Goal: Transaction & Acquisition: Purchase product/service

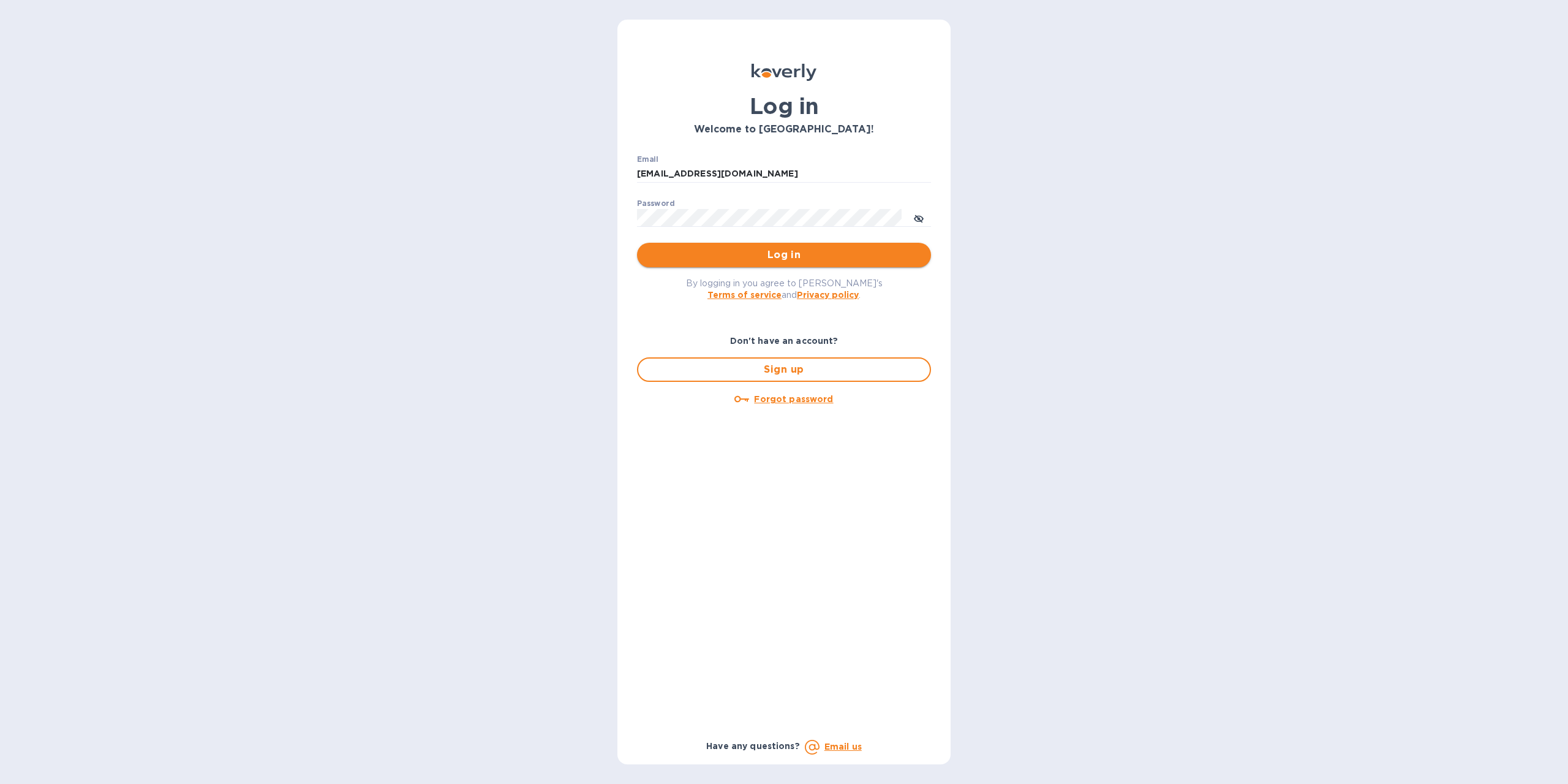
click at [787, 252] on span "Log in" at bounding box center [784, 255] width 274 height 15
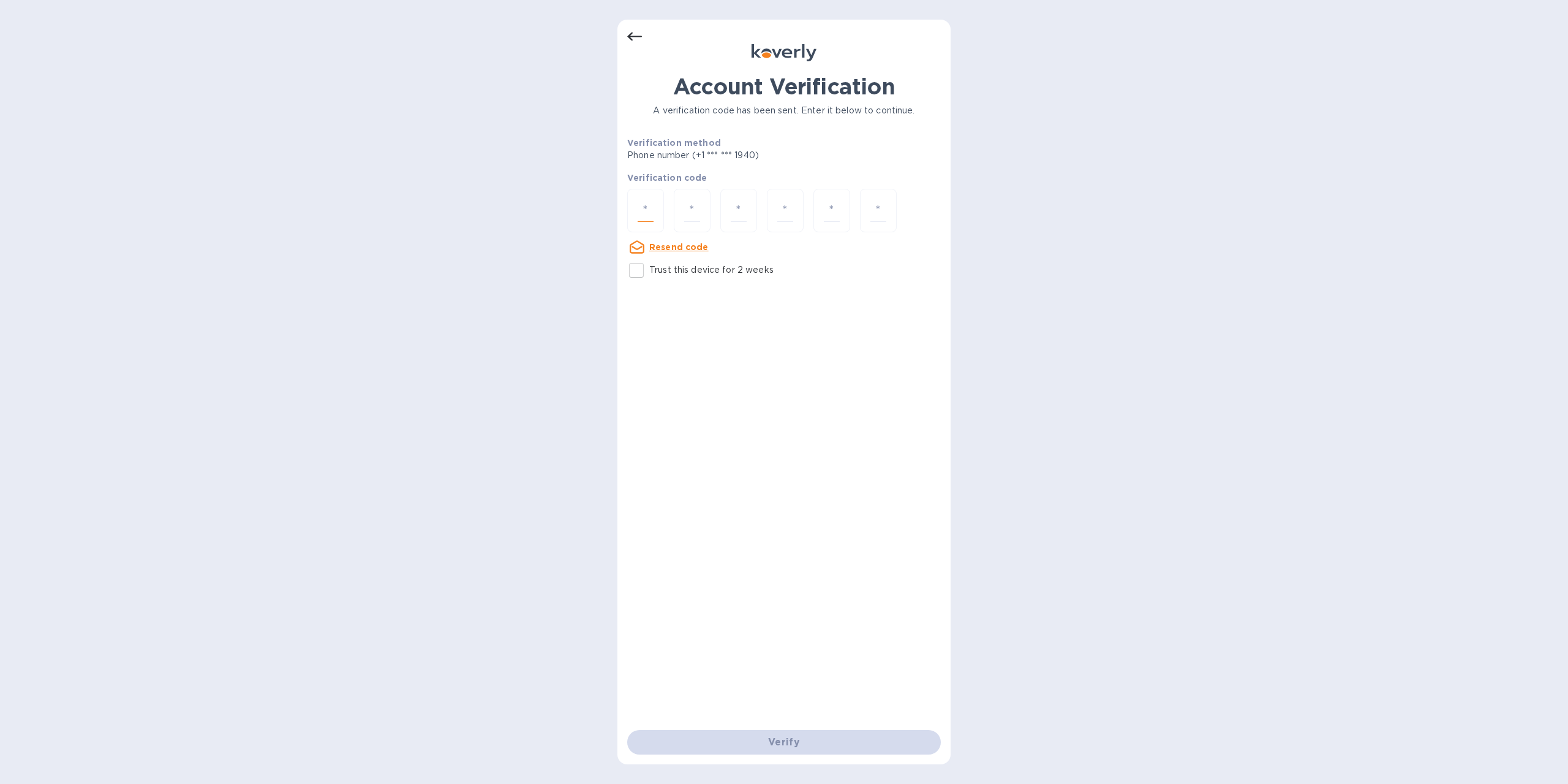
click at [652, 208] on input "number" at bounding box center [645, 210] width 16 height 23
type input "2"
type input "8"
type input "6"
type input "9"
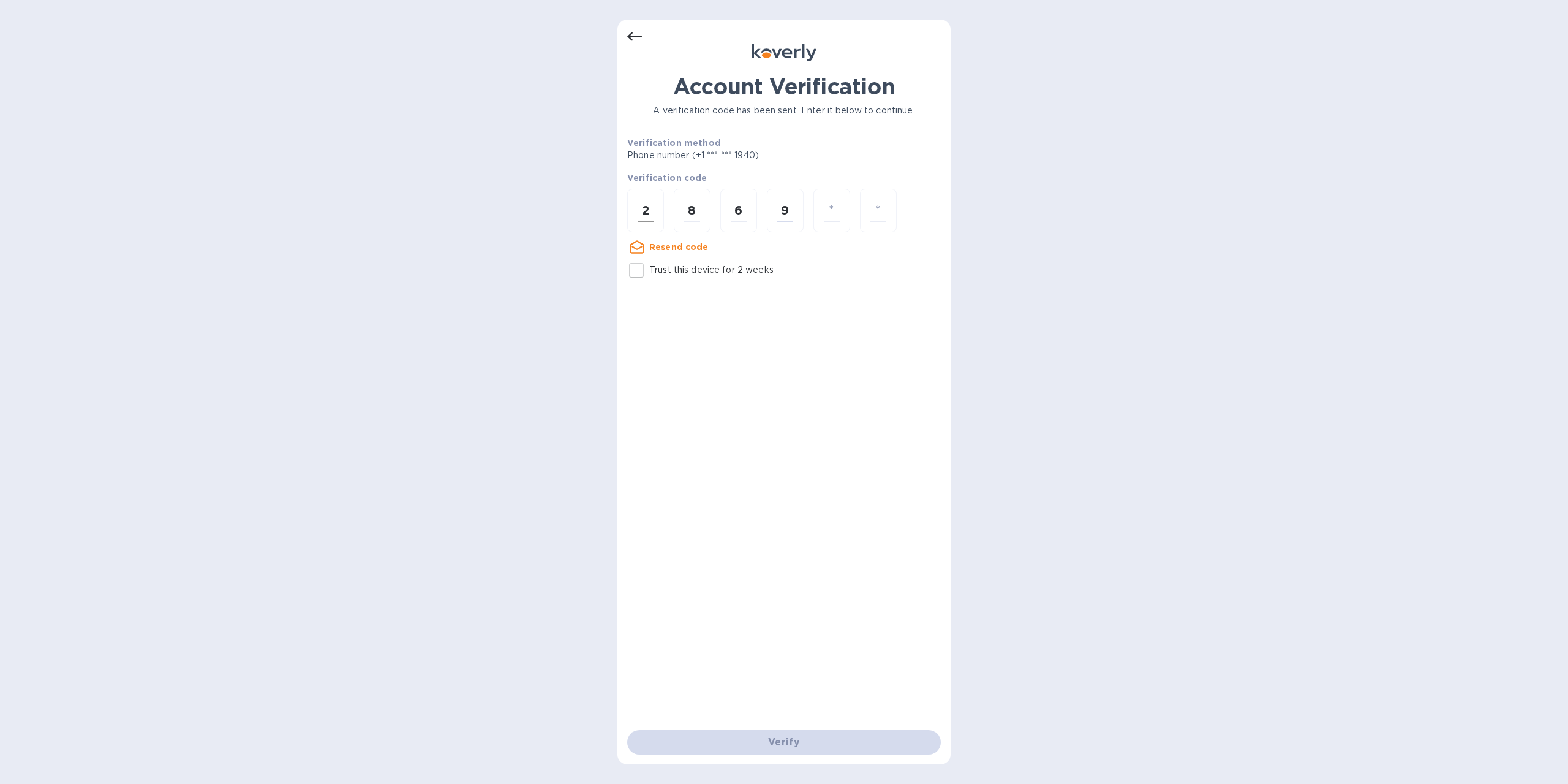
type input "0"
type input "7"
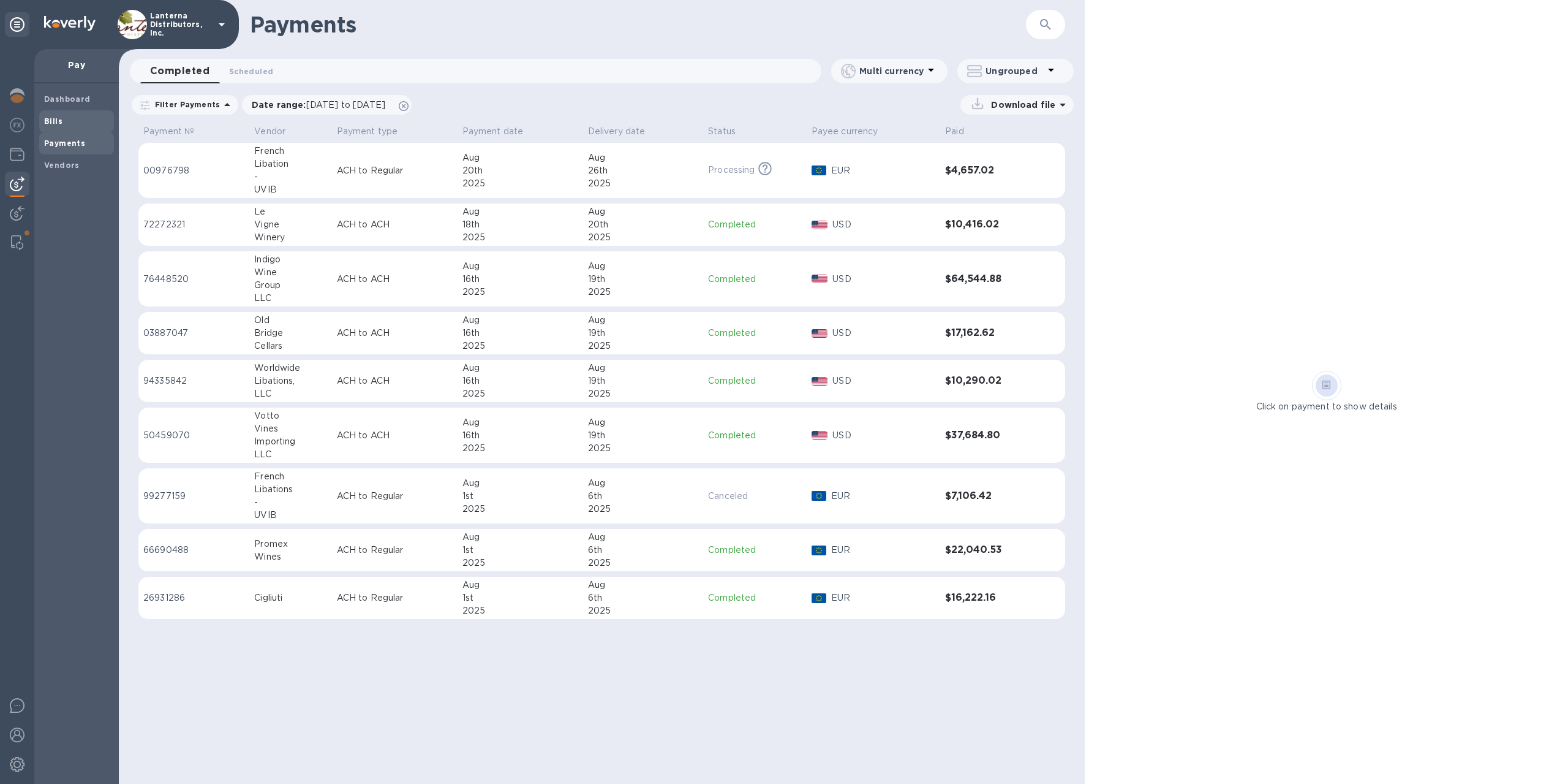
click at [70, 126] on span "Bills" at bounding box center [76, 121] width 65 height 13
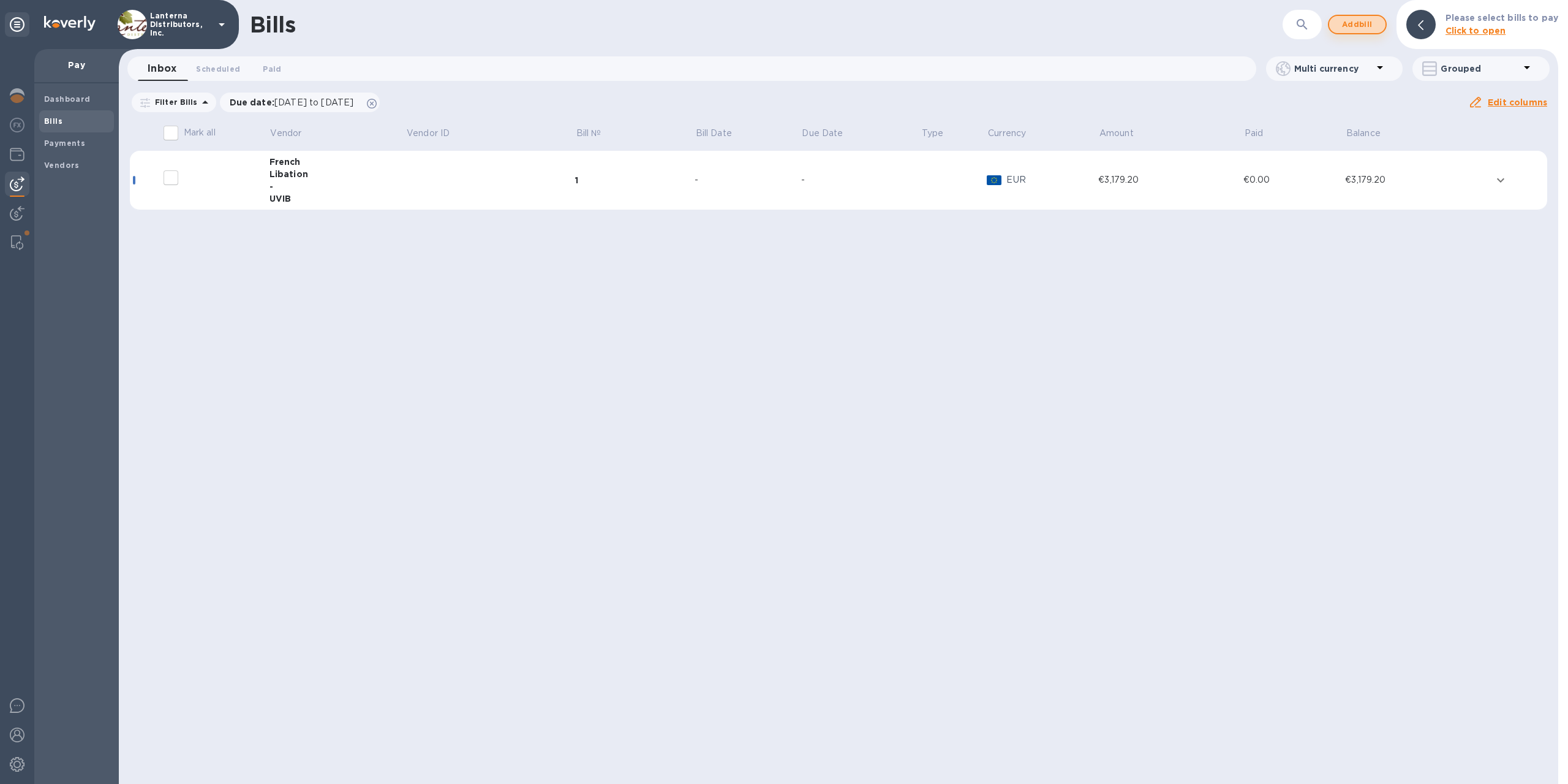
click at [1354, 27] on span "Add bill" at bounding box center [1357, 24] width 37 height 15
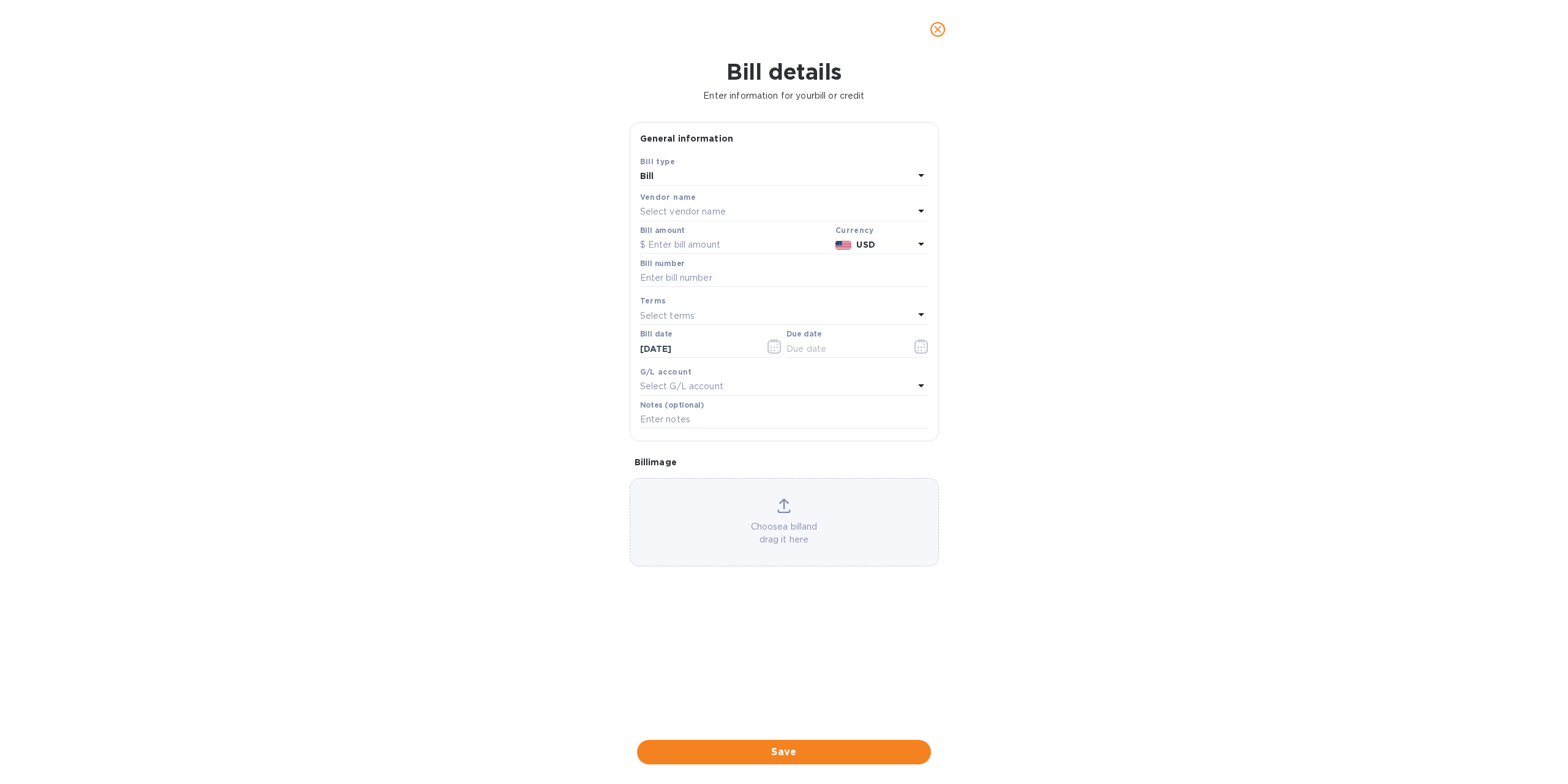
click at [808, 206] on div "Select vendor name" at bounding box center [777, 212] width 274 height 17
click at [789, 246] on input "text" at bounding box center [785, 246] width 216 height 19
type input "p"
click at [597, 109] on div "Bill details Enter information for your bill or credit General information Save…" at bounding box center [784, 421] width 1568 height 725
click at [952, 34] on div at bounding box center [784, 29] width 1568 height 59
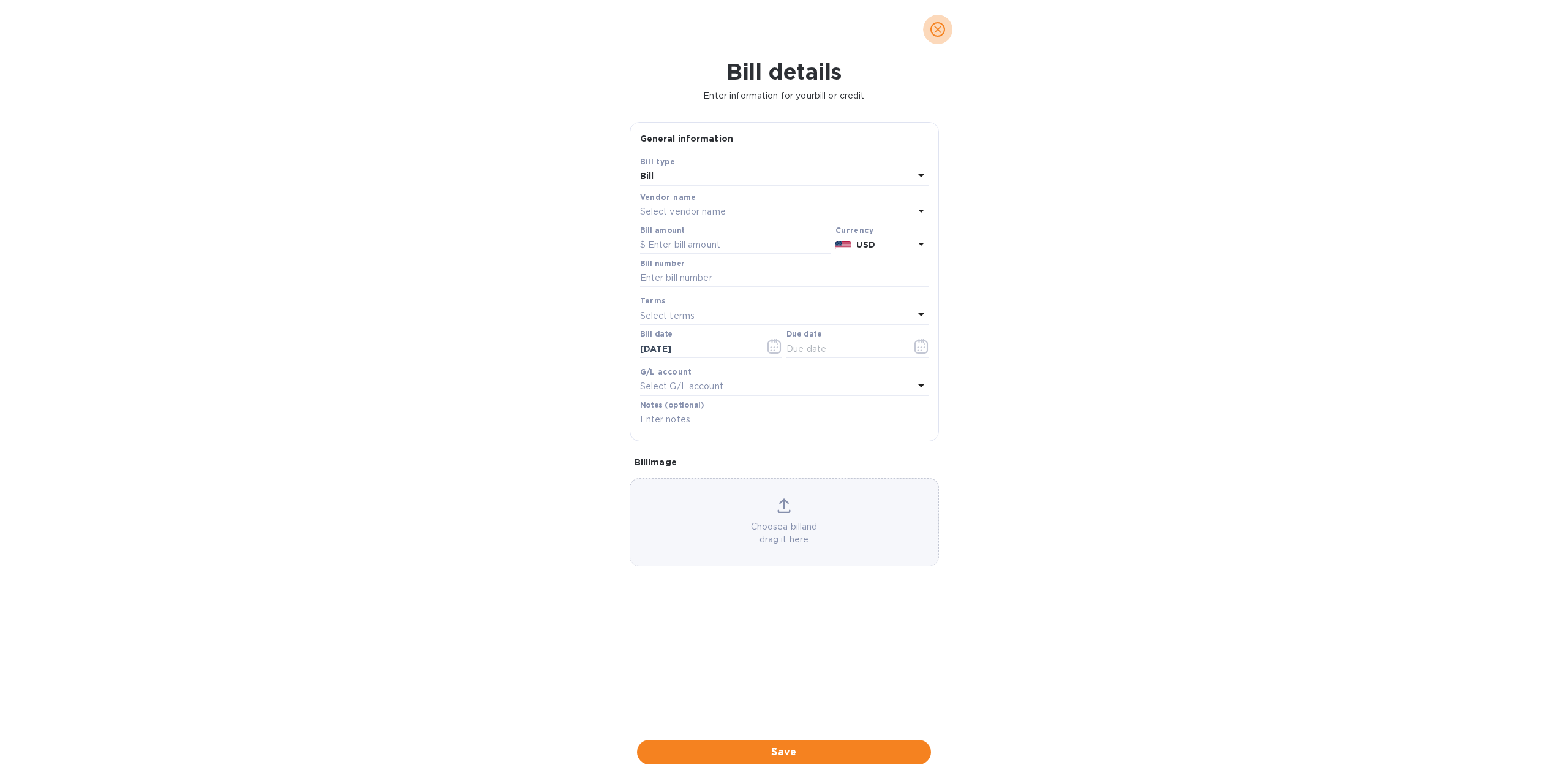
click at [945, 33] on span "close" at bounding box center [938, 29] width 15 height 15
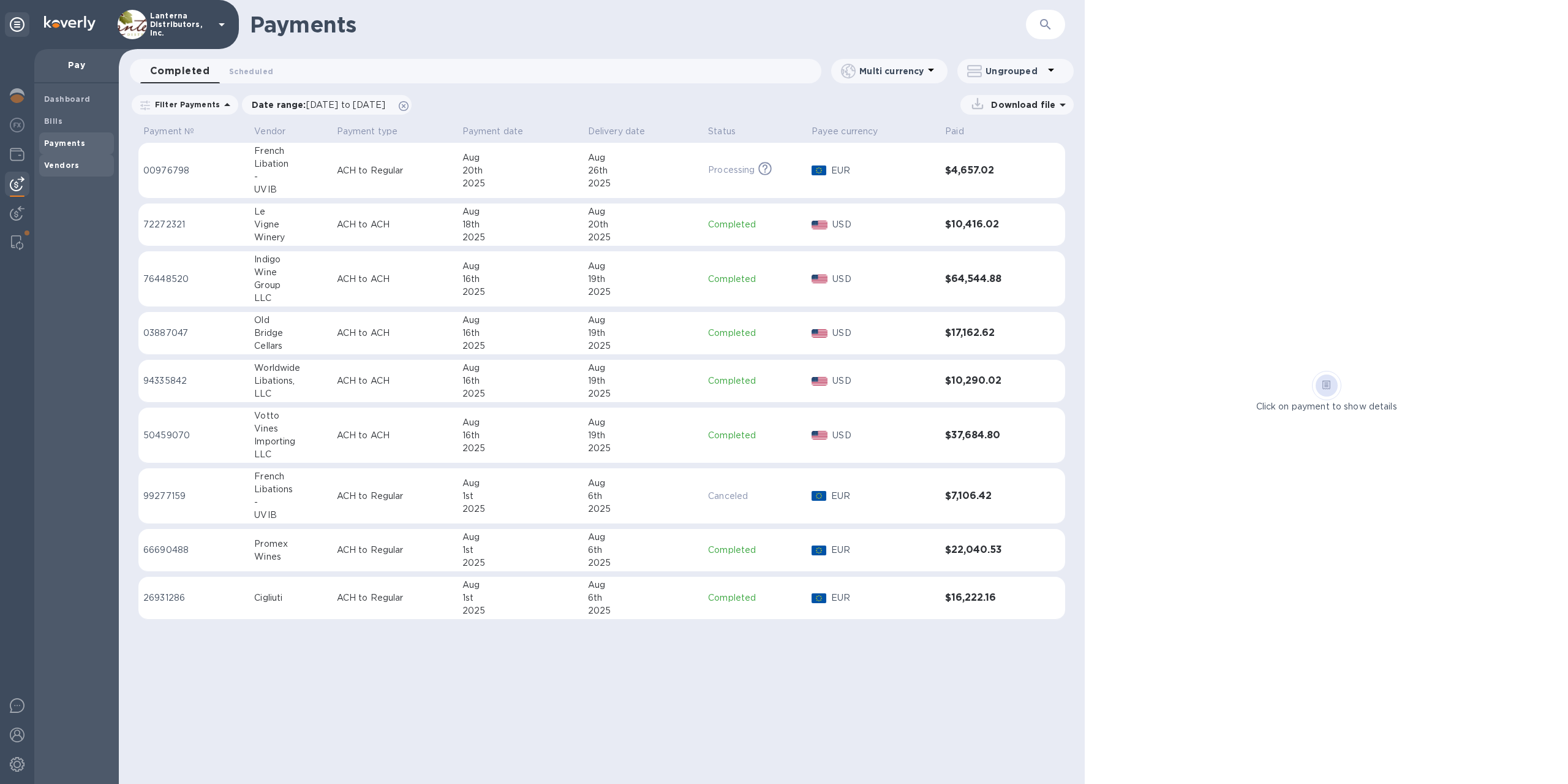
click at [75, 166] on b "Vendors" at bounding box center [61, 165] width 35 height 9
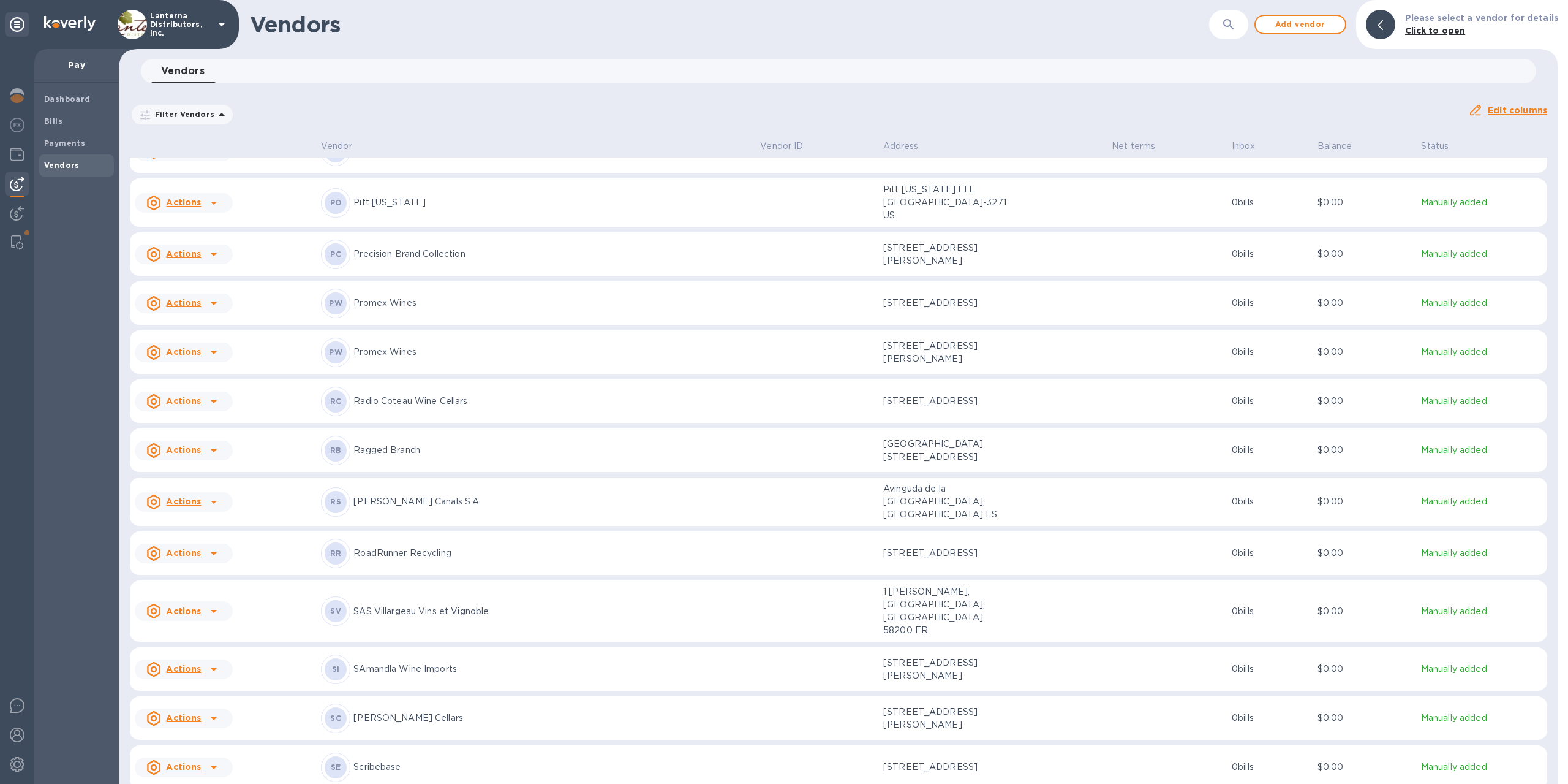
scroll to position [5923, 0]
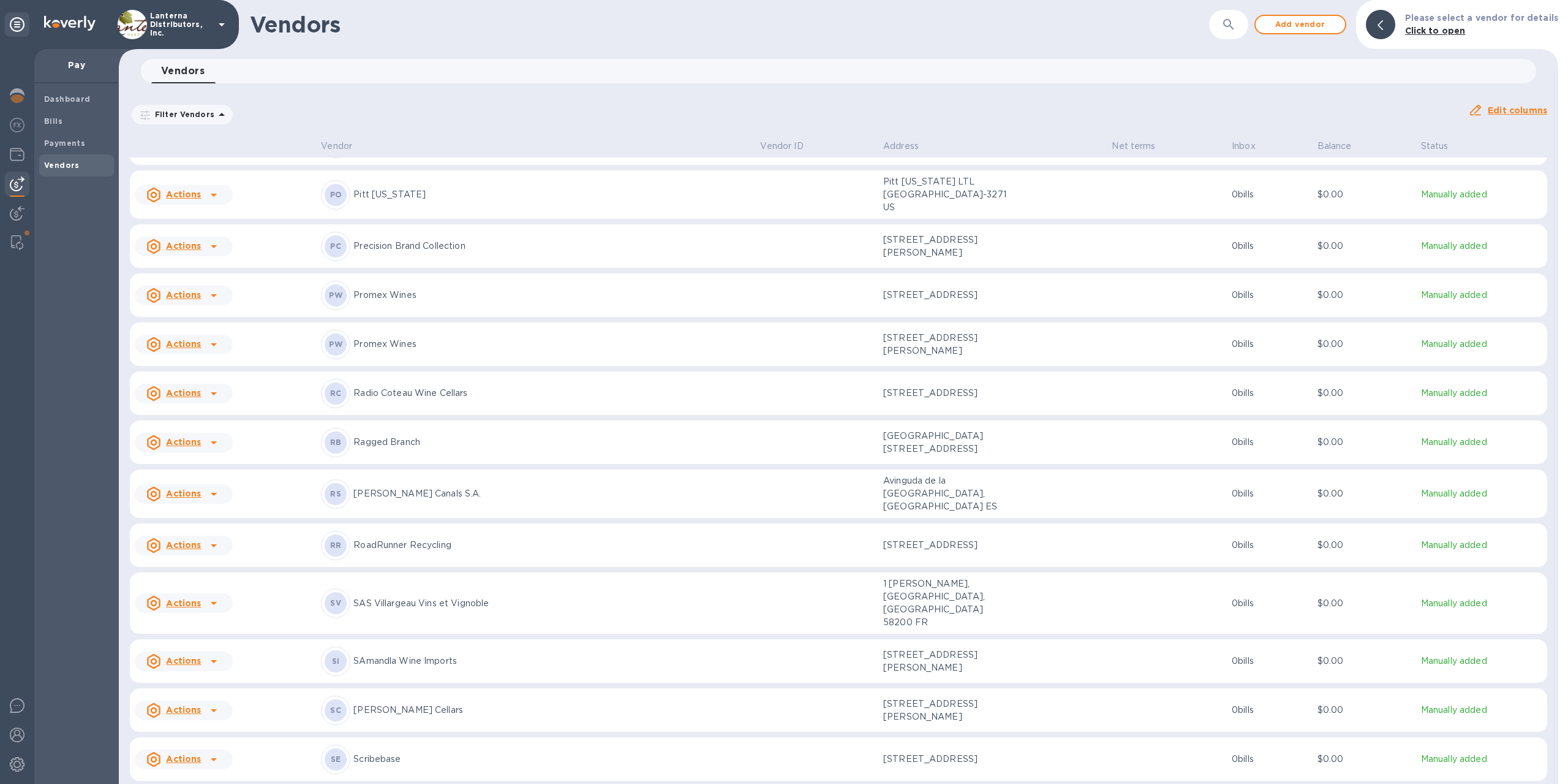
click at [417, 351] on p "Promex Wines" at bounding box center [552, 344] width 397 height 13
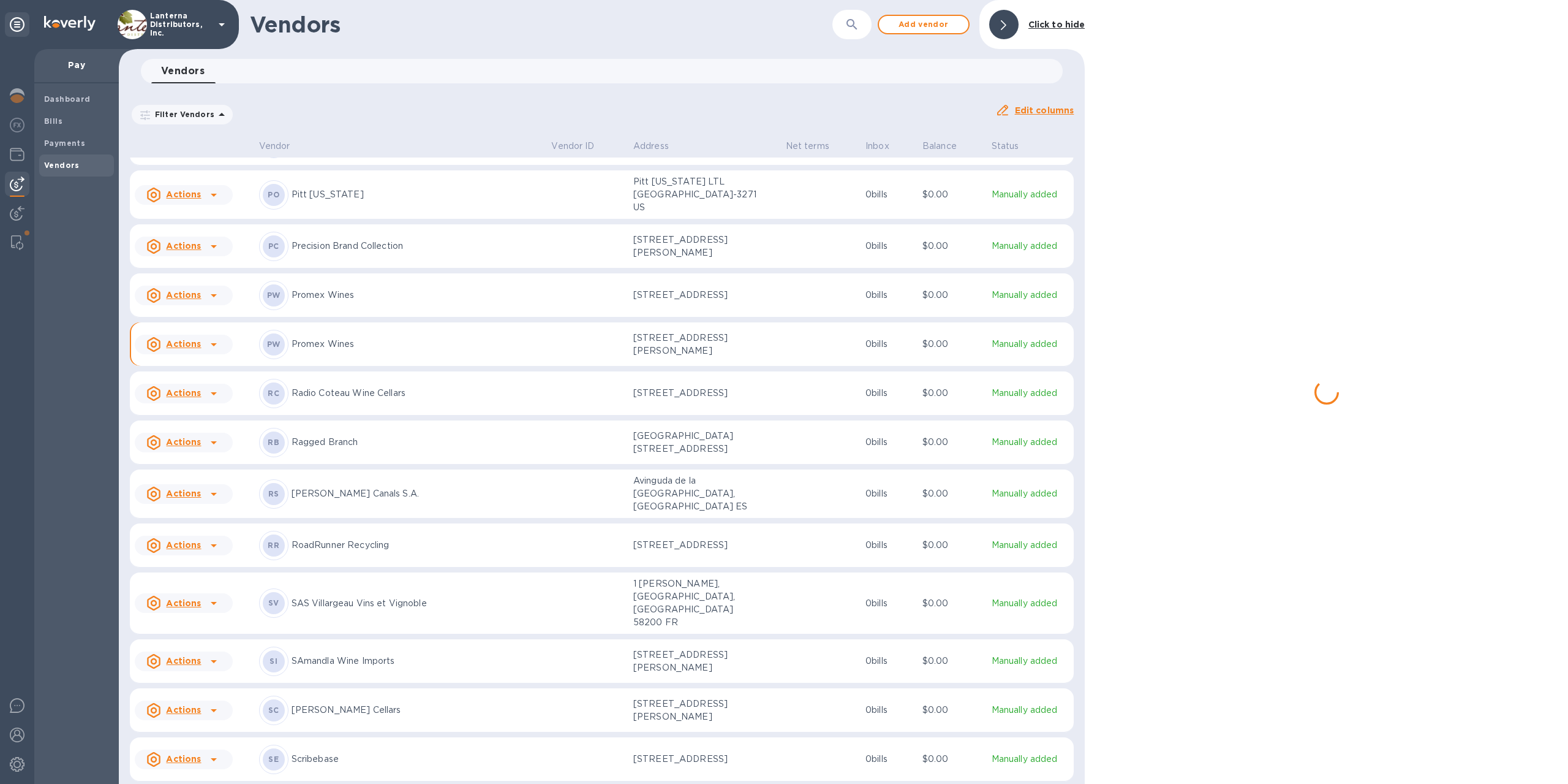
scroll to position [5923, 0]
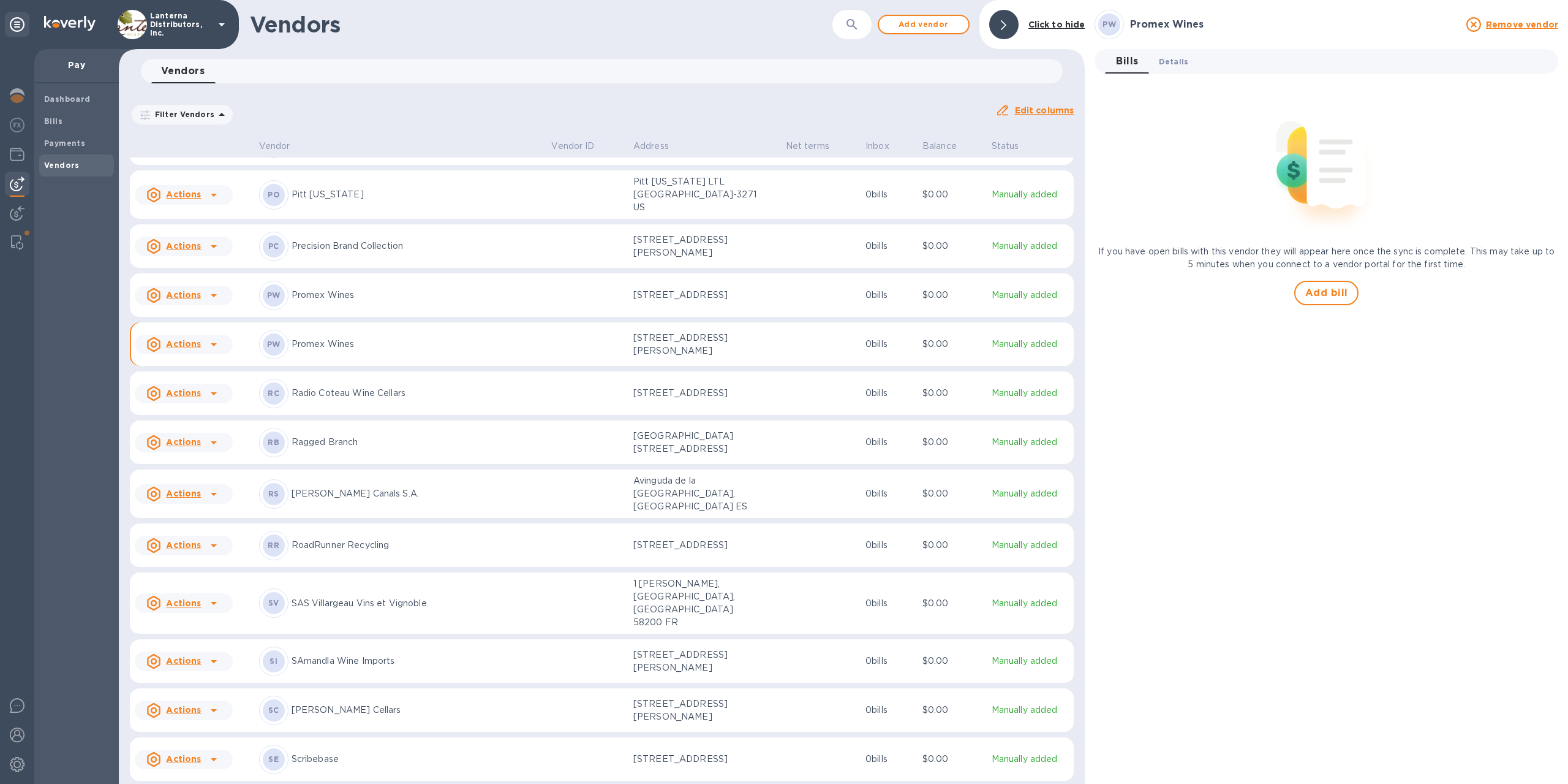
click at [1166, 65] on span "Details 0" at bounding box center [1174, 62] width 30 height 13
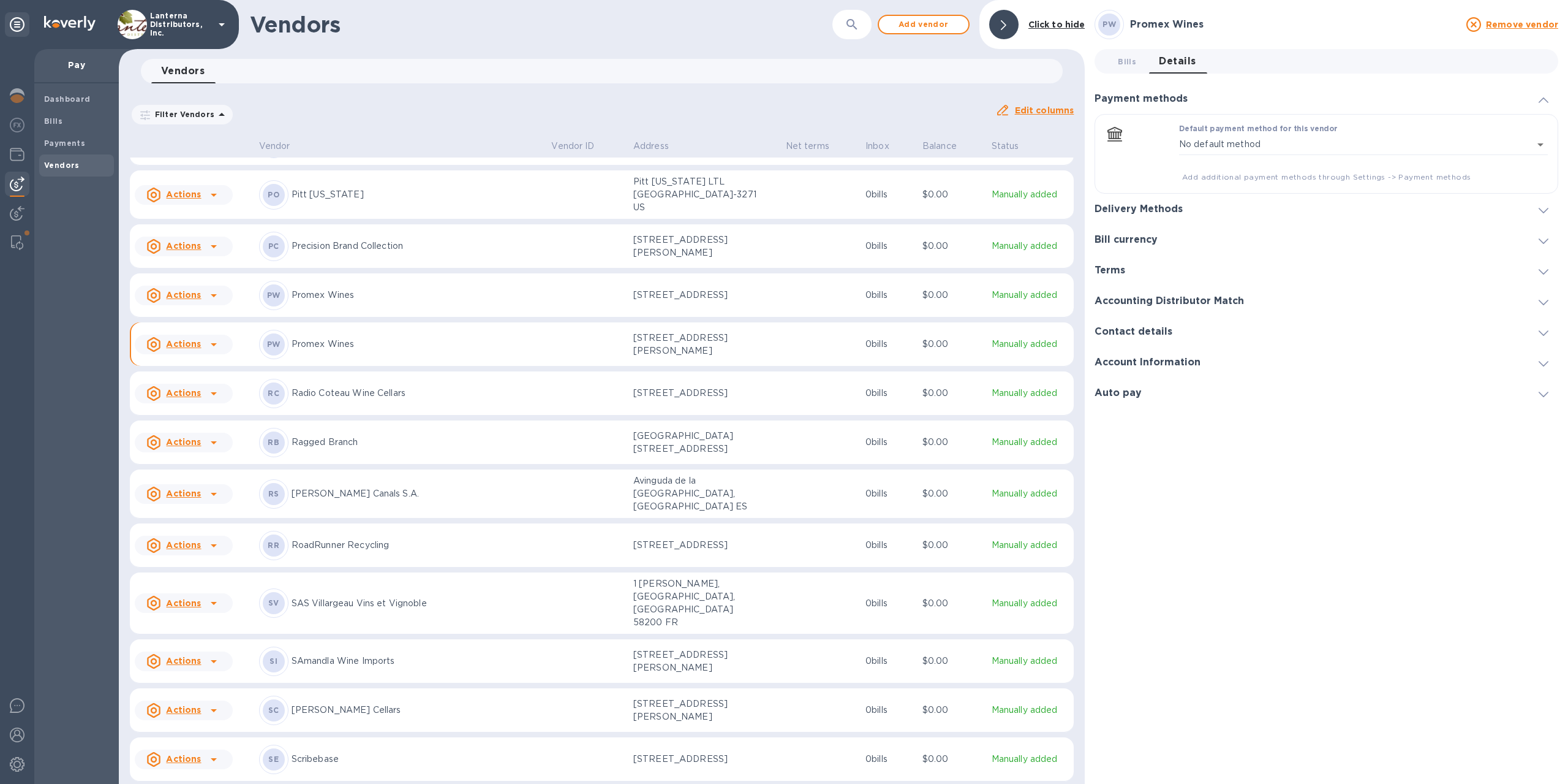
click at [1164, 208] on h3 "Delivery Methods" at bounding box center [1138, 209] width 88 height 12
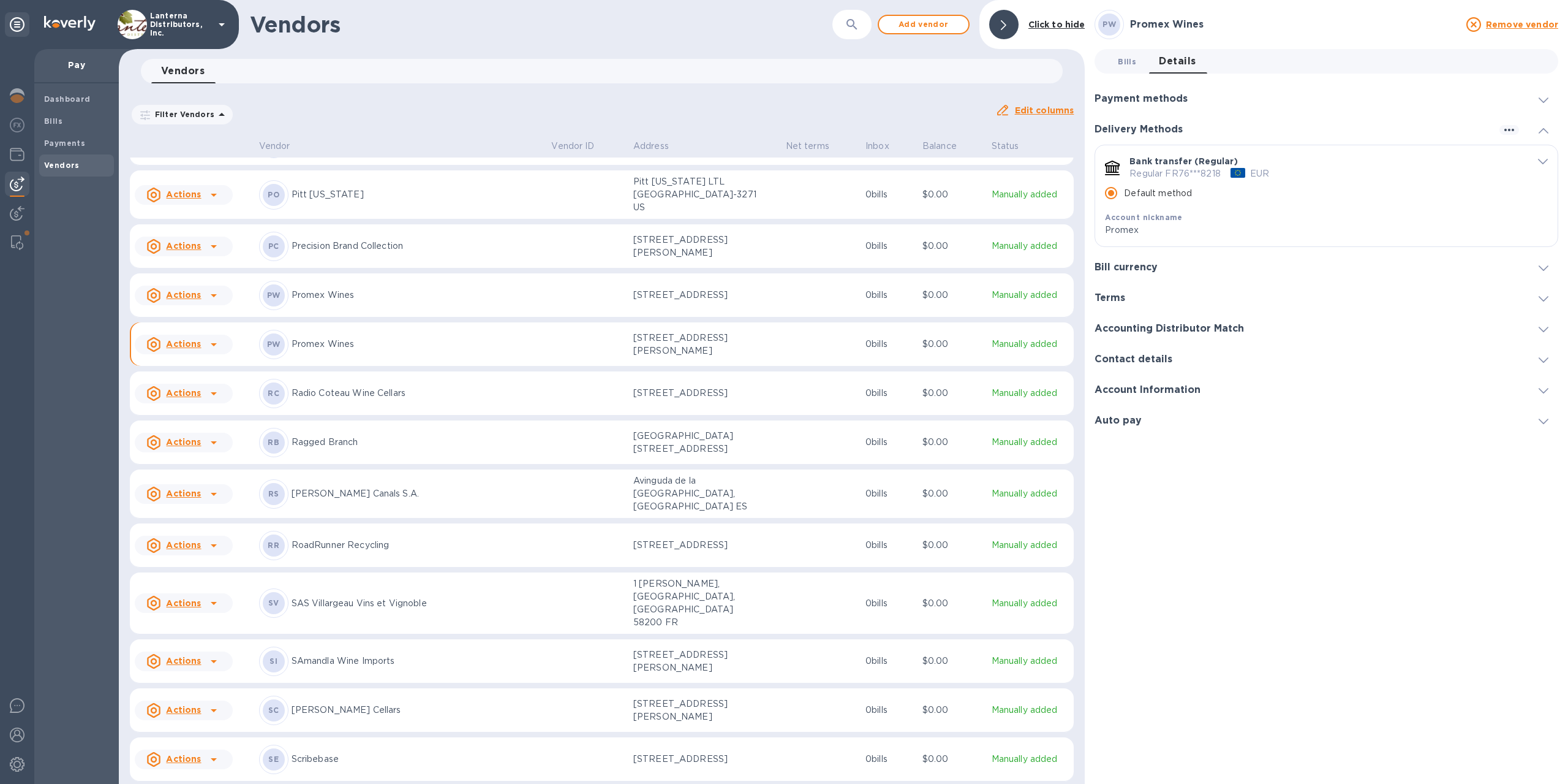
click at [1132, 67] on span "Bills 0" at bounding box center [1127, 62] width 19 height 13
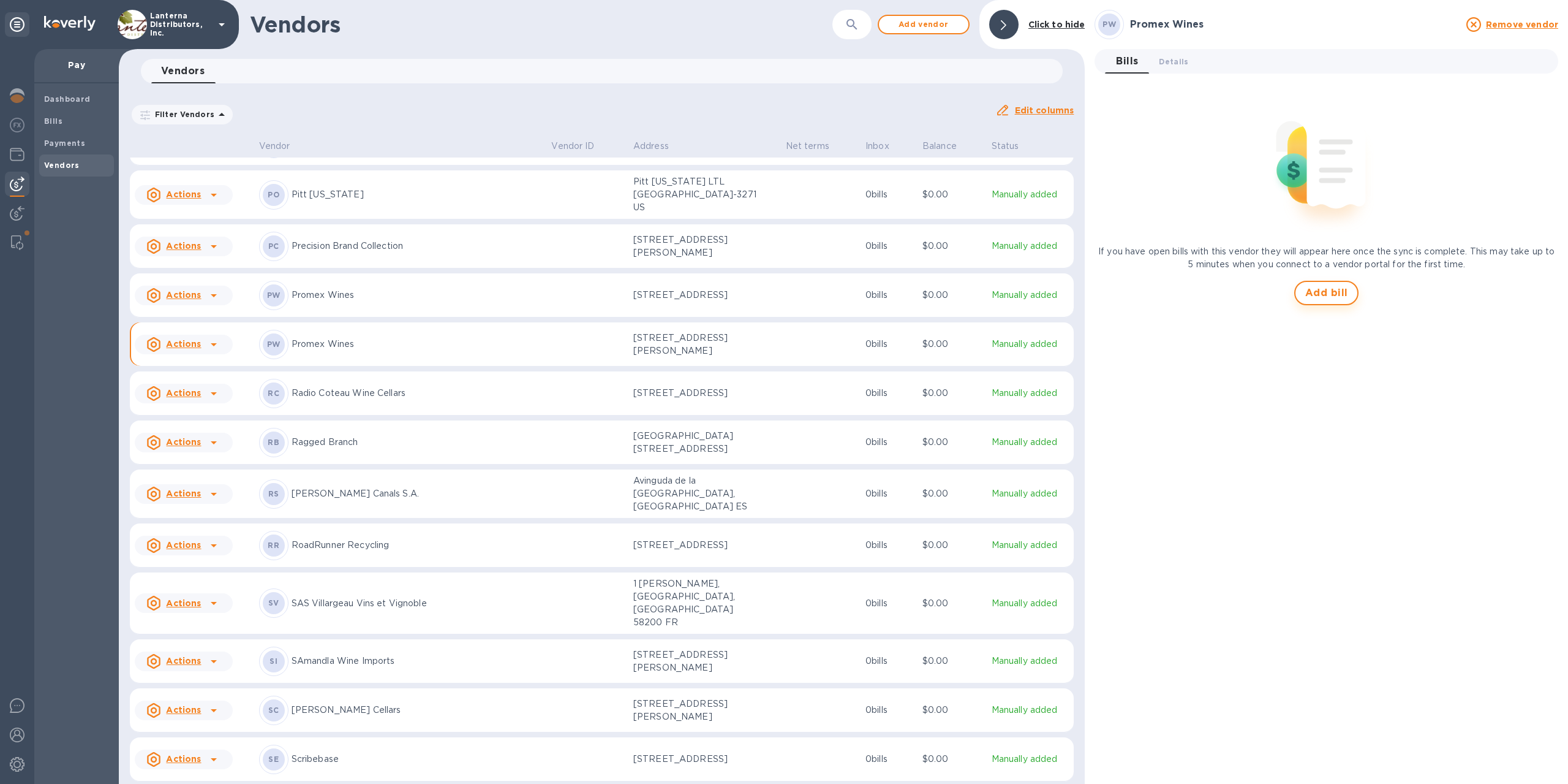
click at [1327, 299] on span "Add bill" at bounding box center [1327, 292] width 43 height 15
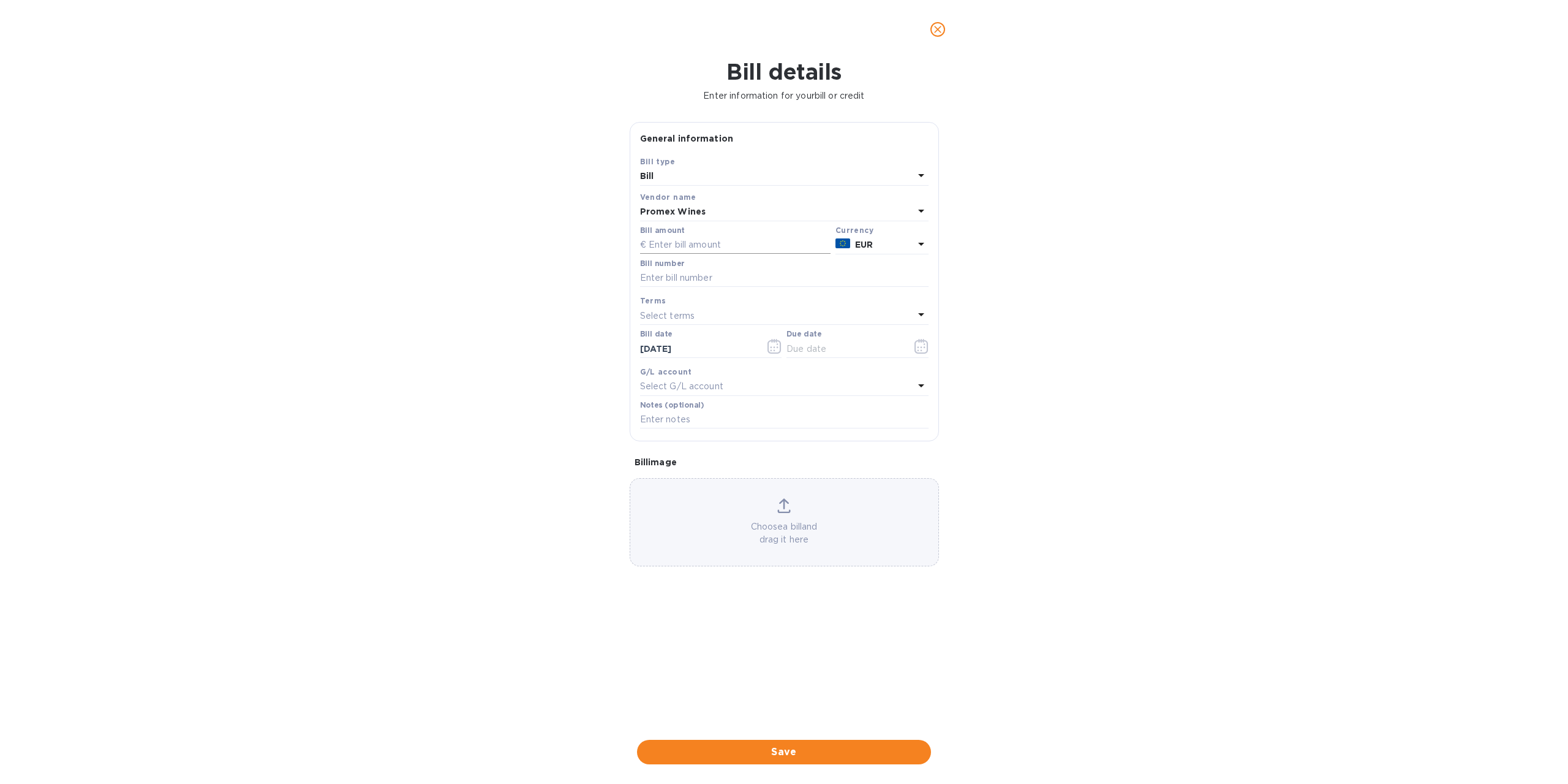
click at [731, 245] on input "text" at bounding box center [735, 245] width 191 height 19
type input "2,731.21"
click at [741, 269] on input "text" at bounding box center [784, 278] width 288 height 19
type input "[PHONE_NUMBER]"
click at [855, 303] on div "Terms" at bounding box center [784, 300] width 288 height 13
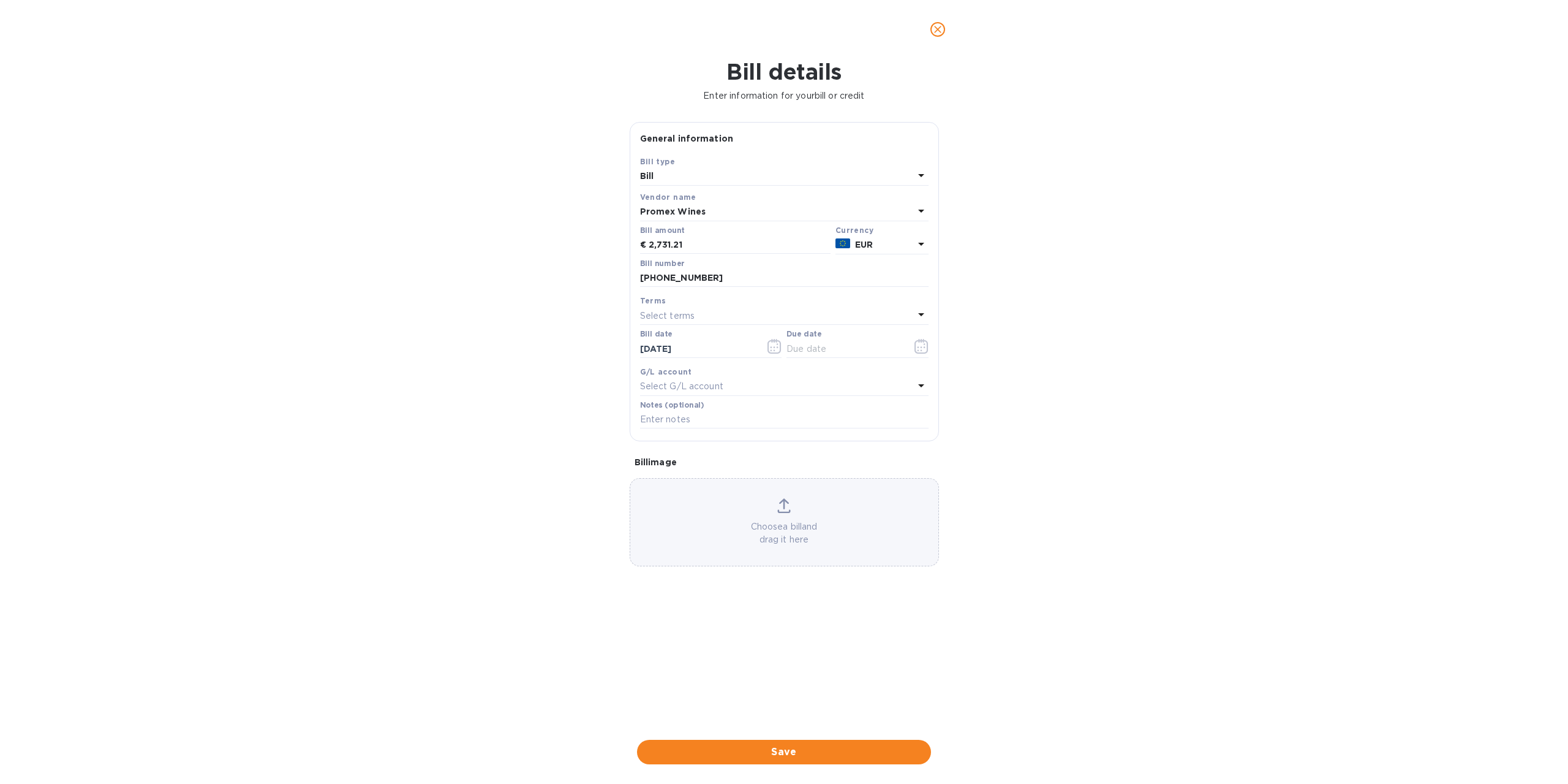
click at [918, 311] on icon at bounding box center [921, 314] width 15 height 15
click at [796, 403] on p "NET 60" at bounding box center [780, 408] width 259 height 13
type input "[DATE]"
click at [818, 317] on div "NET 60" at bounding box center [777, 316] width 274 height 17
click at [818, 317] on div "Terms" at bounding box center [784, 342] width 259 height 52
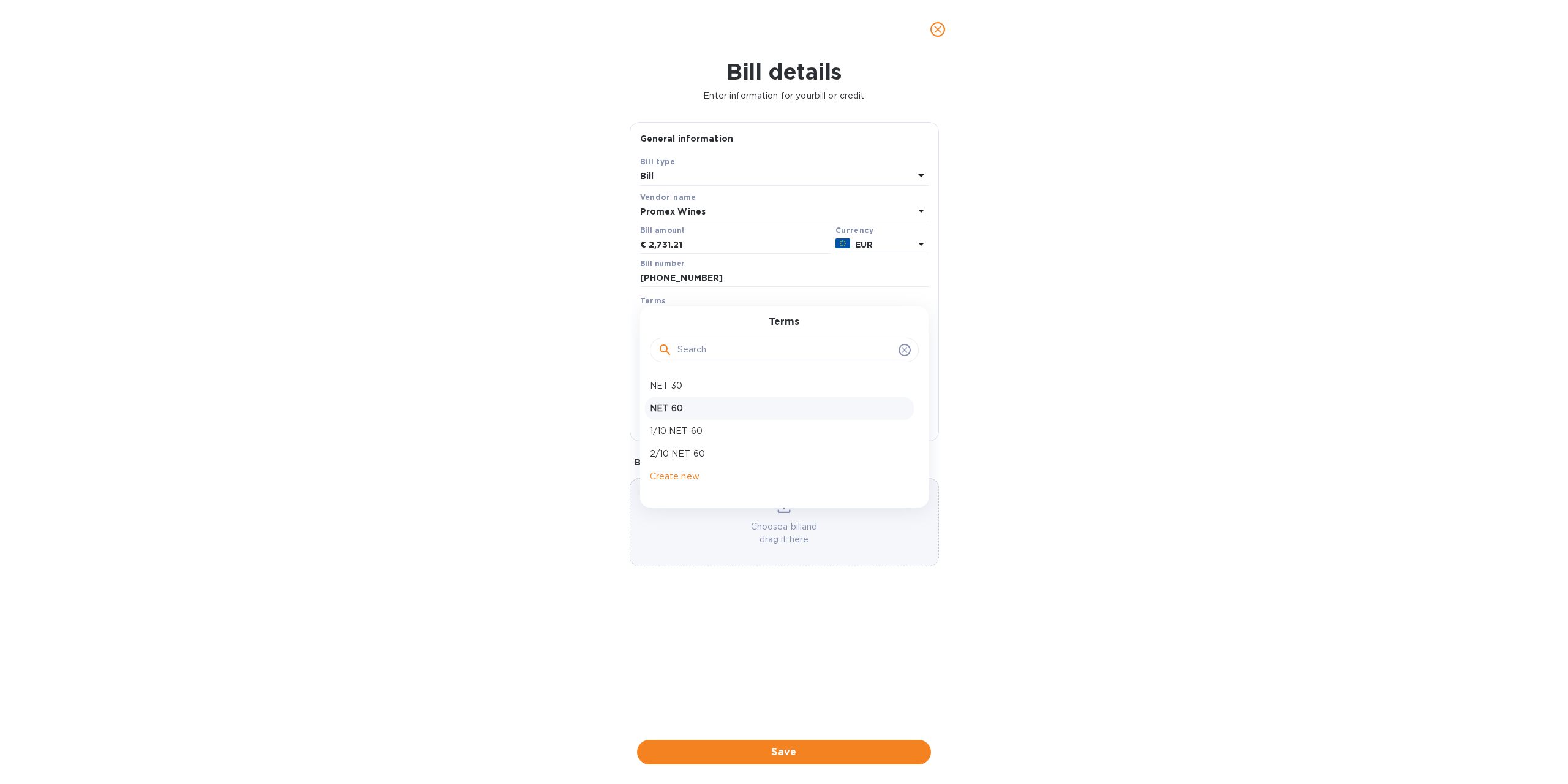
click at [992, 342] on div "Bill details Enter information for your bill or credit General information Save…" at bounding box center [784, 421] width 1568 height 725
click at [919, 346] on icon "button" at bounding box center [922, 346] width 14 height 15
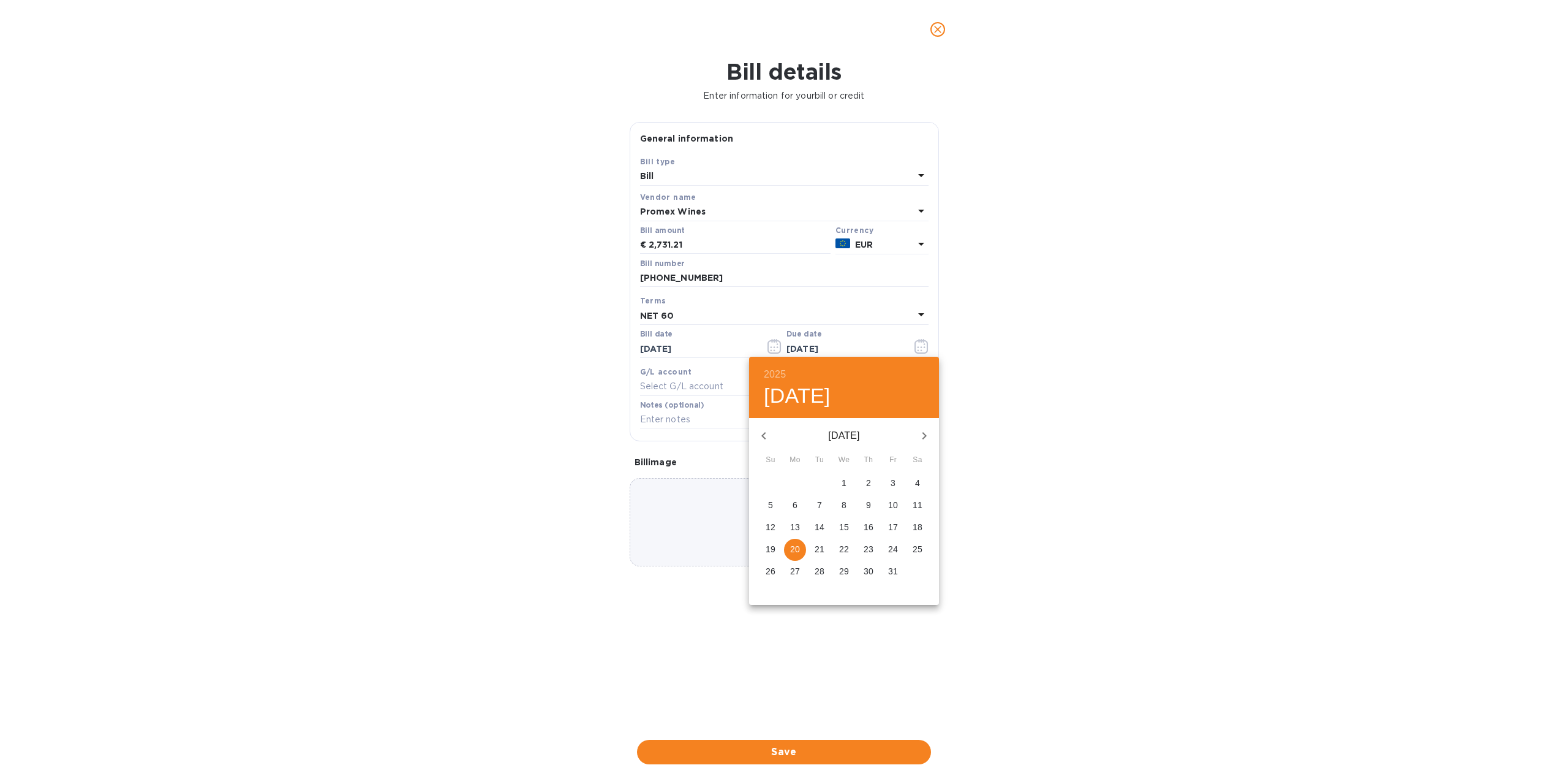
click at [963, 324] on div at bounding box center [784, 392] width 1568 height 784
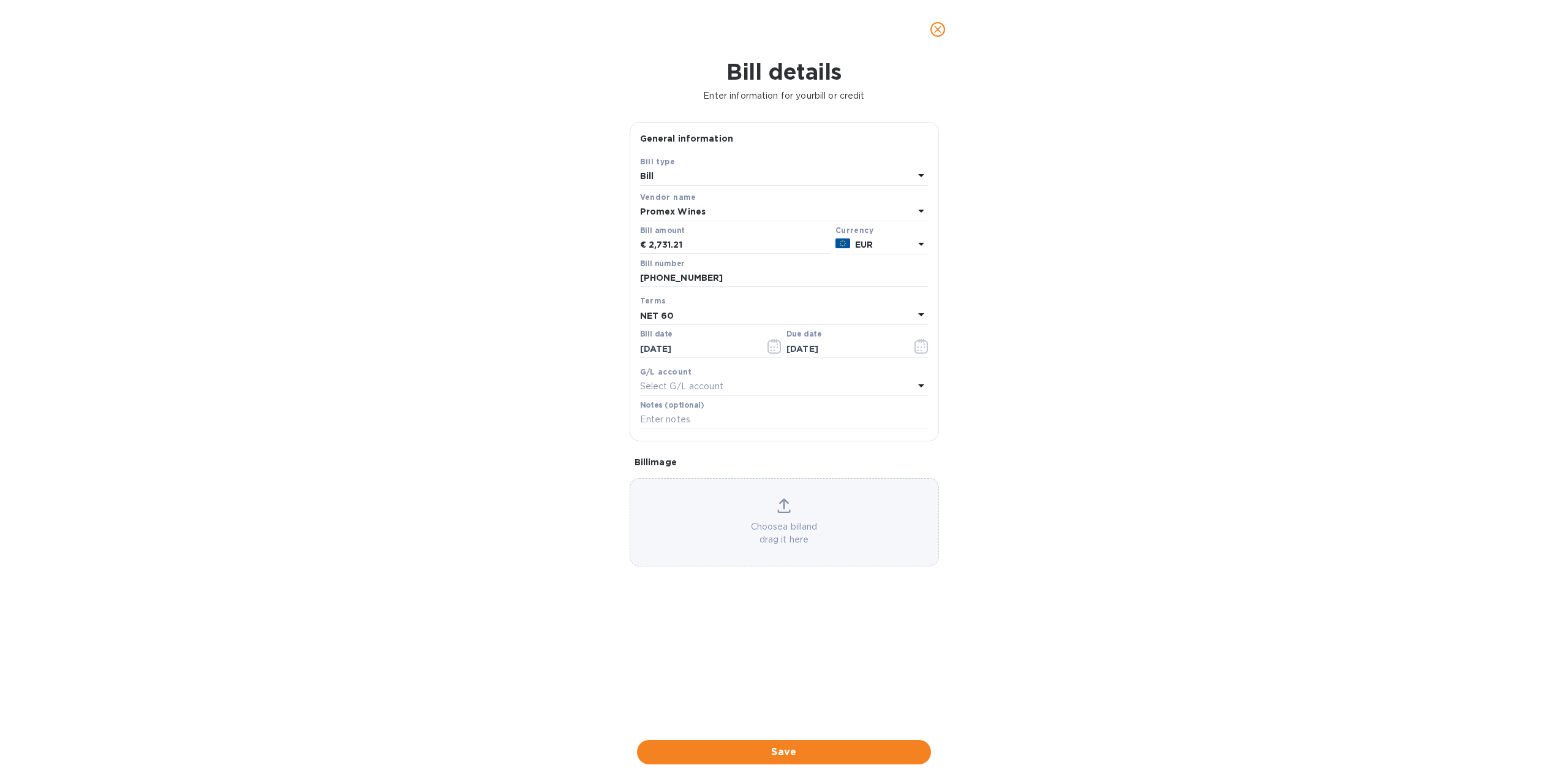
click at [925, 313] on icon at bounding box center [921, 314] width 15 height 15
click at [1026, 398] on div "Bill details Enter information for your bill or credit General information Save…" at bounding box center [784, 421] width 1568 height 725
click at [748, 384] on div "Select G/L account" at bounding box center [777, 387] width 274 height 17
click at [966, 365] on div "Bill details Enter information for your bill or credit General information Save…" at bounding box center [784, 421] width 1568 height 725
click at [794, 518] on div "Choose a bill and drag it here" at bounding box center [784, 522] width 308 height 48
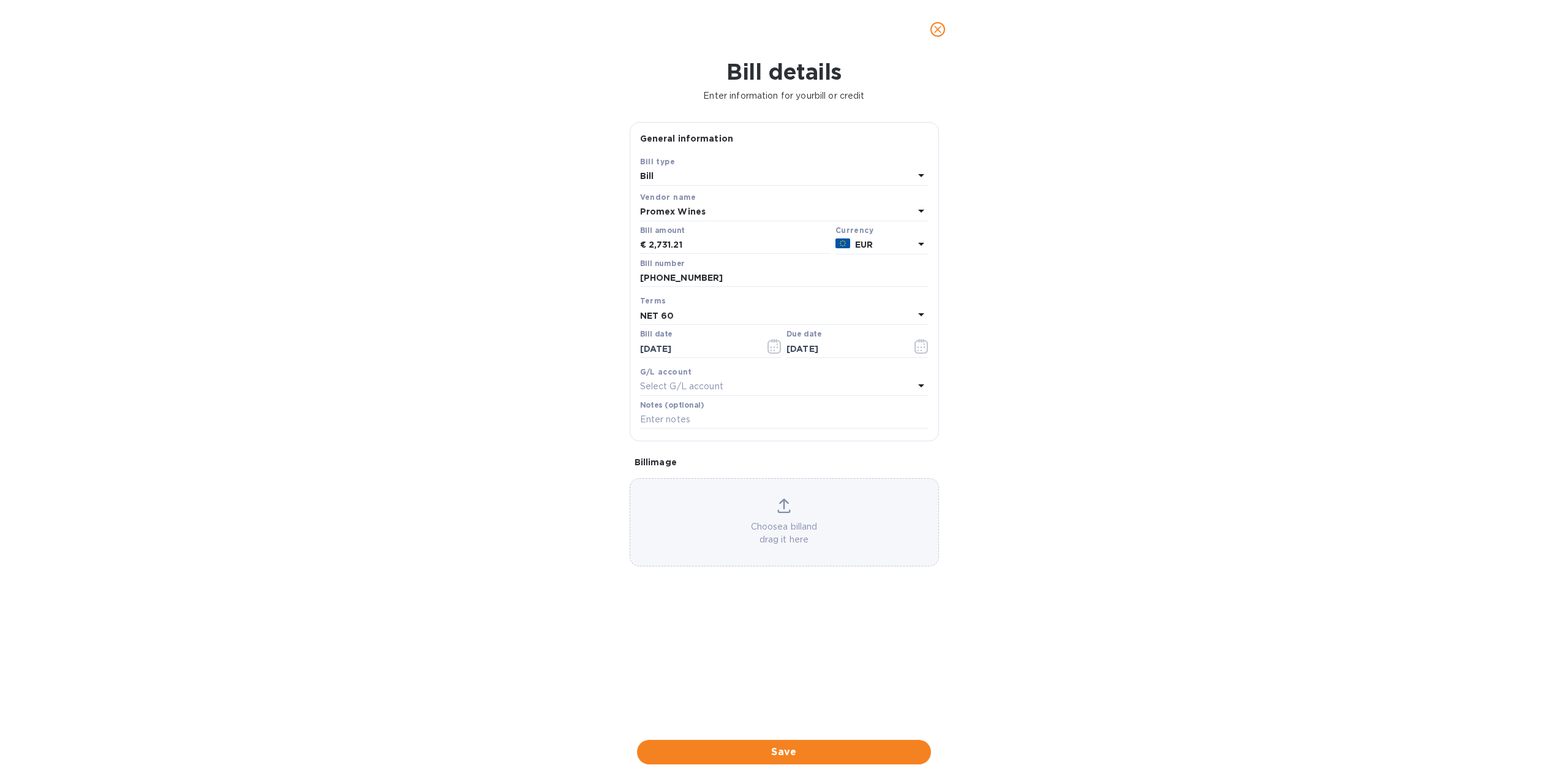
click at [788, 517] on div "Choose a bill and drag it here" at bounding box center [784, 522] width 308 height 48
click at [778, 344] on icon "button" at bounding box center [777, 344] width 2 height 2
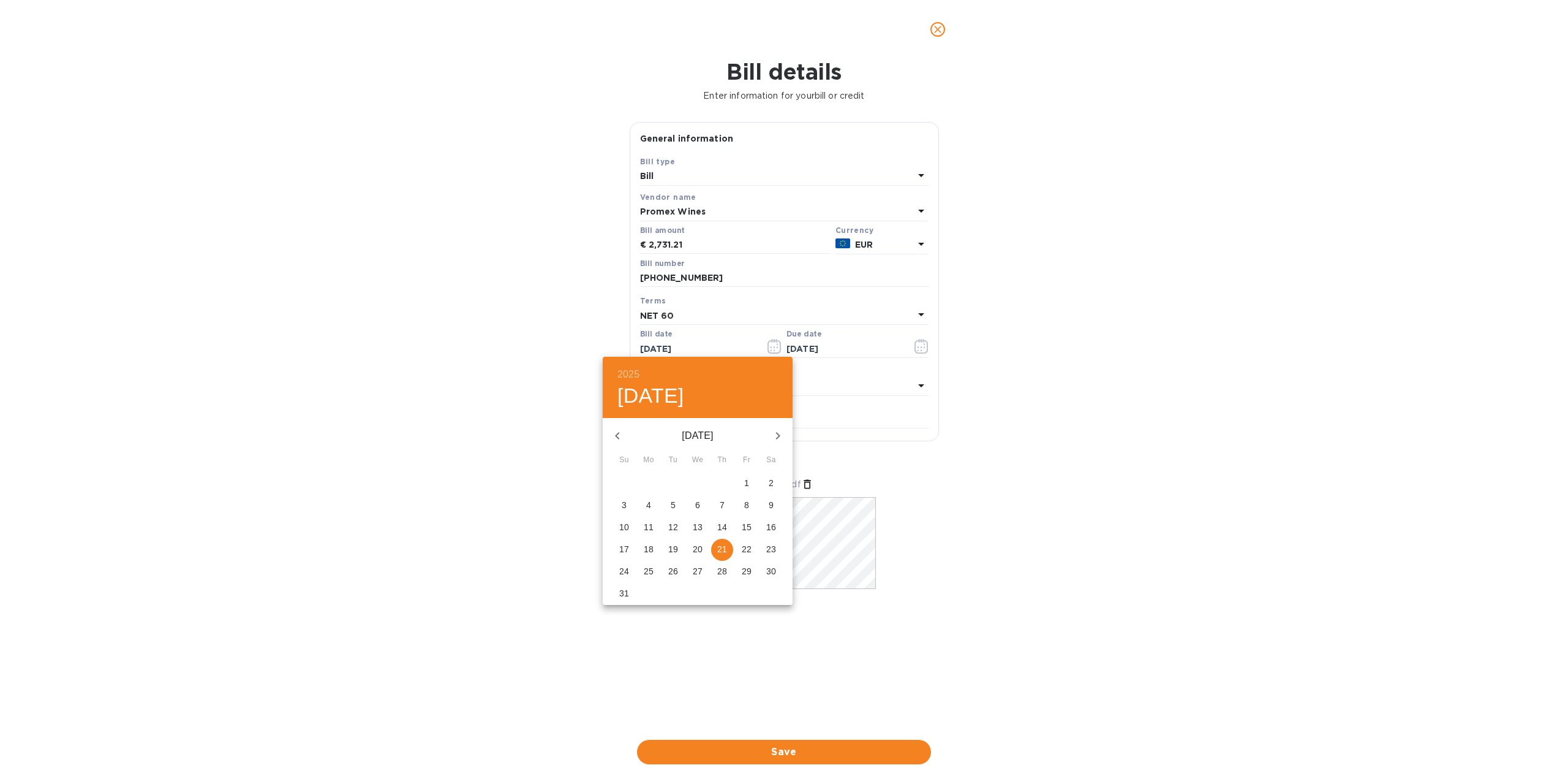
click at [616, 436] on icon "button" at bounding box center [616, 435] width 4 height 7
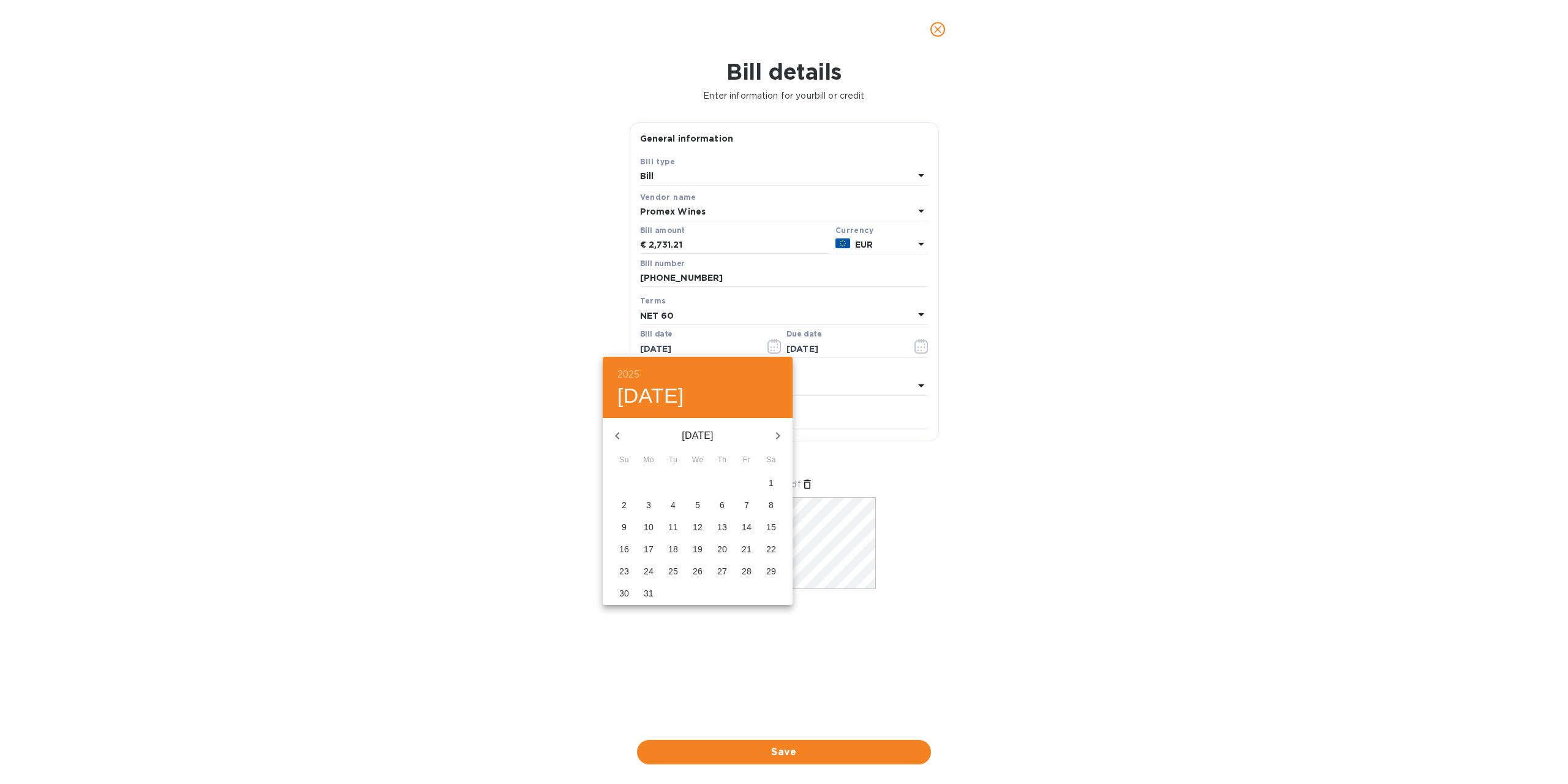
click at [702, 530] on span "12" at bounding box center [698, 528] width 22 height 13
type input "[DATE]"
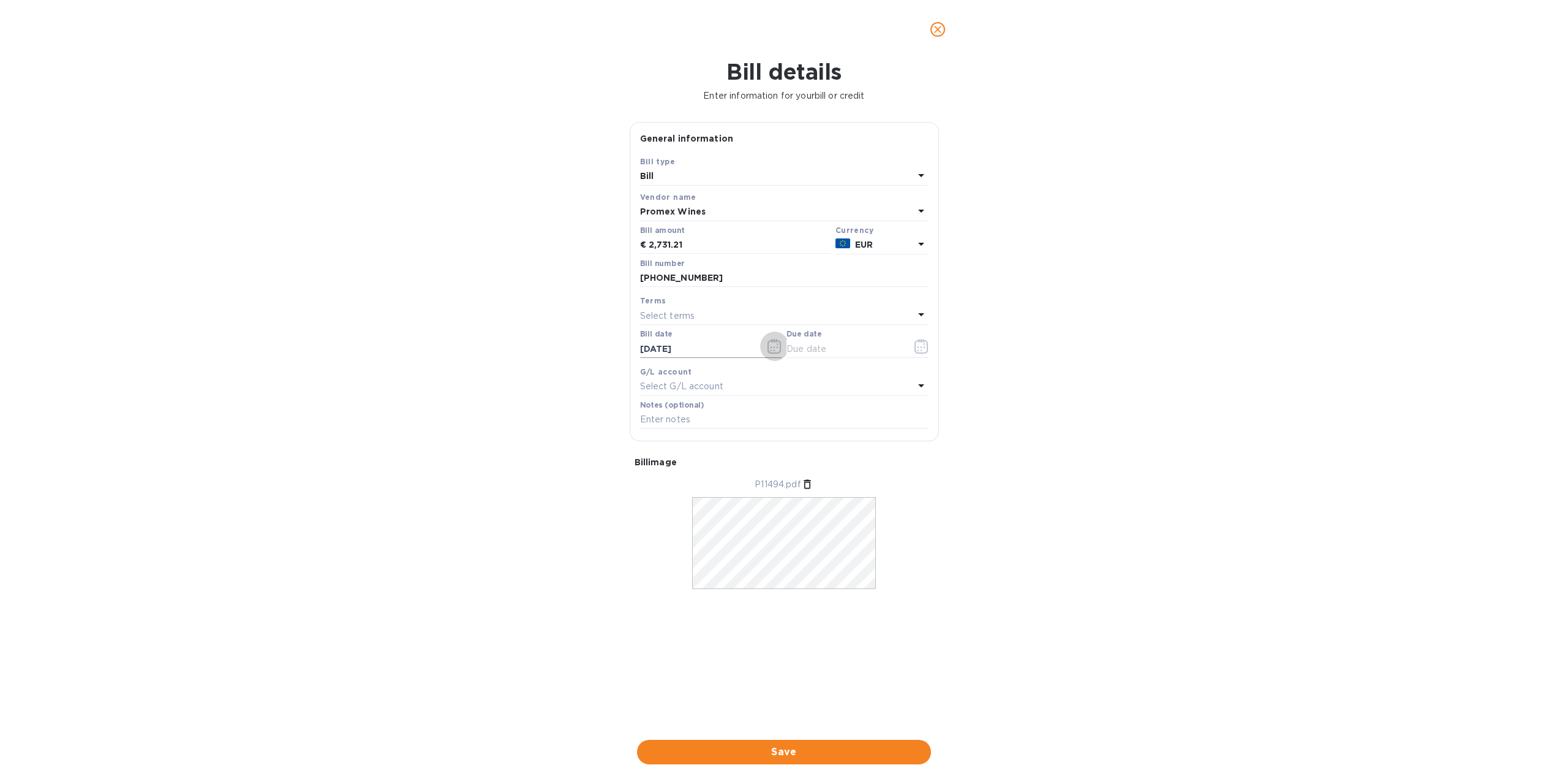
click at [768, 341] on icon "button" at bounding box center [775, 346] width 14 height 15
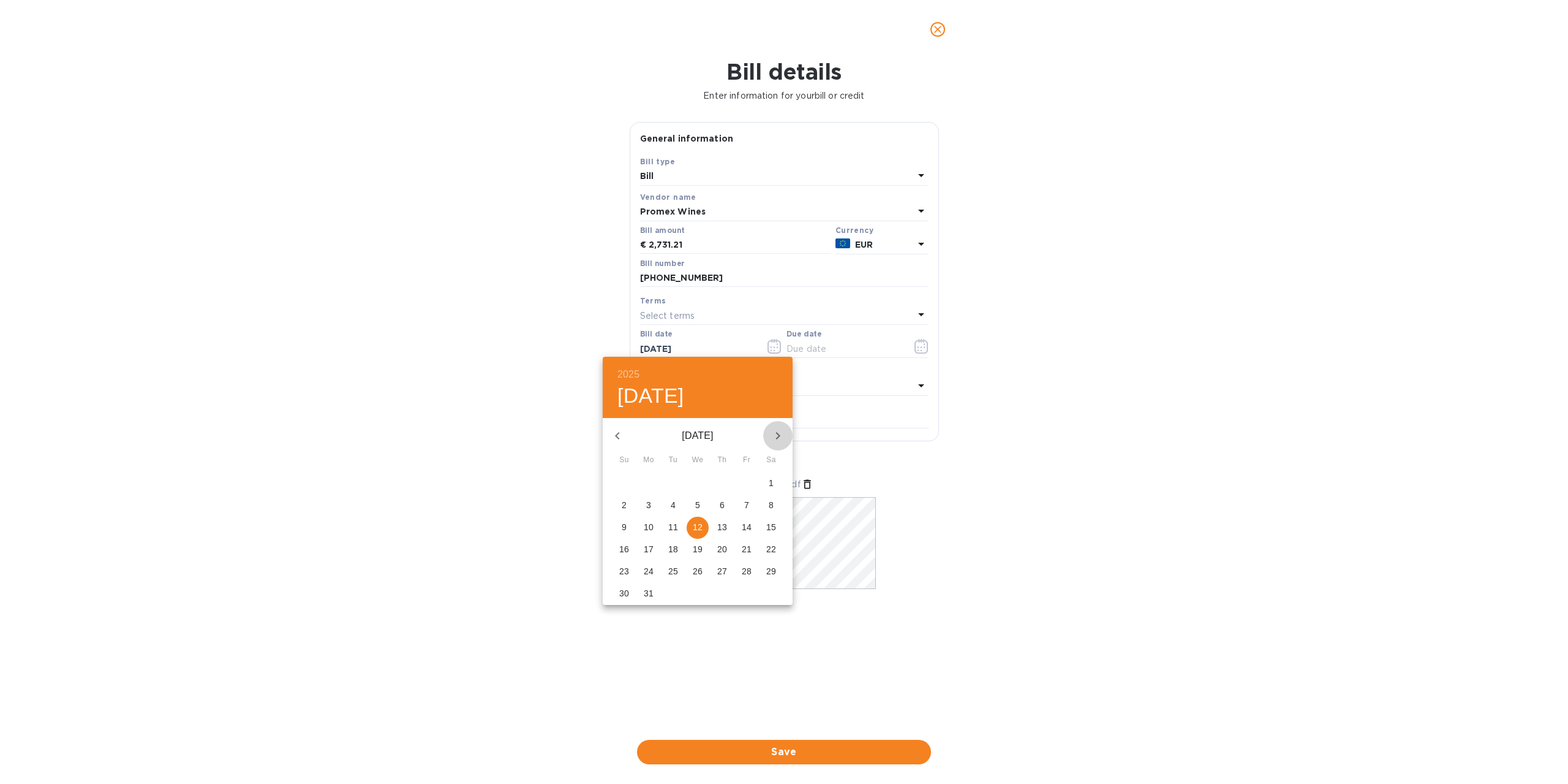
click at [773, 435] on icon "button" at bounding box center [777, 435] width 15 height 15
click at [655, 572] on span "28" at bounding box center [648, 571] width 22 height 13
type input "[DATE]"
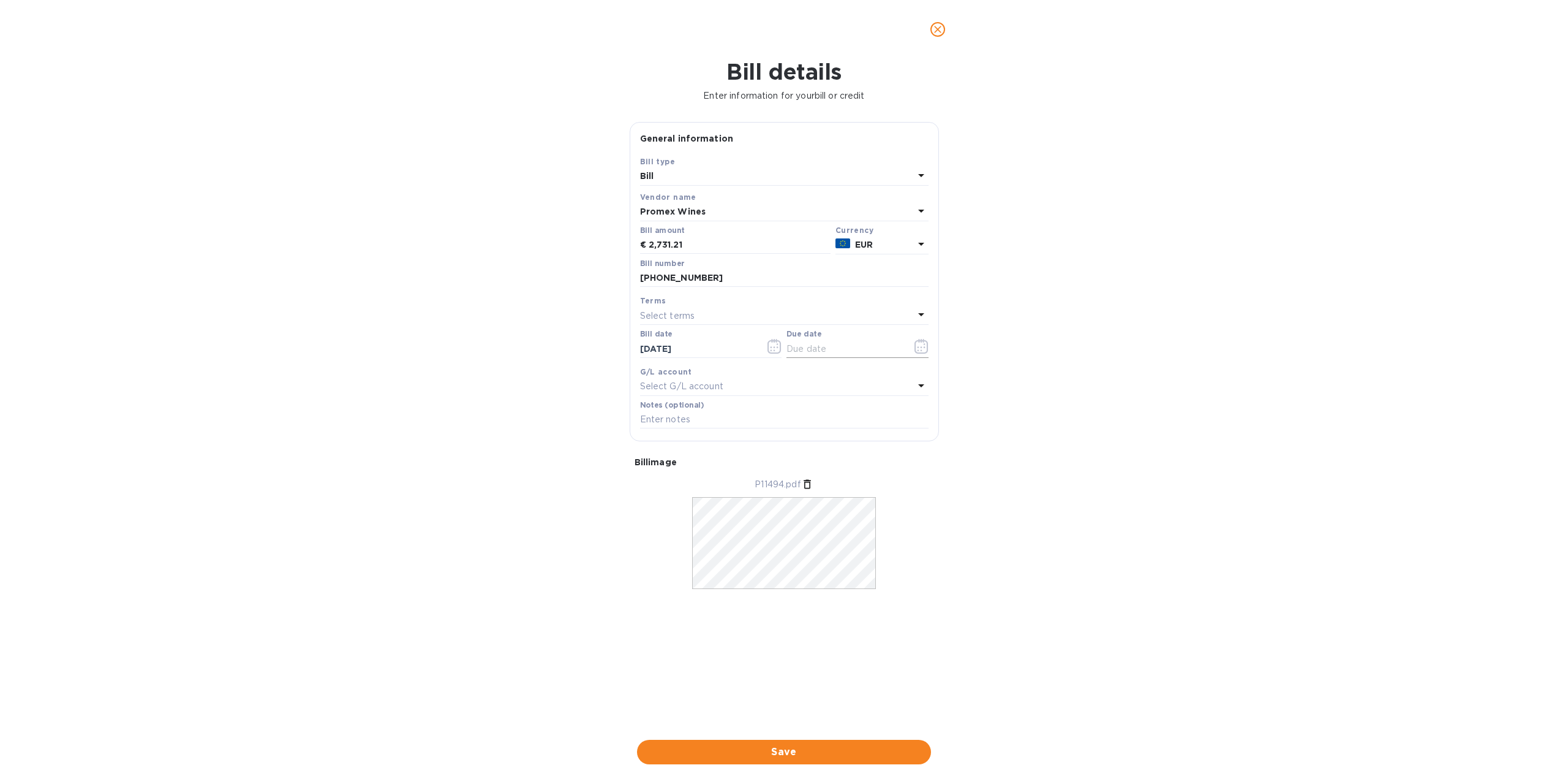
click at [934, 352] on button "button" at bounding box center [921, 346] width 29 height 30
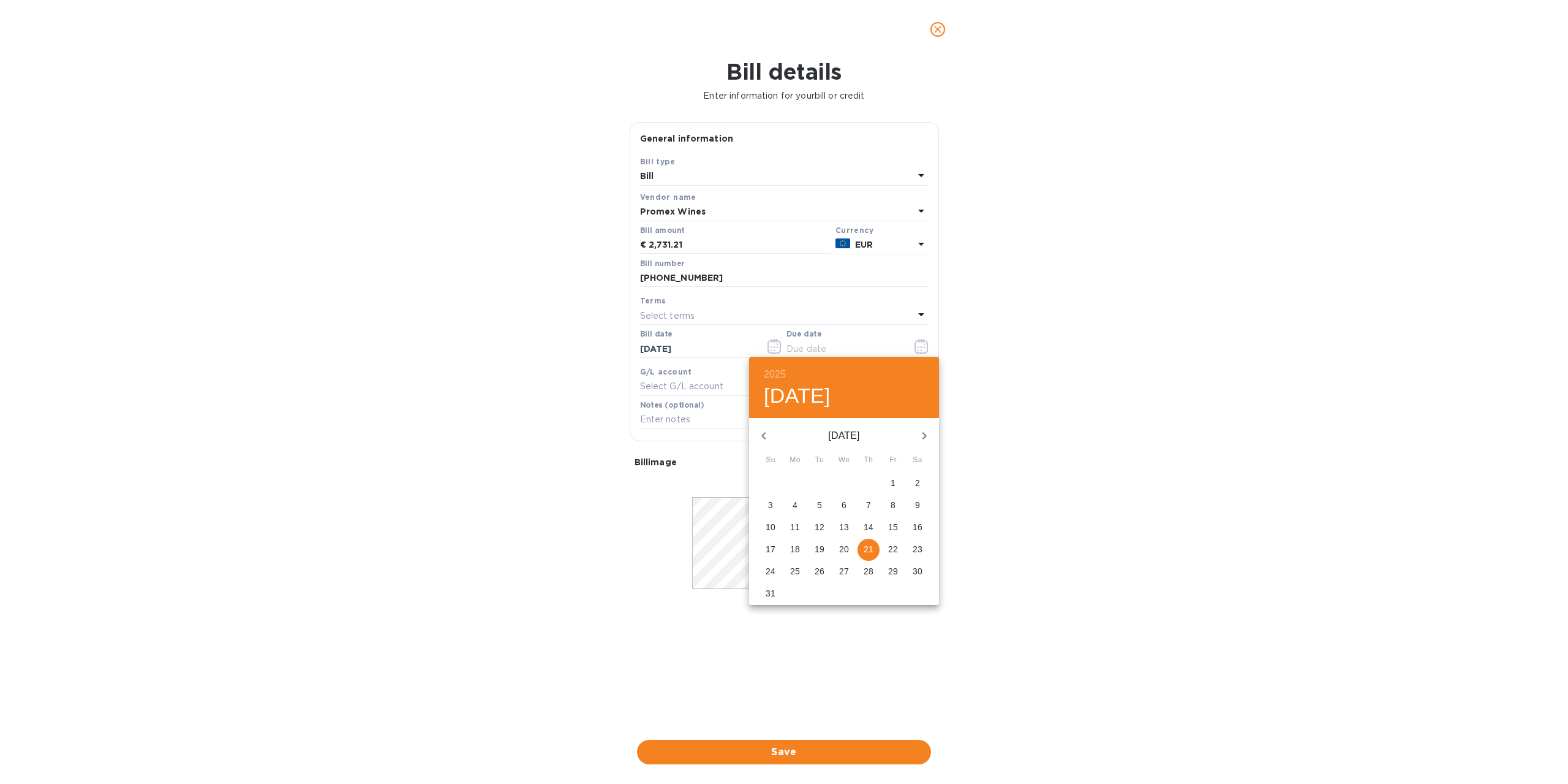
click at [763, 436] on icon "button" at bounding box center [763, 435] width 4 height 7
click at [890, 550] on p "27" at bounding box center [893, 550] width 10 height 13
type input "[DATE]"
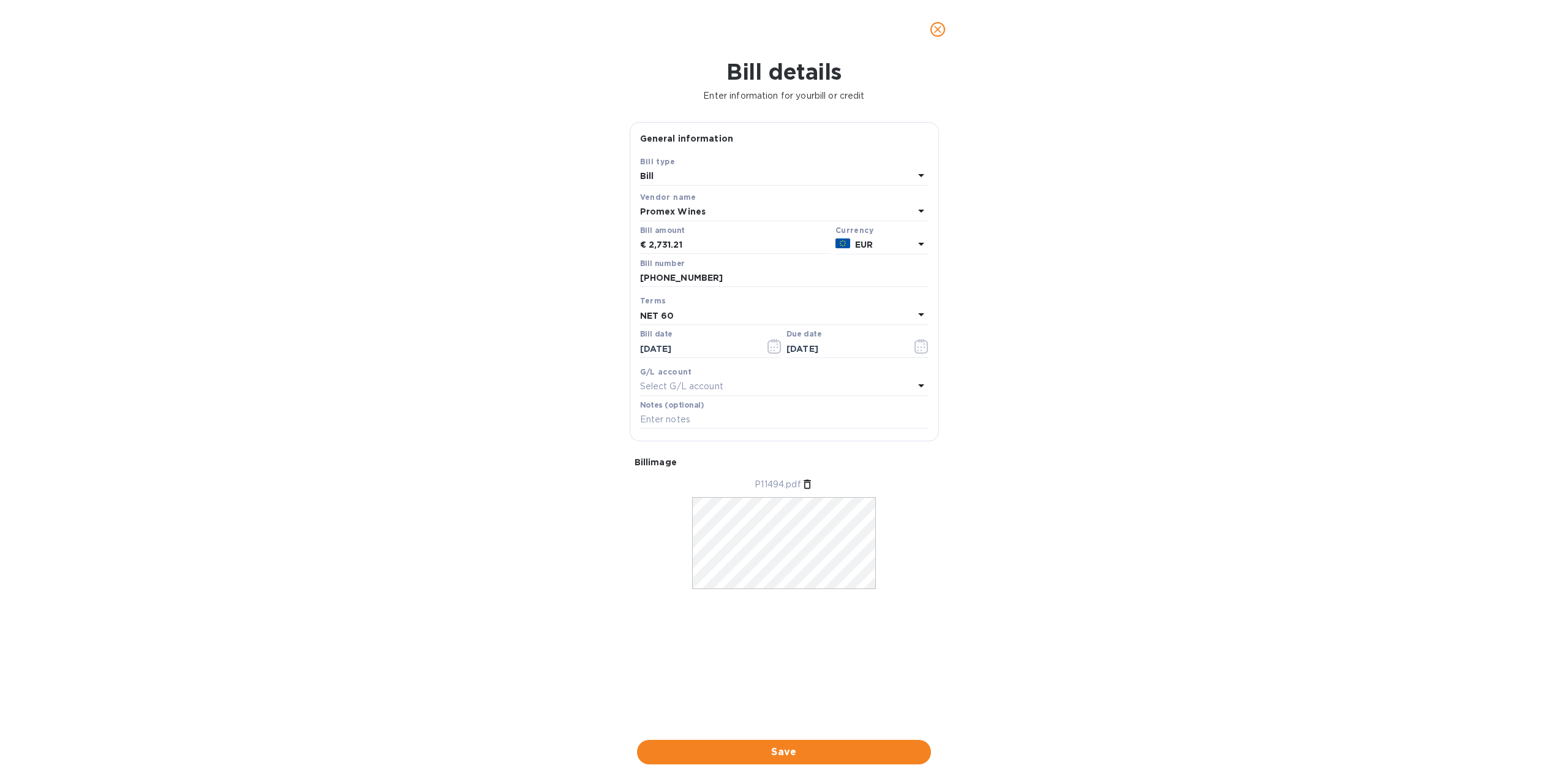
click at [823, 761] on button "Save" at bounding box center [784, 751] width 294 height 24
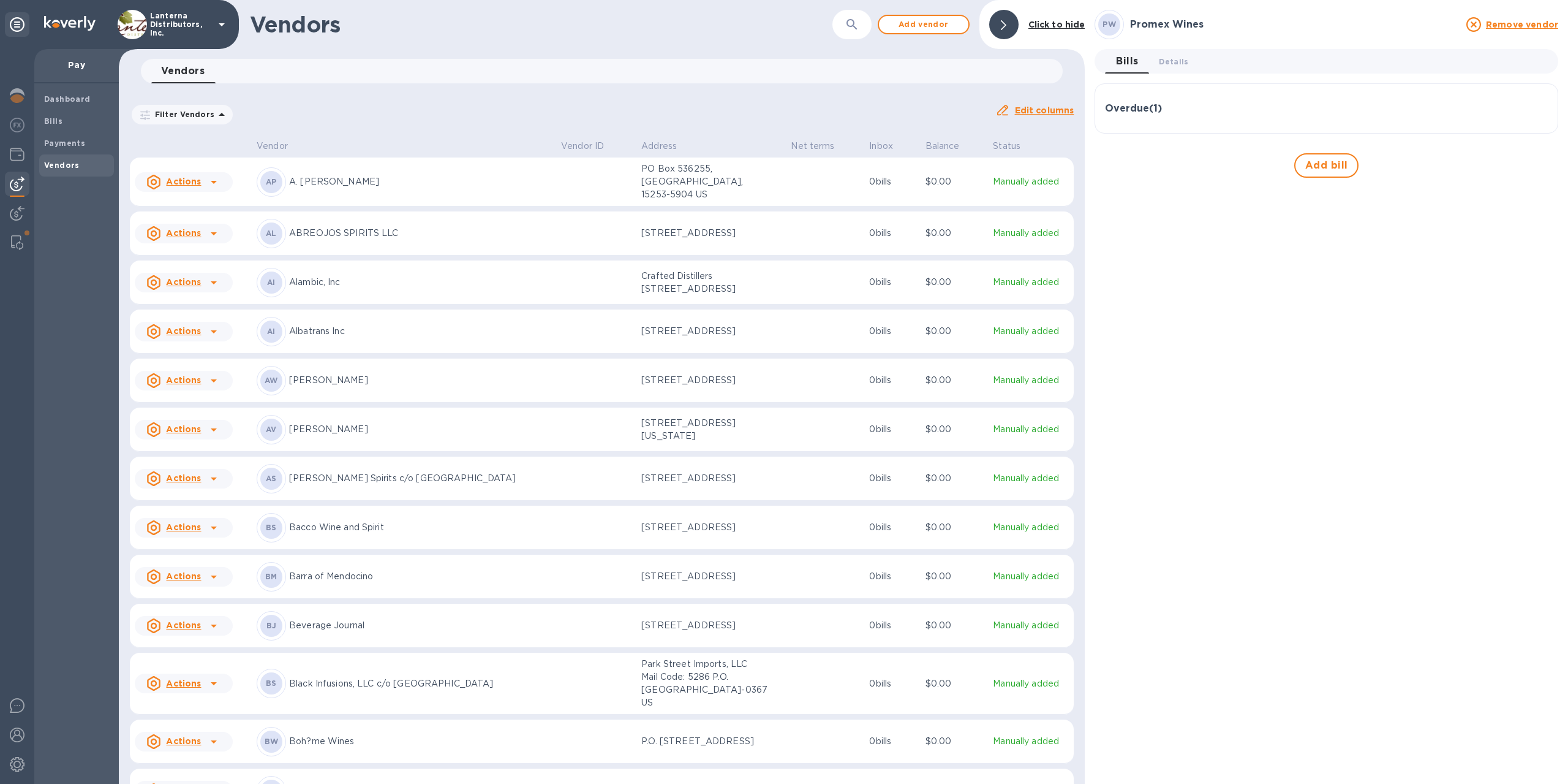
click at [1165, 116] on div "Overdue ( 1 )" at bounding box center [1327, 109] width 443 height 30
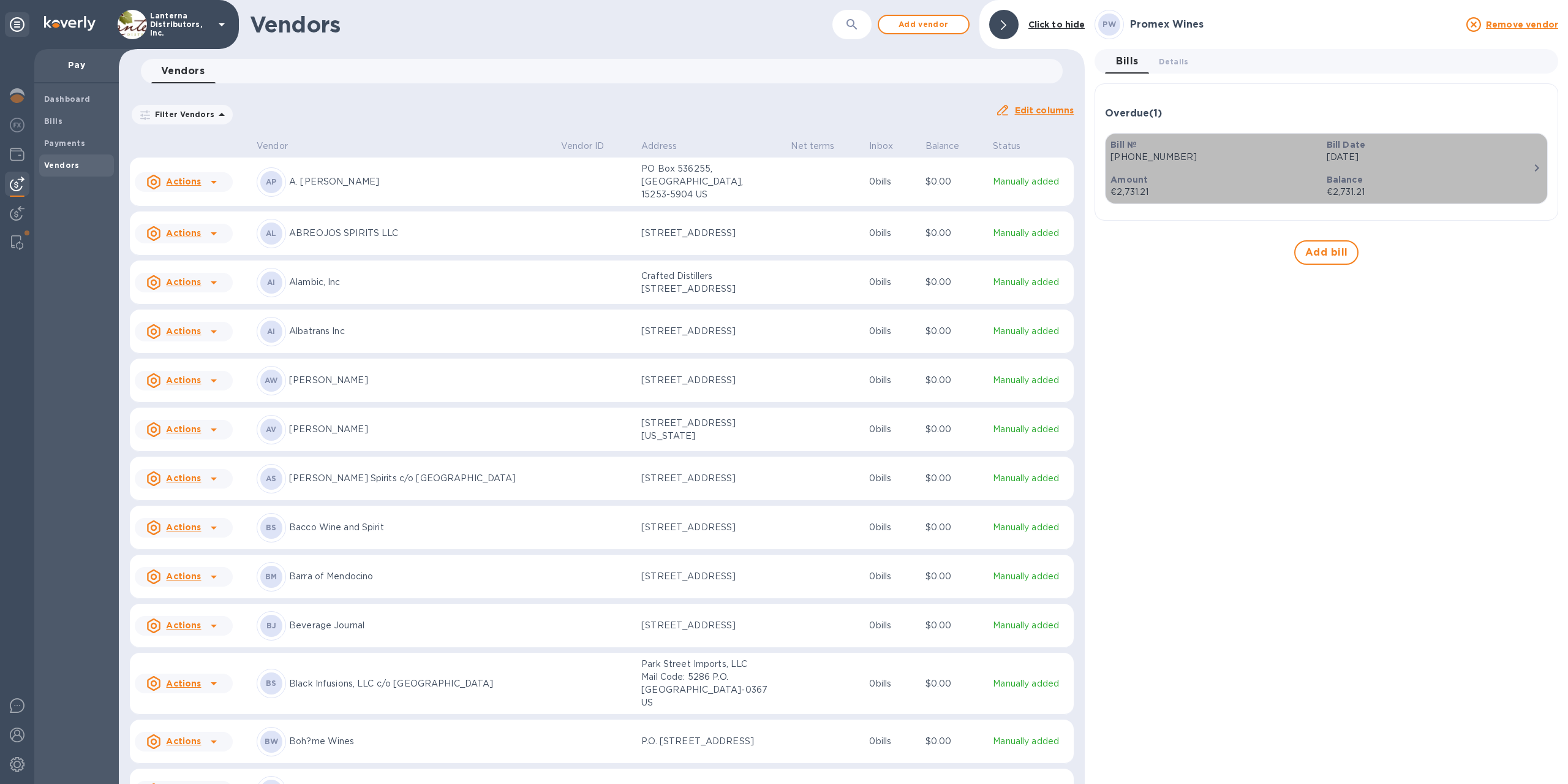
click at [1534, 169] on icon "button" at bounding box center [1537, 167] width 15 height 15
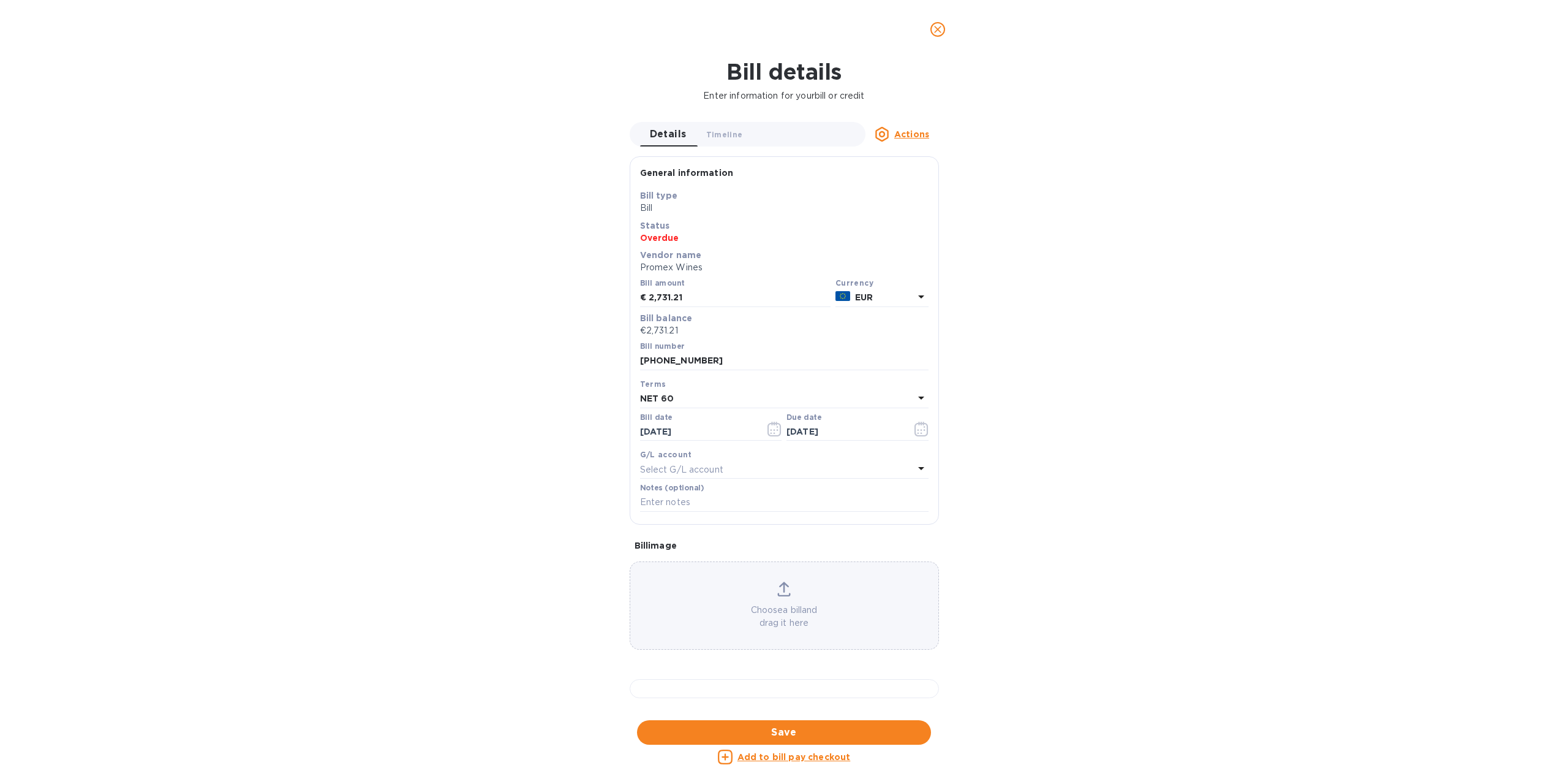
click at [895, 130] on u "Actions" at bounding box center [912, 134] width 35 height 10
click at [913, 209] on b "Delete" at bounding box center [915, 210] width 30 height 10
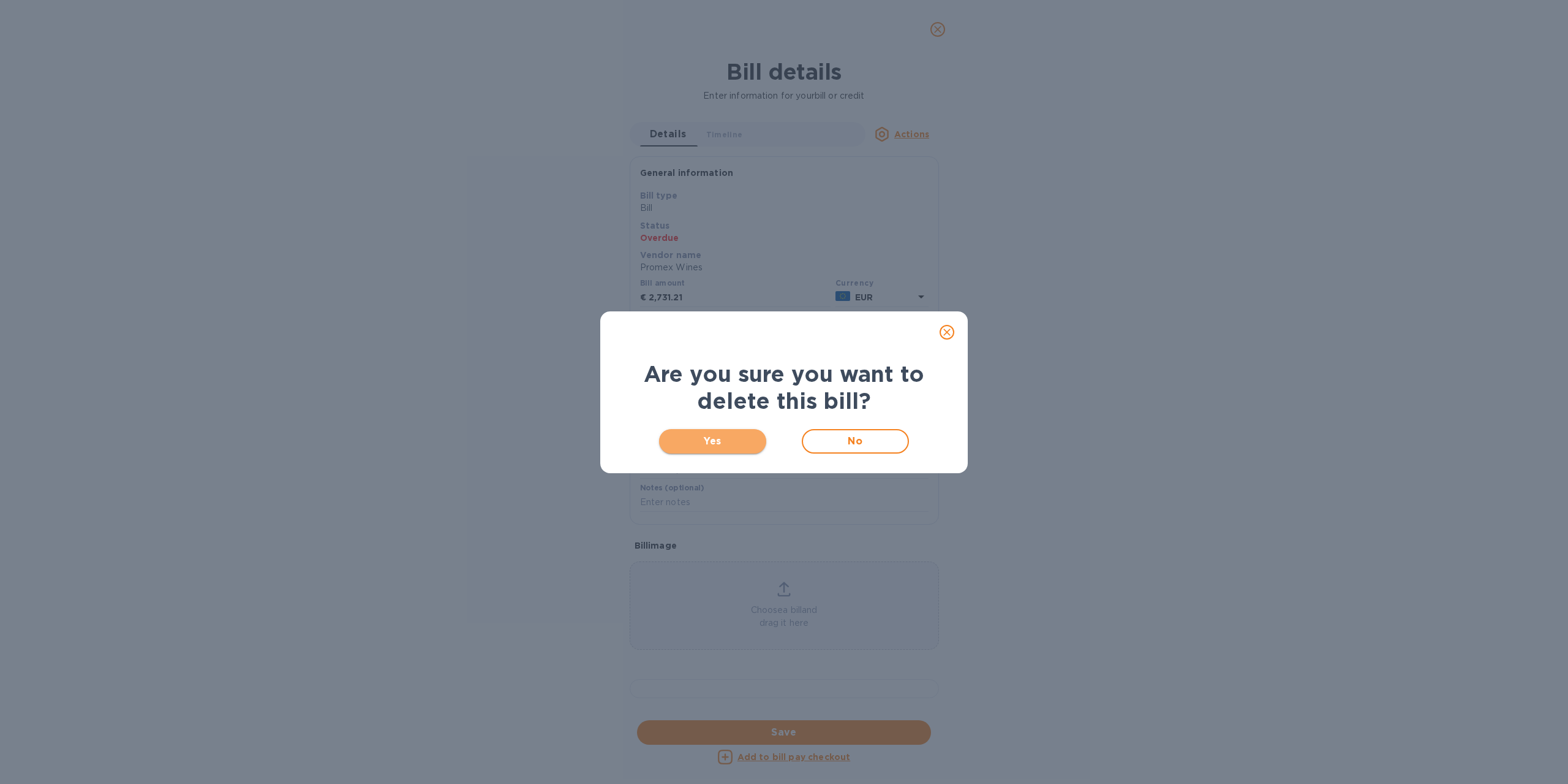
click at [725, 439] on span "Yes" at bounding box center [713, 441] width 88 height 15
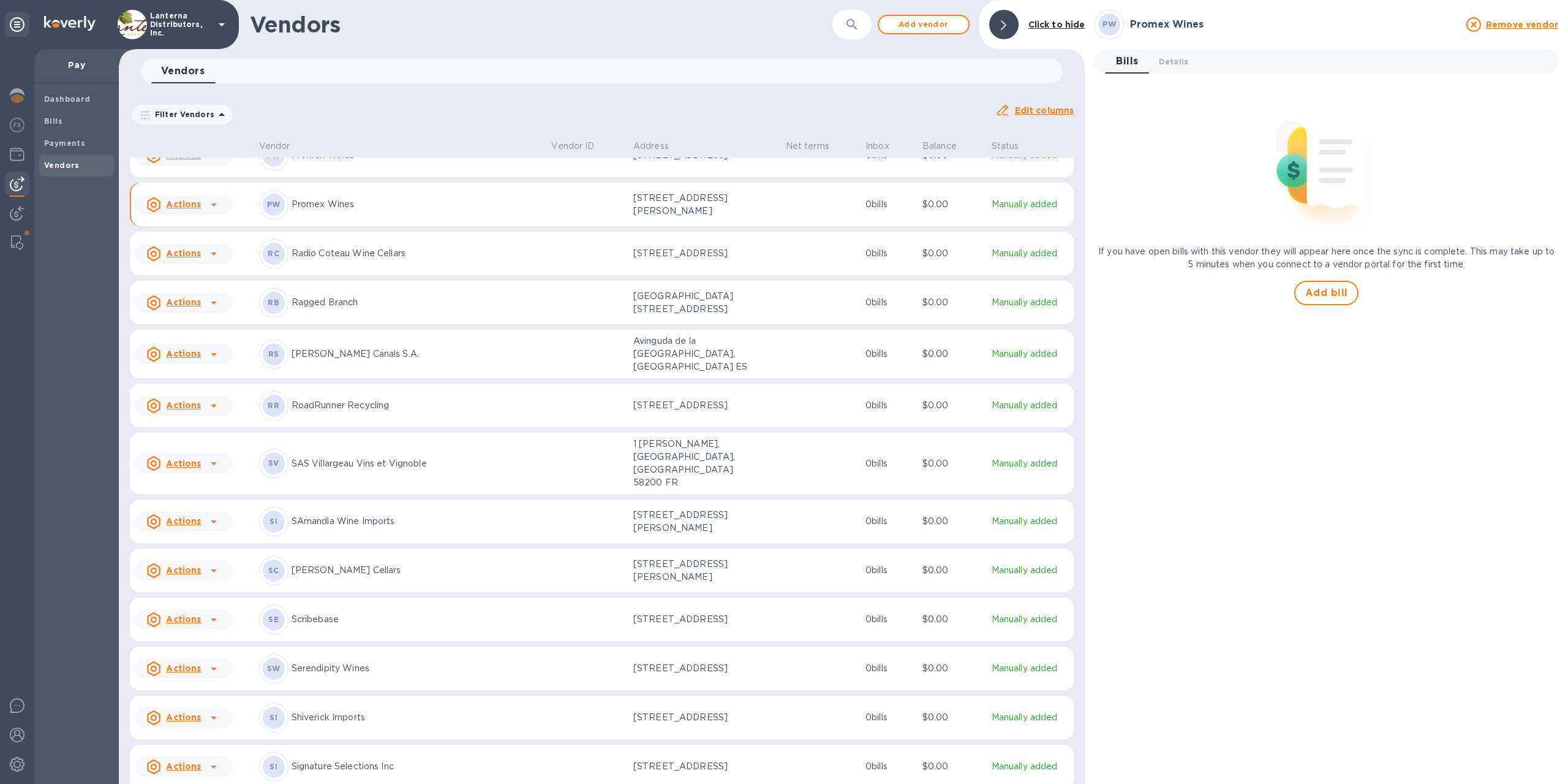
scroll to position [5783, 0]
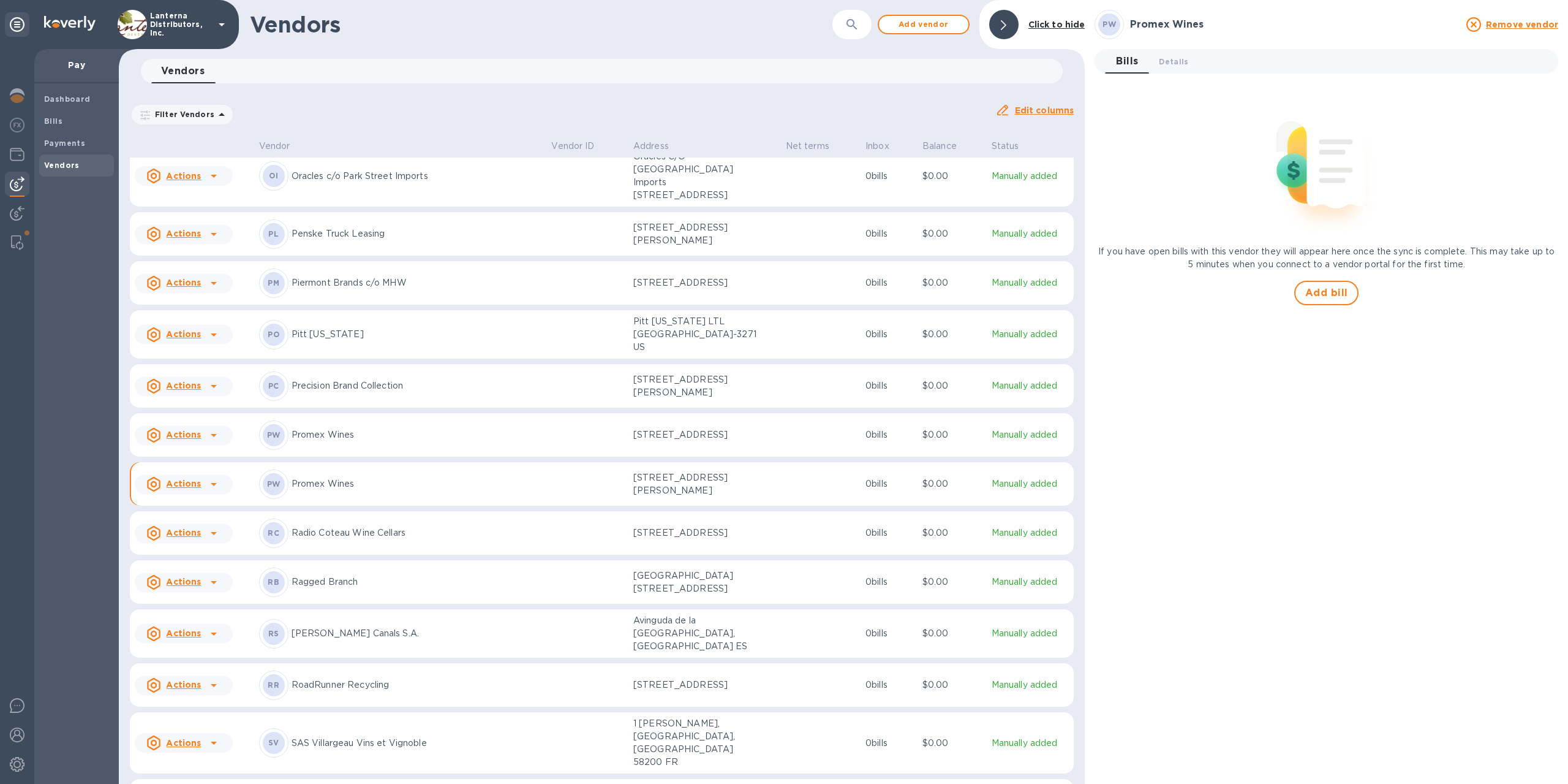
click at [325, 490] on p "Promex Wines" at bounding box center [416, 484] width 251 height 13
click at [643, 497] on p "[STREET_ADDRESS][PERSON_NAME]" at bounding box center [695, 484] width 123 height 26
click at [1173, 70] on button "Details 0" at bounding box center [1173, 61] width 49 height 24
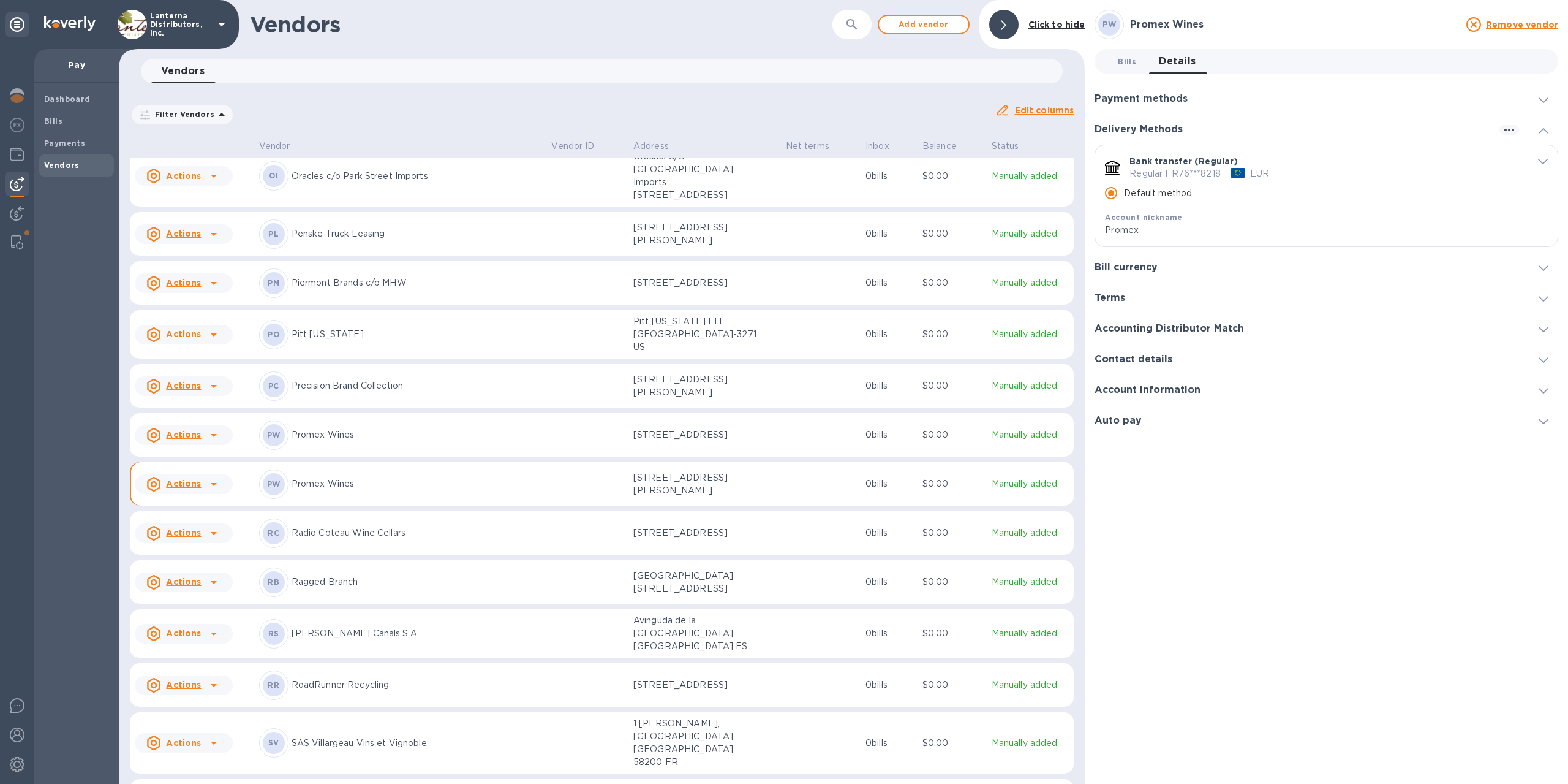
click at [1131, 66] on span "Bills 0" at bounding box center [1127, 62] width 19 height 13
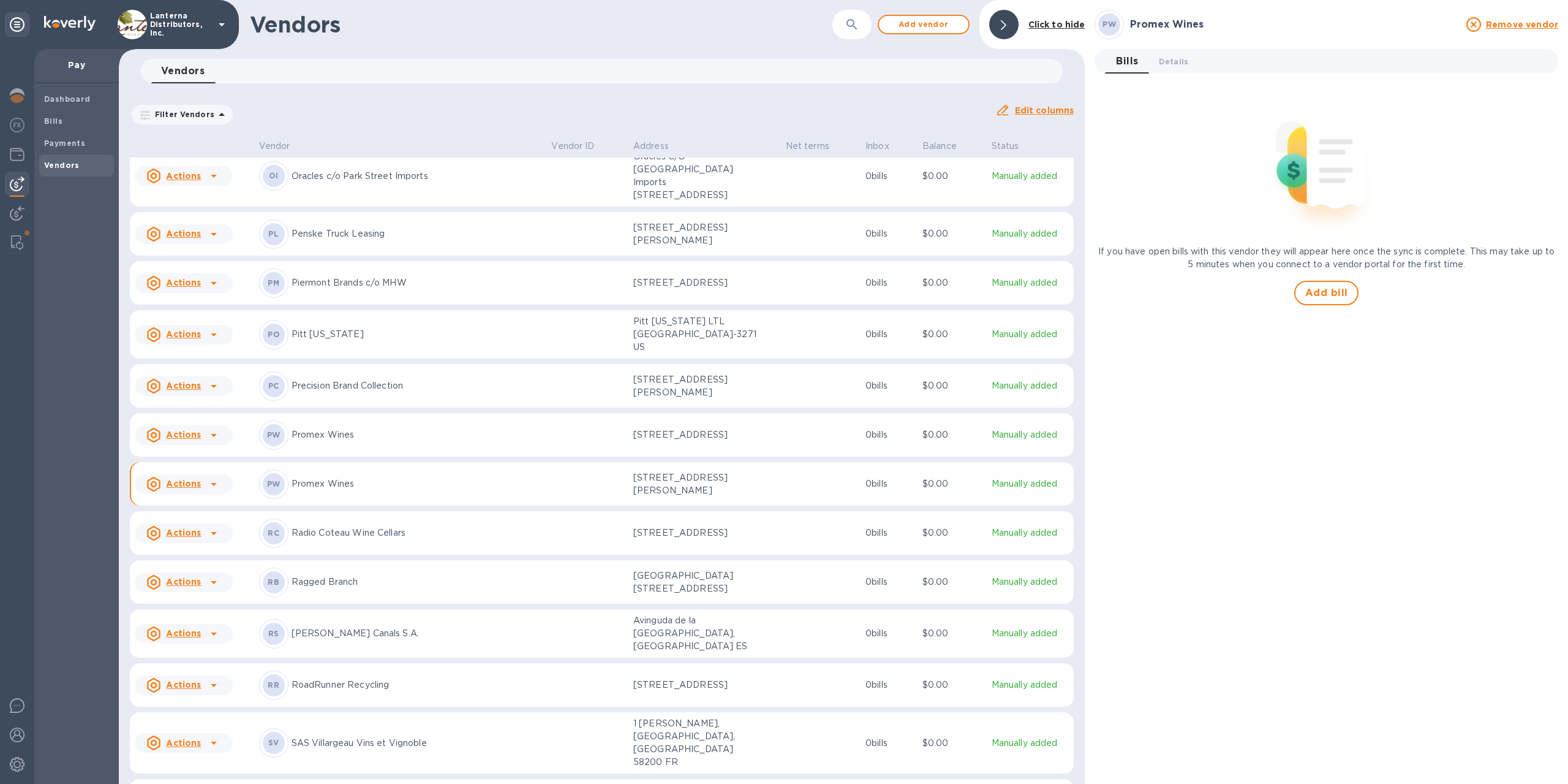
click at [360, 442] on p "Promex Wines" at bounding box center [416, 435] width 251 height 13
click at [354, 489] on div "PW Promex Wines" at bounding box center [401, 485] width 283 height 30
click at [1165, 66] on span "Details 0" at bounding box center [1174, 62] width 30 height 13
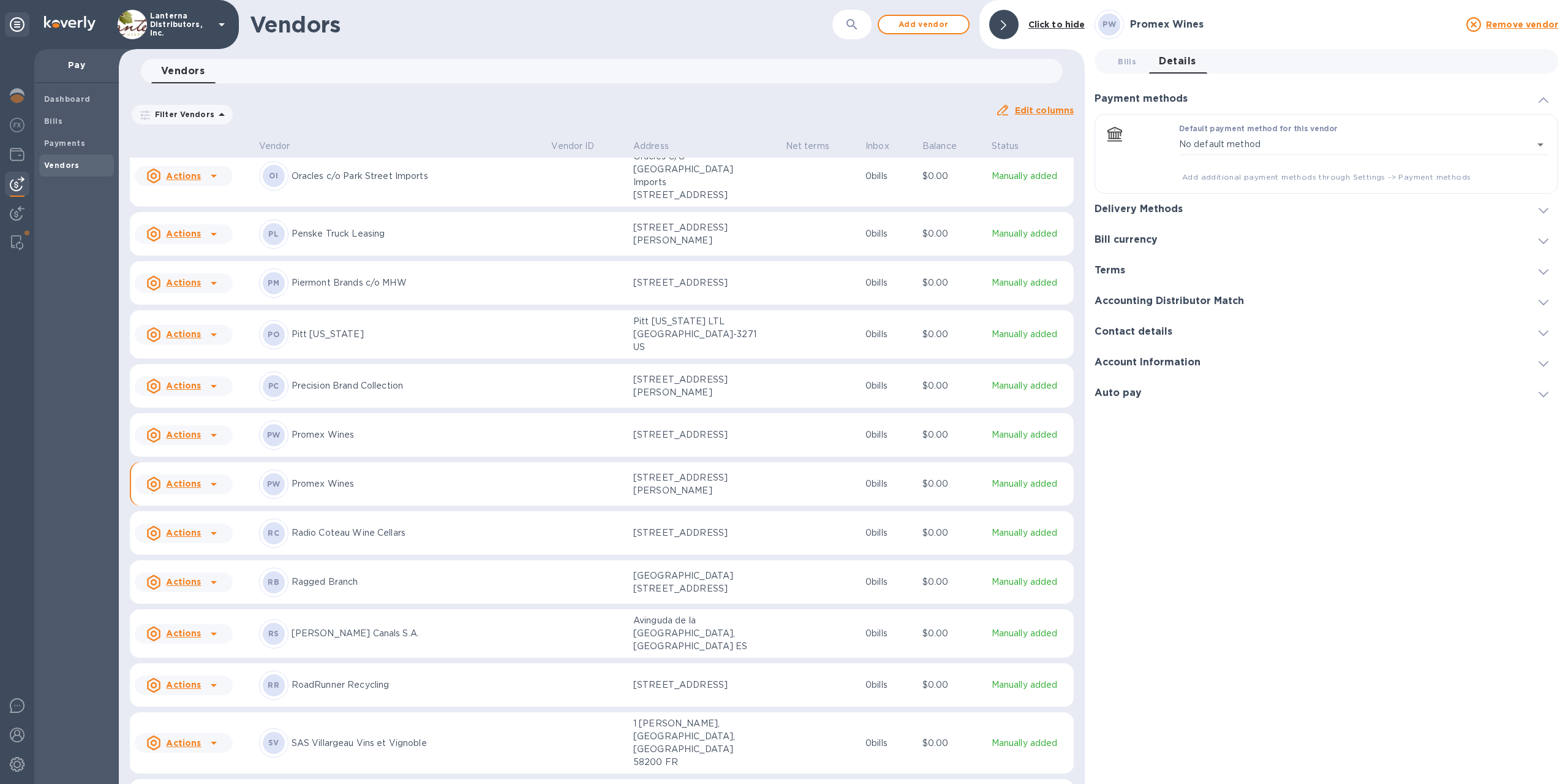
click at [1162, 216] on div "Delivery Methods" at bounding box center [1327, 209] width 464 height 30
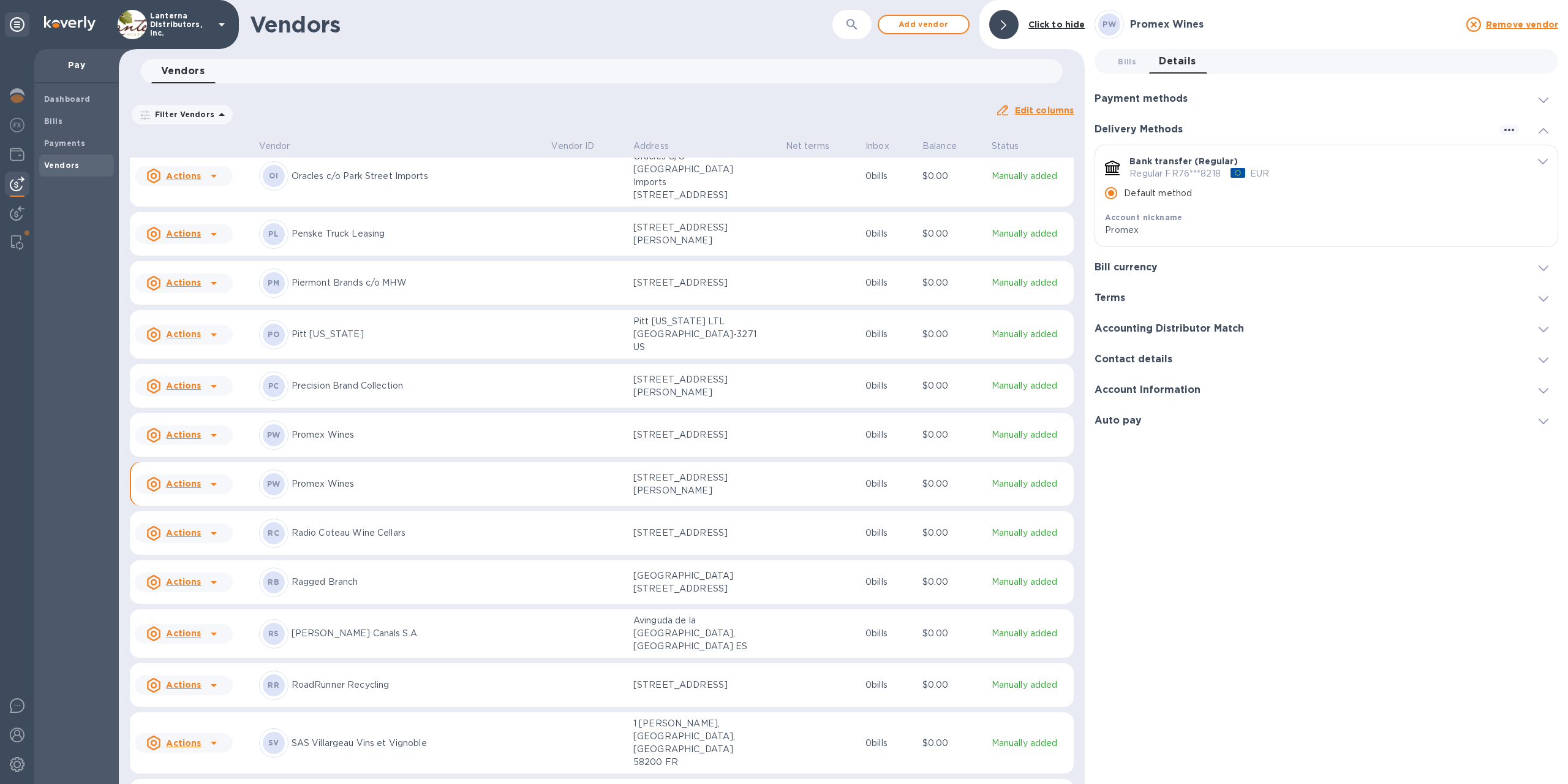
click at [1151, 264] on h3 "Bill currency" at bounding box center [1126, 267] width 63 height 12
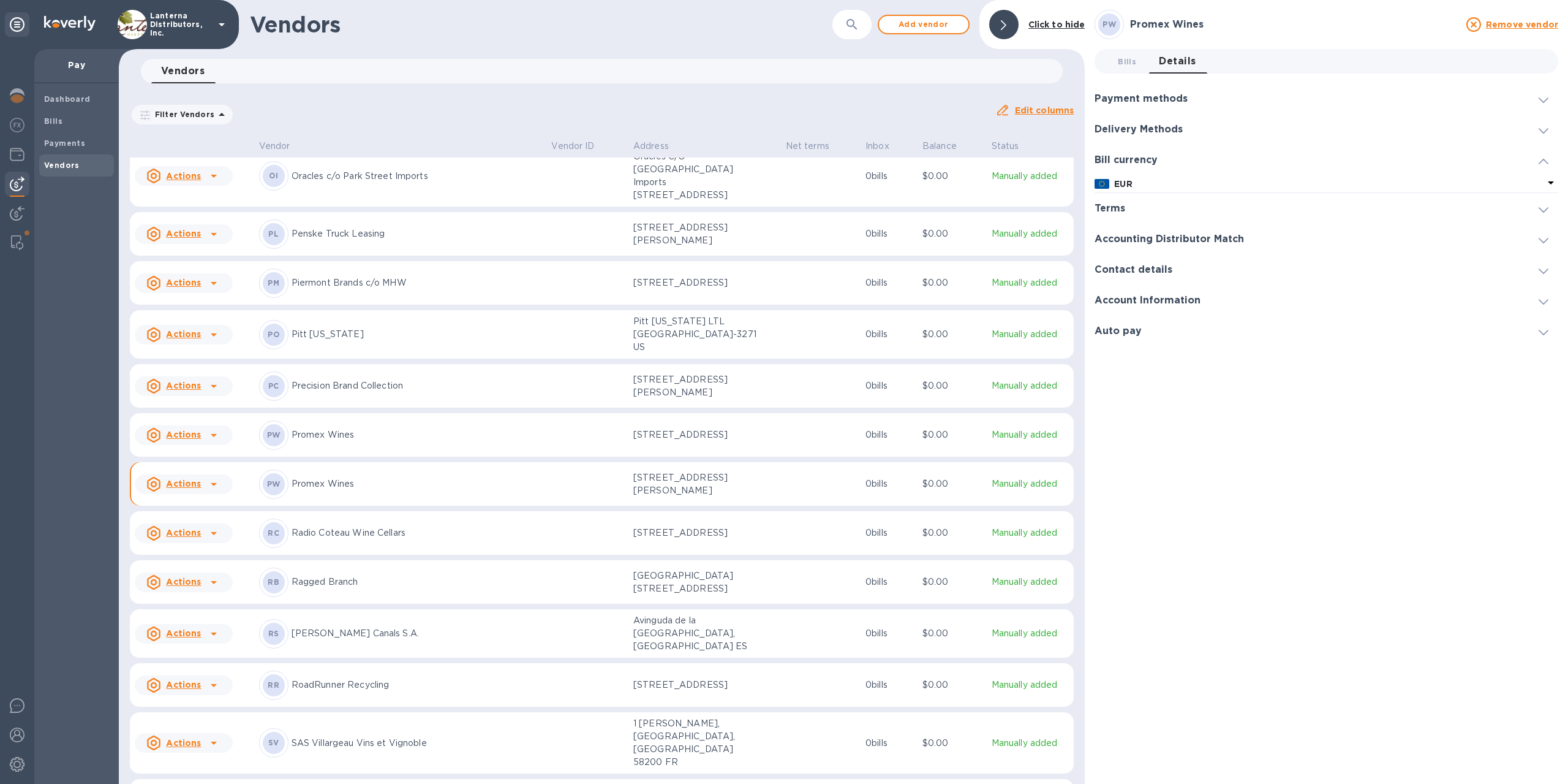
click at [1142, 213] on div "Terms" at bounding box center [1327, 208] width 464 height 30
click at [1158, 257] on div "Accounting Distributor Match" at bounding box center [1327, 265] width 464 height 30
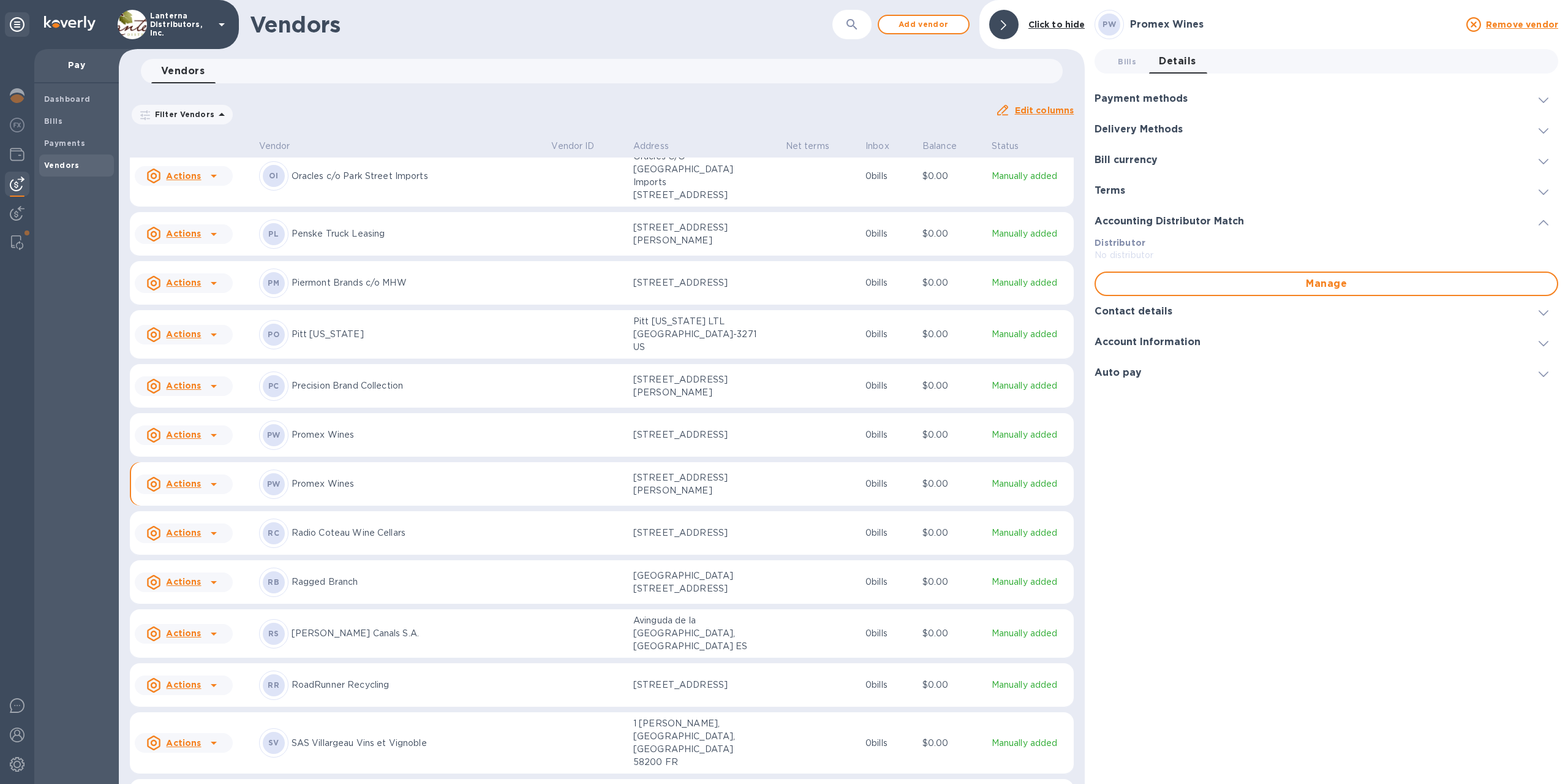
click at [1155, 316] on h3 "Contact details" at bounding box center [1134, 311] width 78 height 12
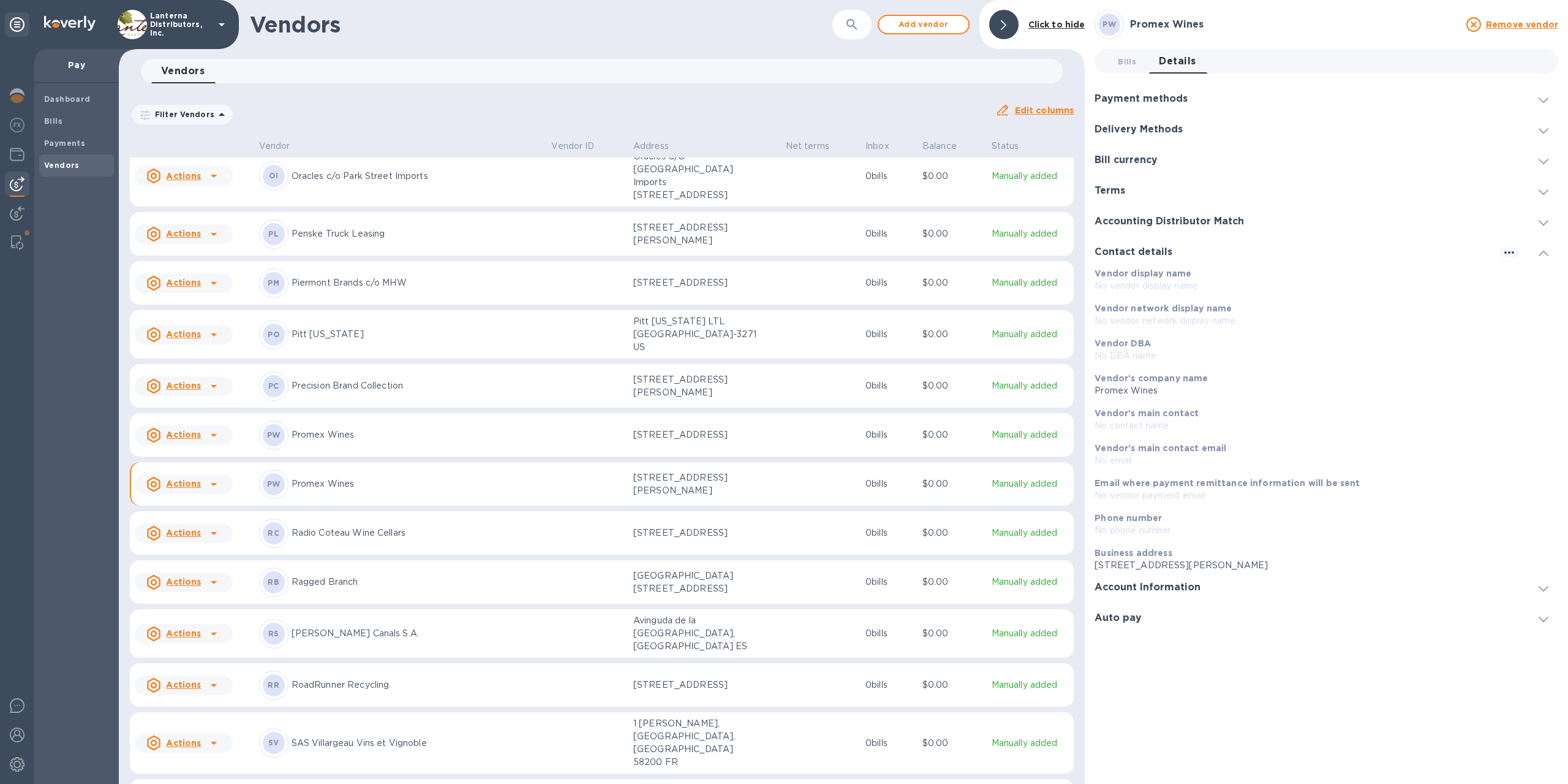
click at [1160, 589] on h3 "Account Information" at bounding box center [1148, 587] width 106 height 12
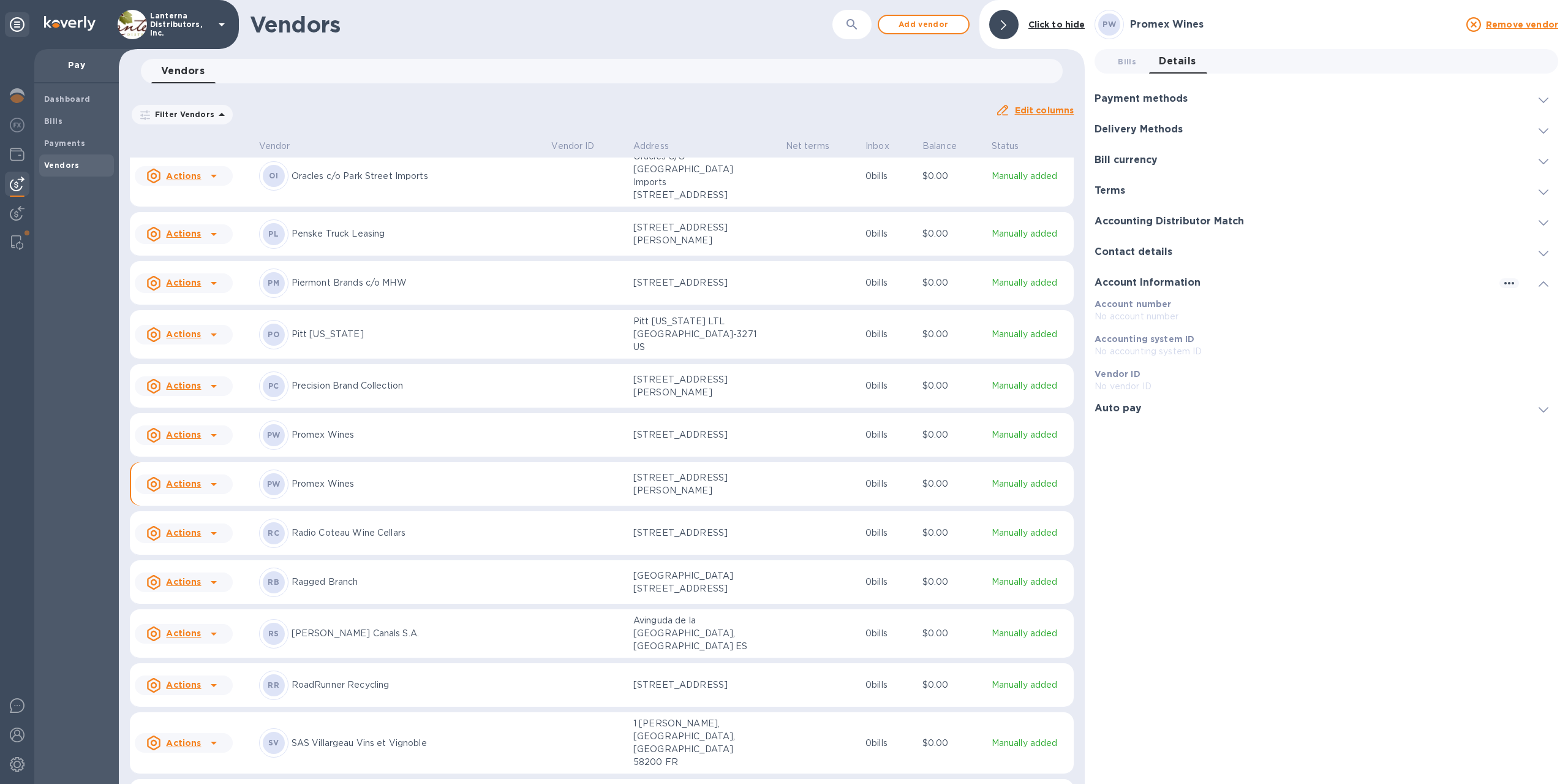
click at [1137, 227] on div "Accounting Distributor Match" at bounding box center [1327, 220] width 464 height 30
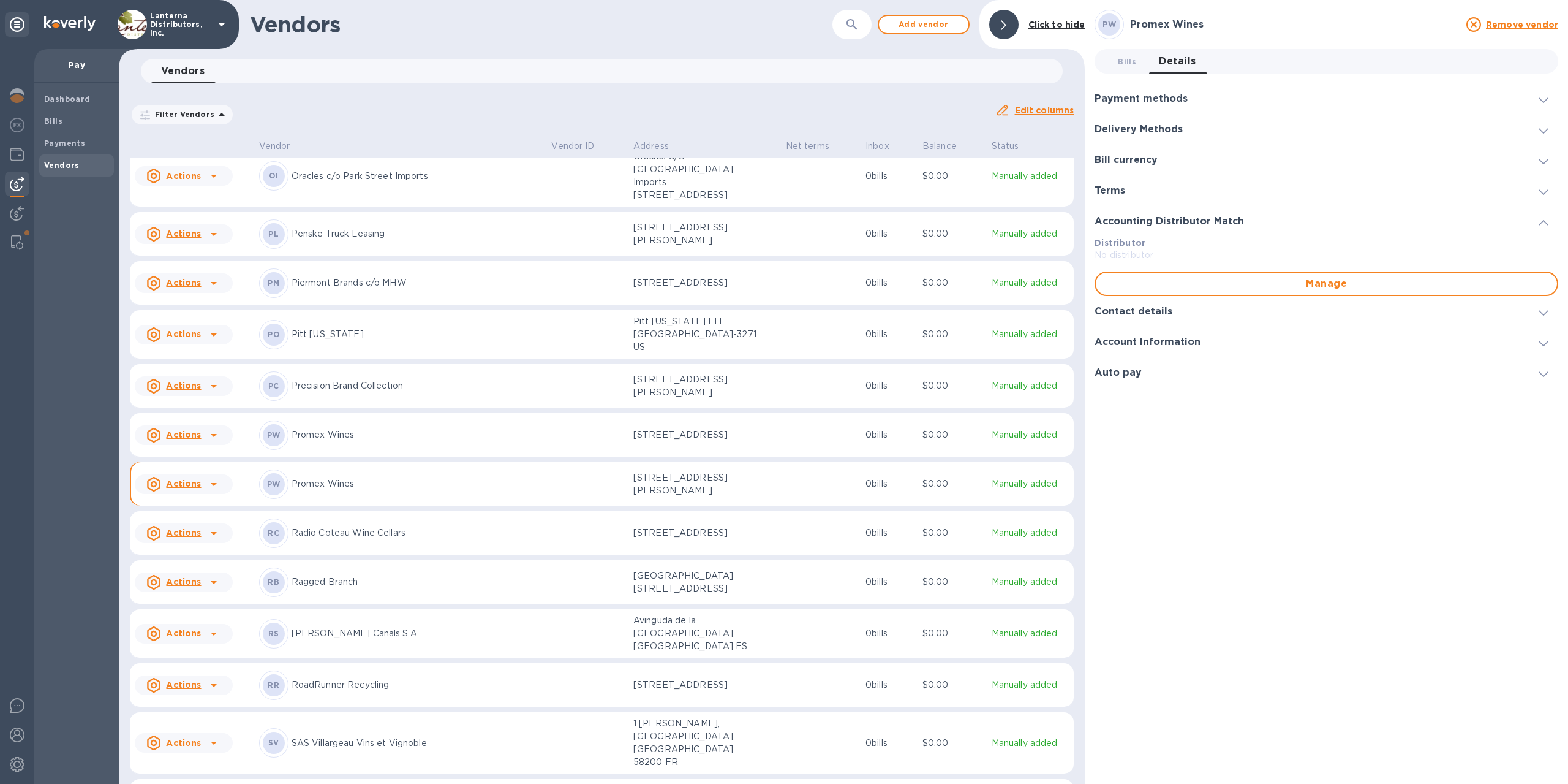
click at [1131, 193] on div "Terms" at bounding box center [1115, 191] width 41 height 12
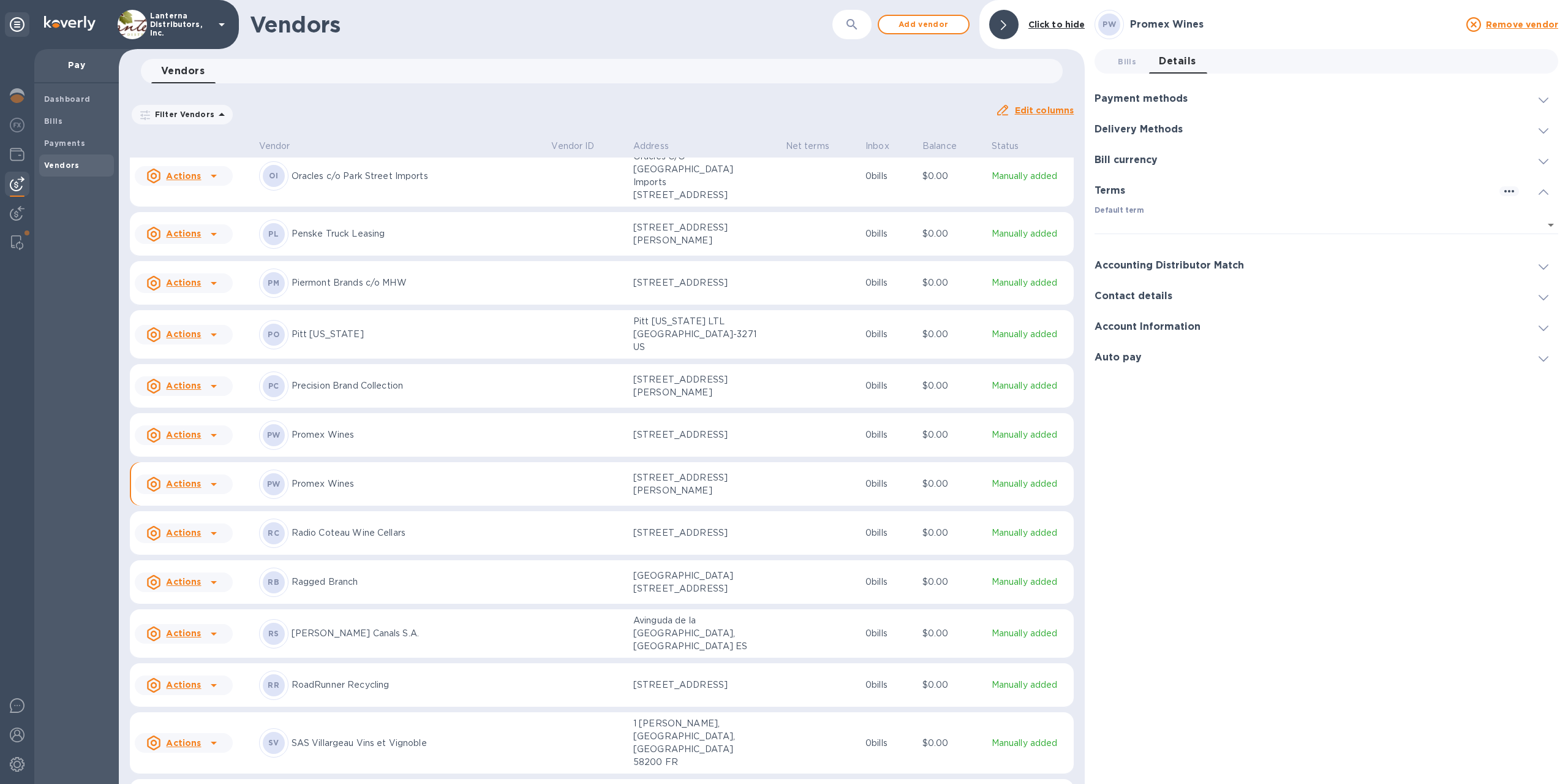
click at [1137, 158] on h3 "Bill currency" at bounding box center [1126, 160] width 63 height 12
click at [1140, 138] on div "Delivery Methods" at bounding box center [1327, 129] width 464 height 30
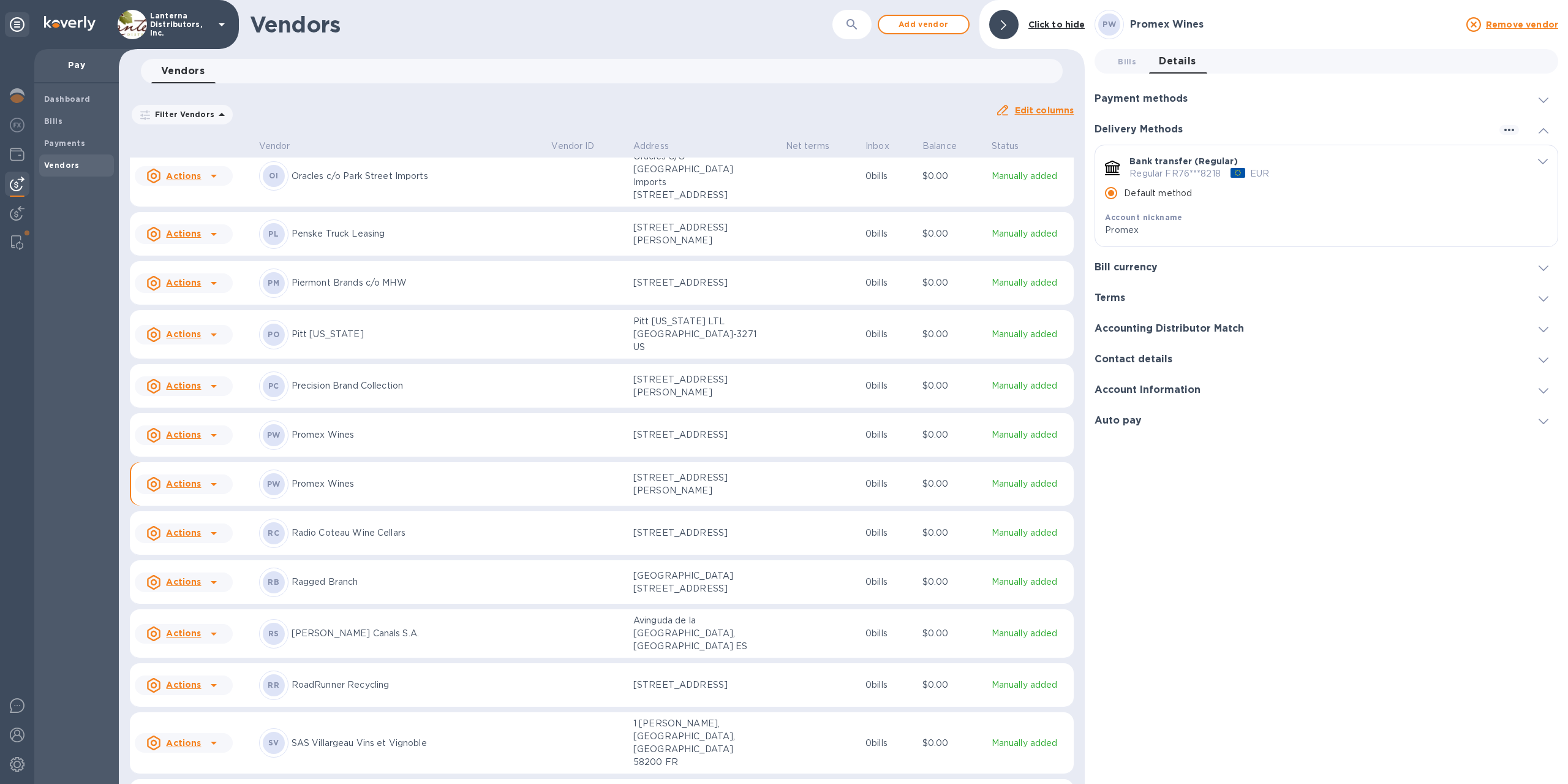
click at [1152, 102] on h3 "Payment methods" at bounding box center [1141, 98] width 93 height 12
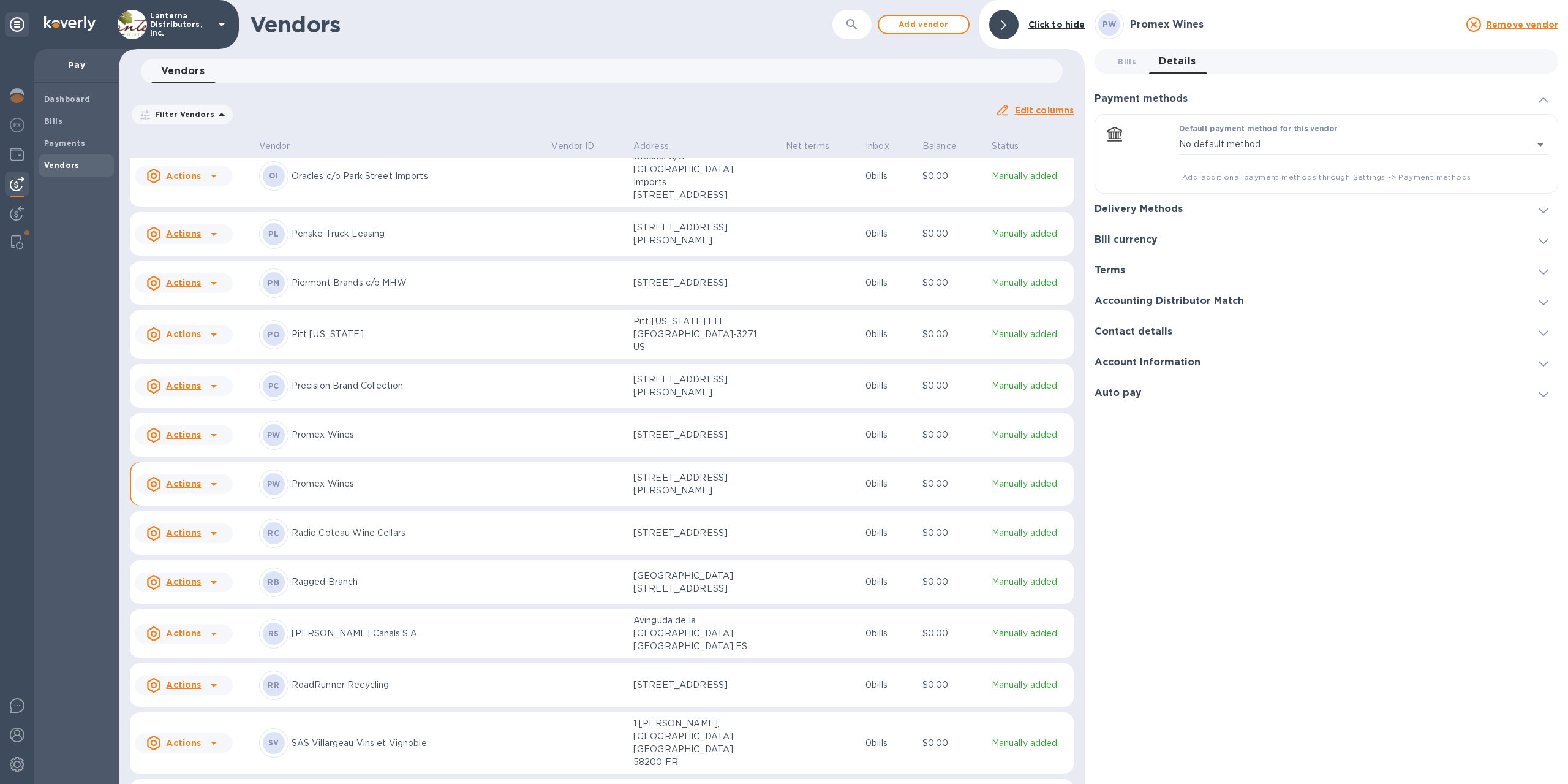
click at [1135, 209] on h3 "Delivery Methods" at bounding box center [1138, 209] width 88 height 12
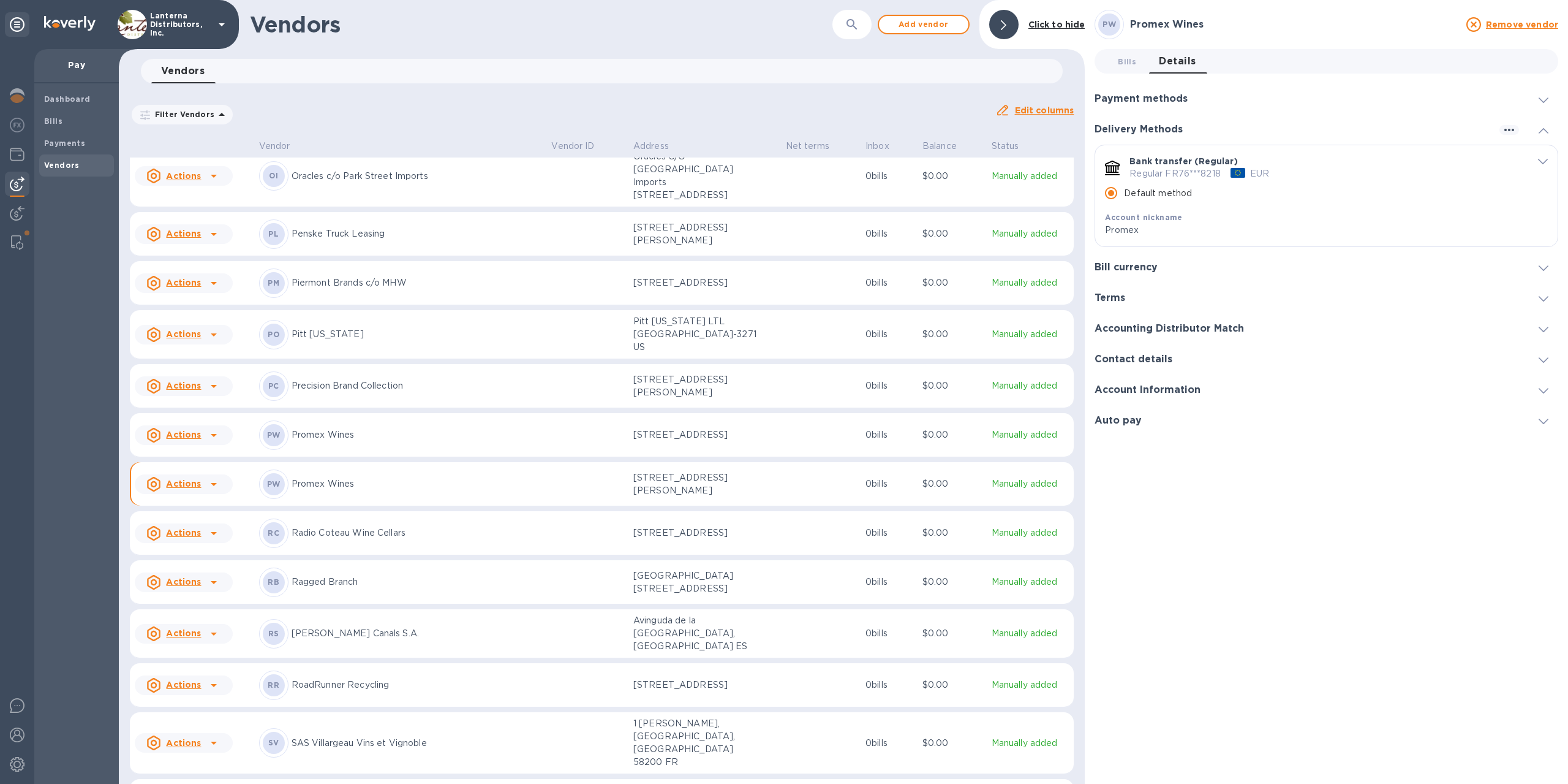
click at [1544, 163] on icon "default-method" at bounding box center [1543, 161] width 10 height 5
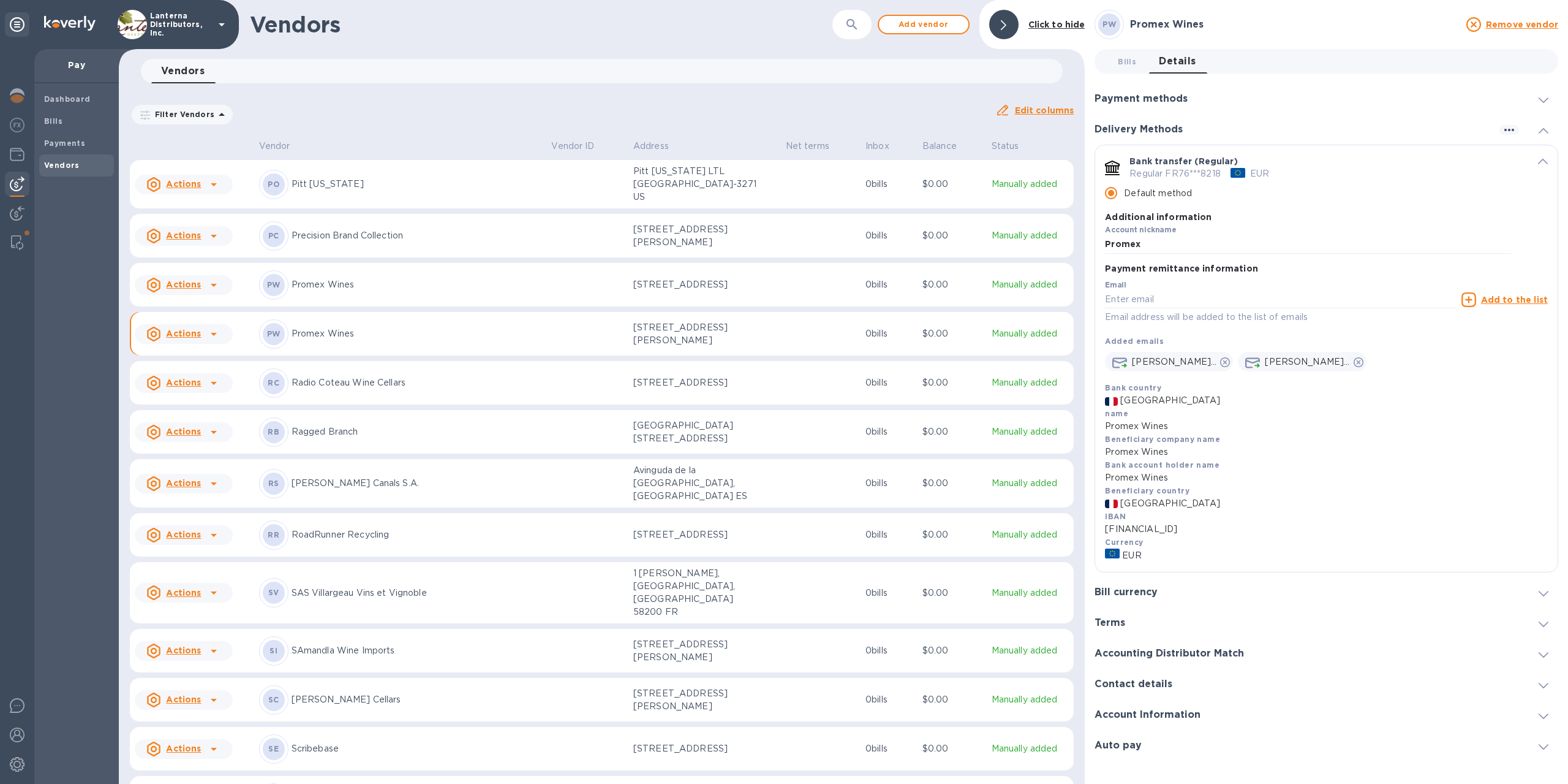
scroll to position [5923, 0]
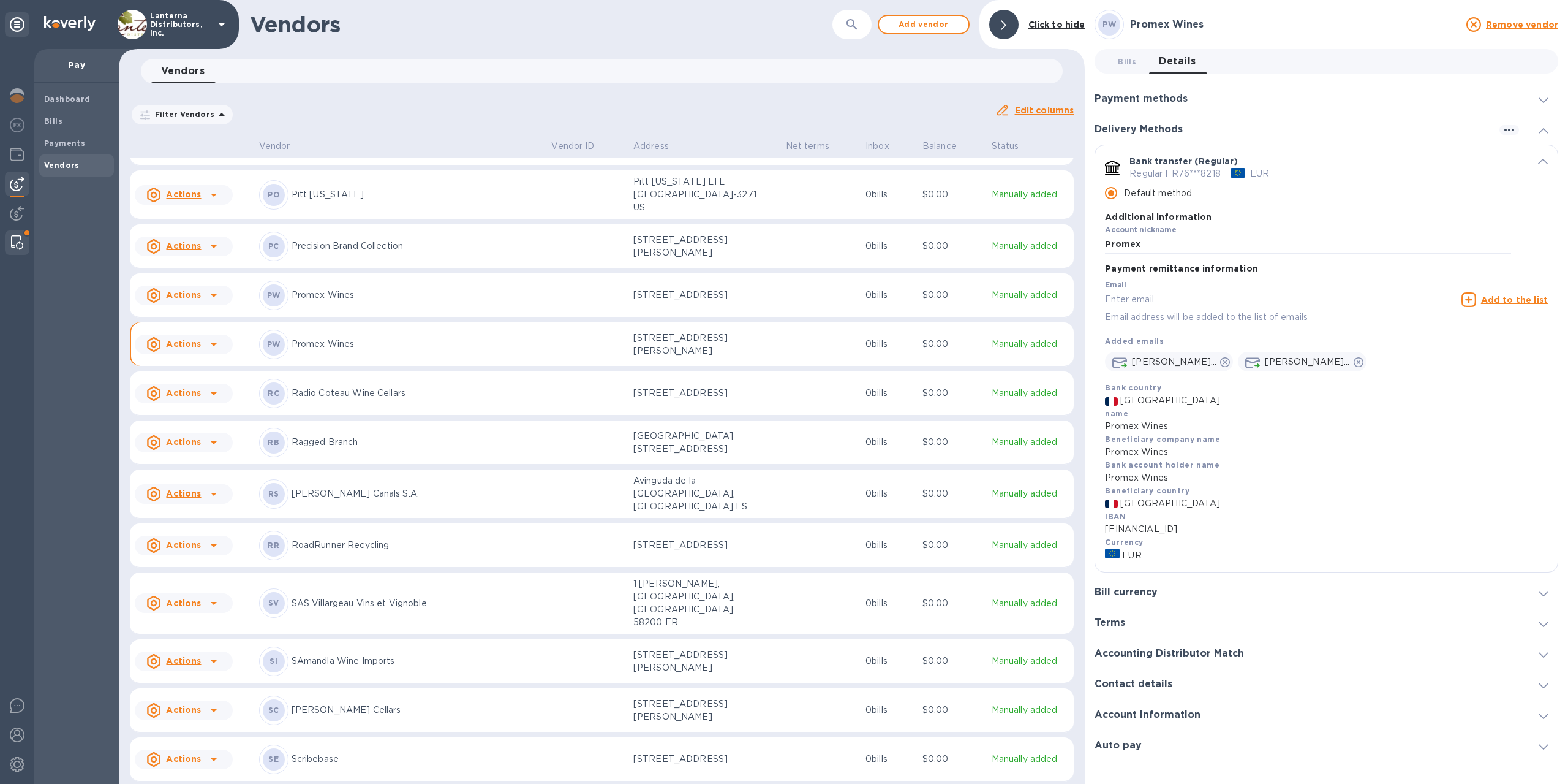
click at [21, 243] on img at bounding box center [17, 242] width 13 height 15
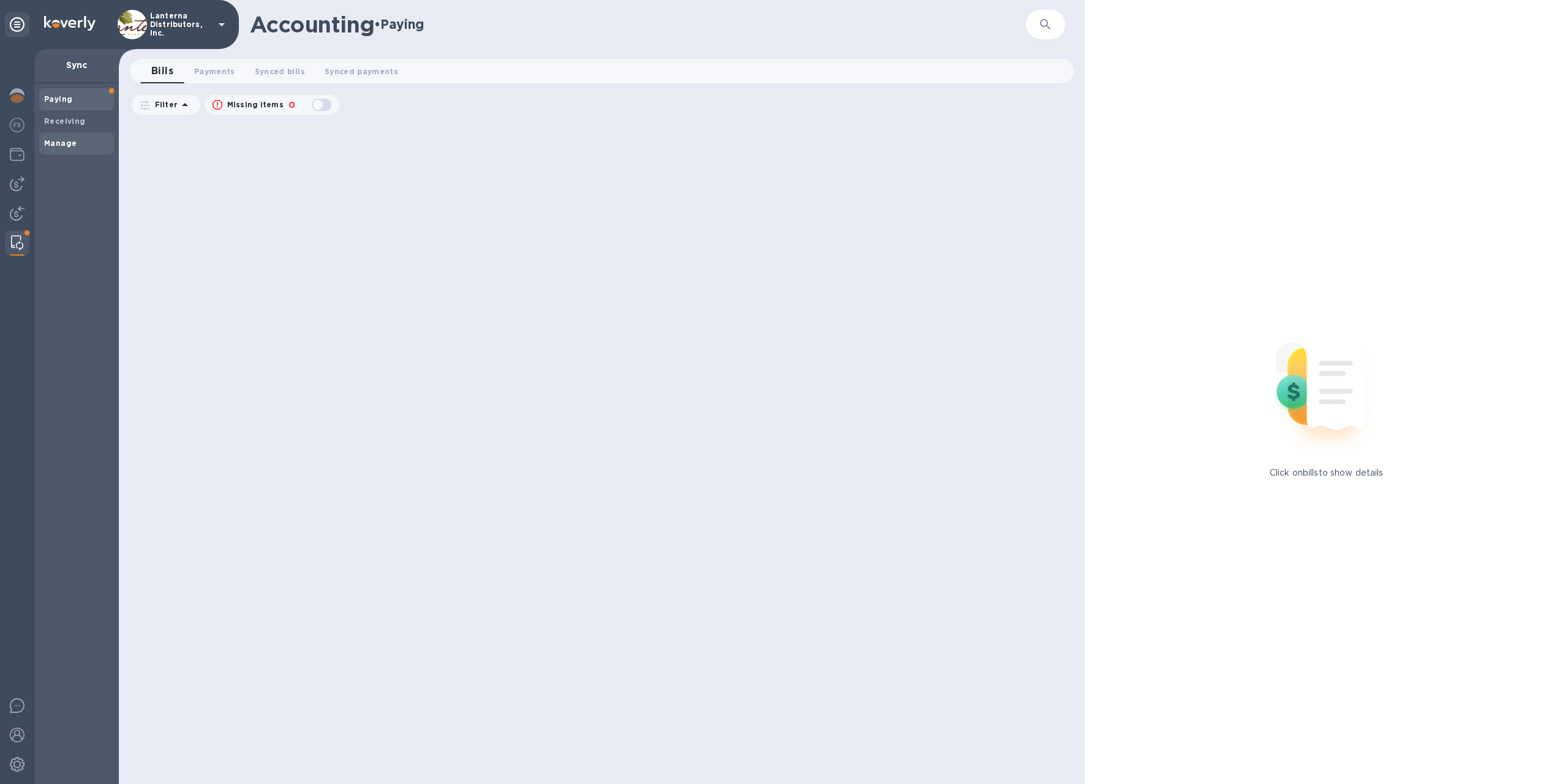
click at [58, 143] on b "Manage" at bounding box center [60, 143] width 33 height 9
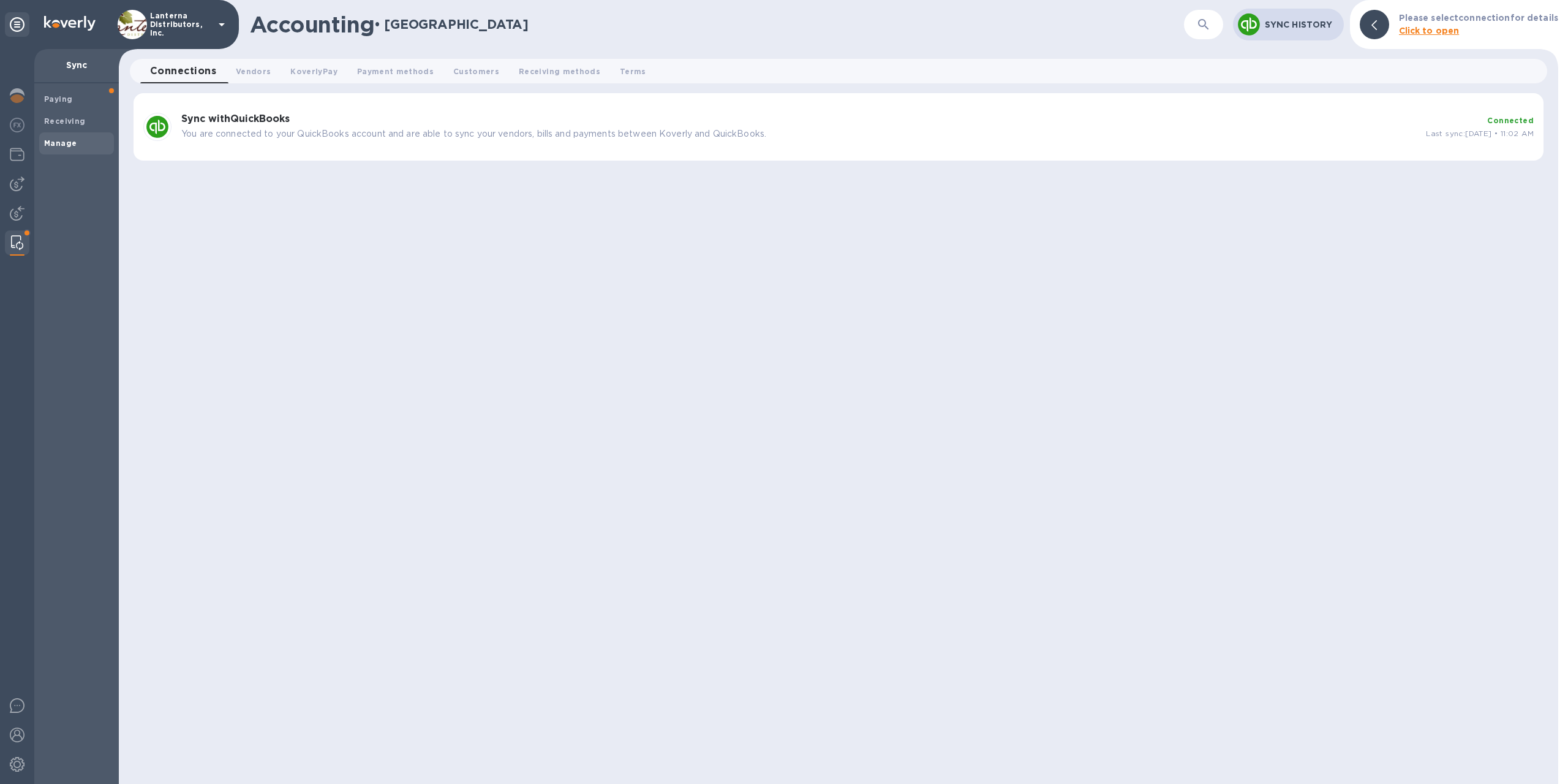
click at [734, 134] on p "You are connected to your QuickBooks account and are able to sync your vendors,…" at bounding box center [798, 134] width 1235 height 13
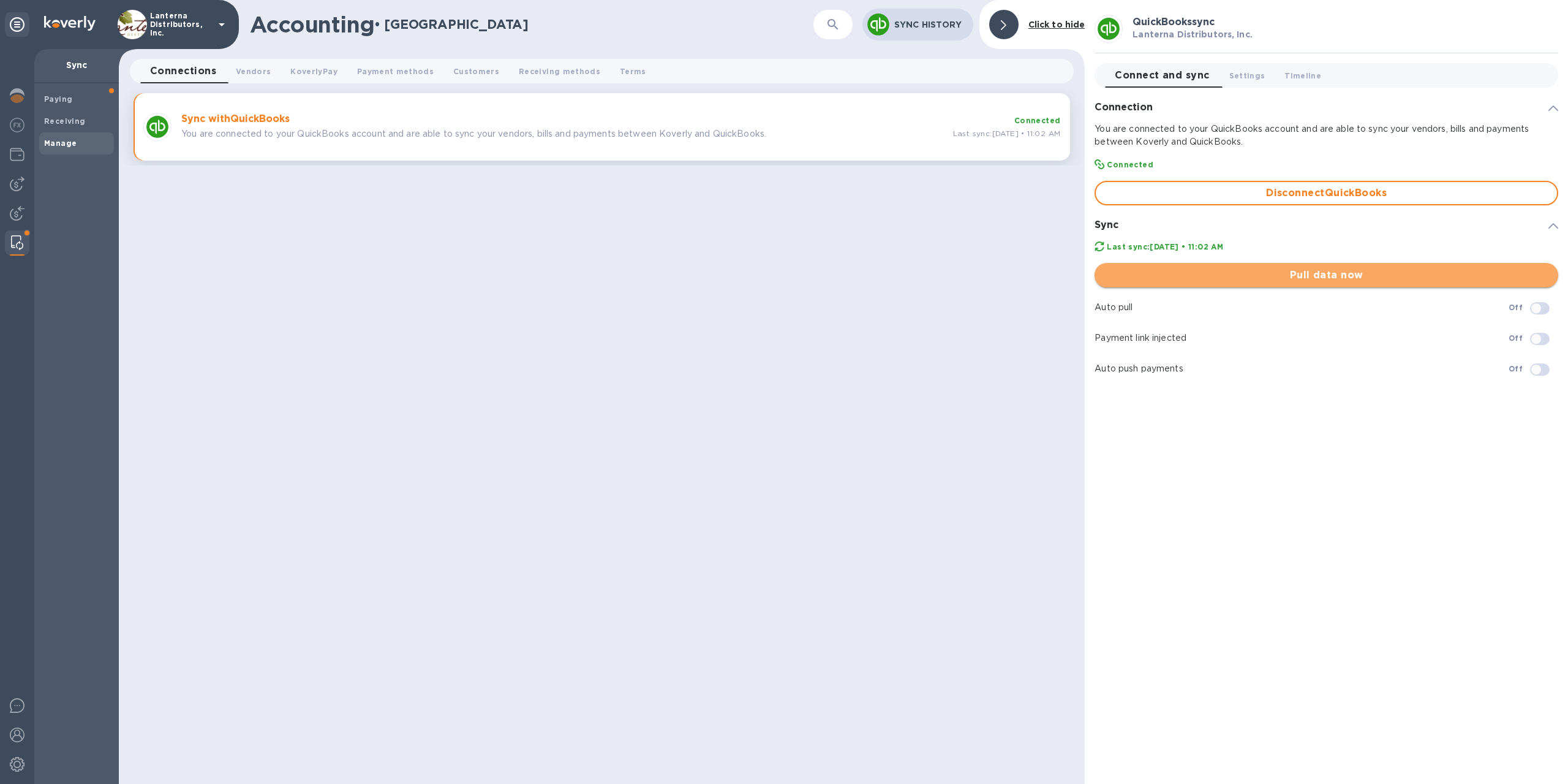
click at [1321, 279] on span "Pull data now" at bounding box center [1327, 275] width 445 height 15
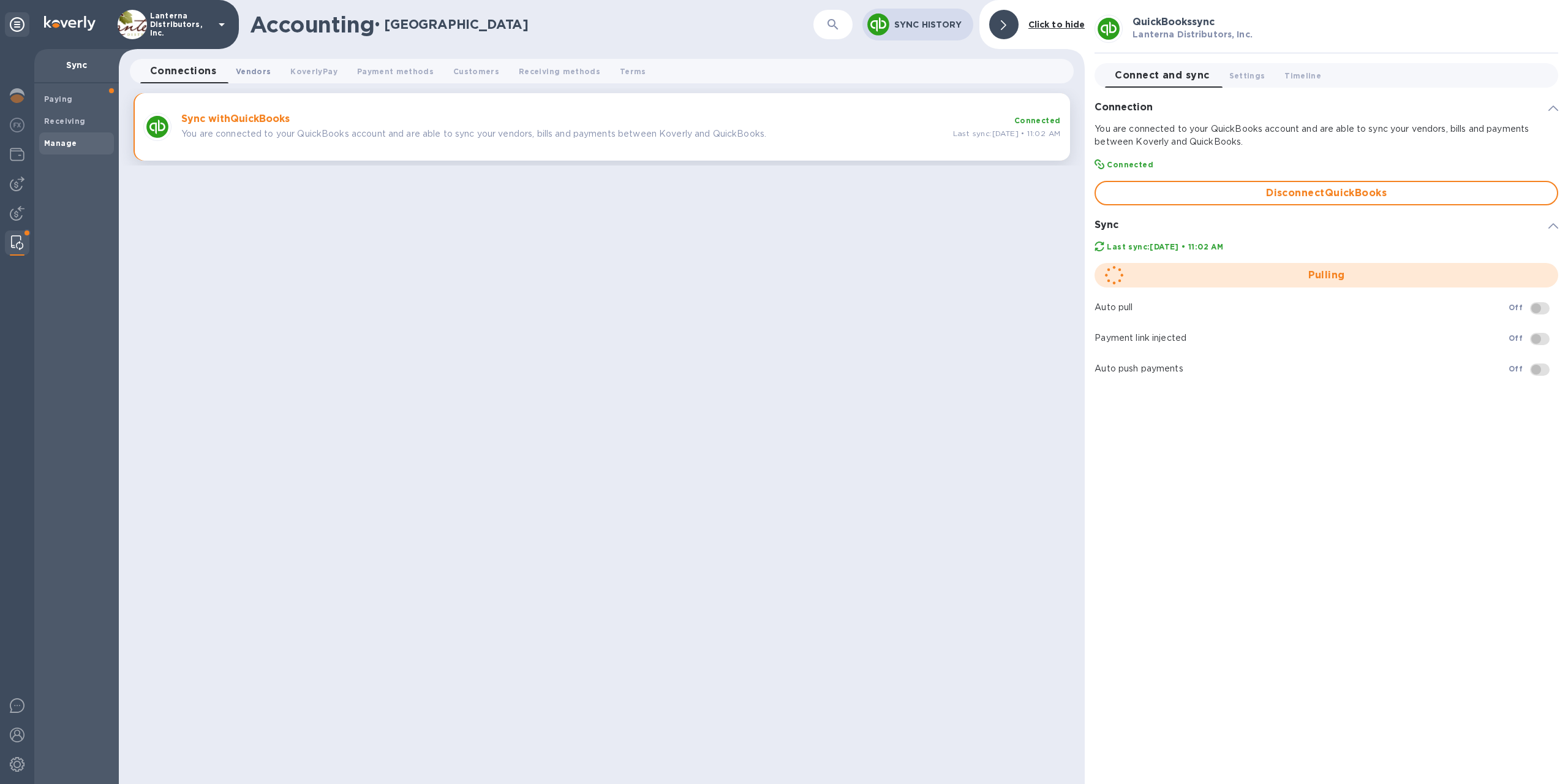
click at [237, 72] on button "Vendors 0" at bounding box center [253, 70] width 55 height 24
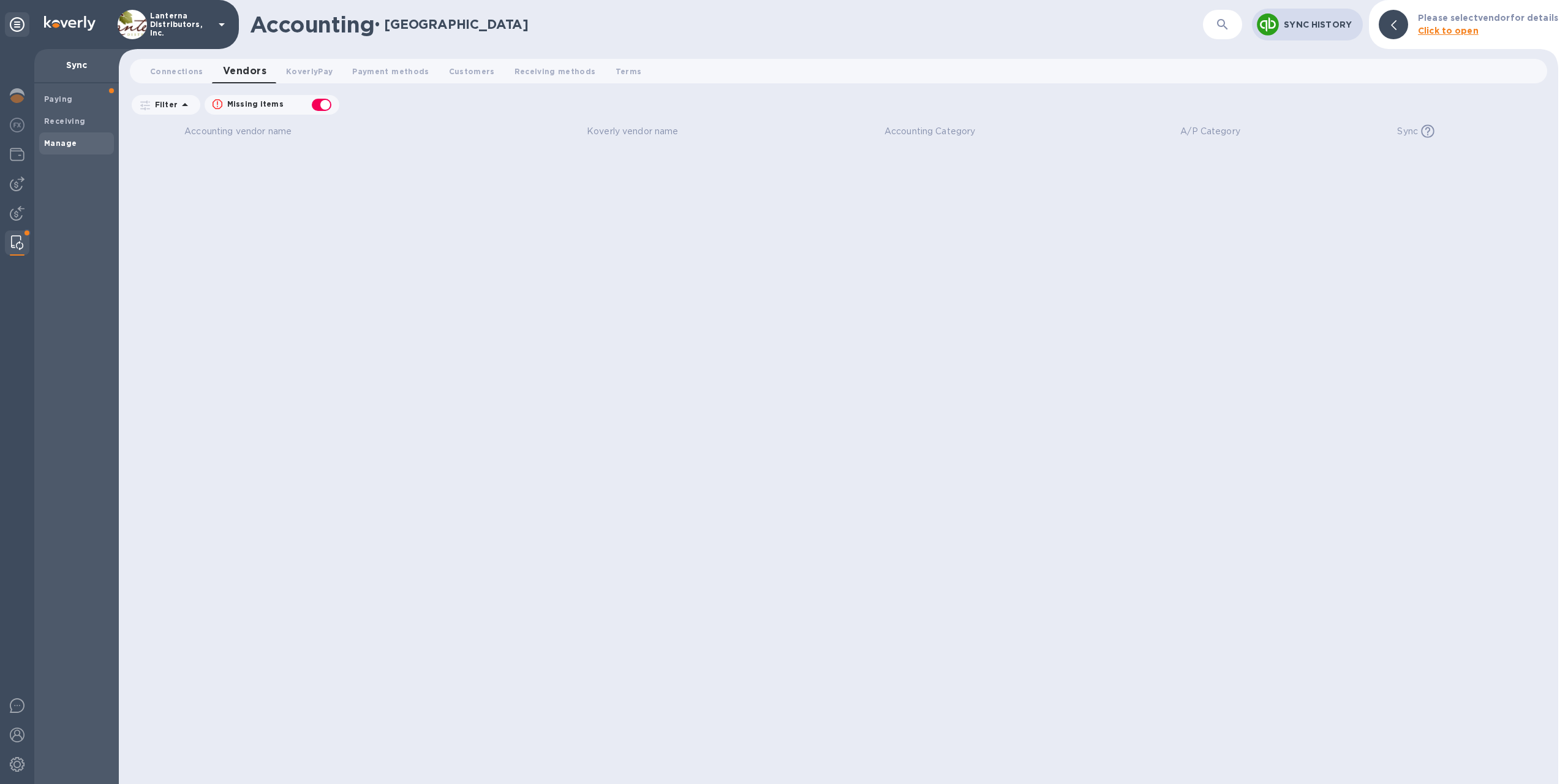
checkbox input "false"
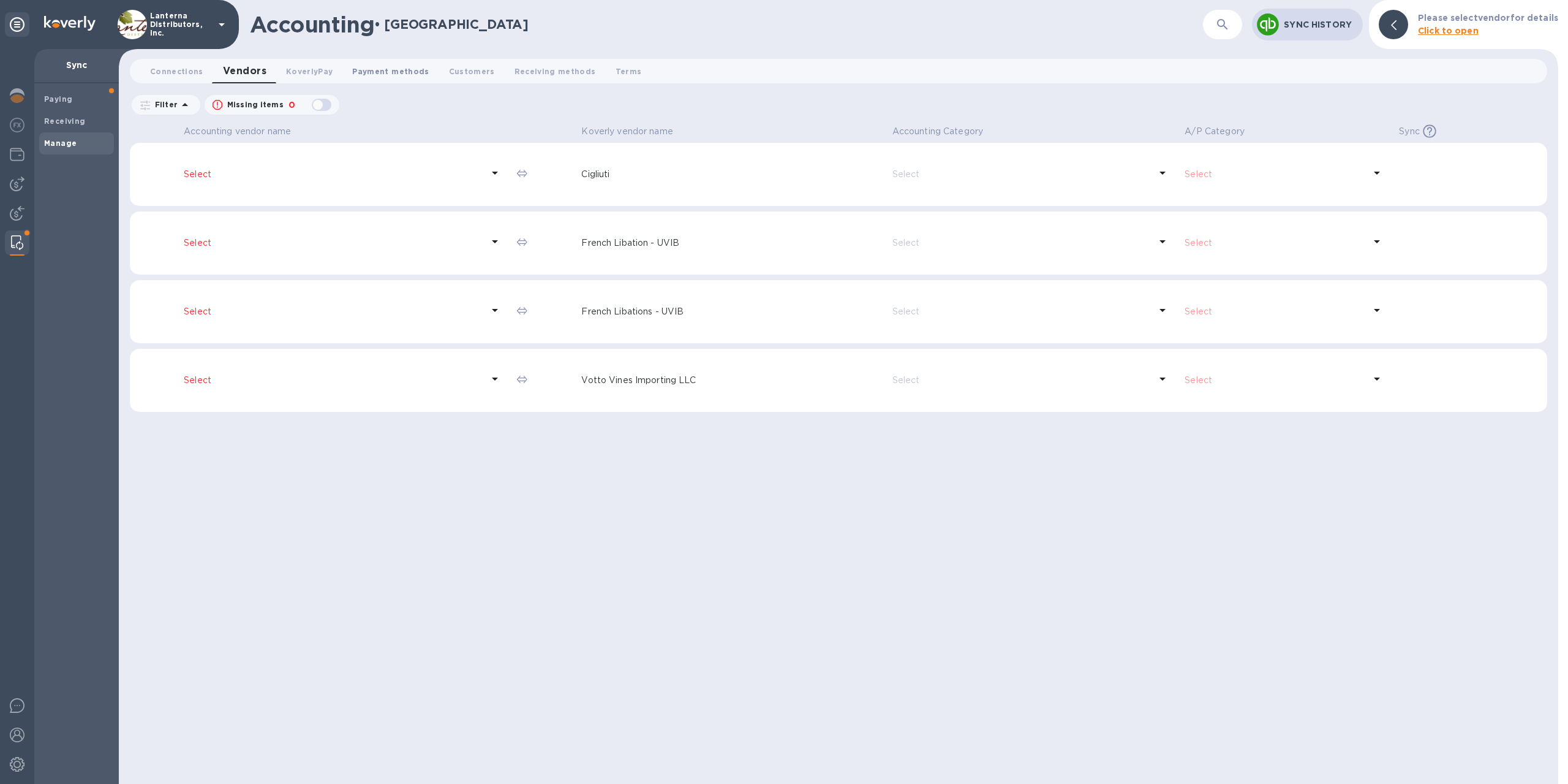
click at [384, 72] on span "Payment methods 0" at bounding box center [391, 71] width 77 height 13
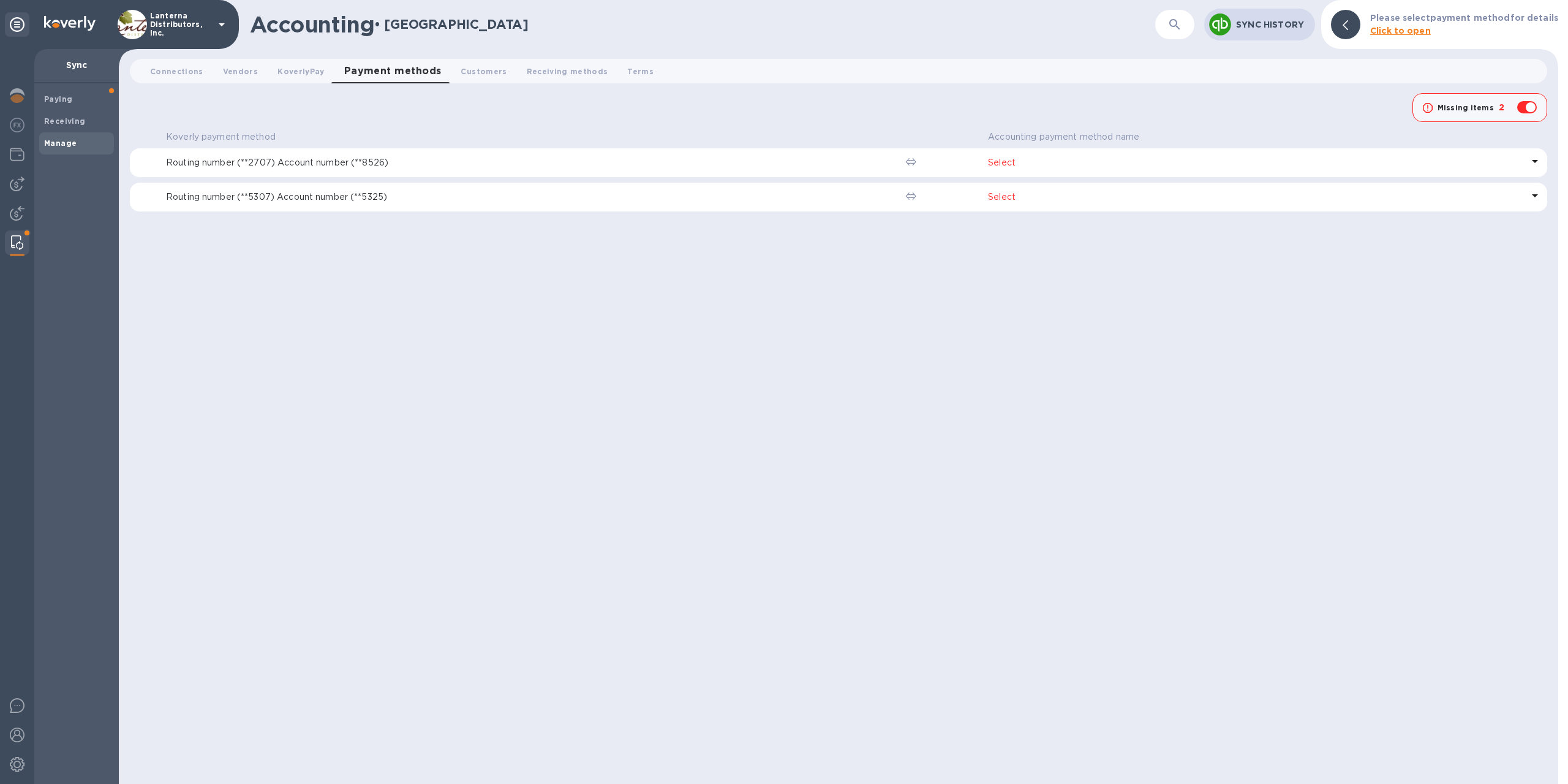
click at [1001, 162] on p "Select" at bounding box center [1255, 163] width 535 height 13
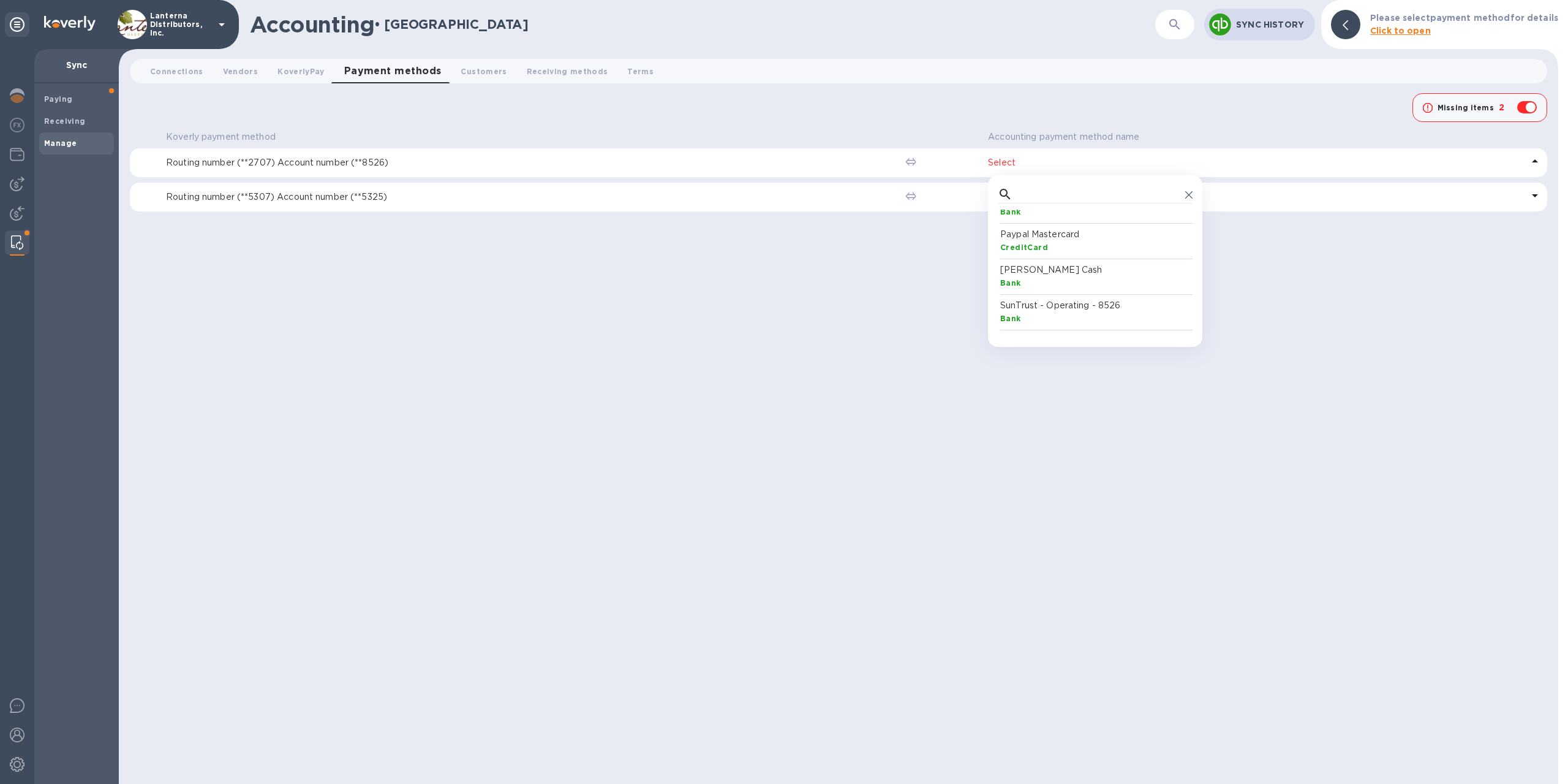
scroll to position [294, 0]
click at [1082, 252] on p "SunTrust - Operating - 8526" at bounding box center [1098, 246] width 195 height 13
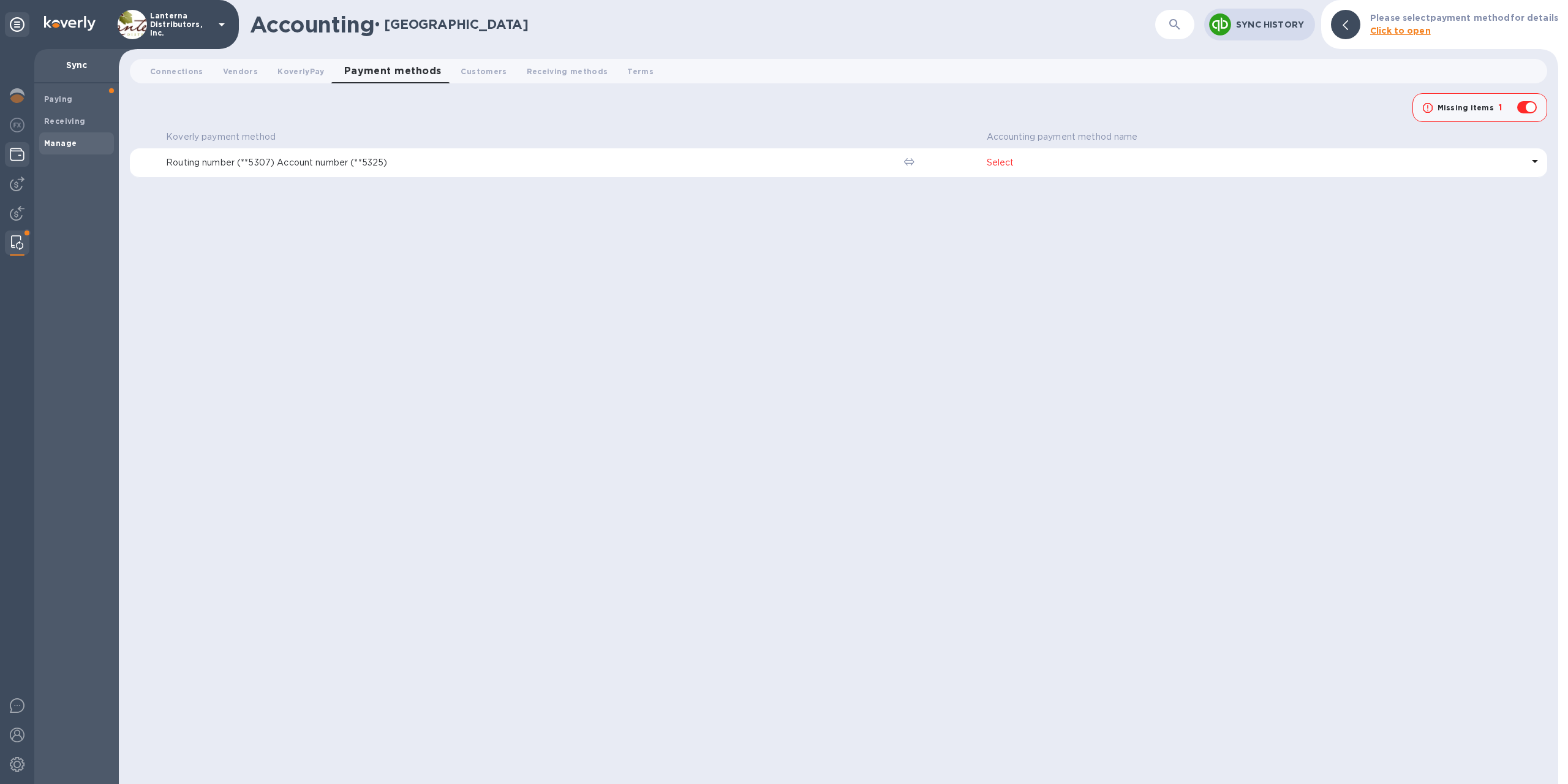
click at [20, 155] on img at bounding box center [17, 154] width 15 height 15
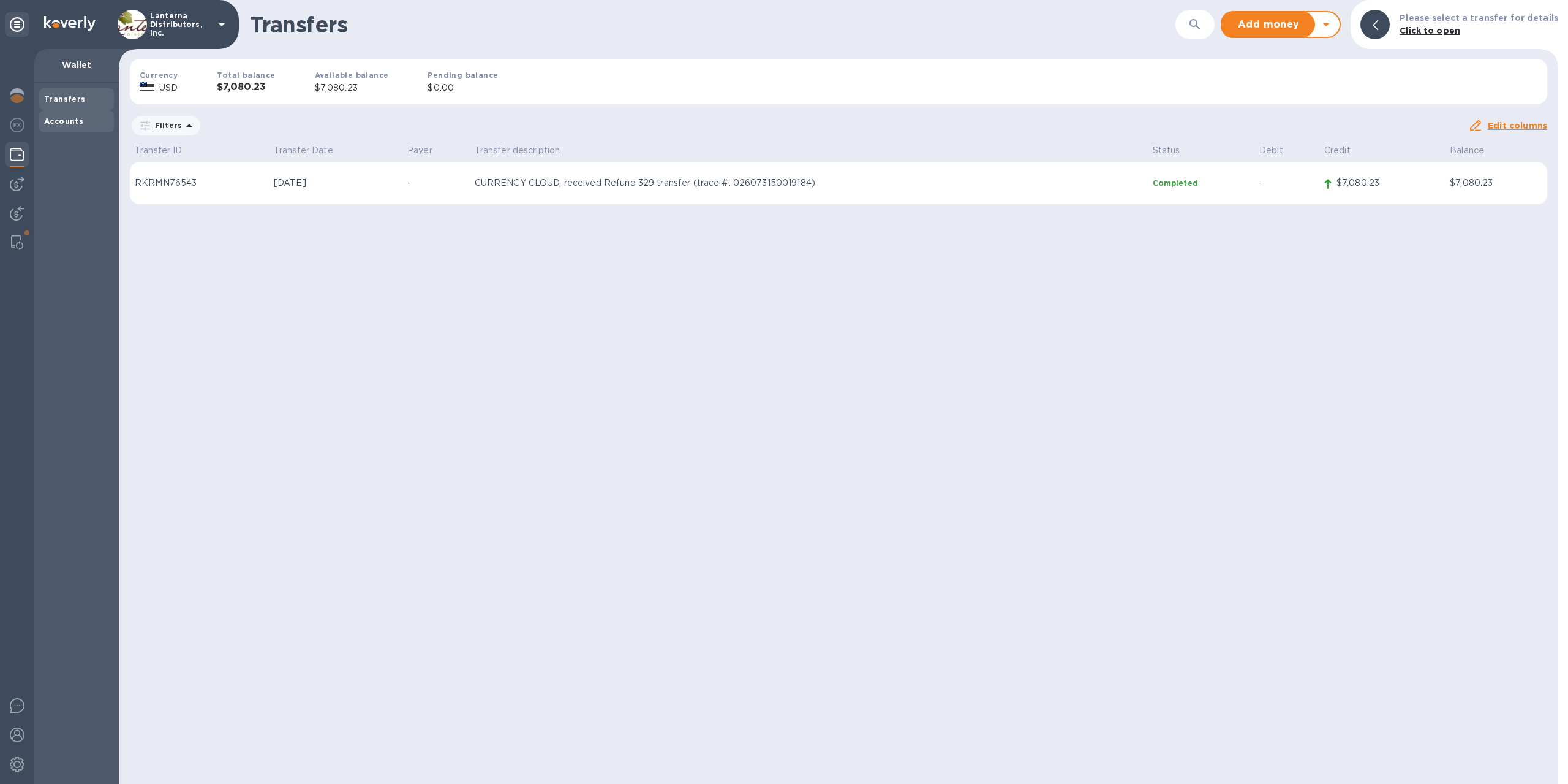
click at [61, 118] on b "Accounts" at bounding box center [63, 121] width 39 height 9
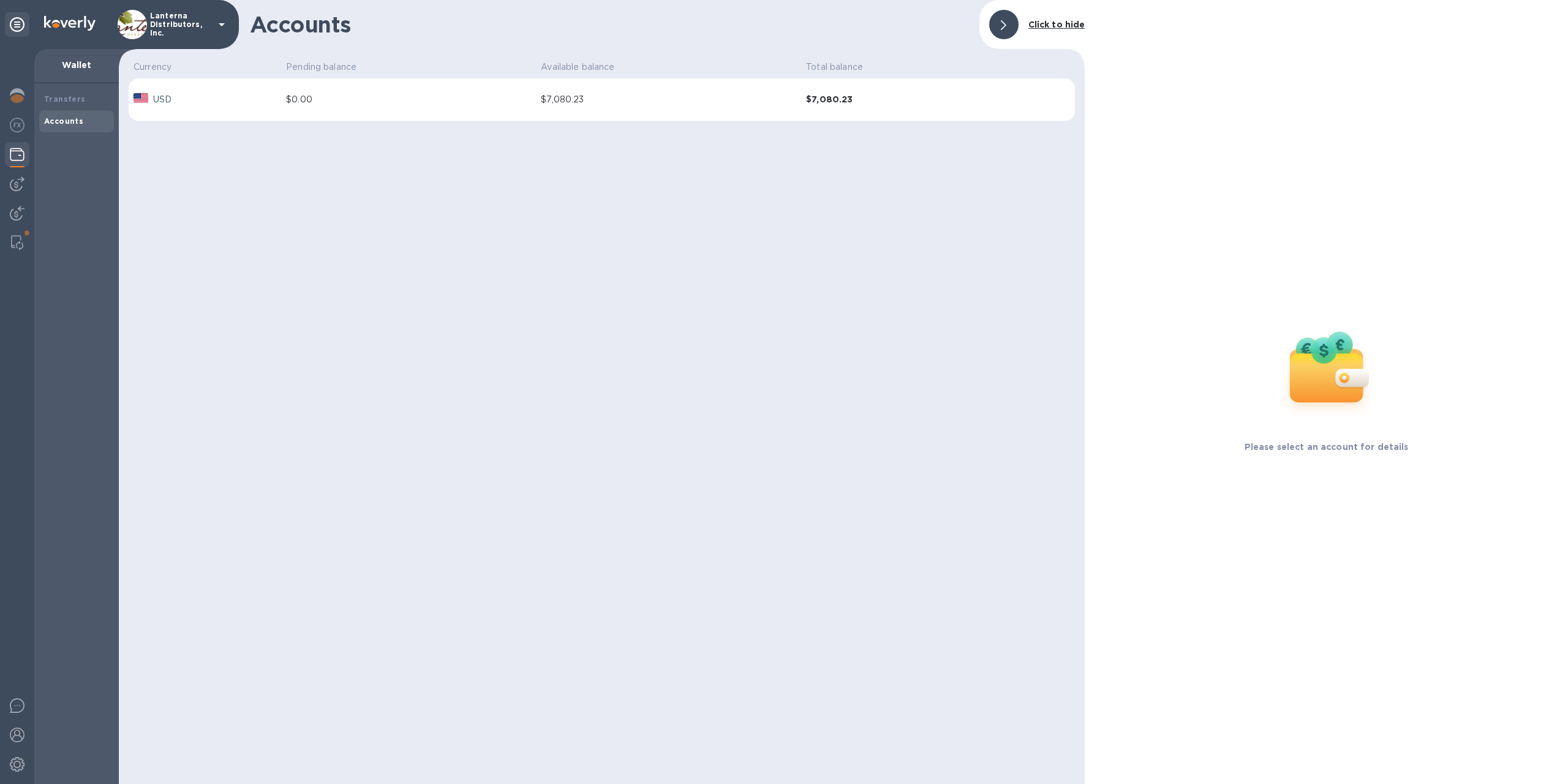
click at [565, 102] on div "$7,080.23" at bounding box center [668, 99] width 255 height 13
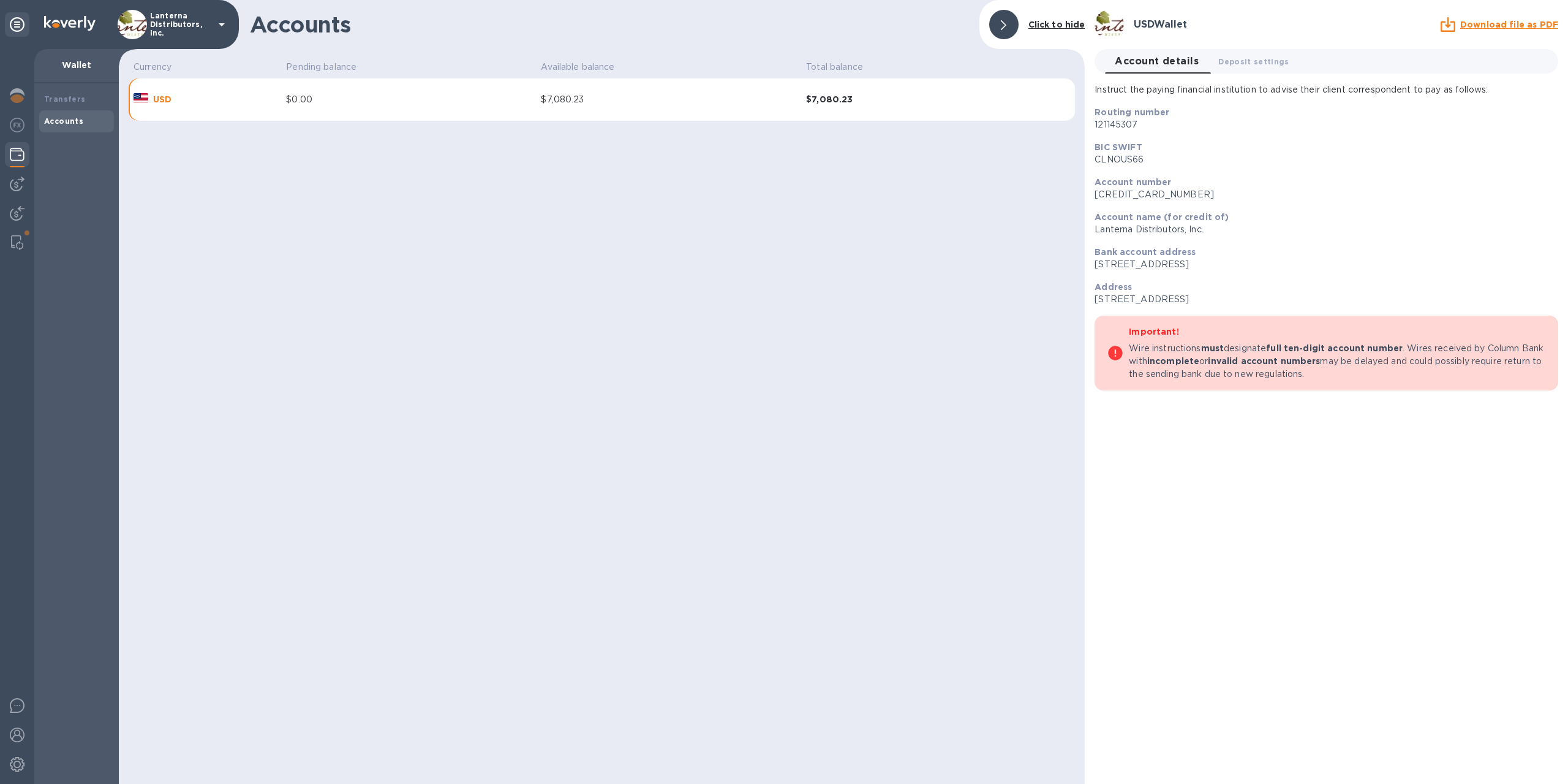
click at [466, 199] on div "Accounts Click to hide Currency Pending balance Available balance Total balance…" at bounding box center [602, 392] width 966 height 784
click at [566, 102] on div "$7,080.23" at bounding box center [668, 99] width 255 height 13
click at [24, 238] on div at bounding box center [17, 242] width 22 height 24
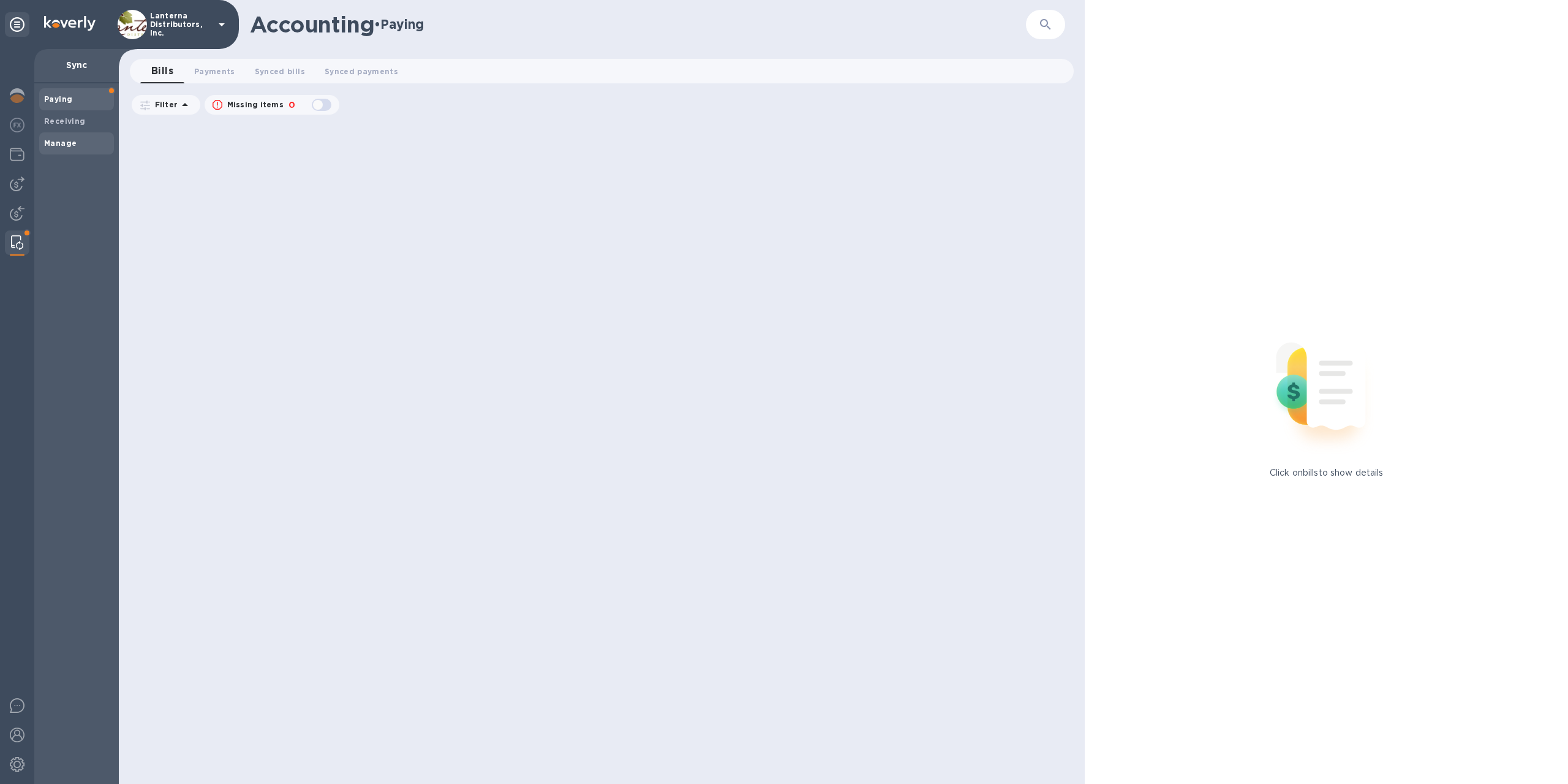
click at [55, 149] on div "Manage" at bounding box center [77, 143] width 75 height 22
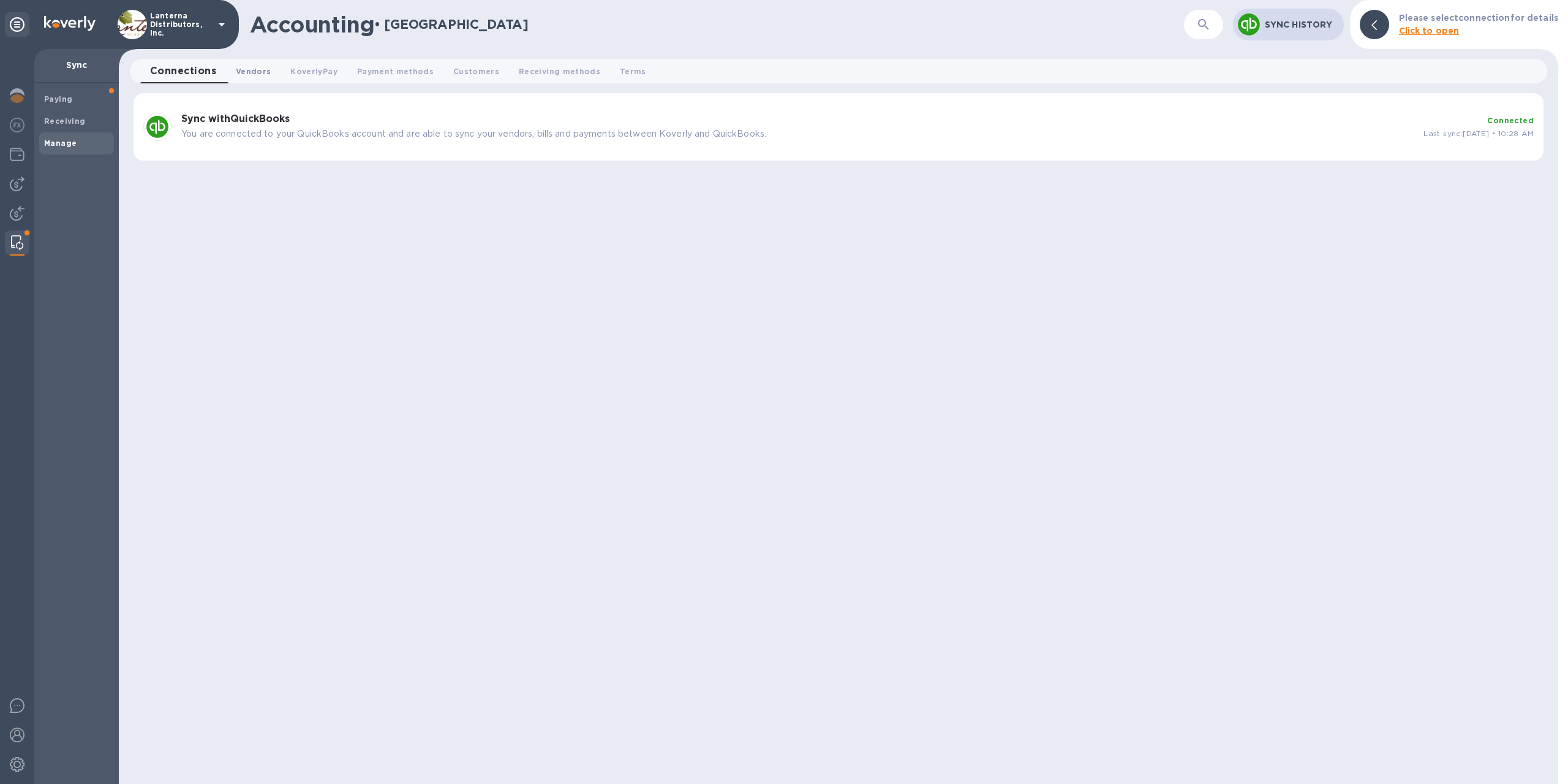
click at [259, 74] on span "Vendors 0" at bounding box center [253, 71] width 35 height 13
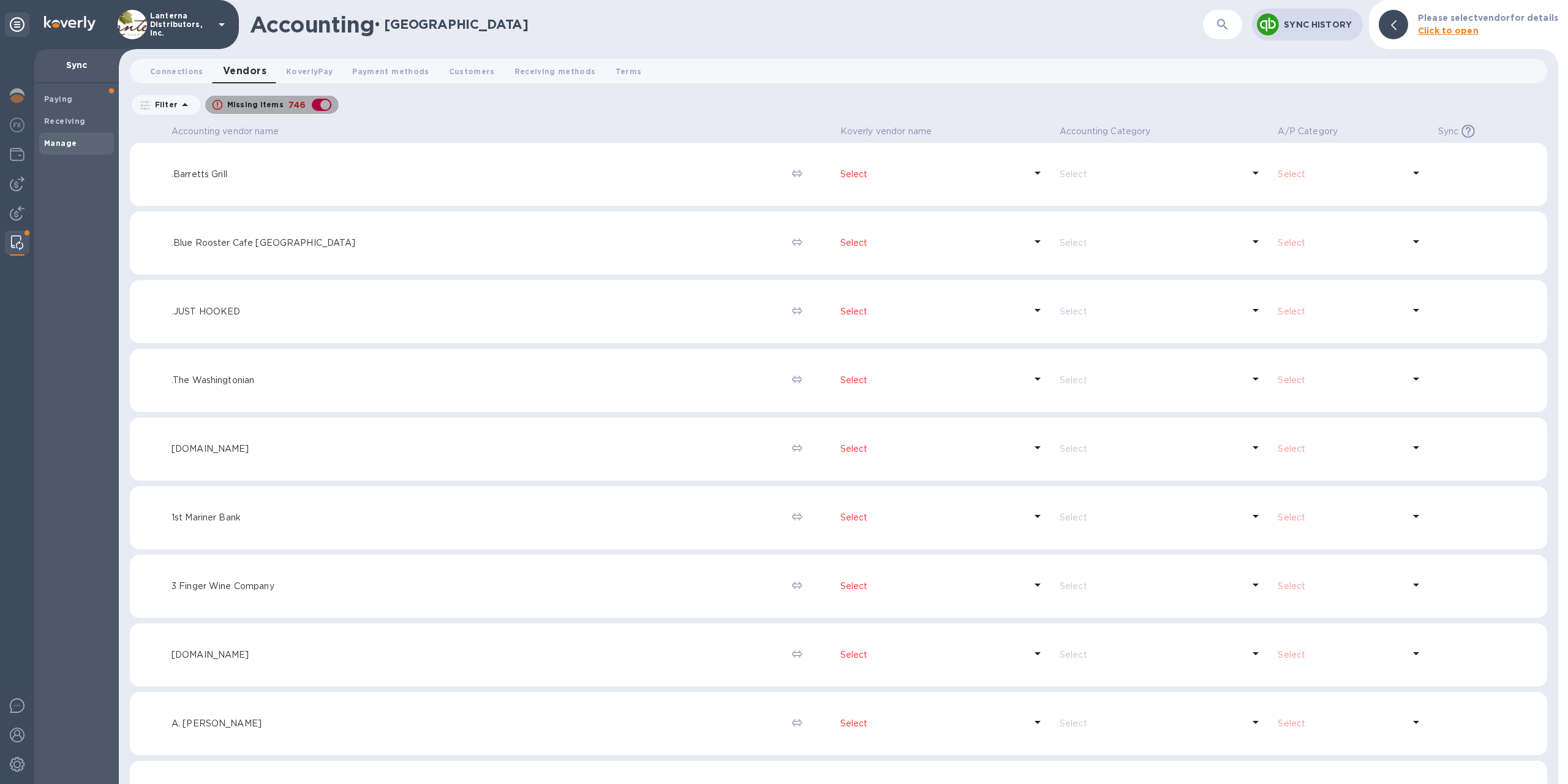
click at [328, 104] on div "button" at bounding box center [321, 105] width 24 height 17
checkbox input "false"
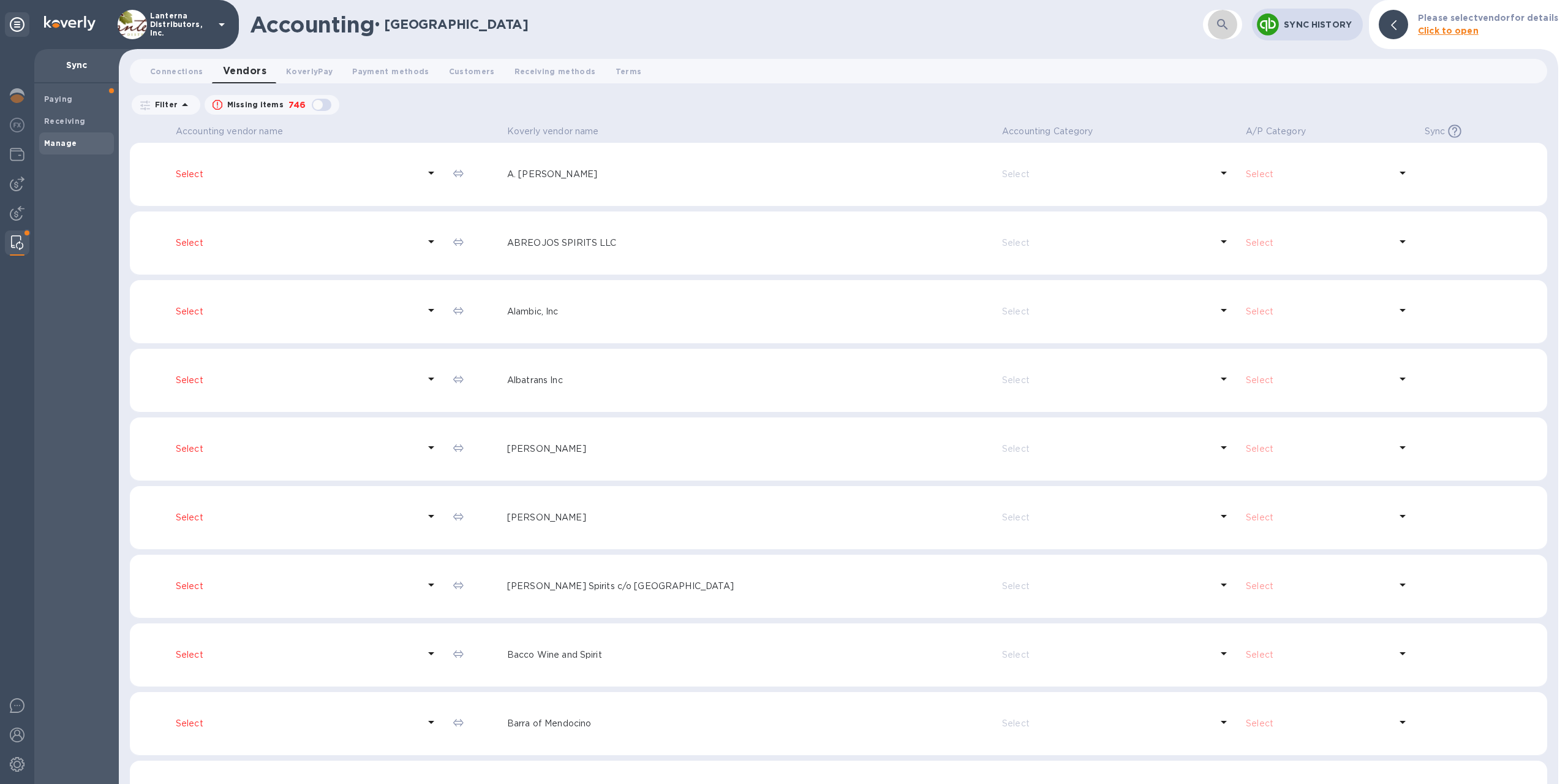
click at [1228, 24] on icon "button" at bounding box center [1223, 24] width 15 height 15
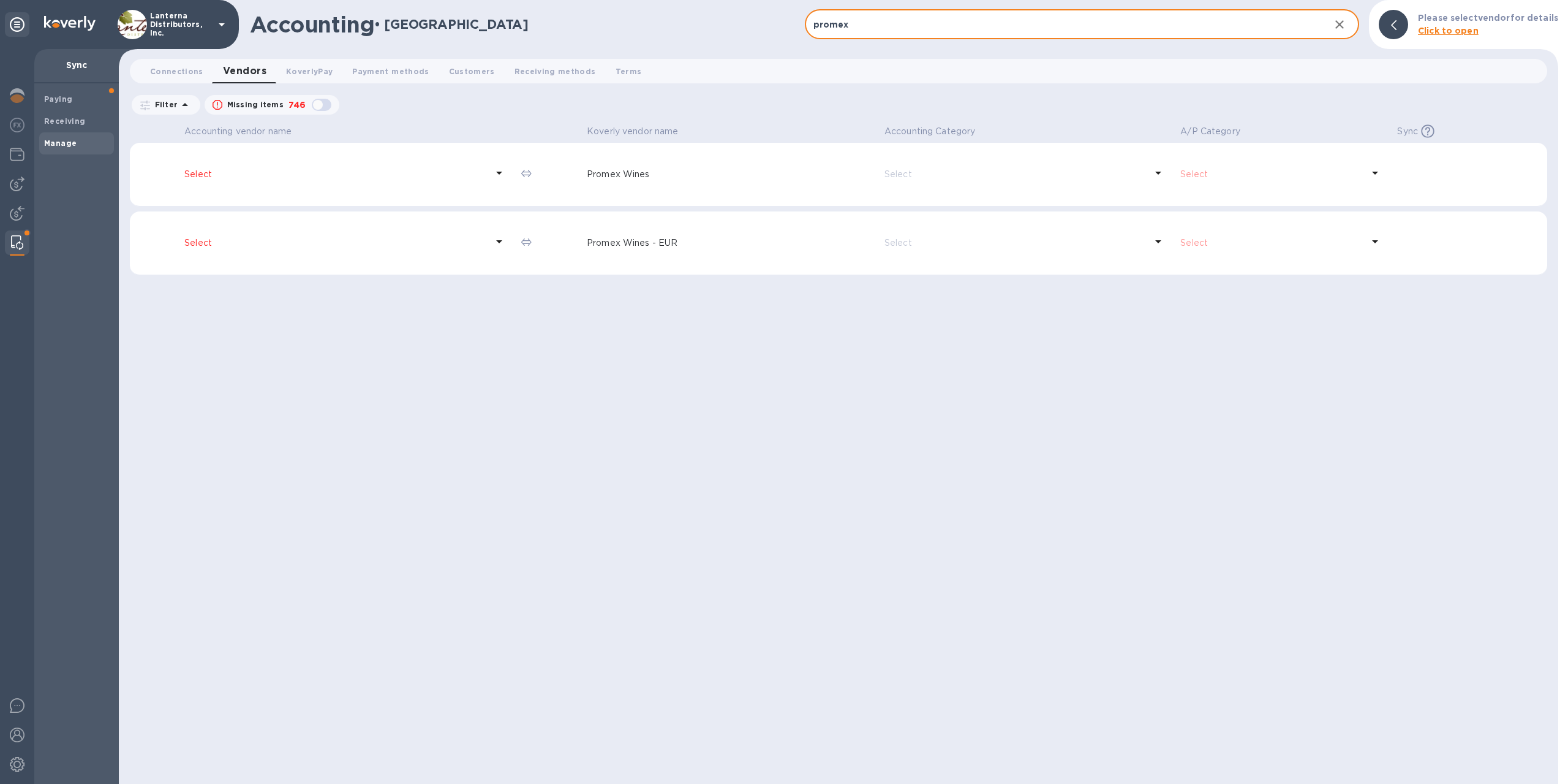
type input "promex"
click at [199, 243] on p "Select" at bounding box center [335, 243] width 302 height 13
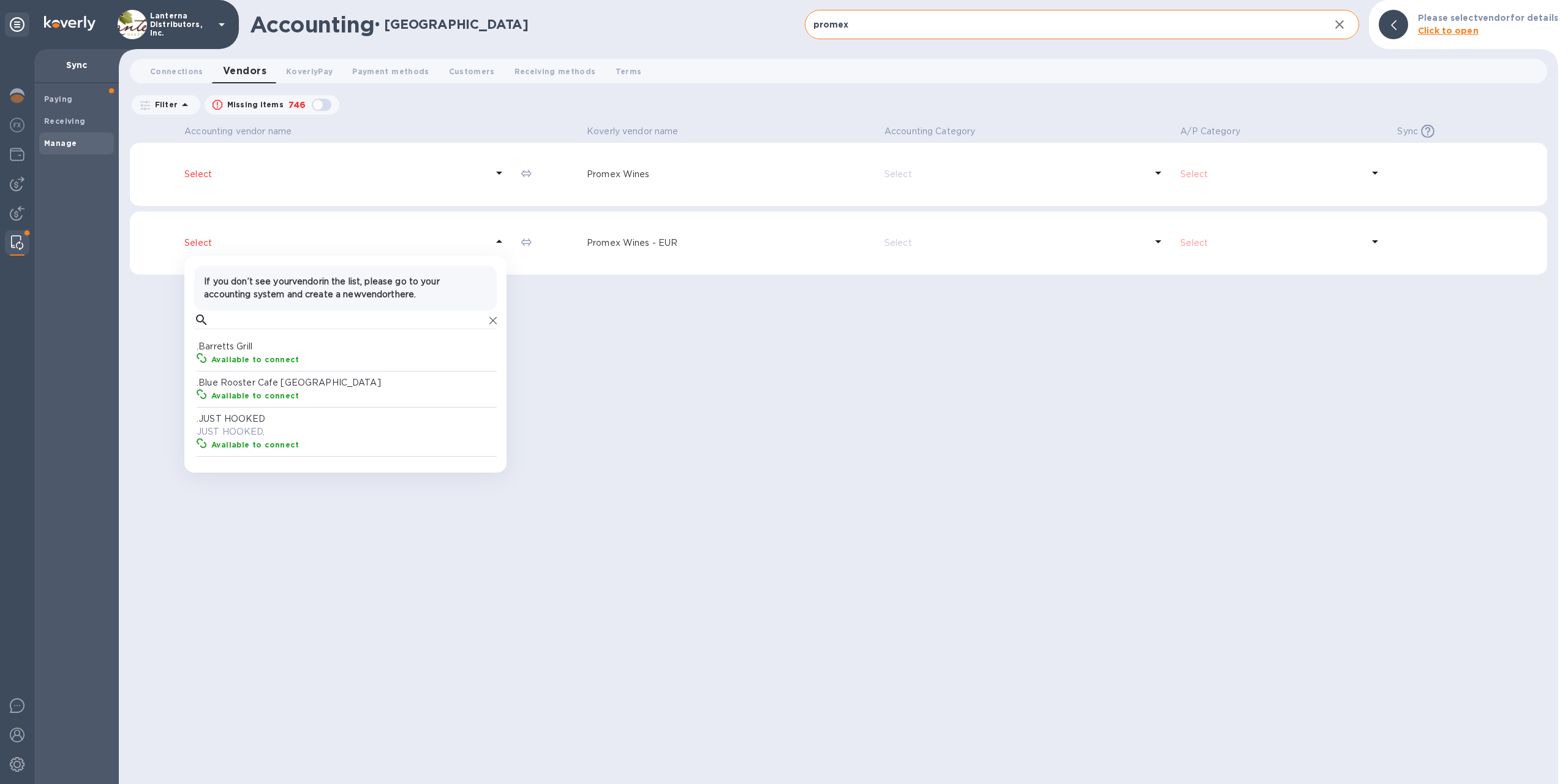
scroll to position [123, 305]
click at [238, 324] on input "text" at bounding box center [349, 320] width 271 height 19
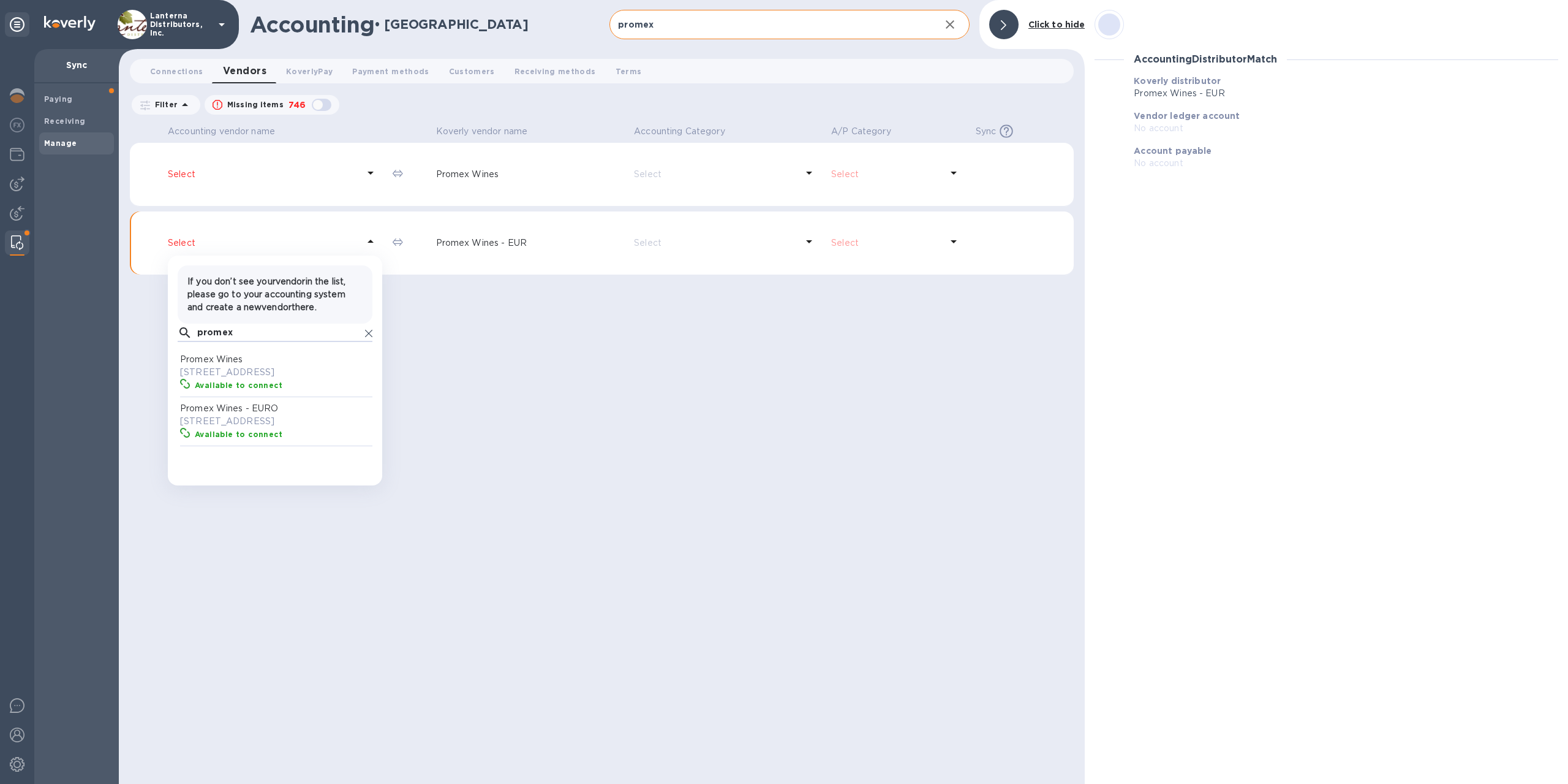
scroll to position [123, 195]
type input "promex"
click at [263, 428] on p "75 Franklin Street, Annapolis, MD 21401" at bounding box center [277, 421] width 195 height 13
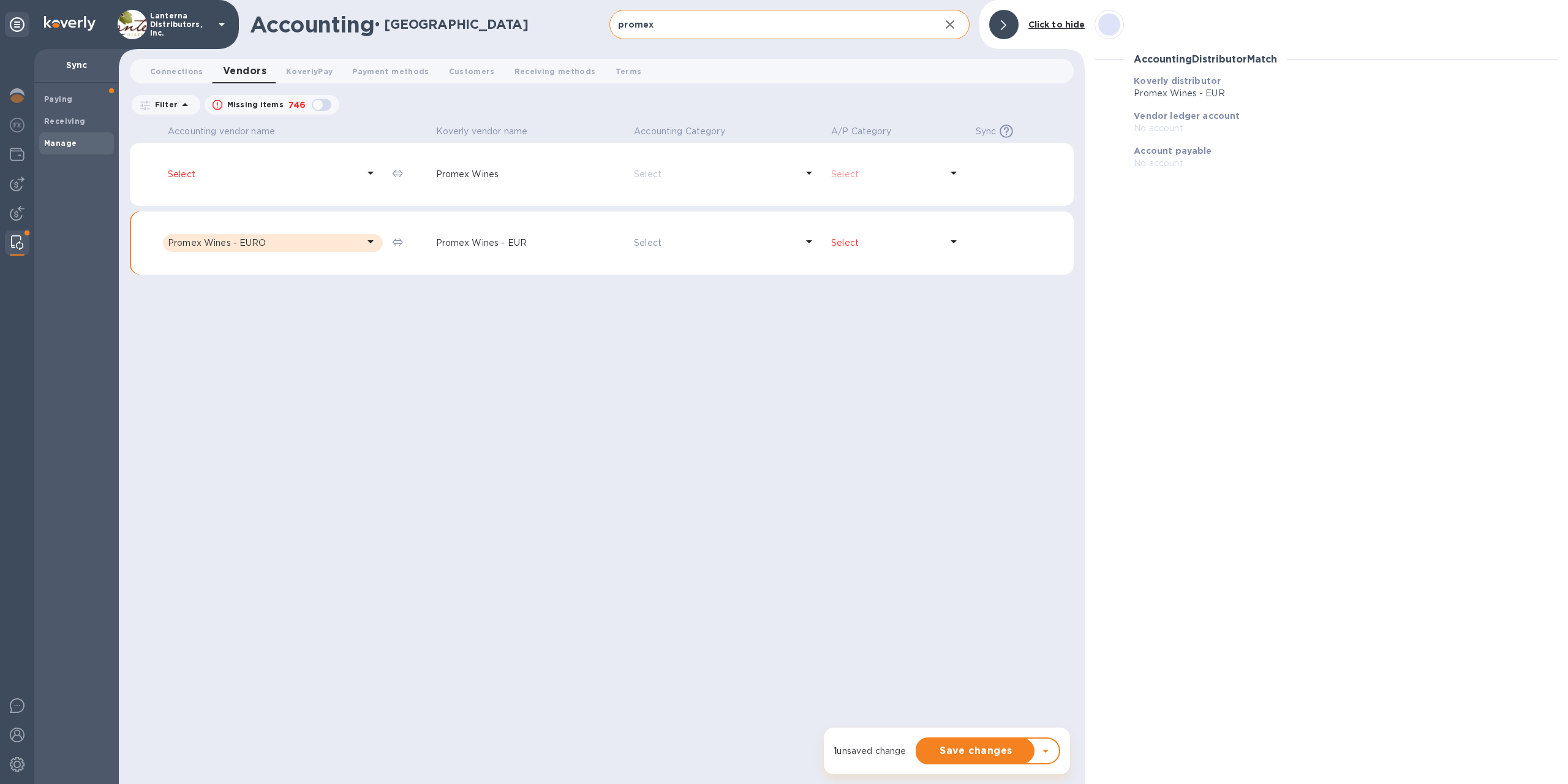
click at [865, 239] on p "Select" at bounding box center [886, 243] width 110 height 13
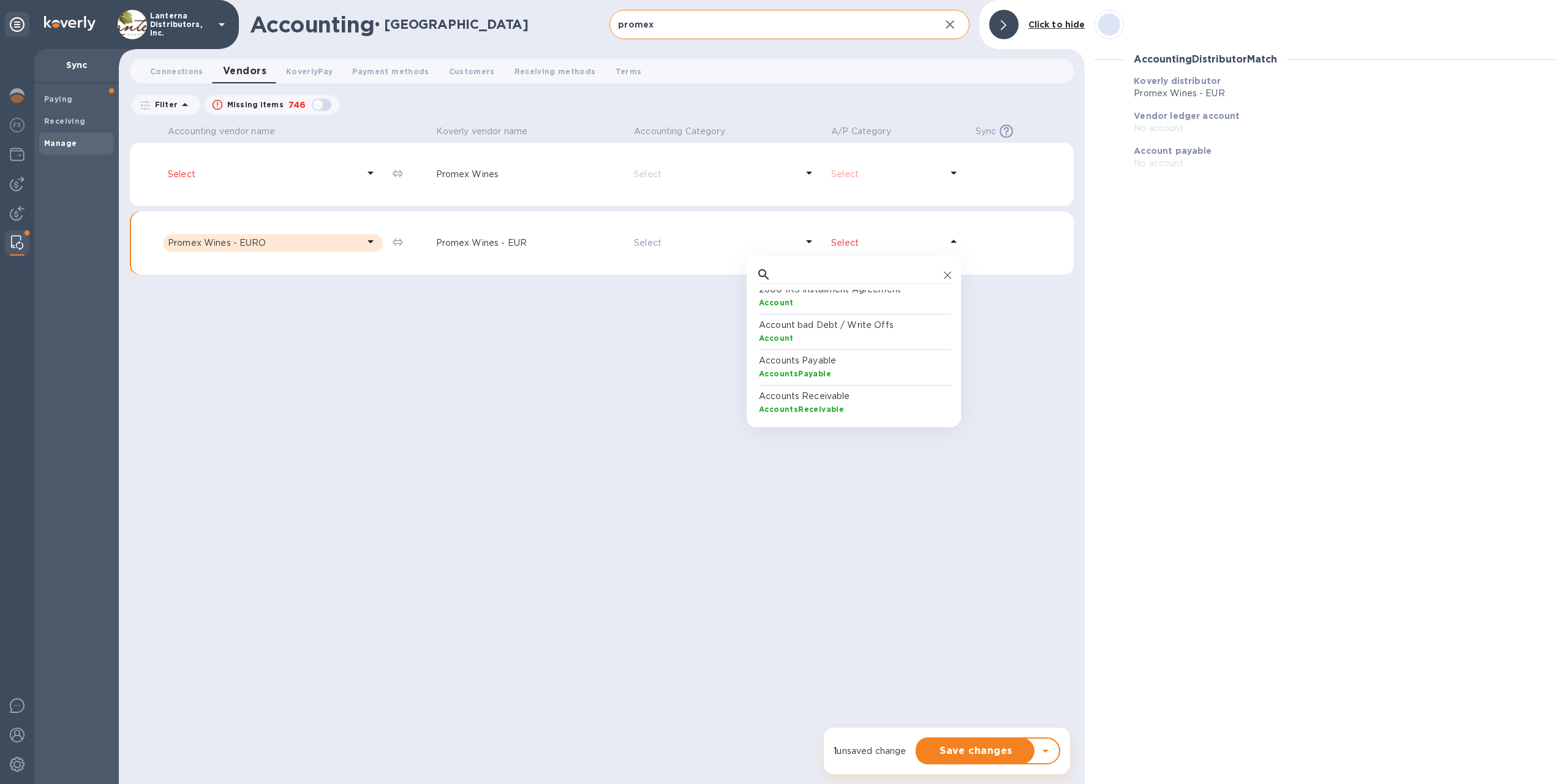
scroll to position [0, 0]
click at [847, 275] on input "text" at bounding box center [858, 275] width 163 height 19
type input "accounts payab"
click at [828, 378] on p "Accounts Payable (A/P) - EUR" at bounding box center [856, 372] width 195 height 13
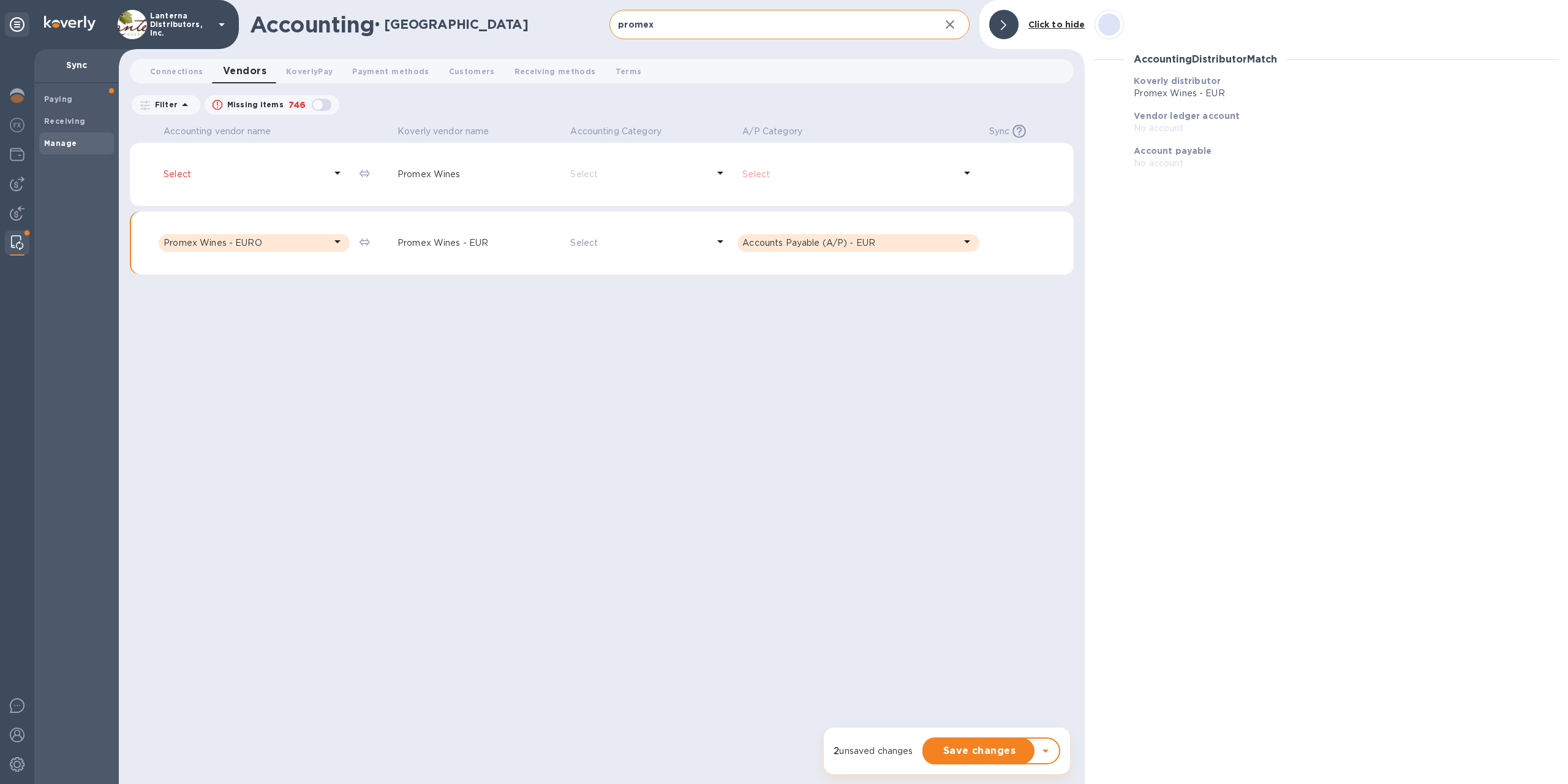
click at [634, 249] on div "Select" at bounding box center [639, 243] width 143 height 18
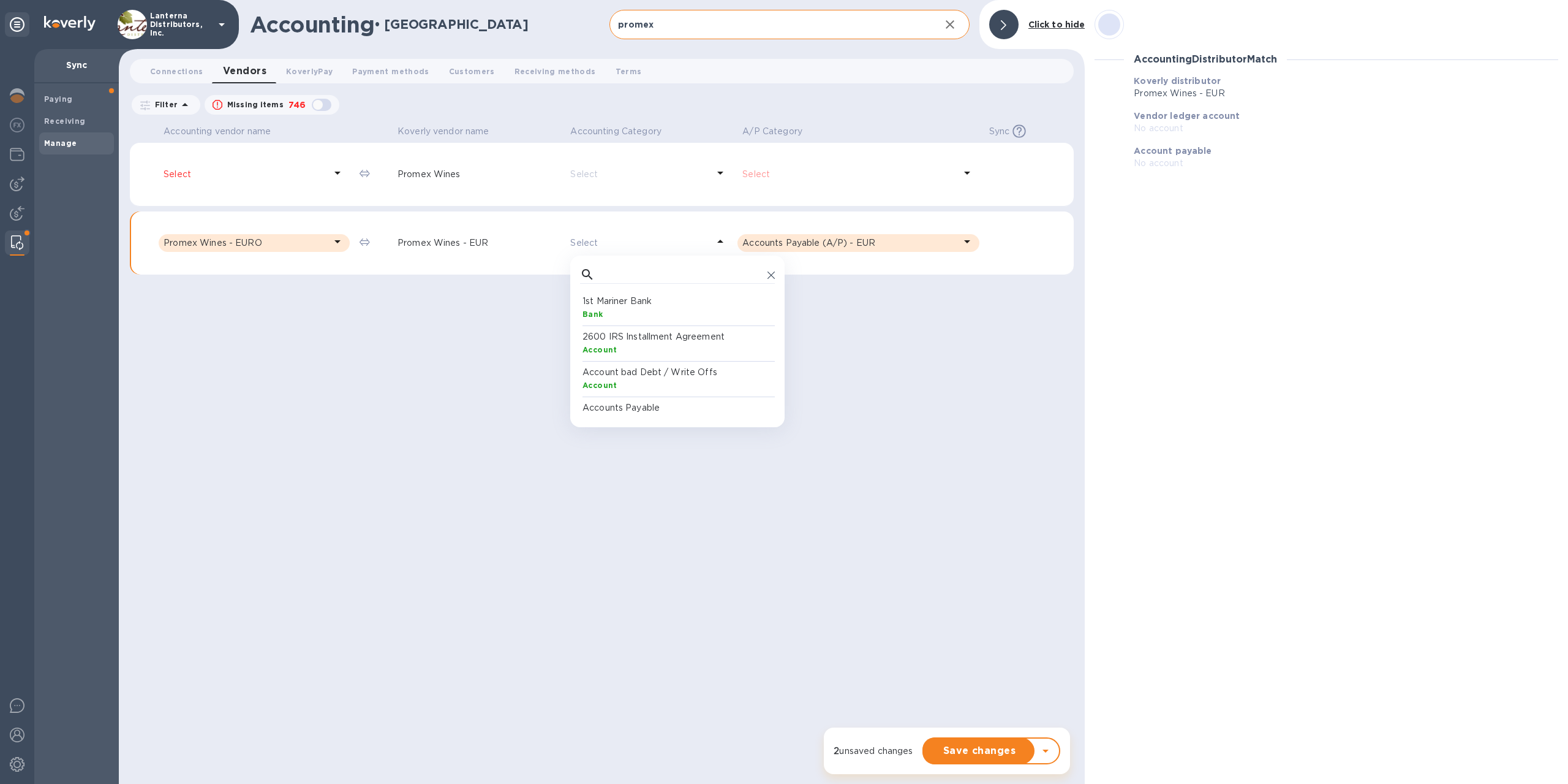
scroll to position [123, 195]
click at [634, 249] on div "Select" at bounding box center [639, 243] width 143 height 18
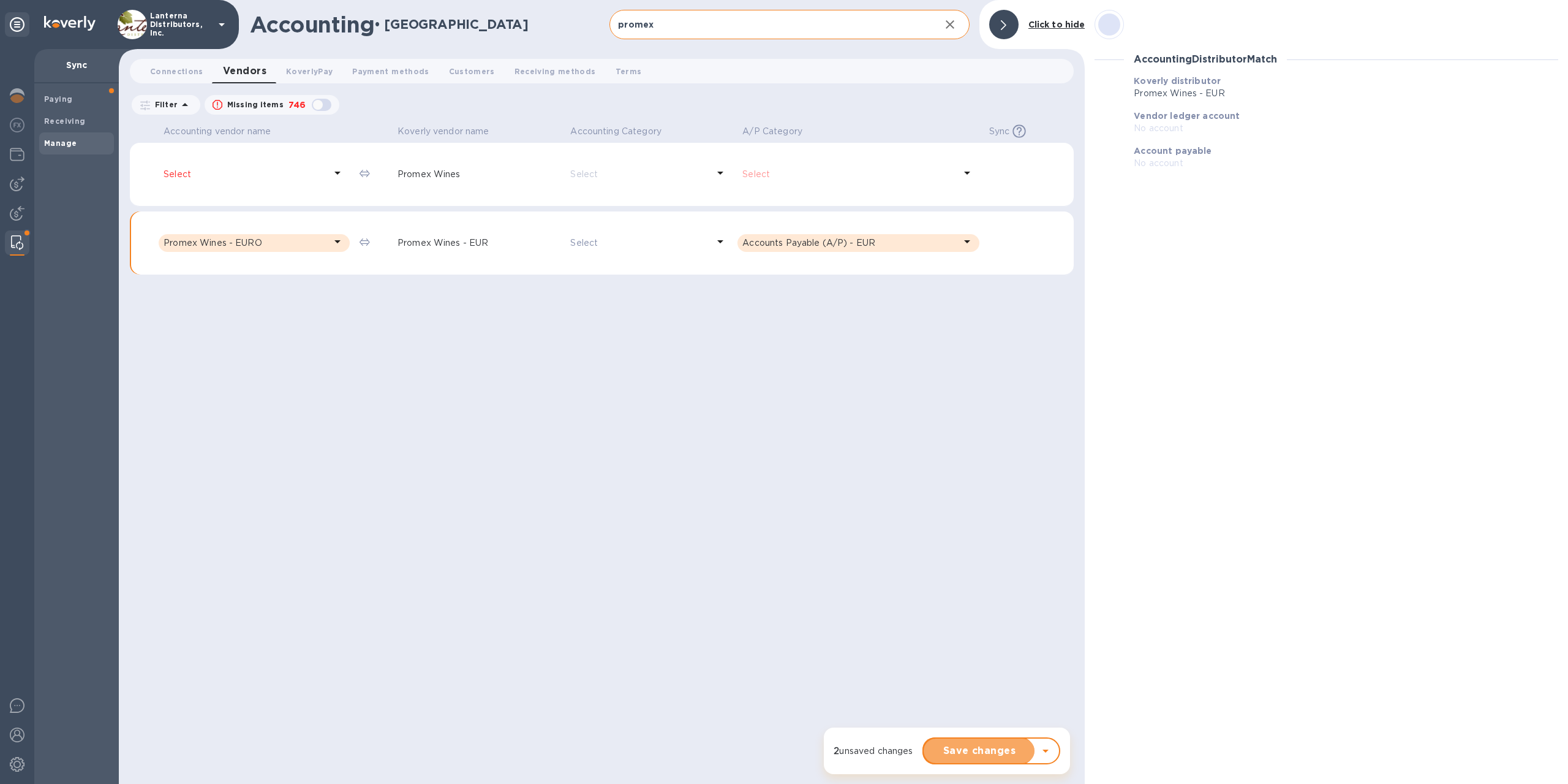
click at [986, 750] on span "Save changes" at bounding box center [979, 750] width 91 height 15
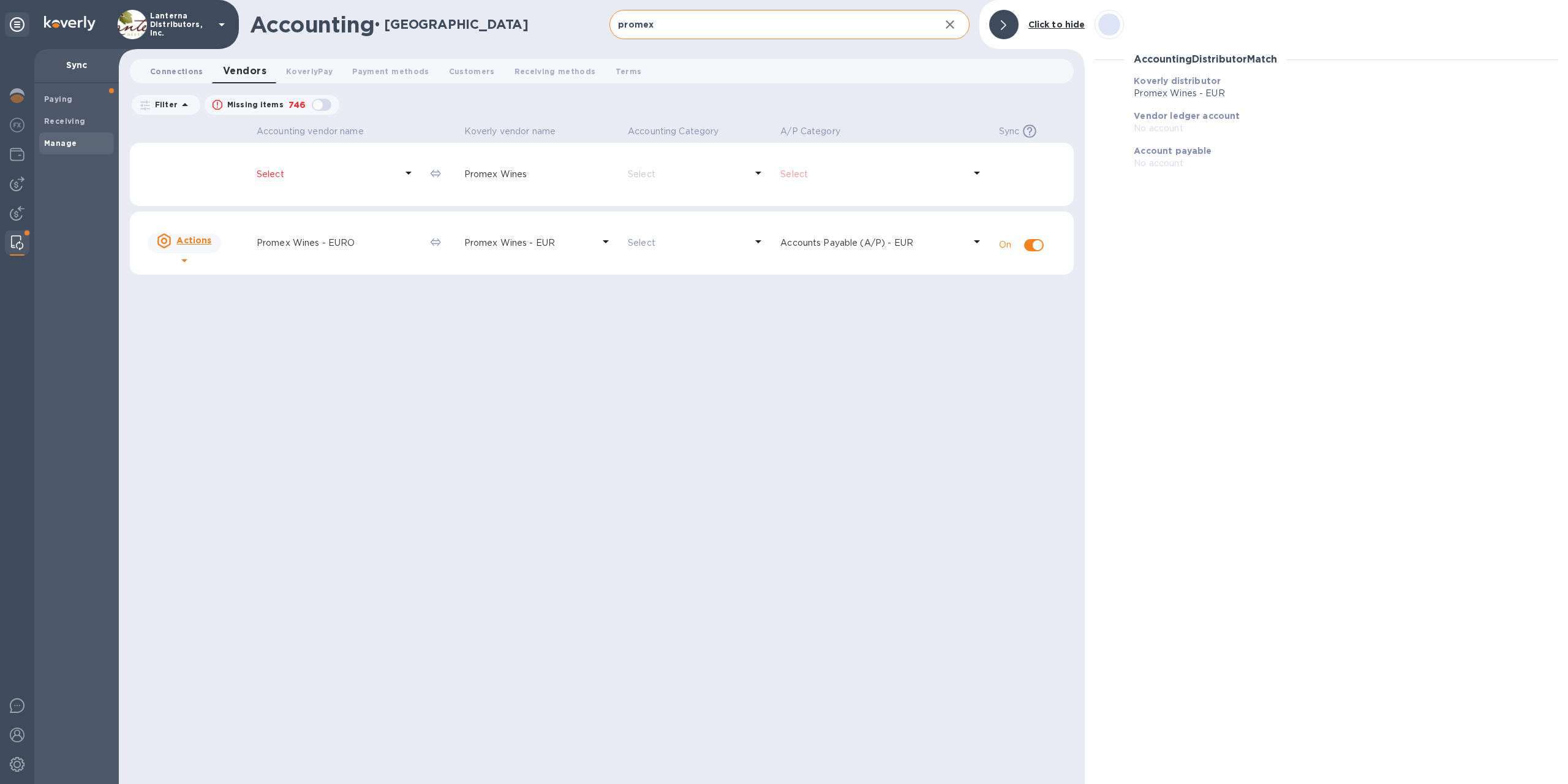
click at [187, 73] on span "Connections 0" at bounding box center [177, 71] width 53 height 13
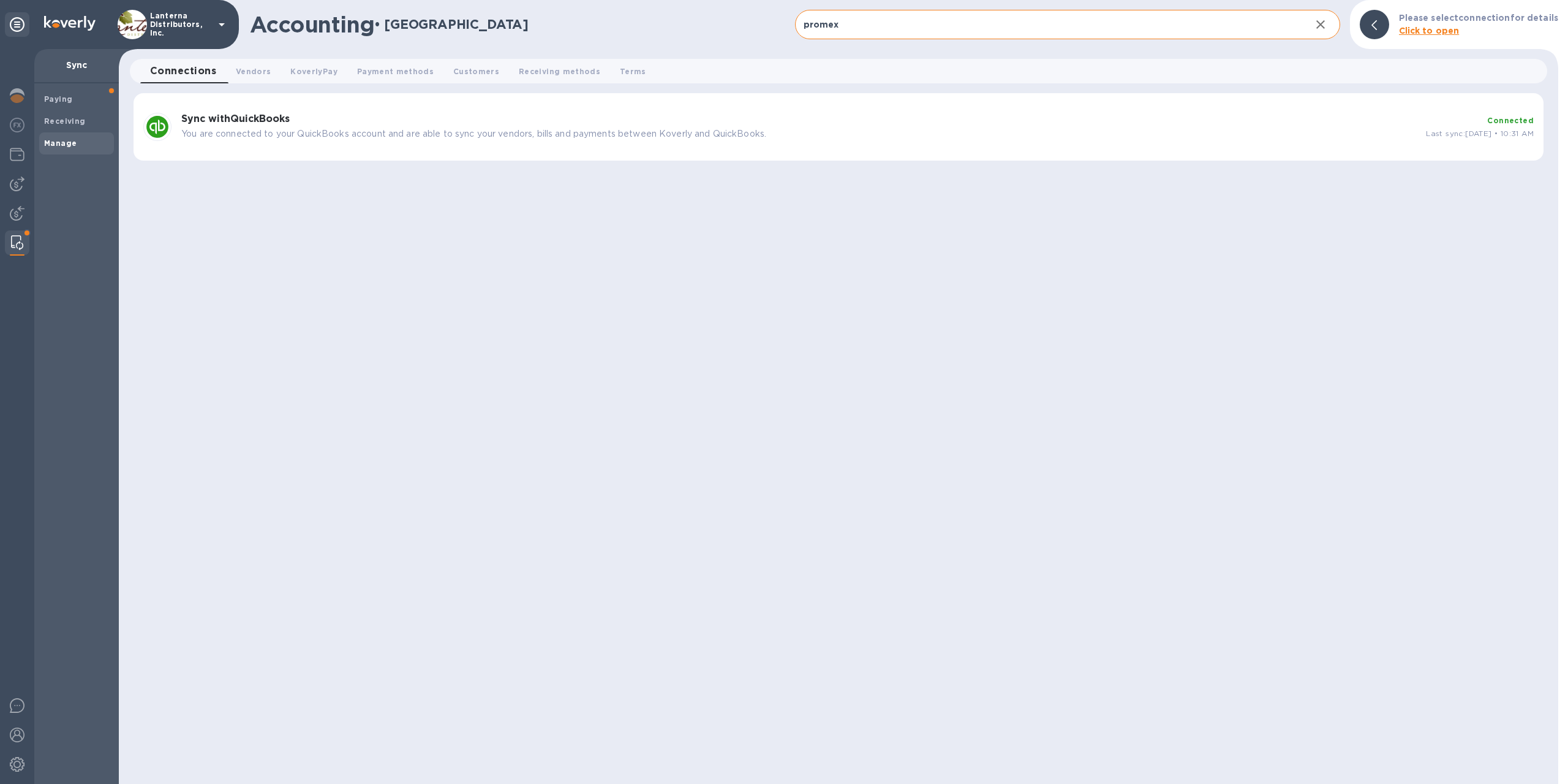
click at [628, 139] on p "You are connected to your QuickBooks account and are able to sync your vendors,…" at bounding box center [798, 134] width 1235 height 13
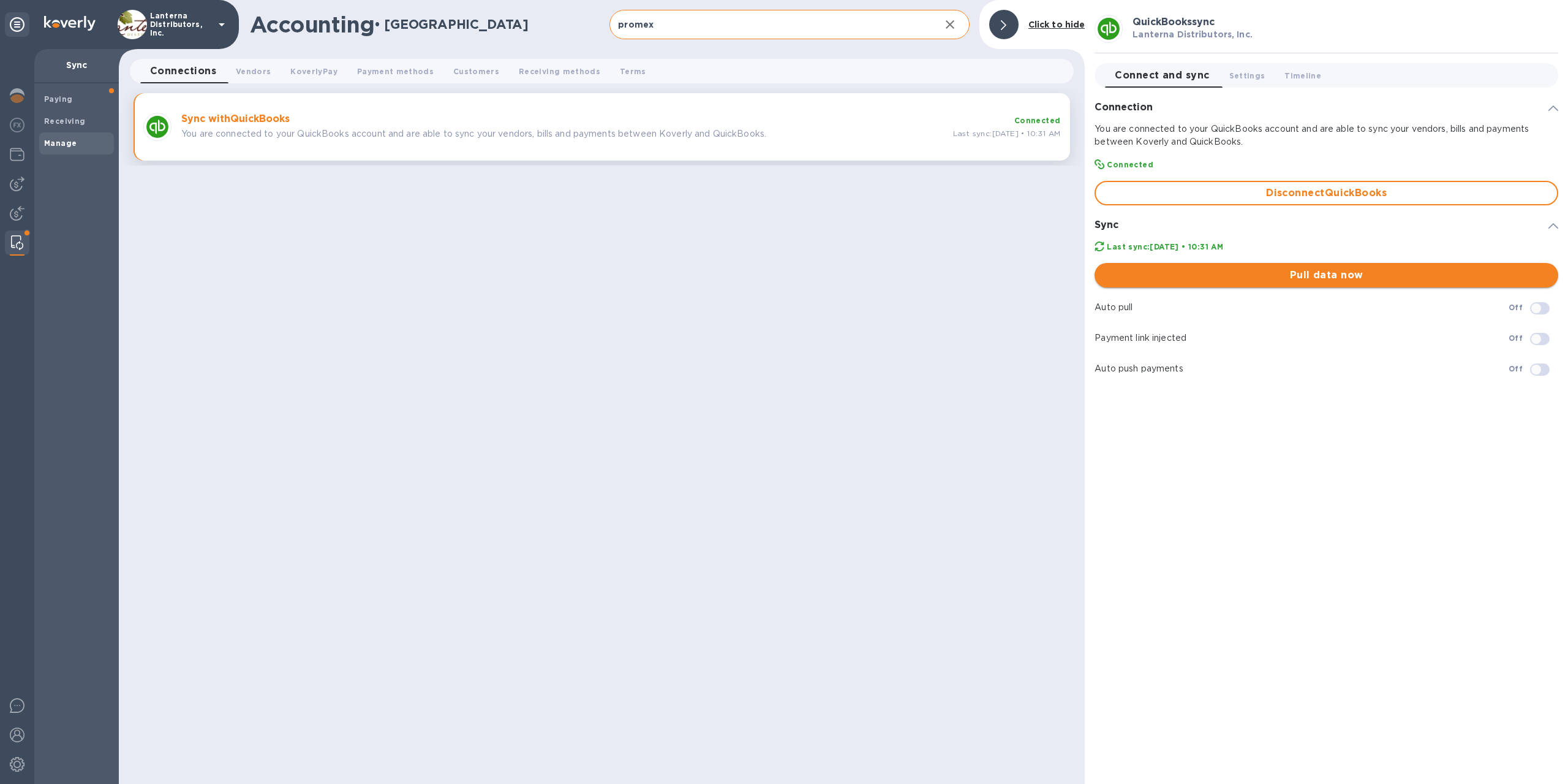
click at [1306, 284] on button "Pull data now" at bounding box center [1327, 274] width 464 height 24
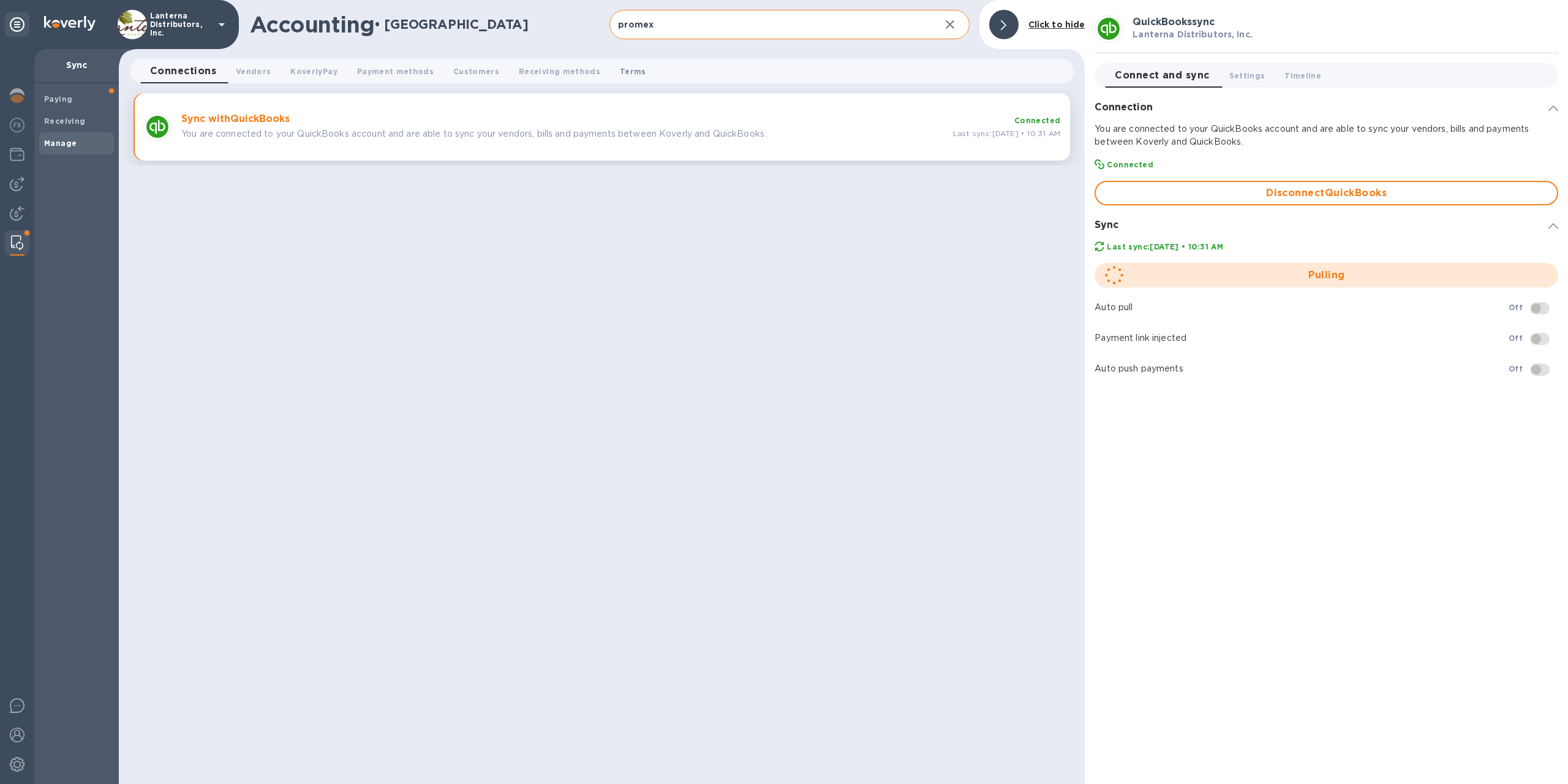
click at [637, 72] on span "Terms 0" at bounding box center [634, 71] width 27 height 13
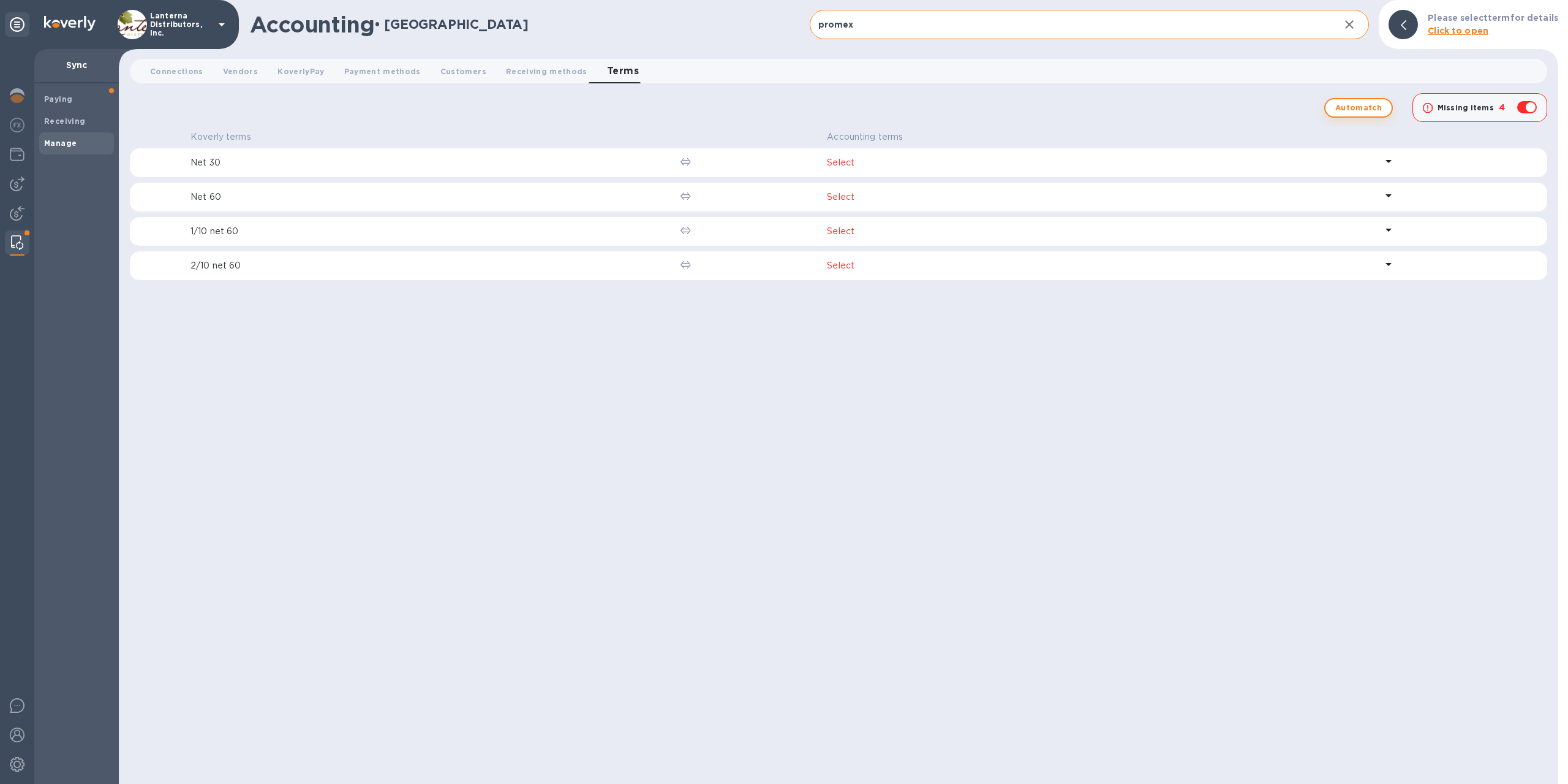
click at [1355, 103] on span "Automatch" at bounding box center [1359, 108] width 47 height 15
click at [191, 74] on span "Connections 0" at bounding box center [177, 71] width 53 height 13
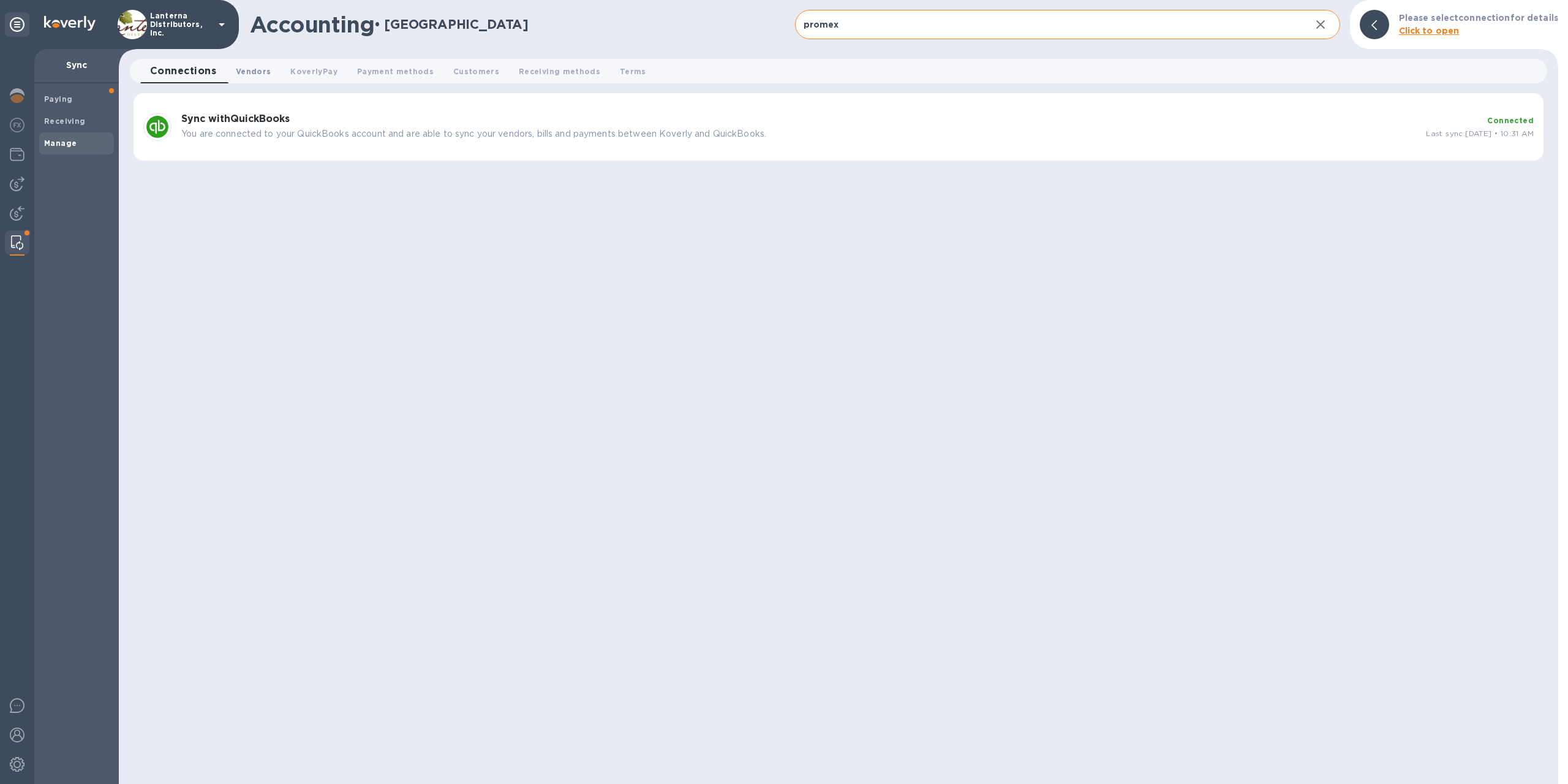
click at [245, 73] on span "Vendors 0" at bounding box center [253, 71] width 35 height 13
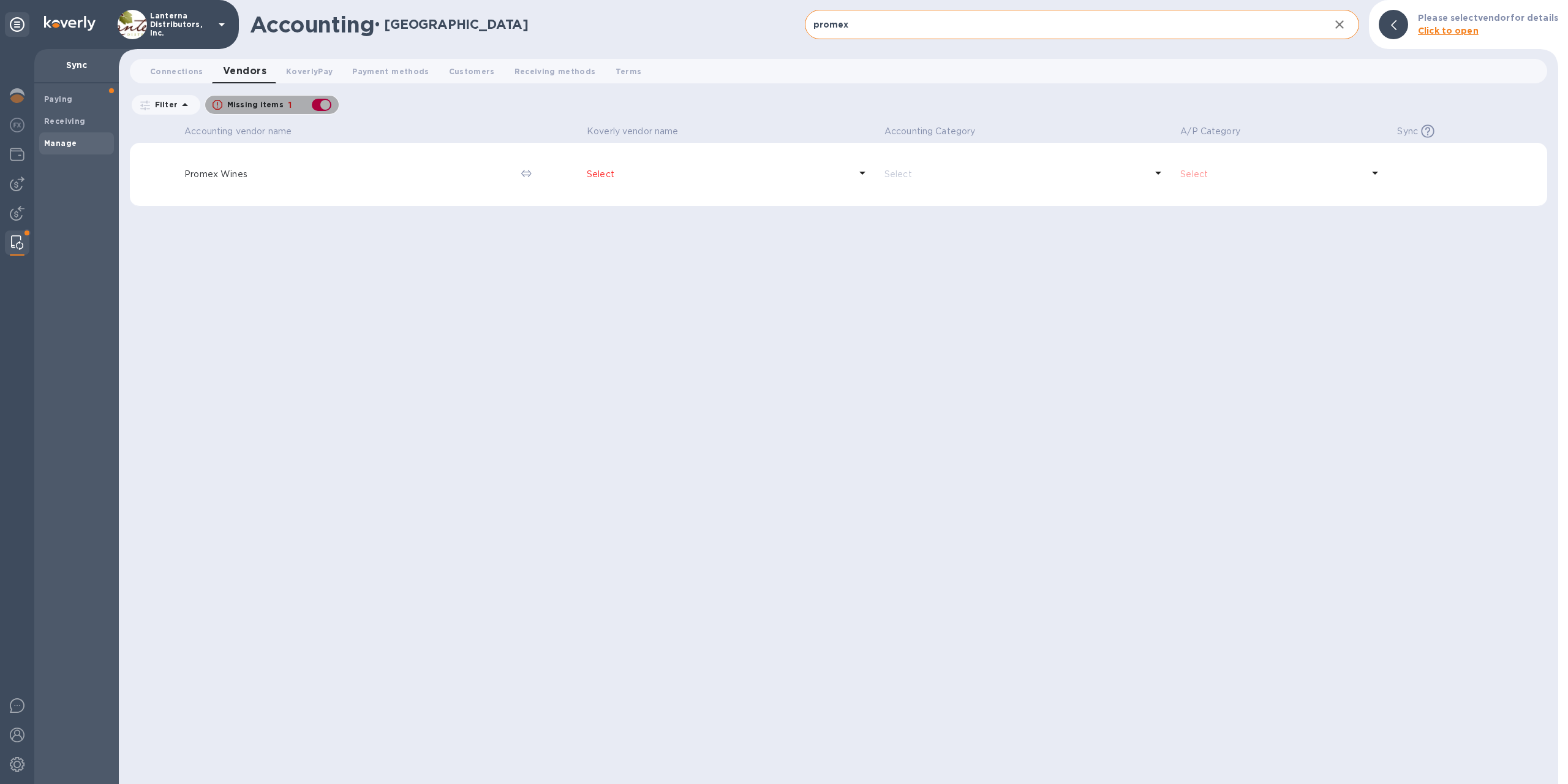
click at [323, 101] on div "button" at bounding box center [321, 105] width 24 height 17
checkbox input "false"
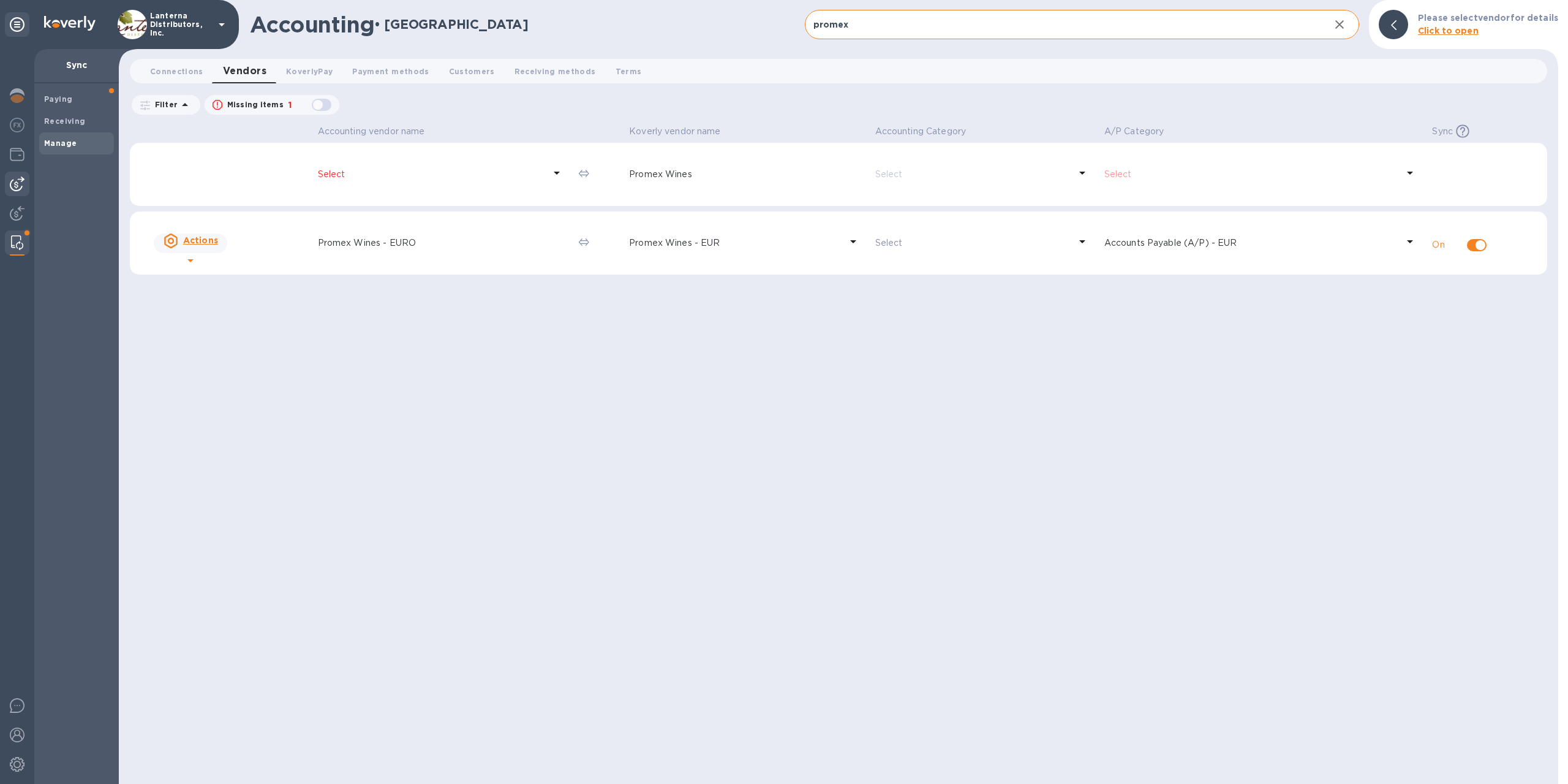
click at [16, 181] on img at bounding box center [17, 184] width 15 height 15
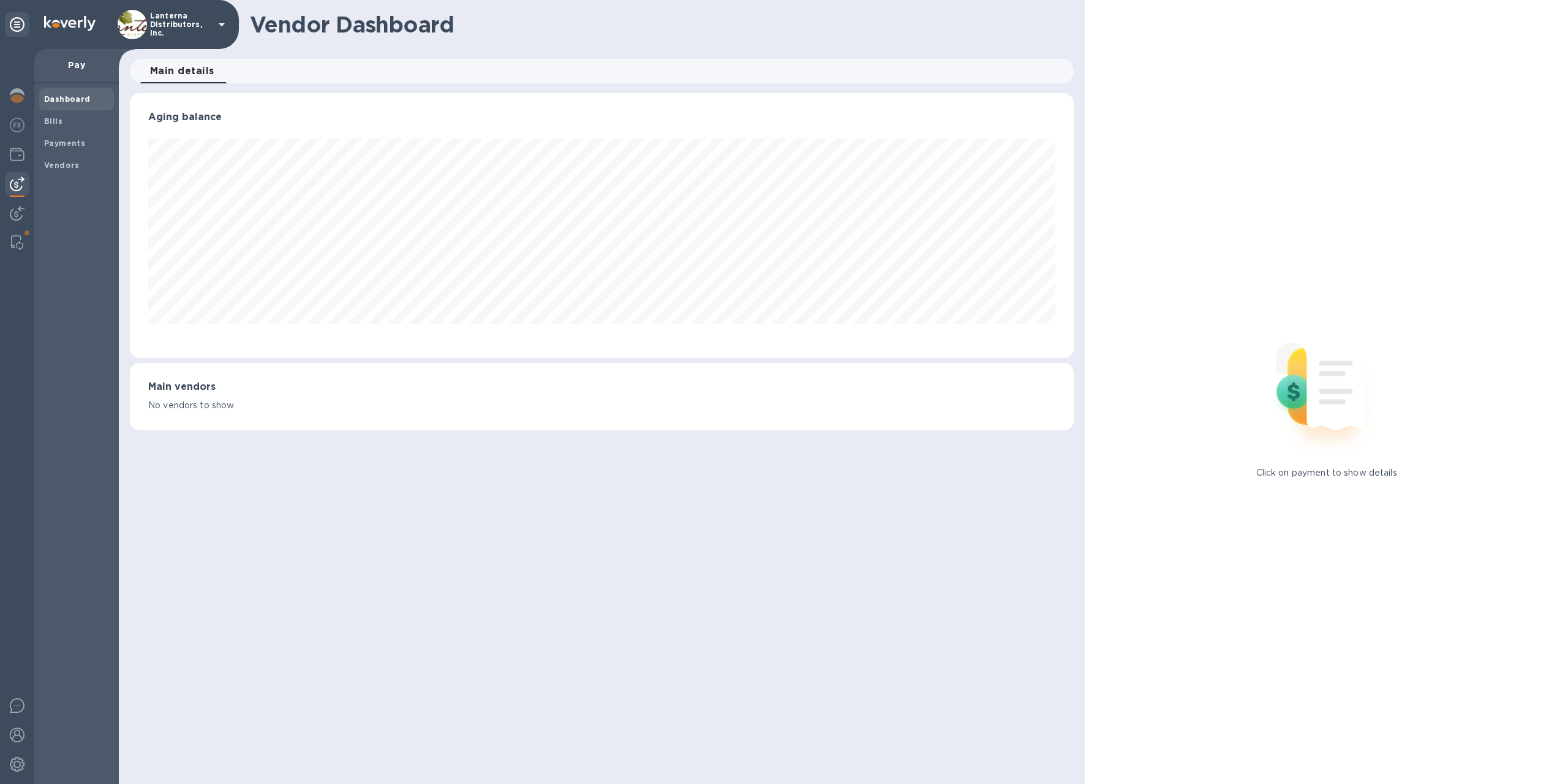
scroll to position [265, 945]
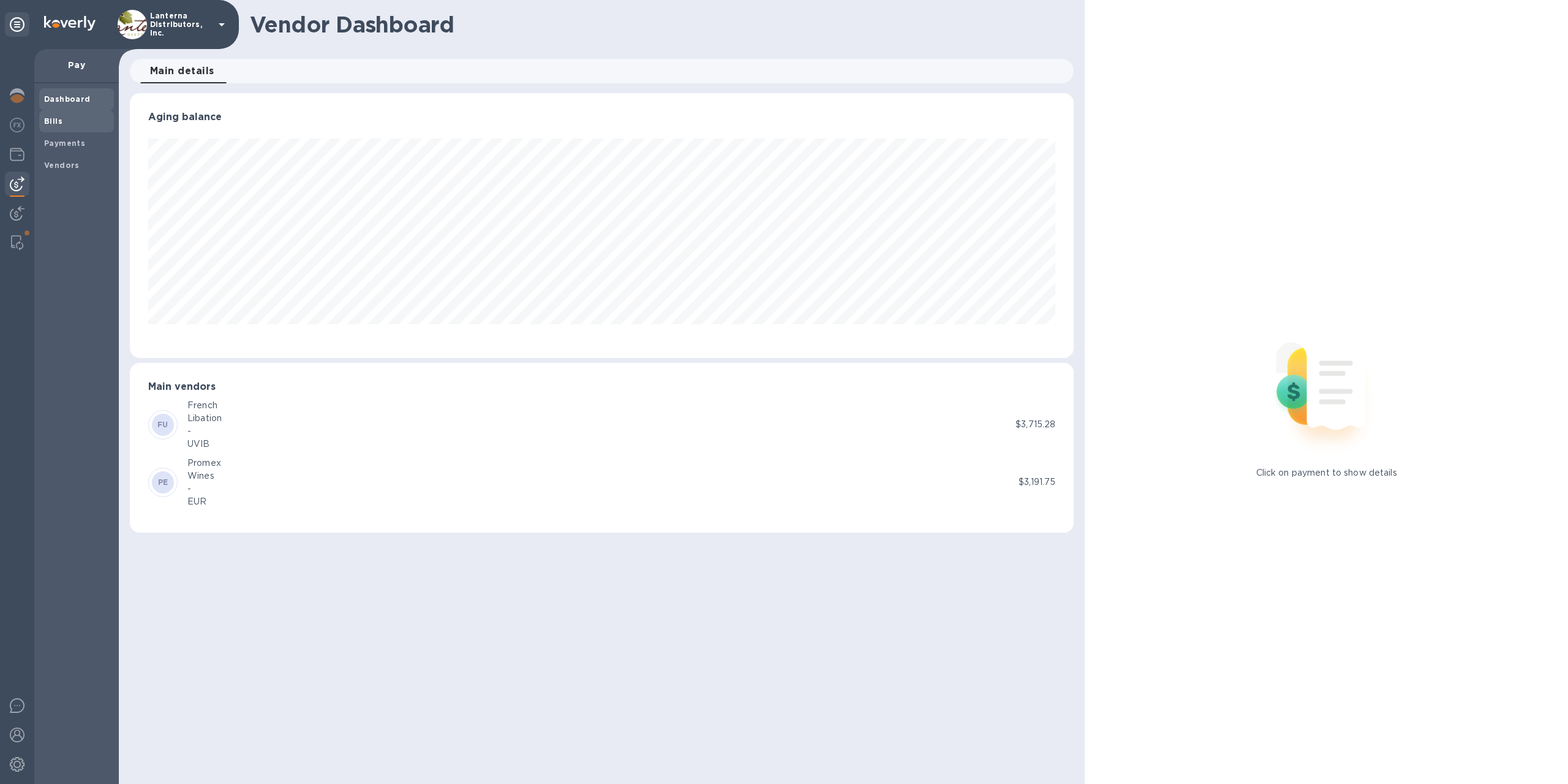
click at [70, 122] on span "Bills" at bounding box center [76, 121] width 65 height 13
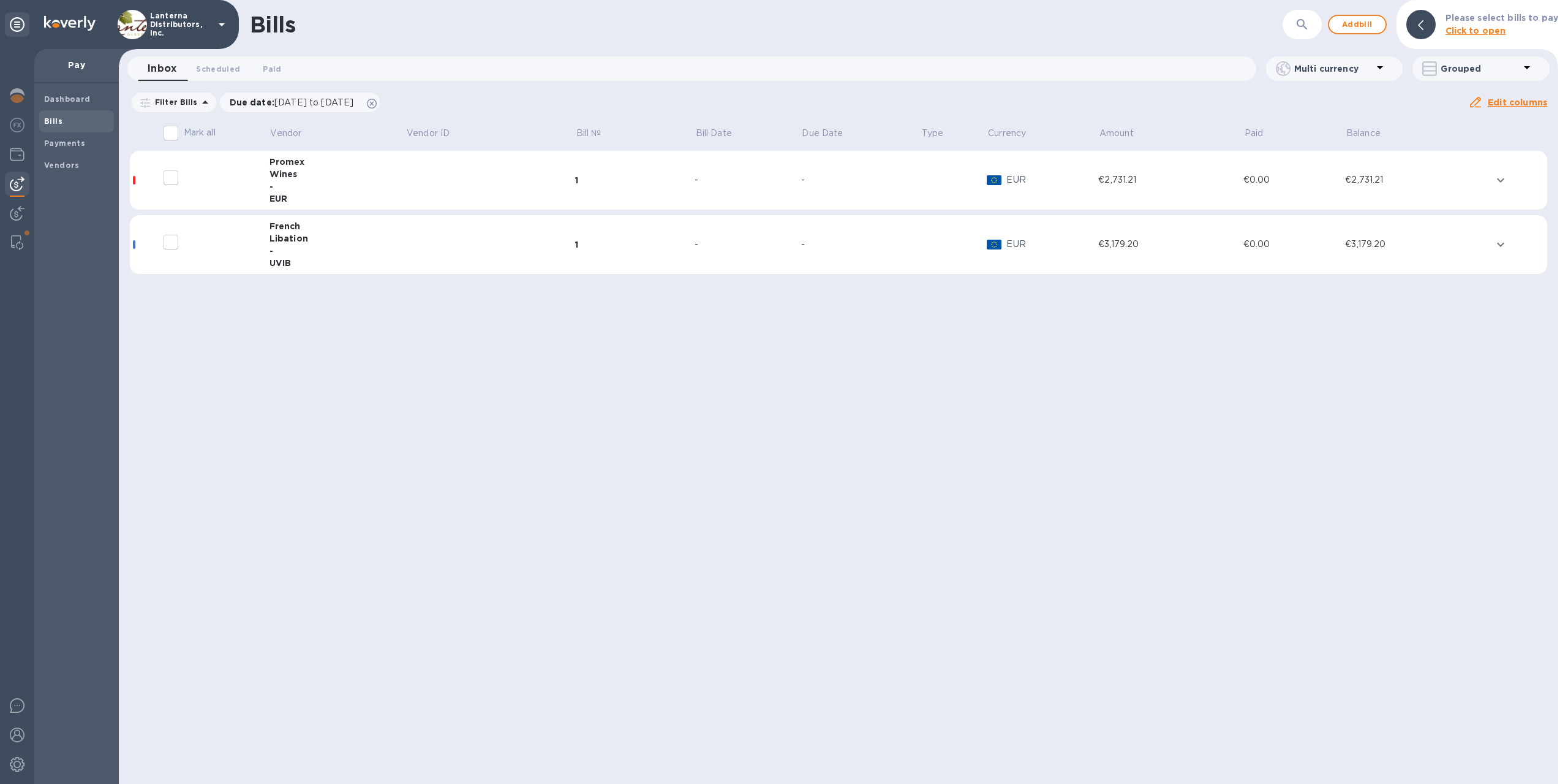
click at [665, 179] on div "1" at bounding box center [634, 181] width 120 height 13
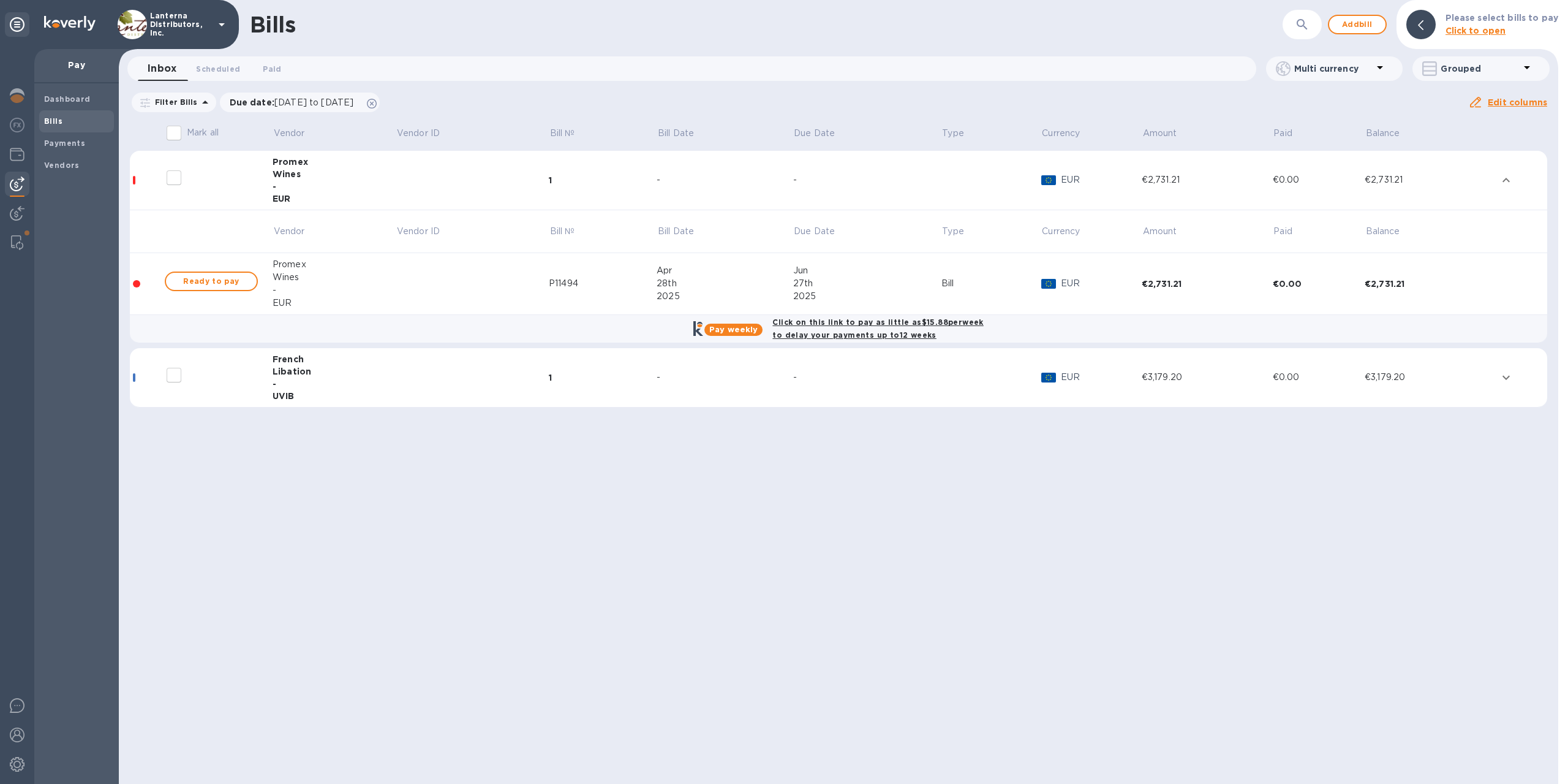
click at [589, 381] on div "1" at bounding box center [603, 378] width 108 height 13
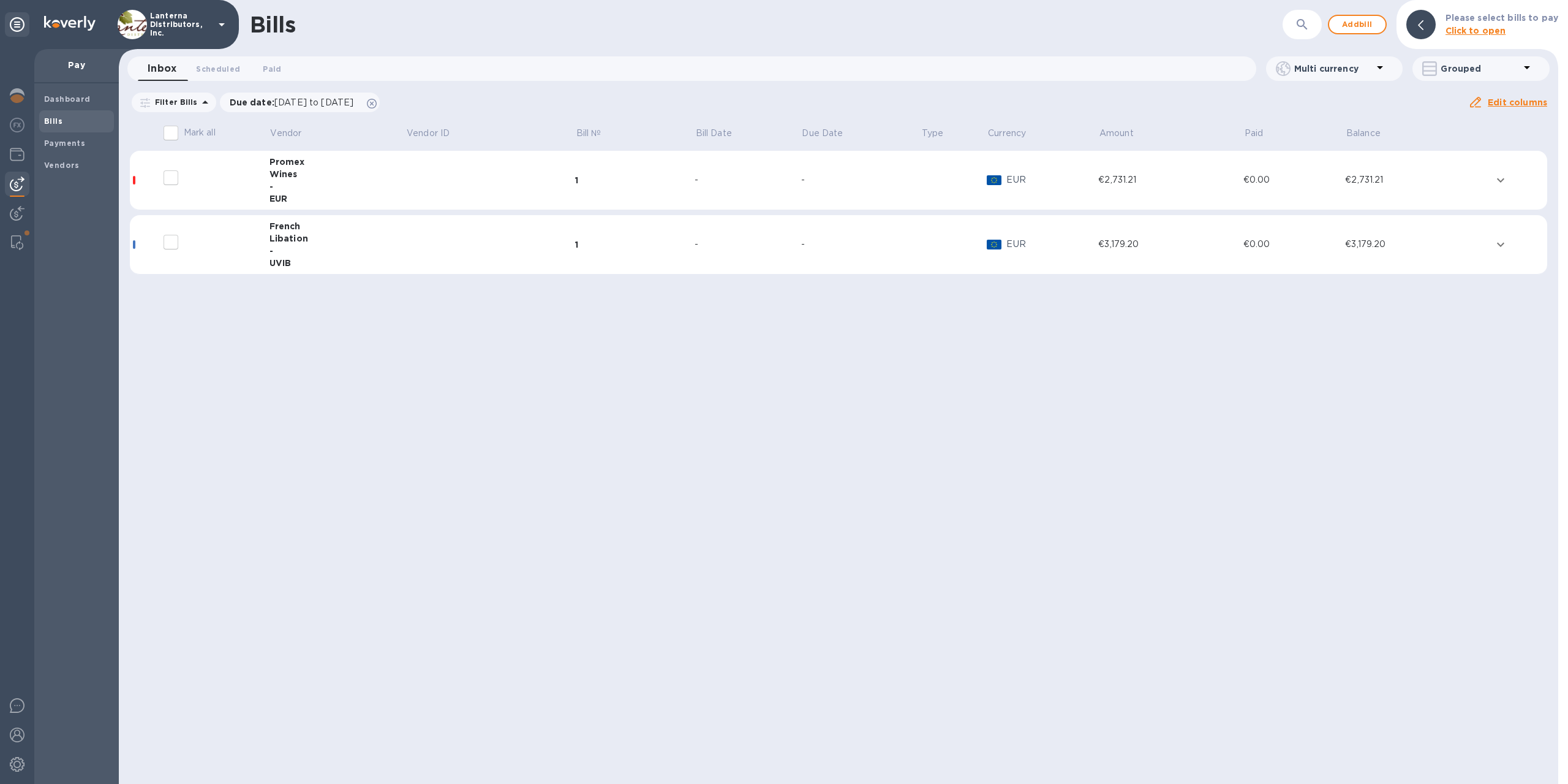
click at [436, 246] on td at bounding box center [490, 245] width 170 height 59
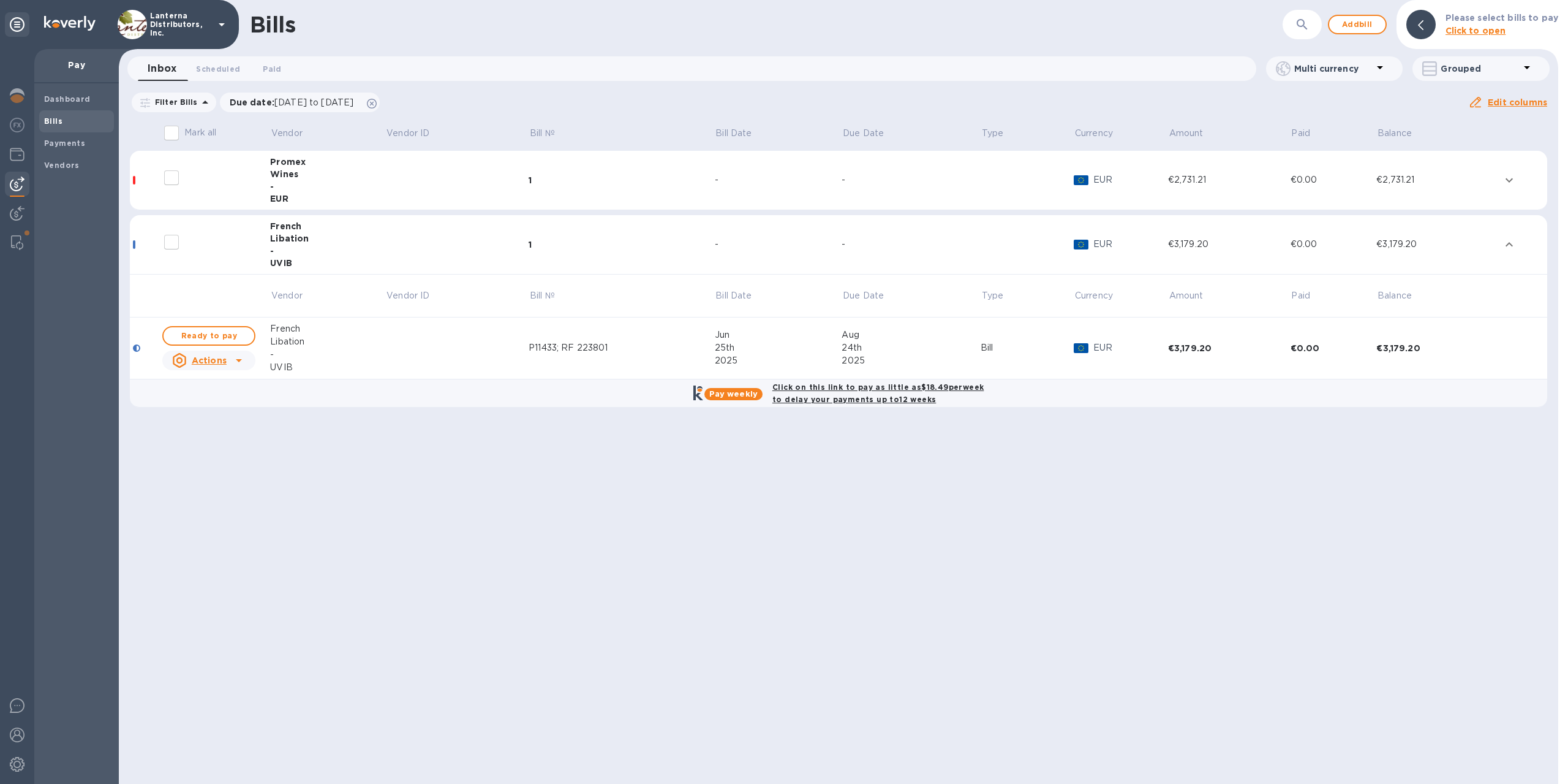
click at [305, 179] on div "Wines" at bounding box center [327, 174] width 115 height 13
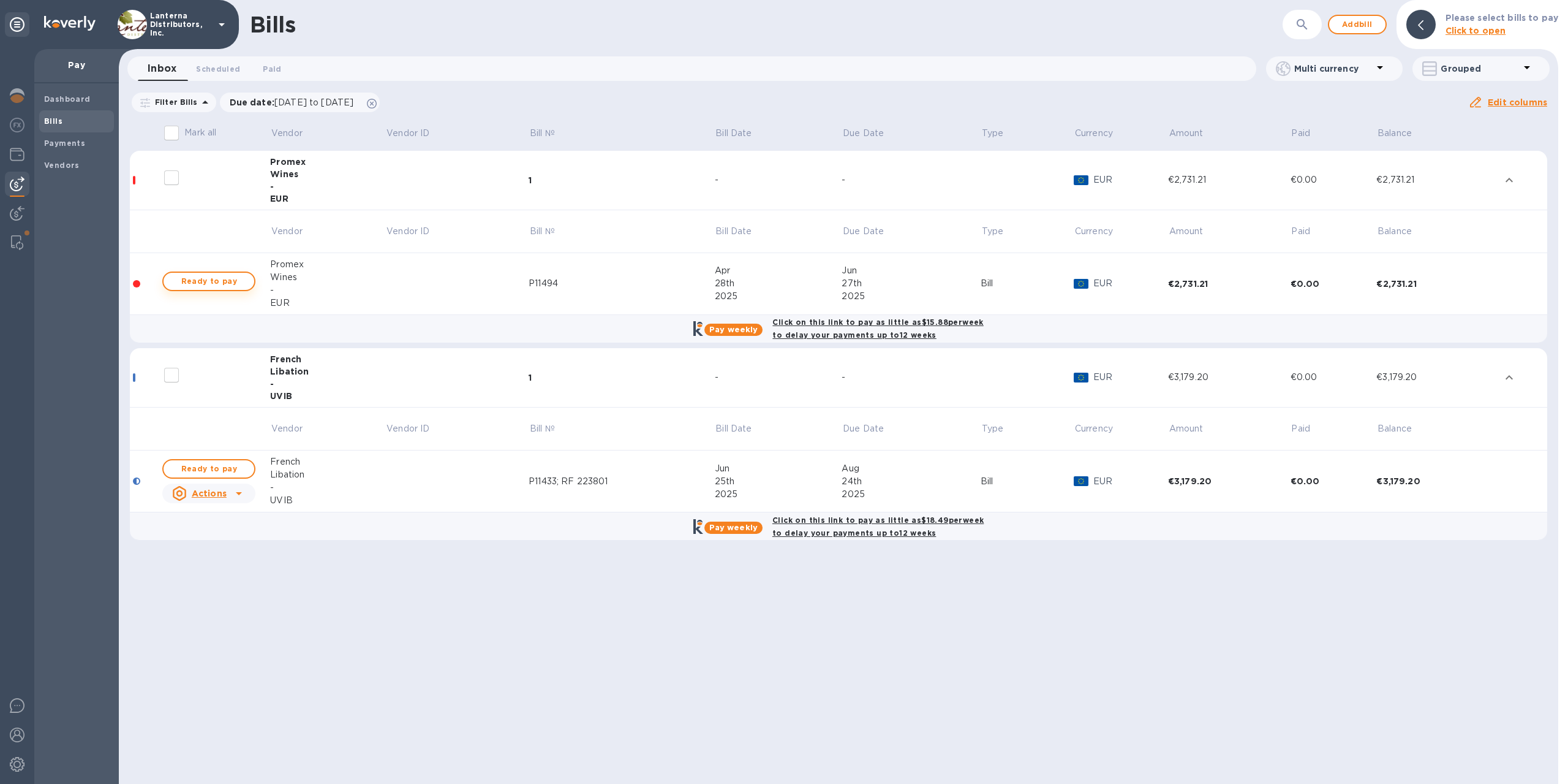
click at [220, 280] on span "Ready to pay" at bounding box center [209, 281] width 71 height 15
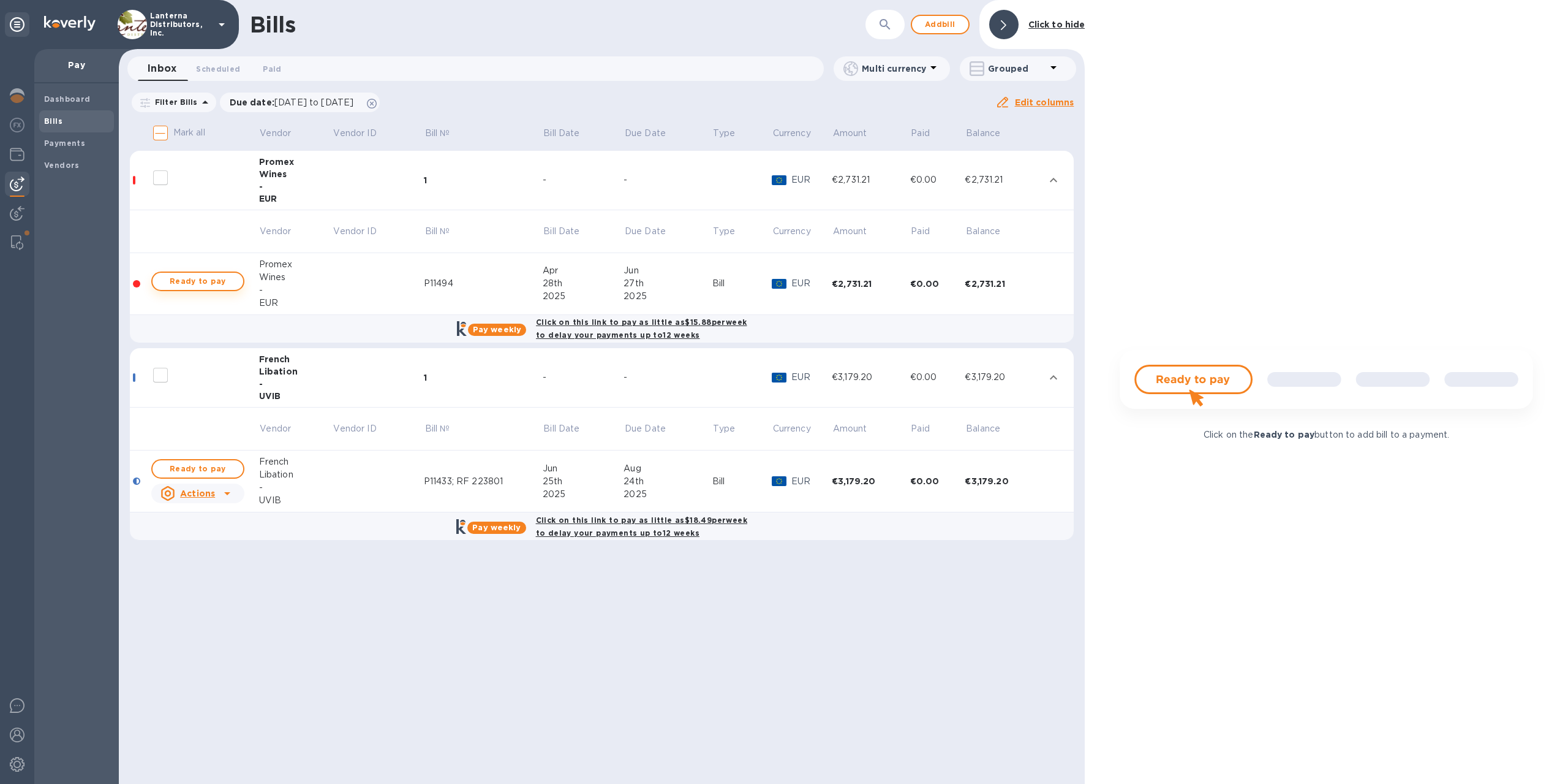
checkbox input "true"
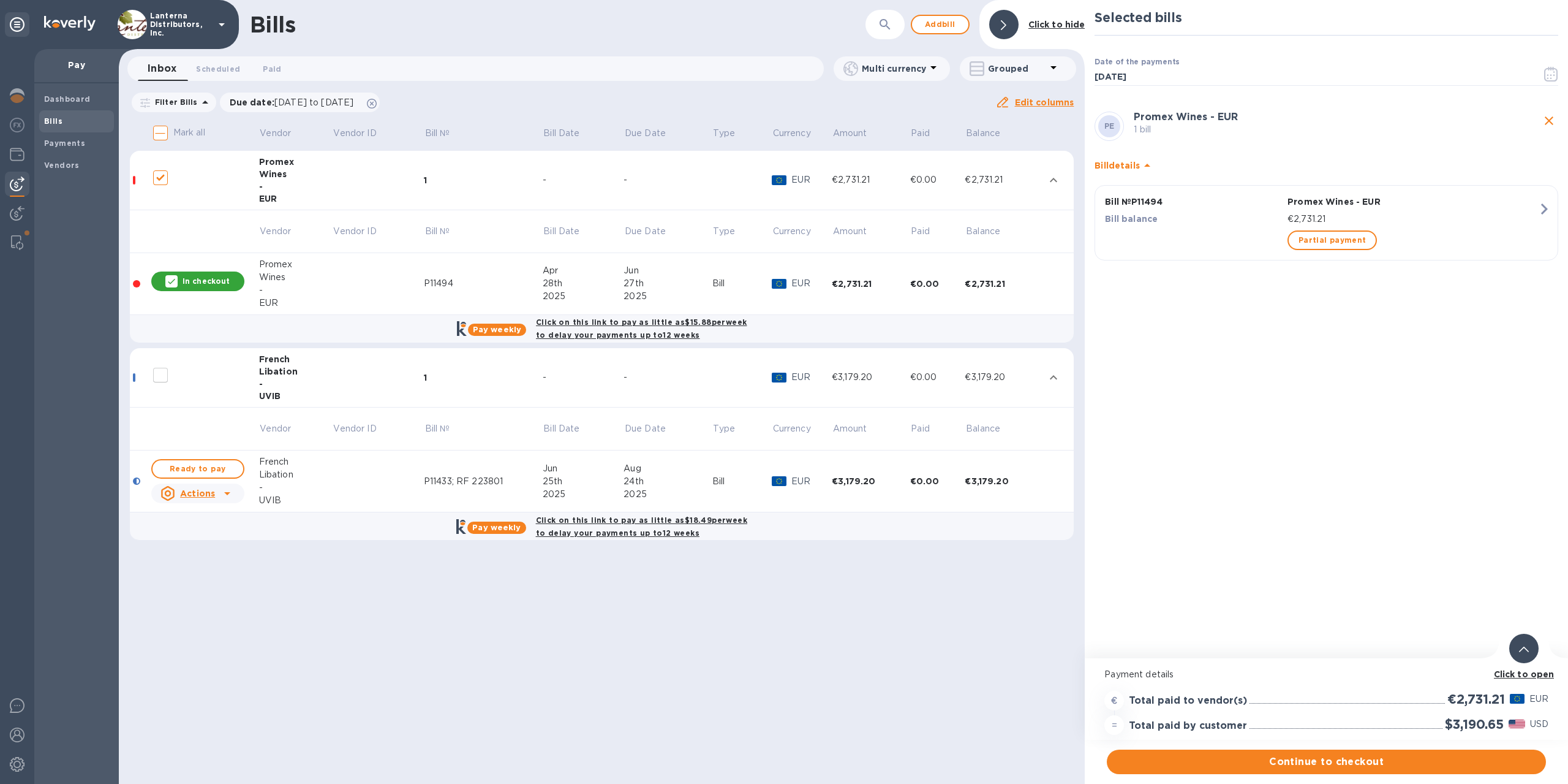
click at [1524, 652] on span at bounding box center [1524, 649] width 10 height 12
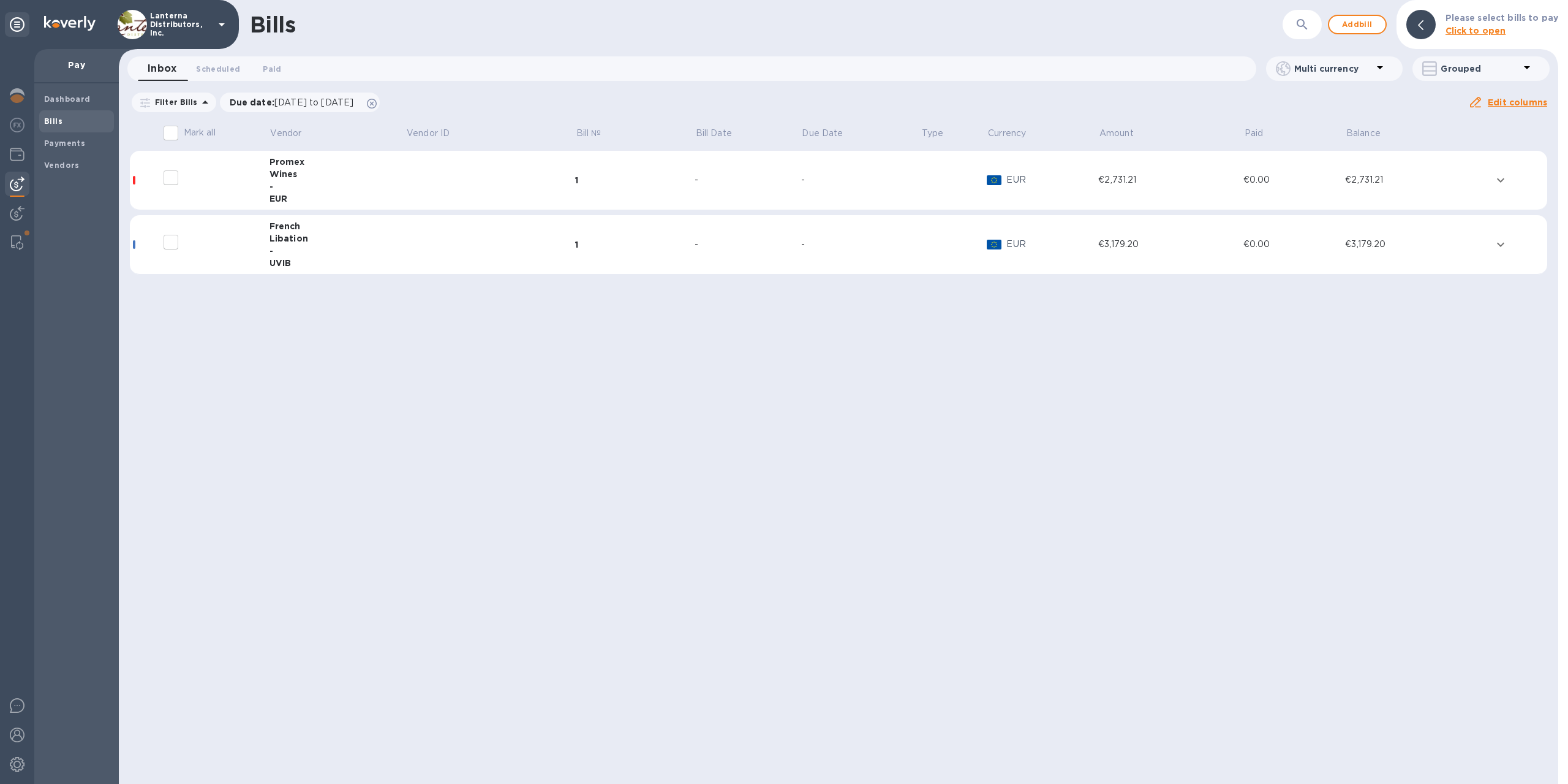
click at [412, 179] on td at bounding box center [490, 181] width 170 height 59
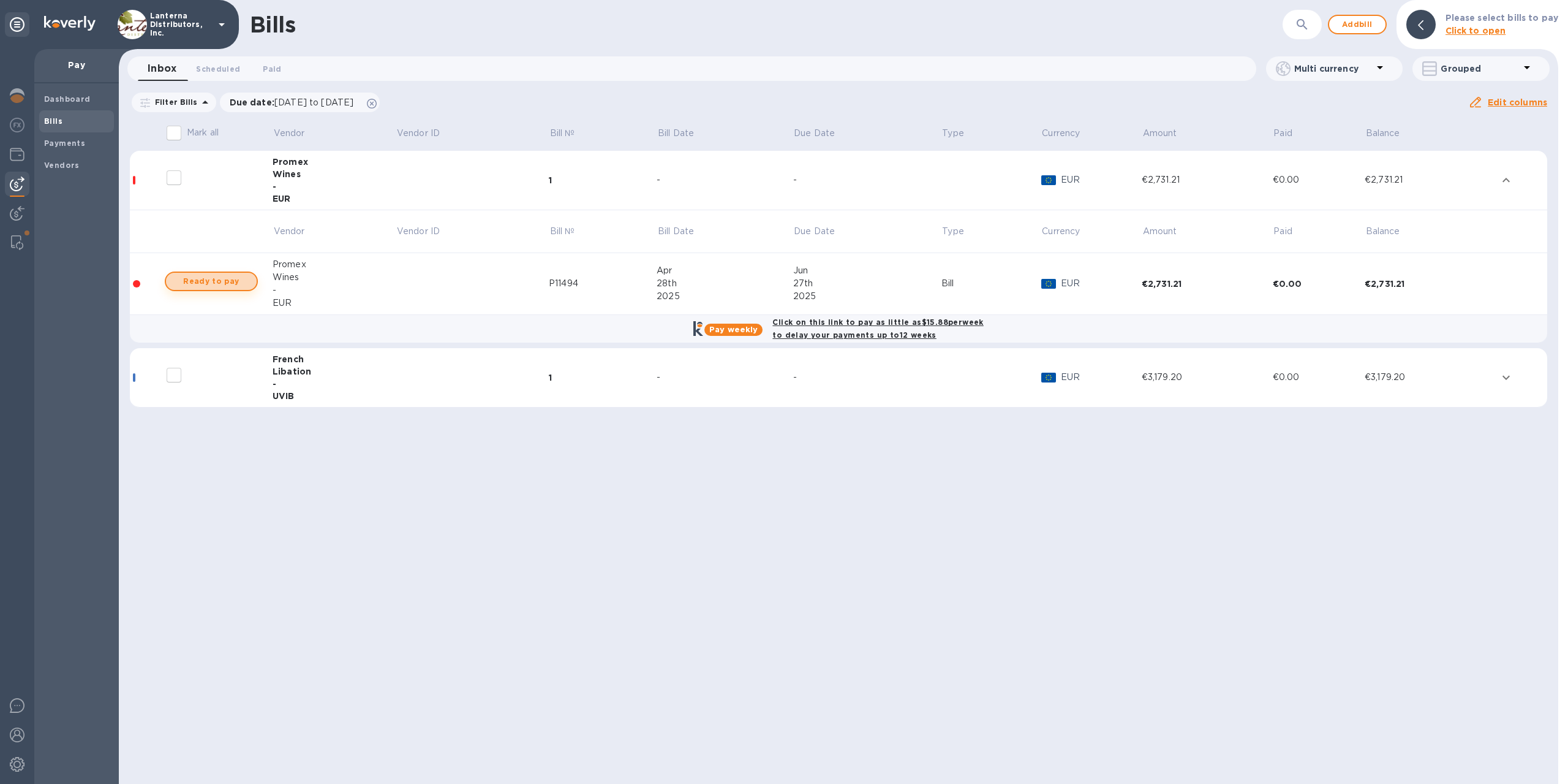
click at [196, 282] on span "Ready to pay" at bounding box center [211, 281] width 71 height 15
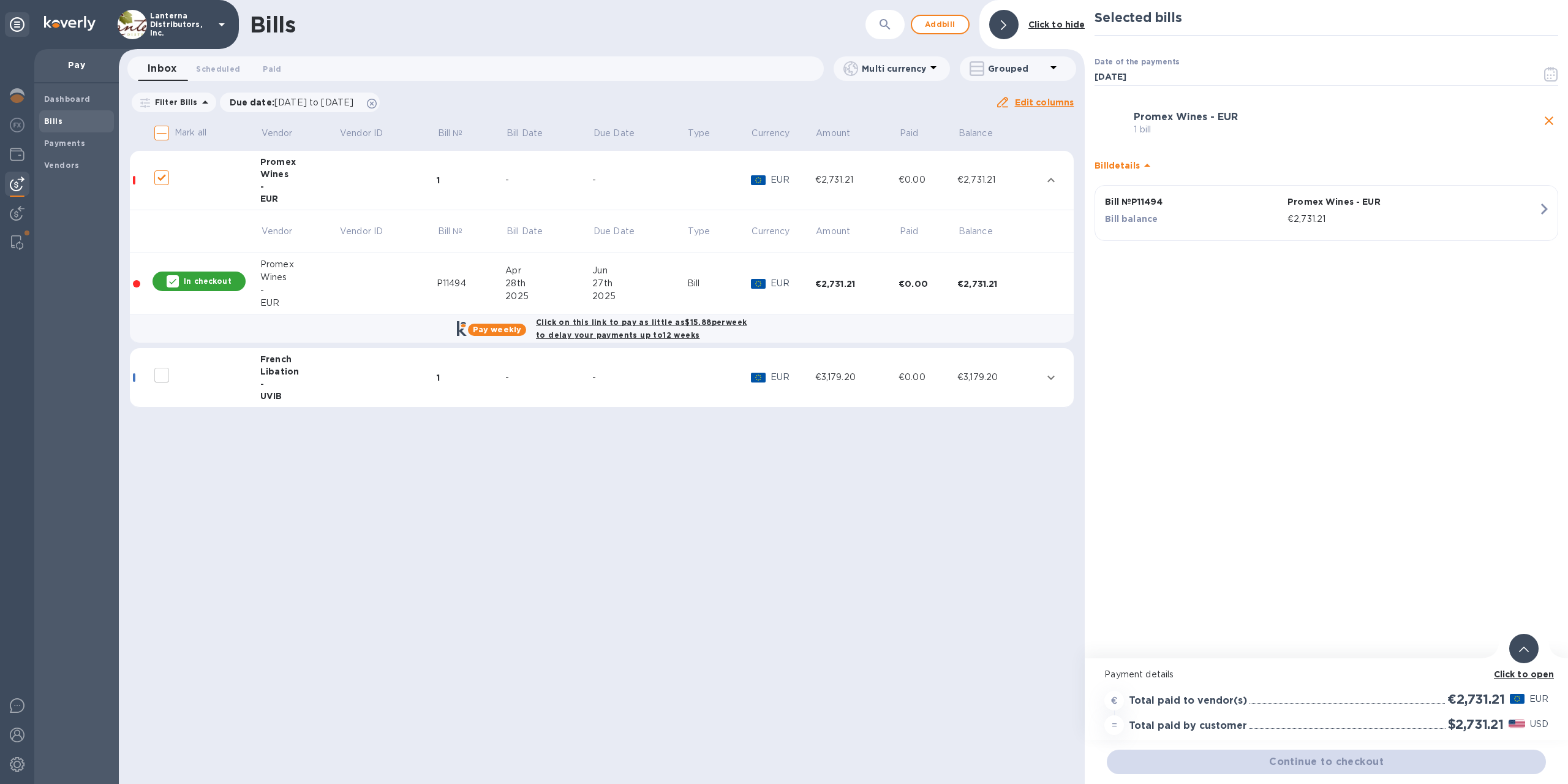
checkbox input "true"
click at [1520, 676] on b "Click to open" at bounding box center [1525, 674] width 61 height 10
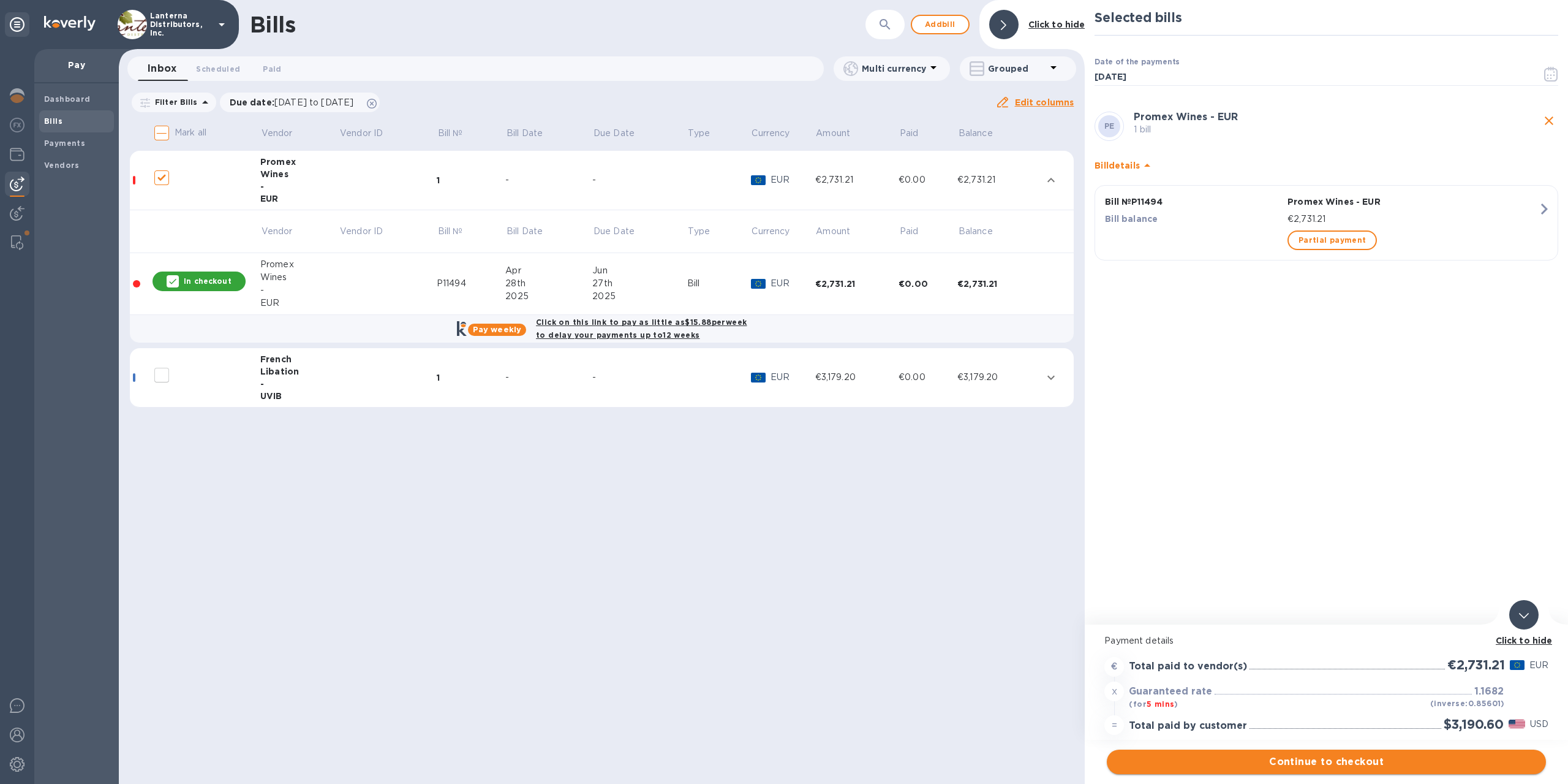
click at [1335, 762] on span "Continue to checkout" at bounding box center [1327, 761] width 420 height 15
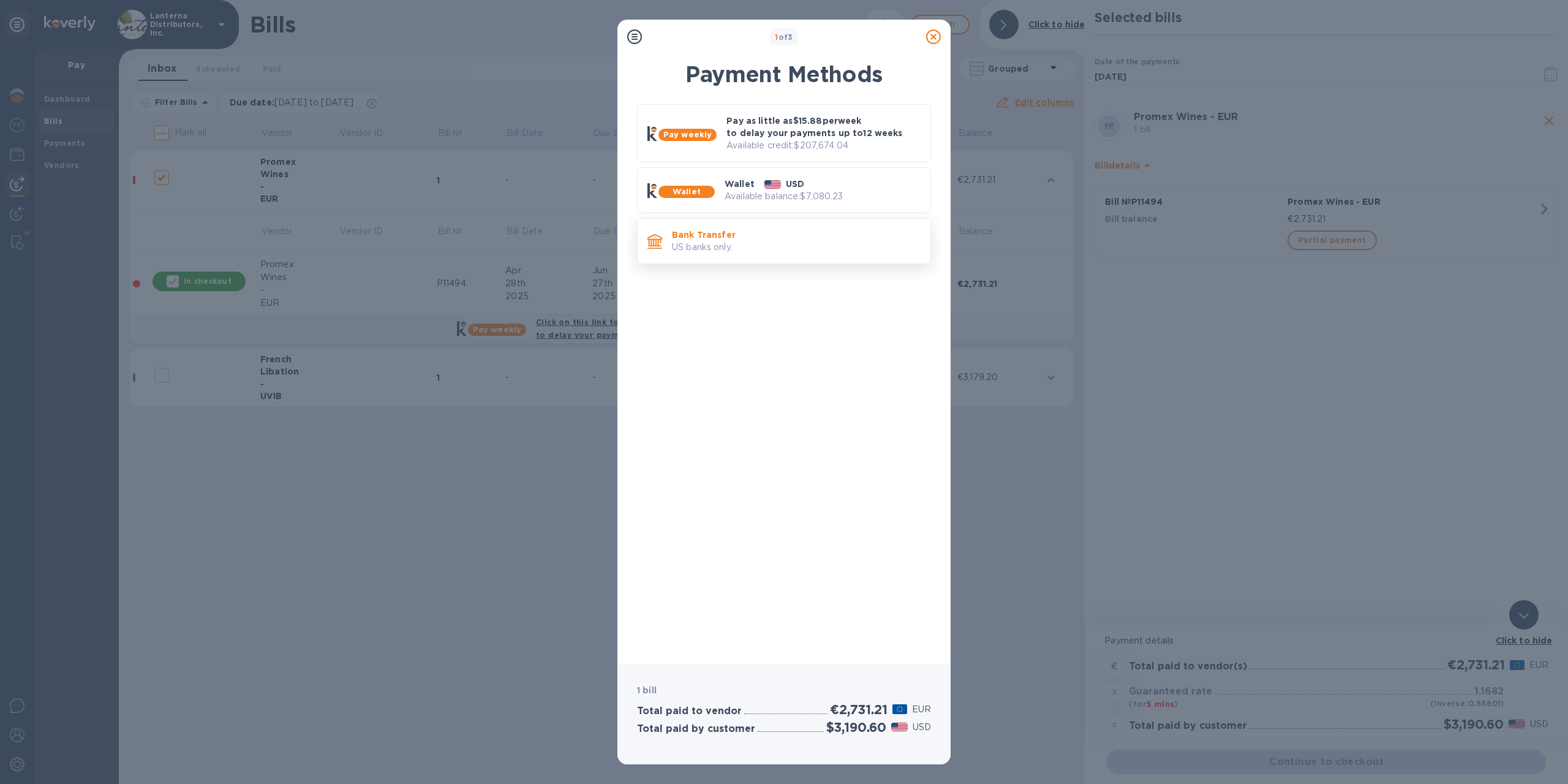
click at [813, 234] on p "Bank Transfer" at bounding box center [796, 234] width 248 height 13
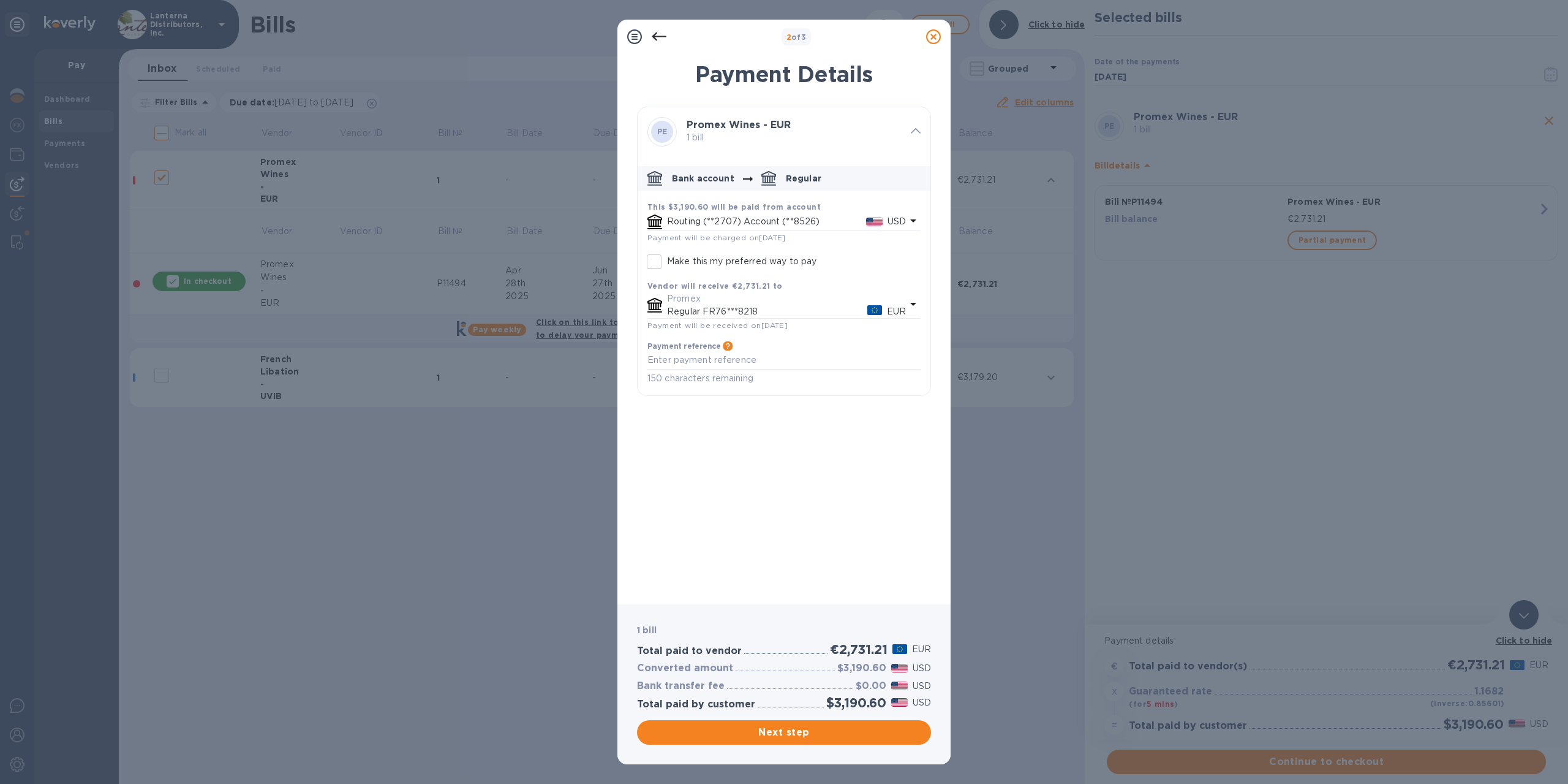
click at [930, 40] on icon at bounding box center [934, 37] width 15 height 15
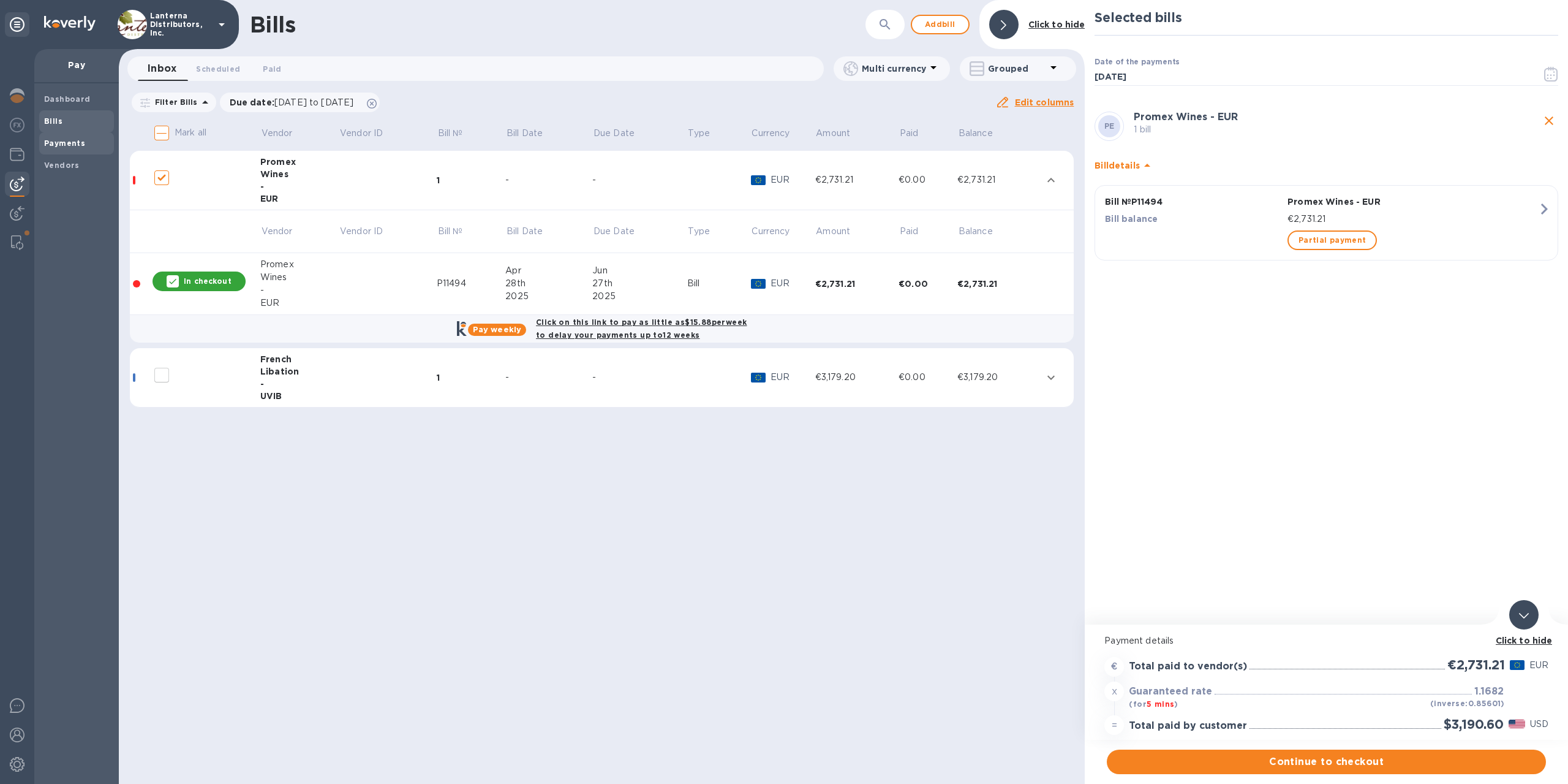
click at [71, 150] on div "Payments" at bounding box center [77, 143] width 75 height 22
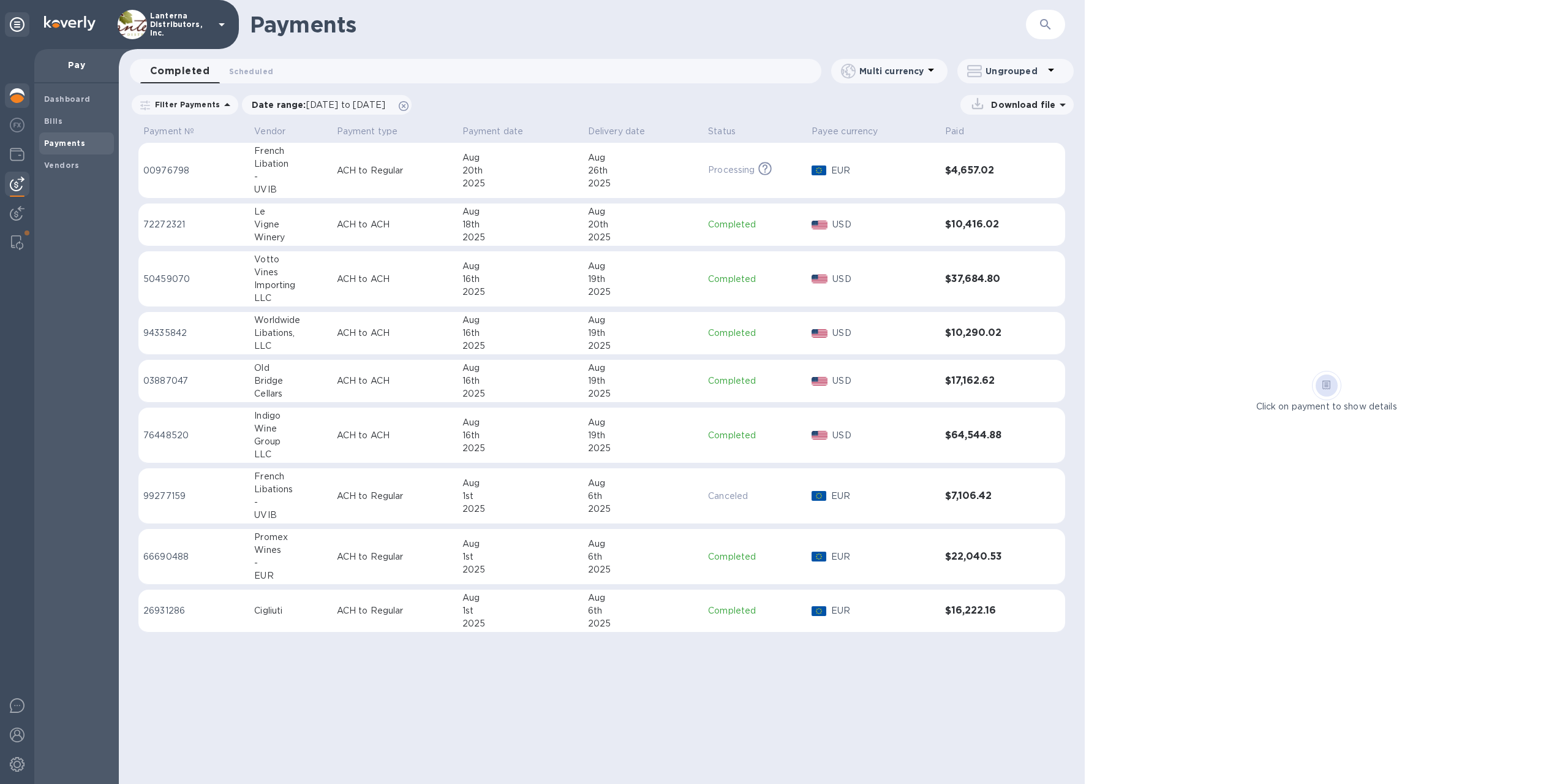
click at [19, 96] on img at bounding box center [17, 95] width 15 height 15
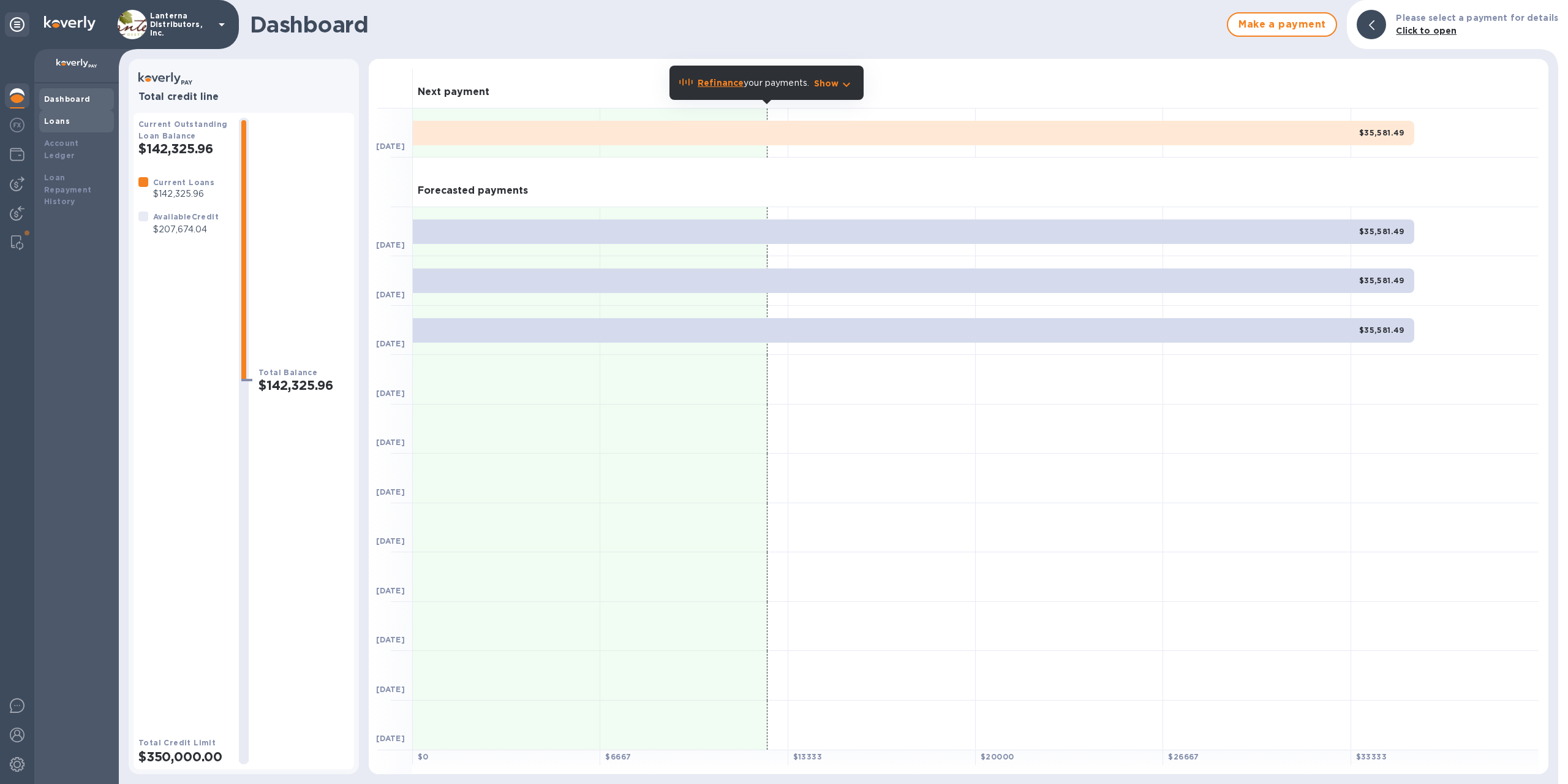
click at [56, 122] on b "Loans" at bounding box center [56, 121] width 26 height 9
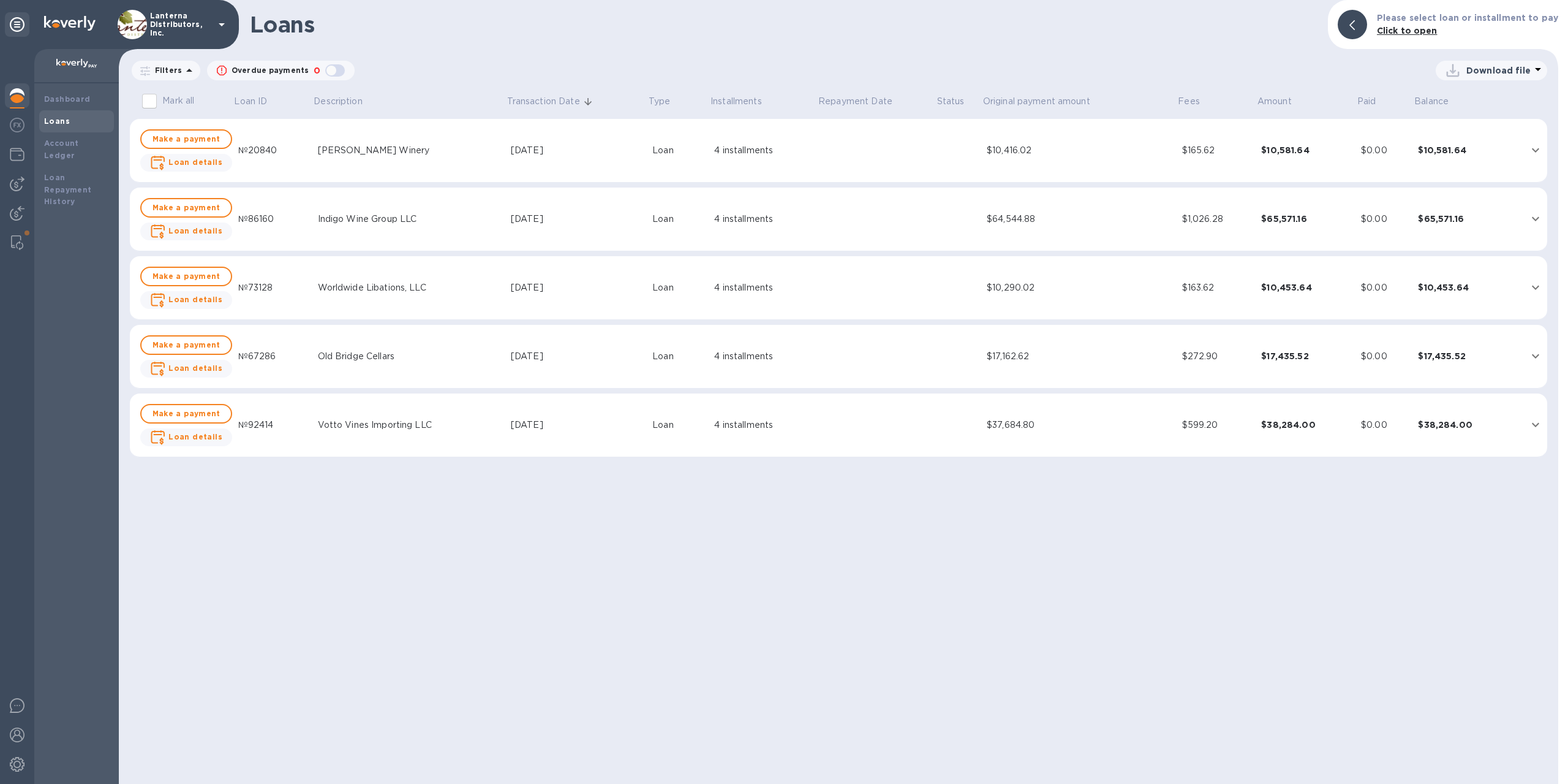
click at [1531, 73] on icon at bounding box center [1538, 69] width 15 height 15
click at [1477, 97] on li "XLSX file" at bounding box center [1492, 100] width 84 height 34
click at [752, 54] on div "Loans Please select loan or installment to pay Click to open Filters Overdue pa…" at bounding box center [838, 392] width 1440 height 784
click at [185, 68] on icon at bounding box center [189, 70] width 15 height 15
click at [521, 58] on div "Loans Please select loan or installment to pay Click to open Filters Filters Tr…" at bounding box center [838, 392] width 1440 height 784
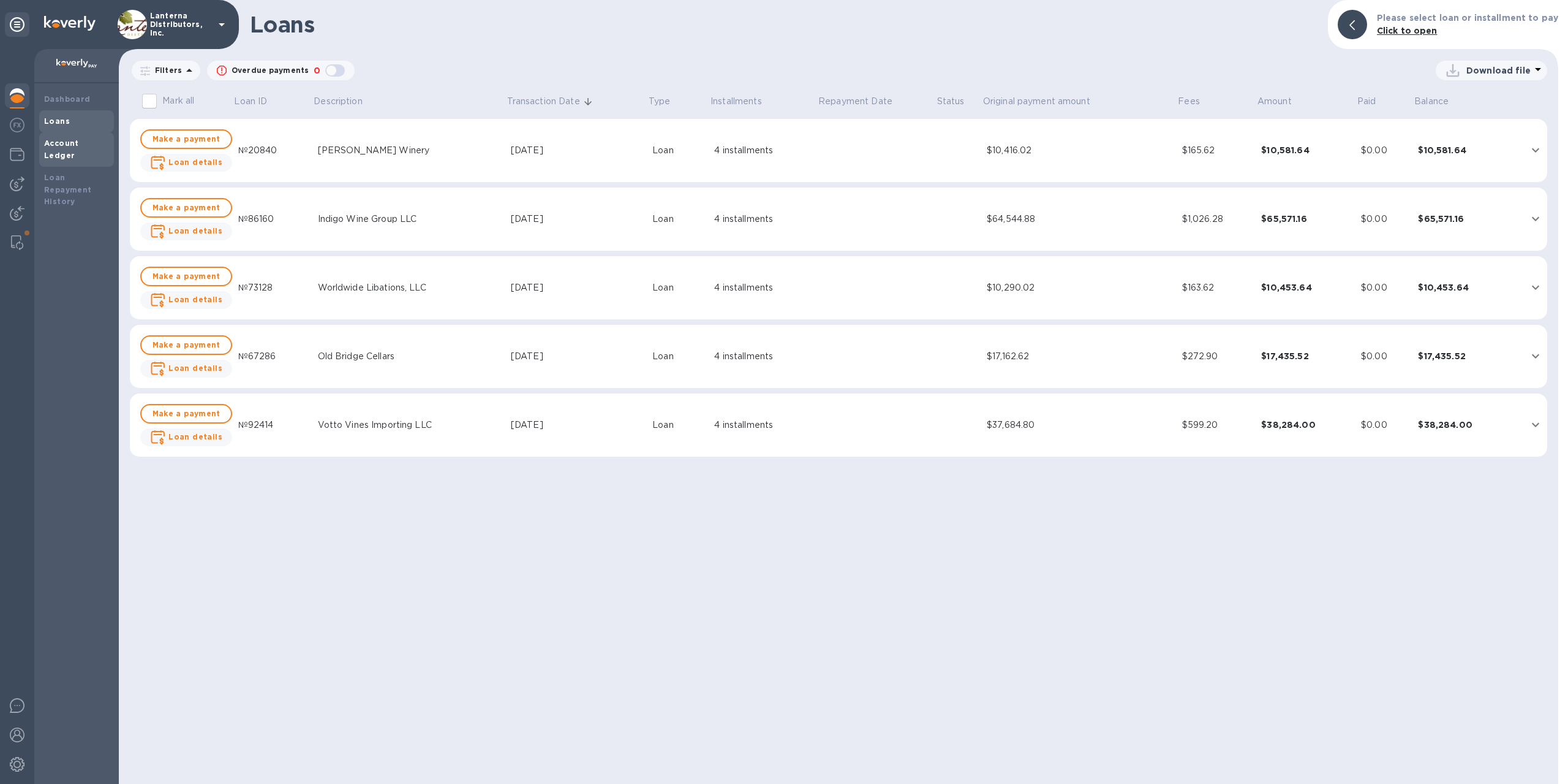
click at [61, 140] on b "Account Ledger" at bounding box center [61, 149] width 35 height 21
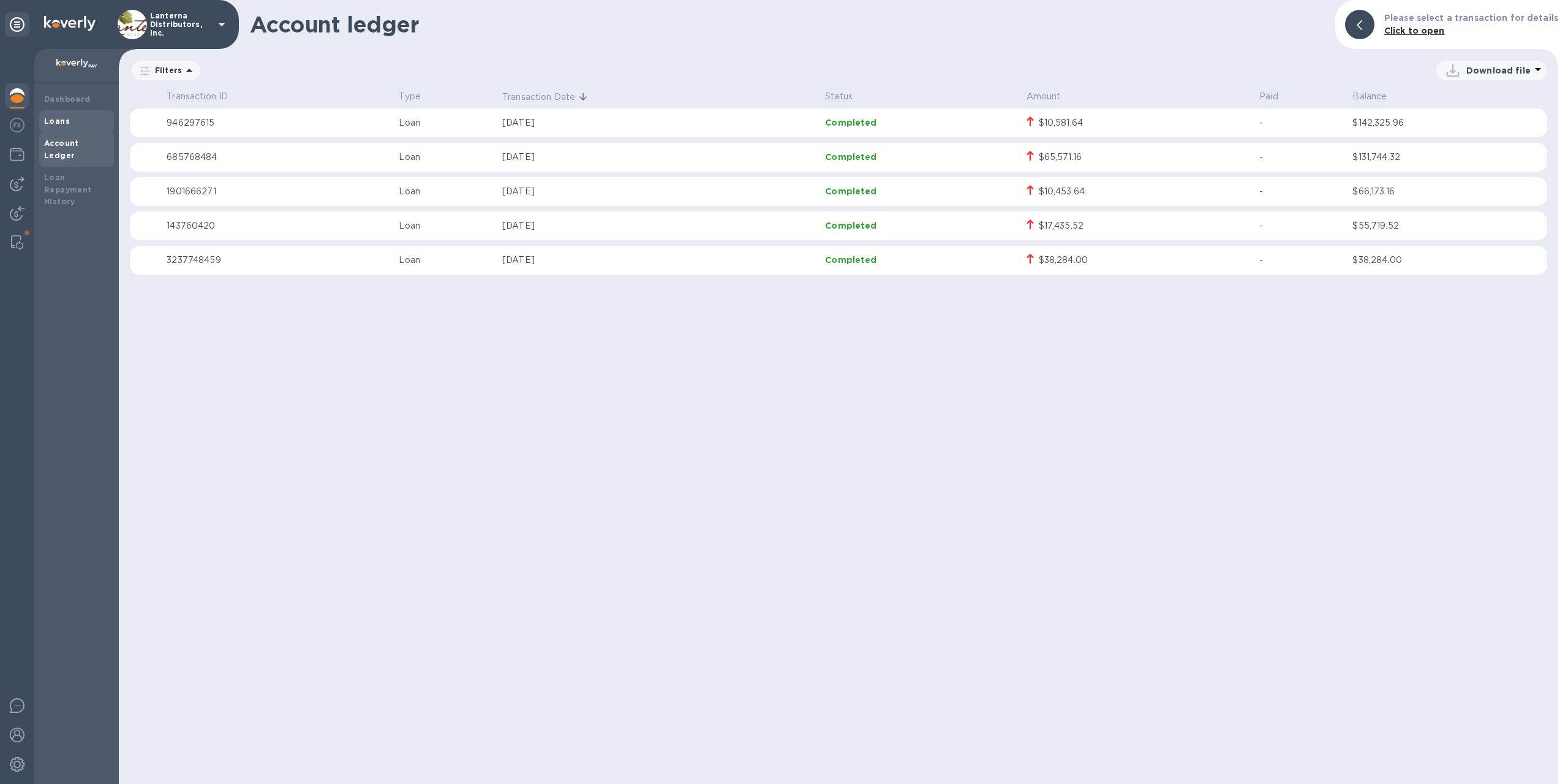
click at [46, 120] on b "Loans" at bounding box center [56, 121] width 26 height 9
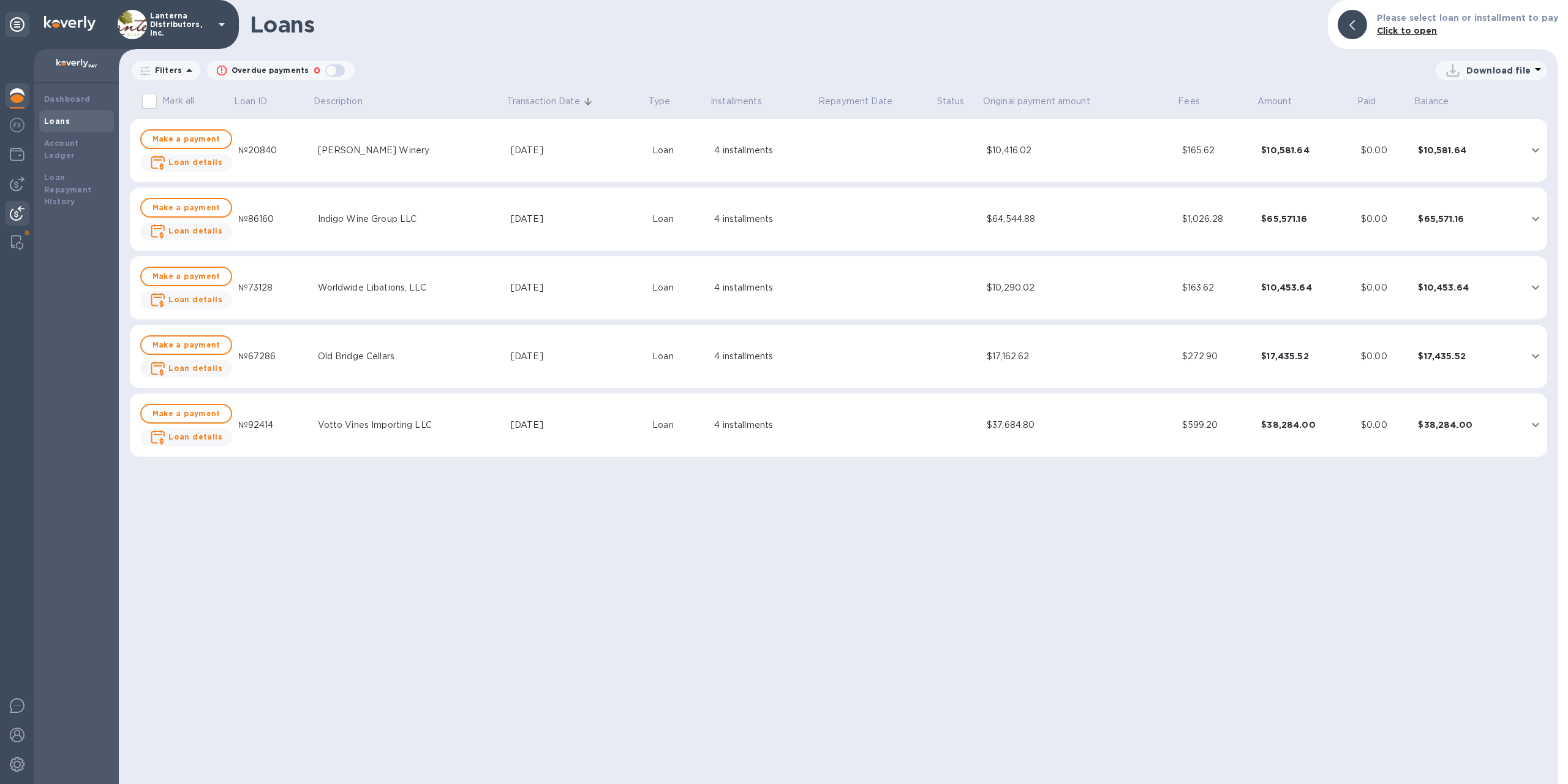
click at [17, 214] on img at bounding box center [17, 213] width 15 height 15
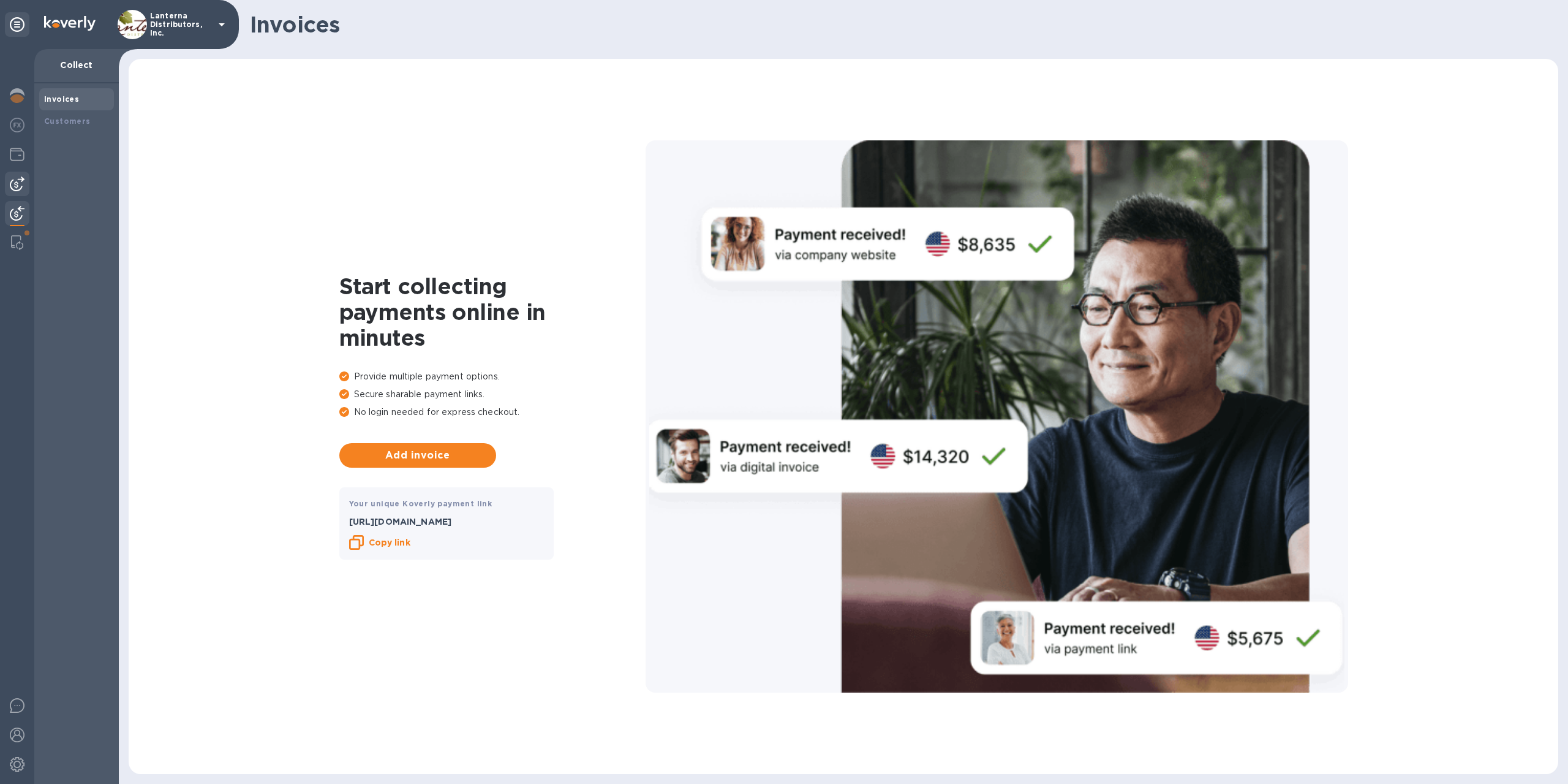
click at [19, 179] on img at bounding box center [17, 184] width 15 height 15
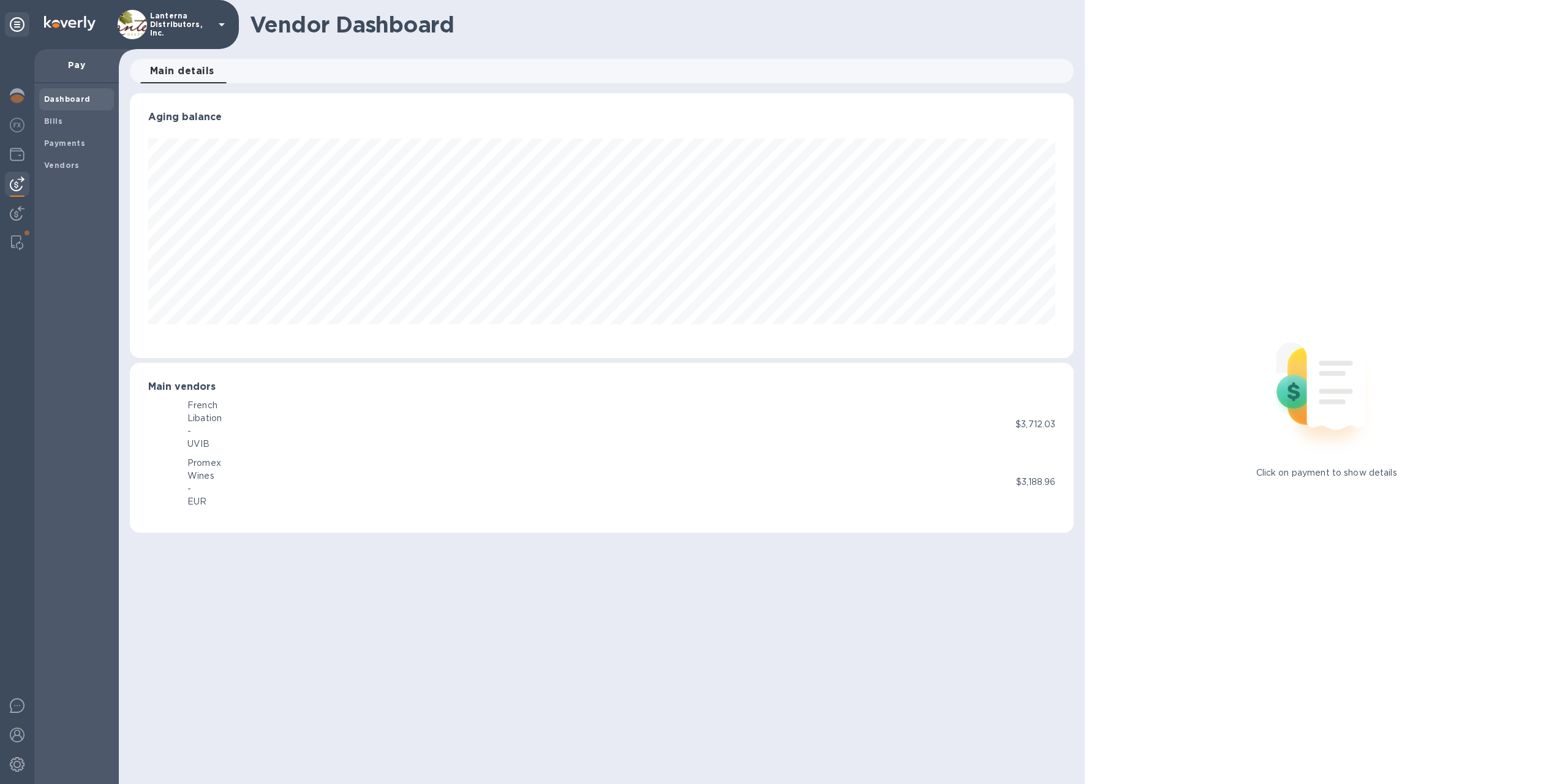
scroll to position [265, 945]
click at [59, 124] on b "Bills" at bounding box center [53, 121] width 19 height 9
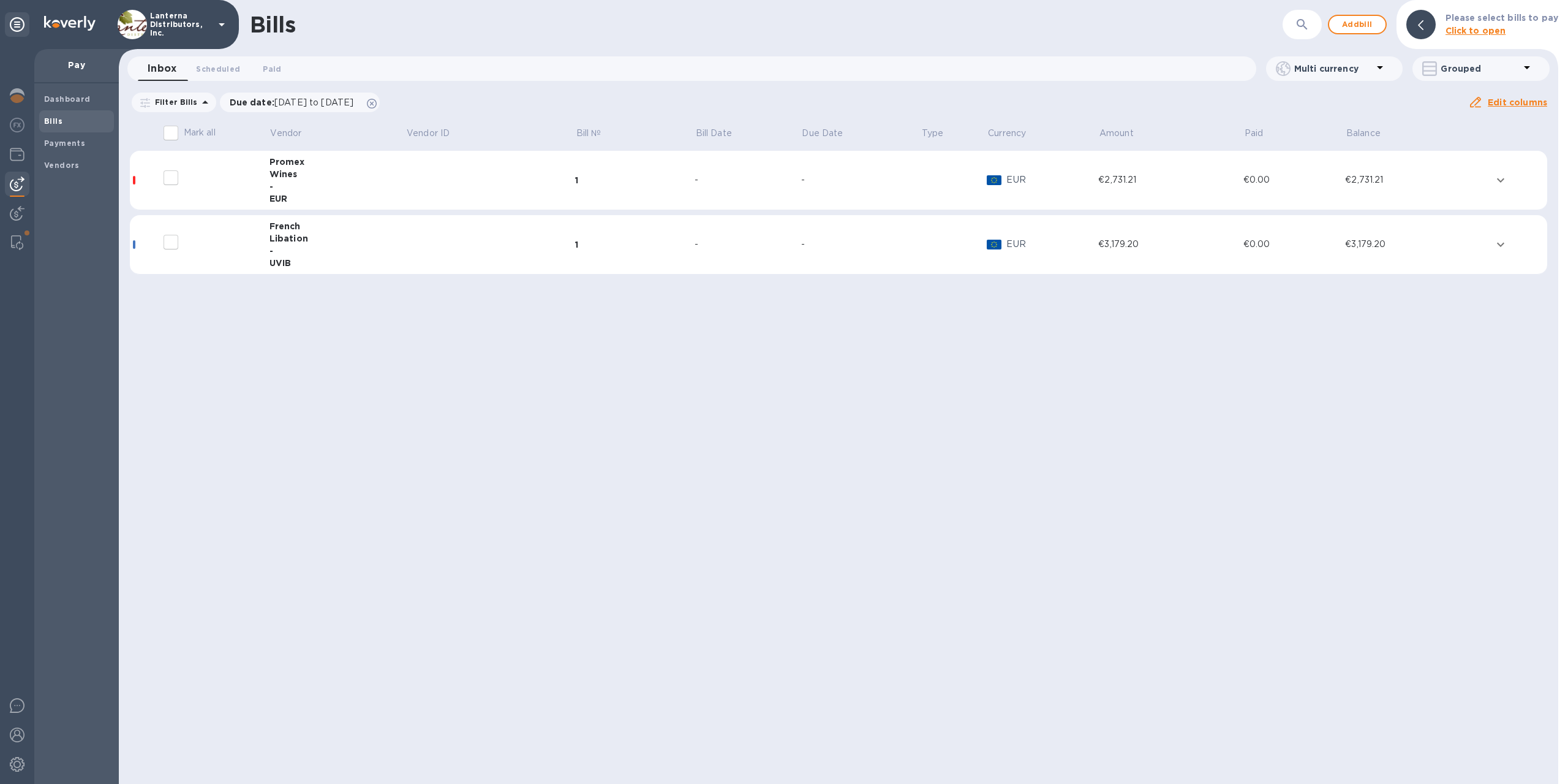
click at [383, 195] on div "EUR" at bounding box center [338, 199] width 137 height 13
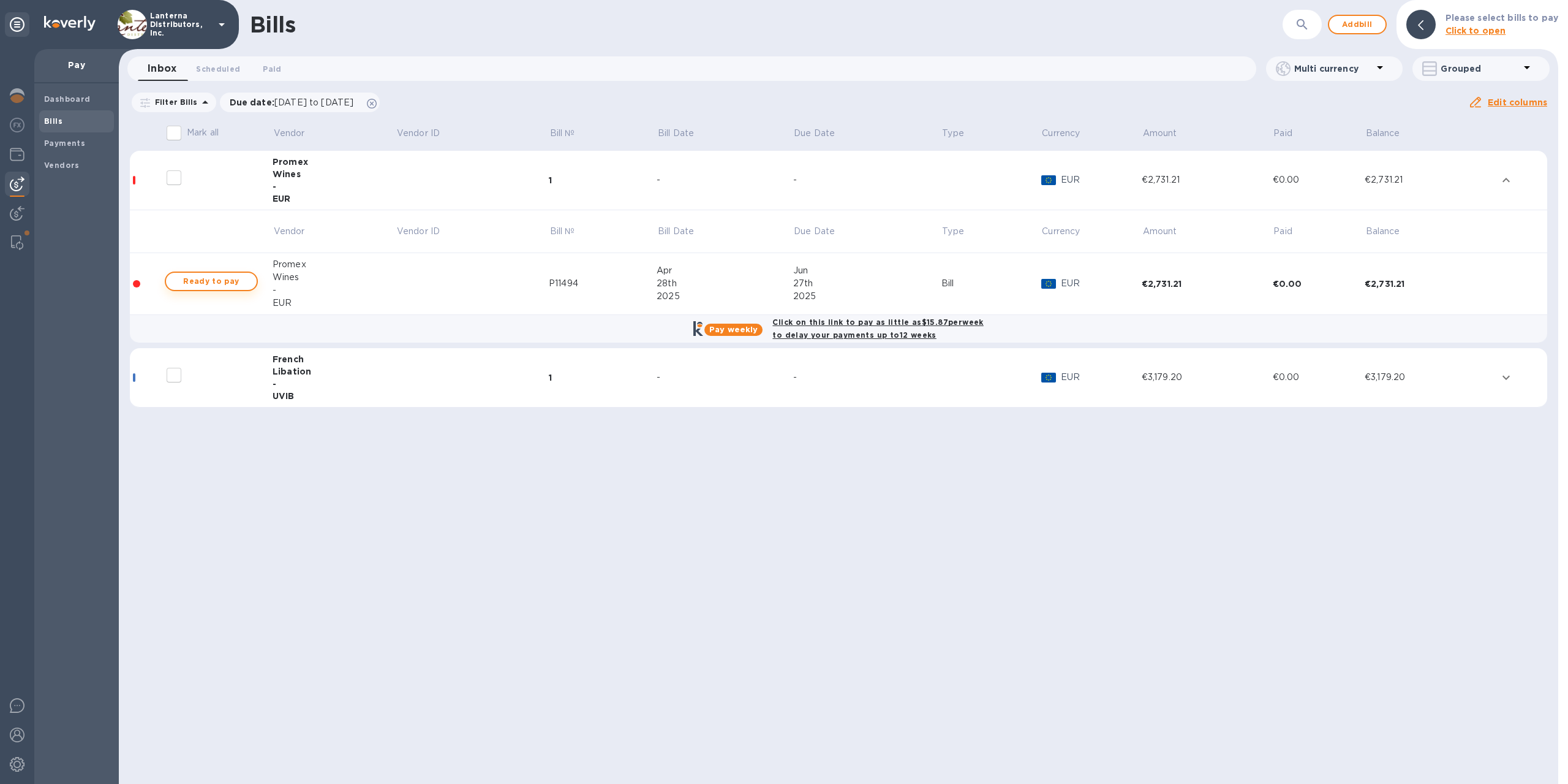
click at [220, 281] on span "Ready to pay" at bounding box center [211, 281] width 71 height 15
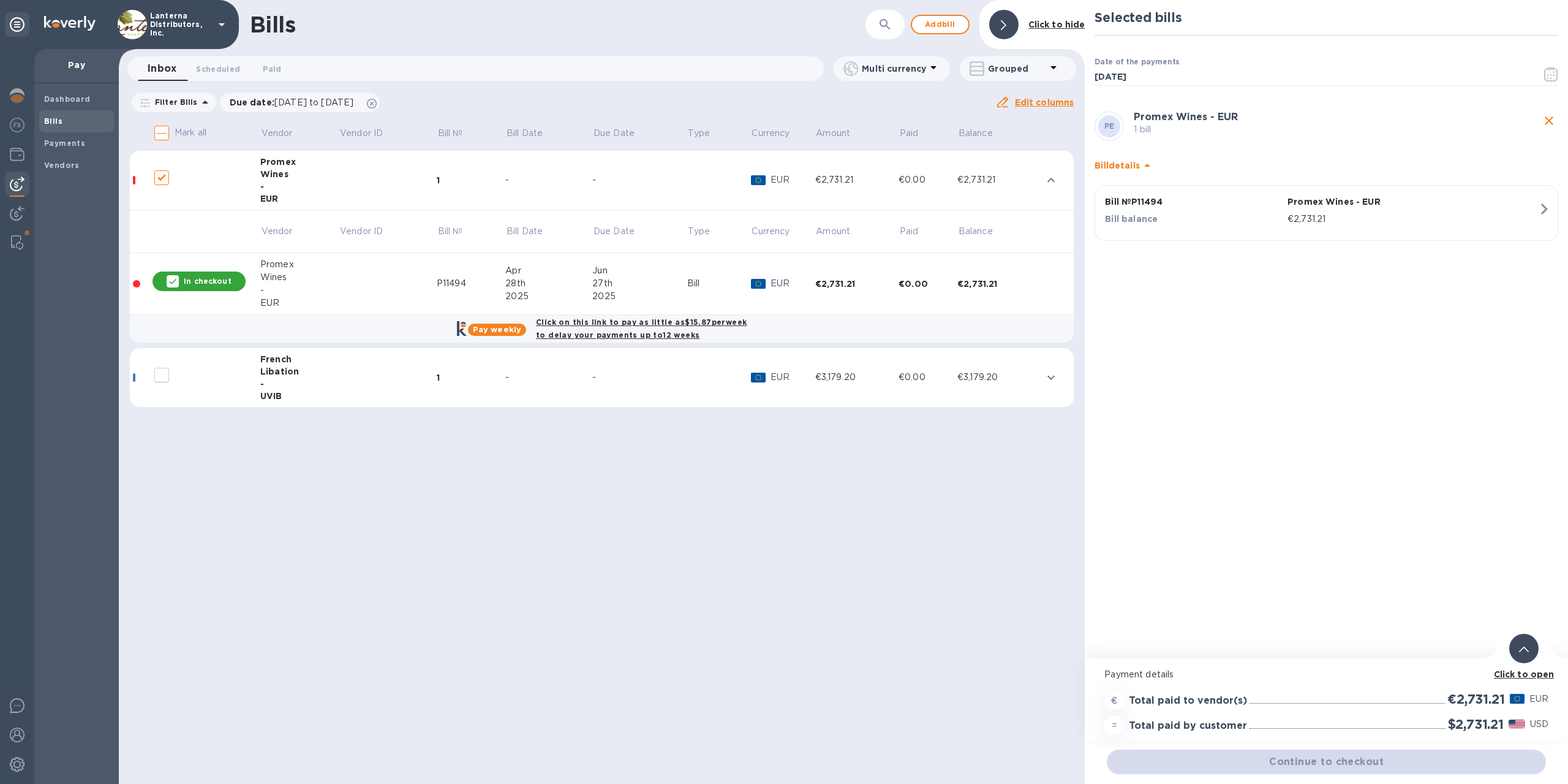
checkbox input "true"
click at [1520, 664] on div at bounding box center [1524, 649] width 34 height 34
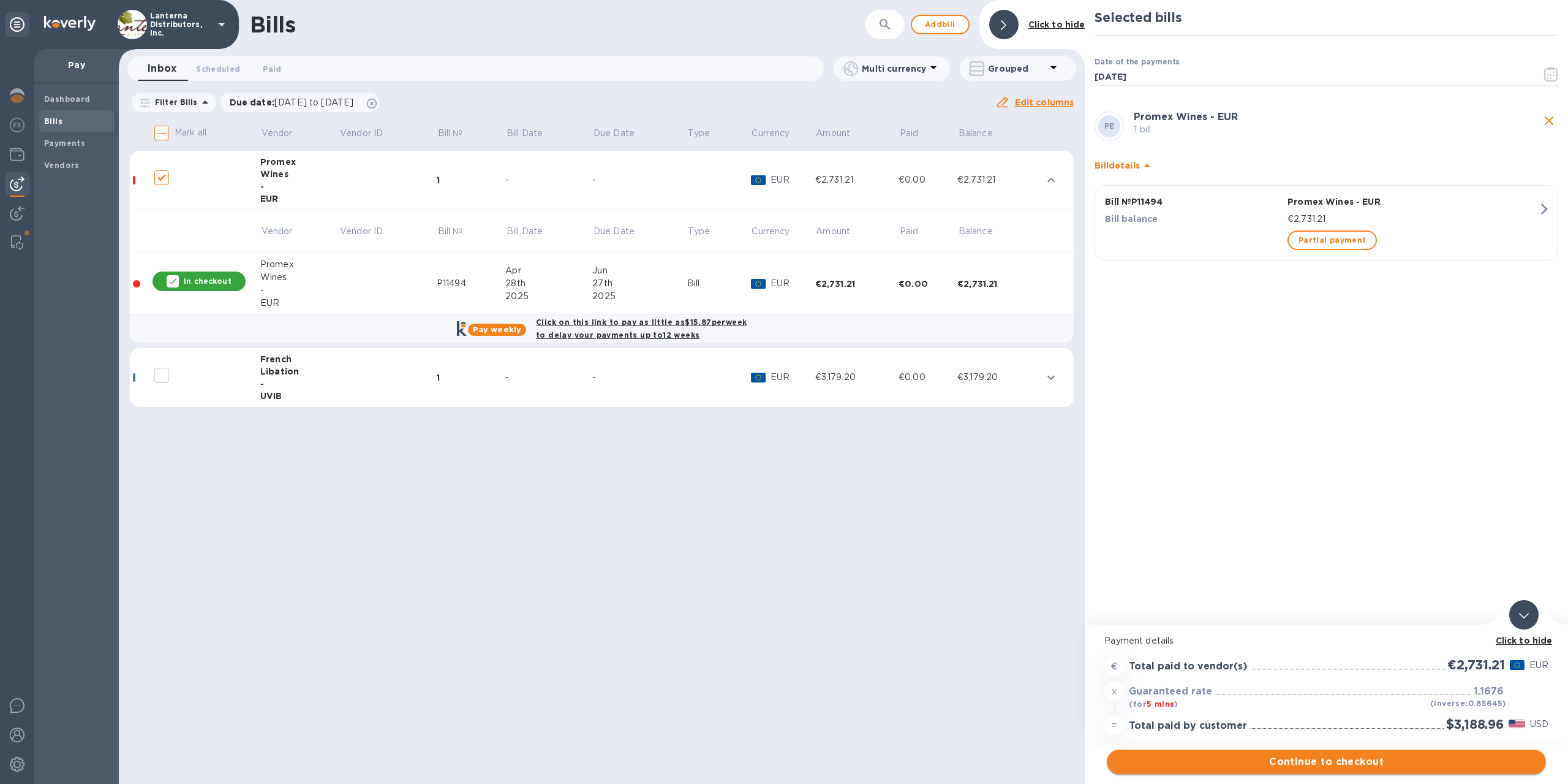
click at [1327, 764] on span "Continue to checkout" at bounding box center [1327, 761] width 420 height 15
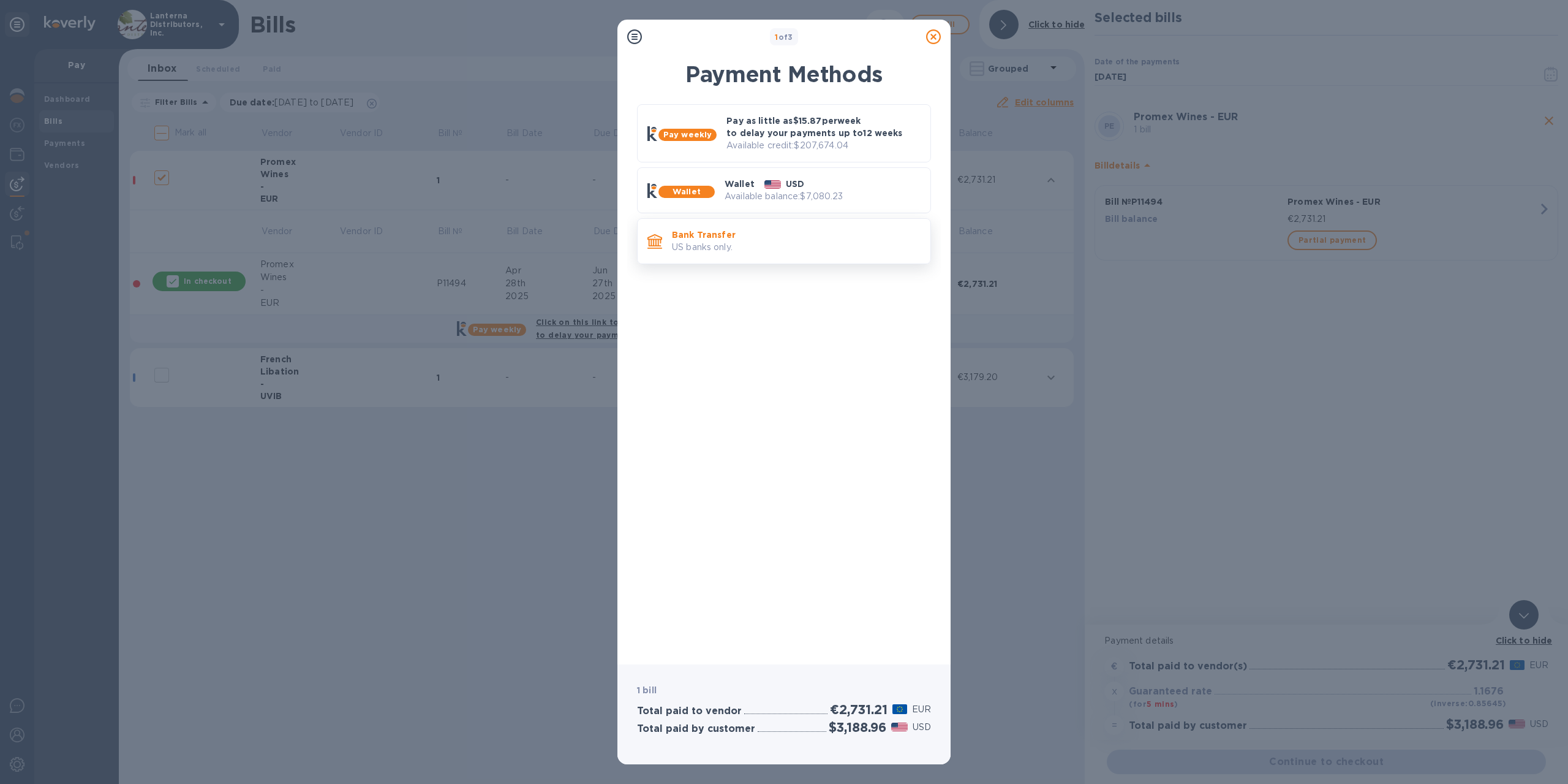
click at [762, 243] on p "US banks only." at bounding box center [796, 247] width 248 height 13
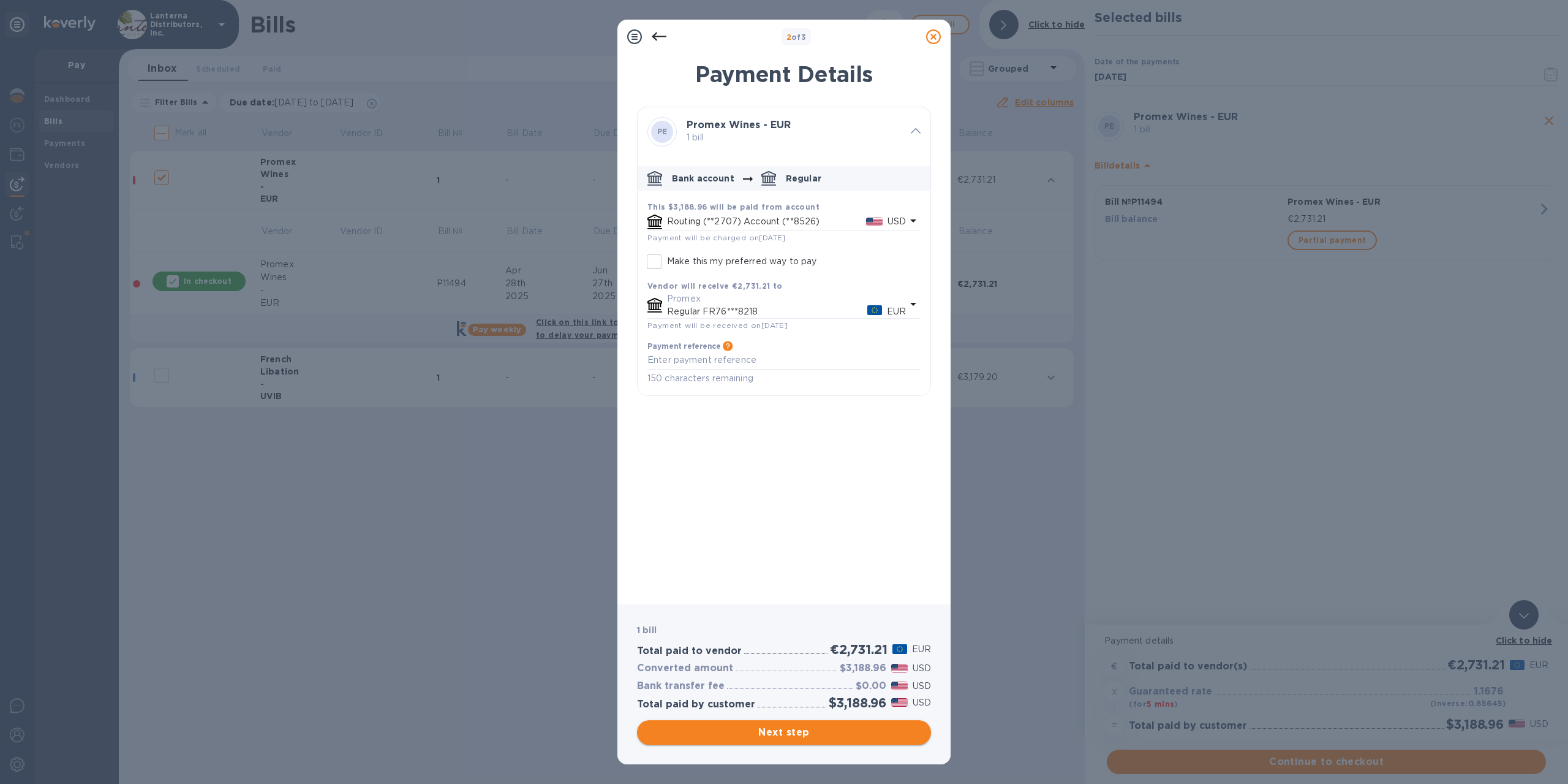
click at [796, 735] on span "Next step" at bounding box center [784, 732] width 274 height 15
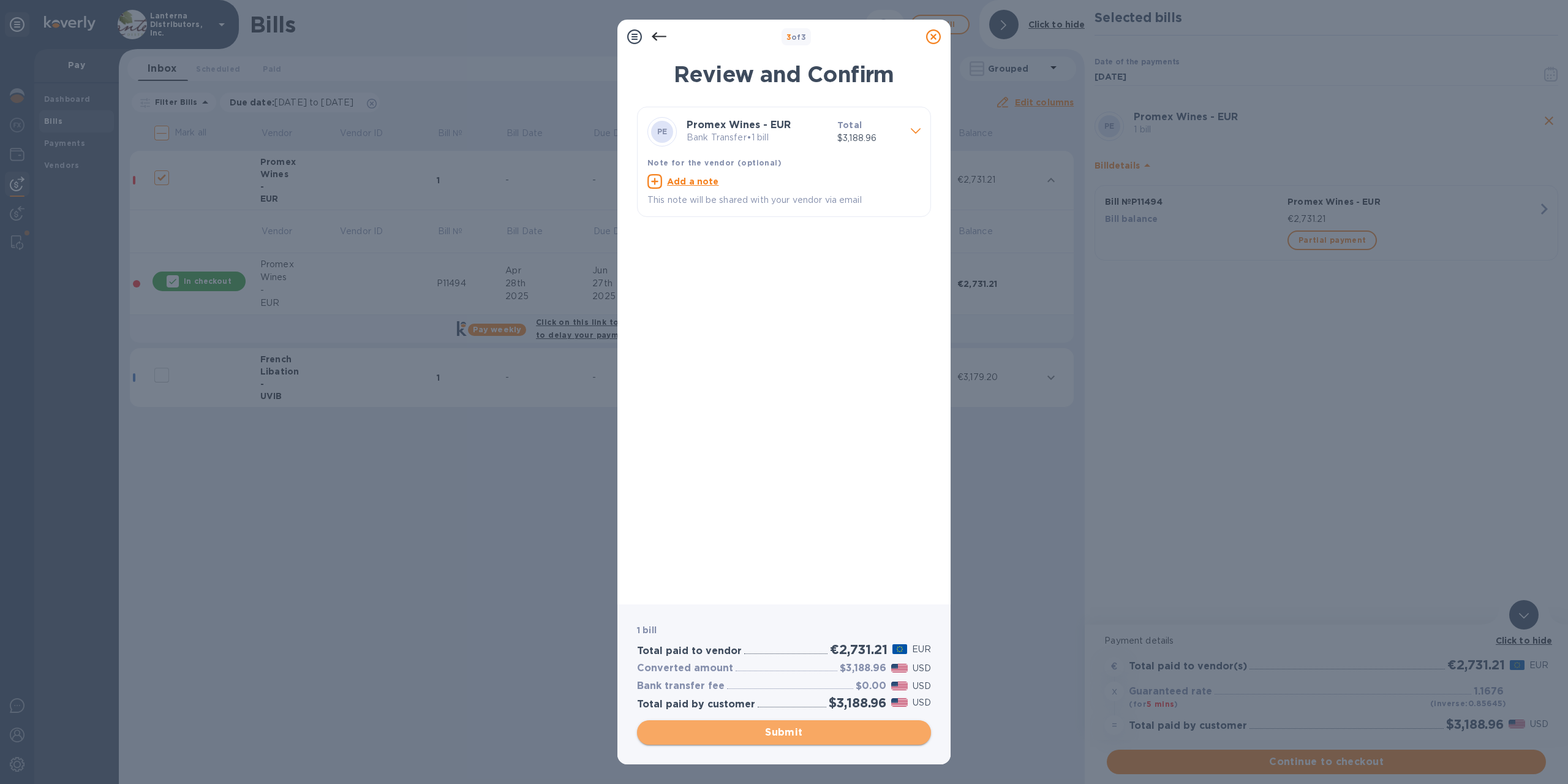
click at [802, 733] on span "Submit" at bounding box center [784, 732] width 274 height 15
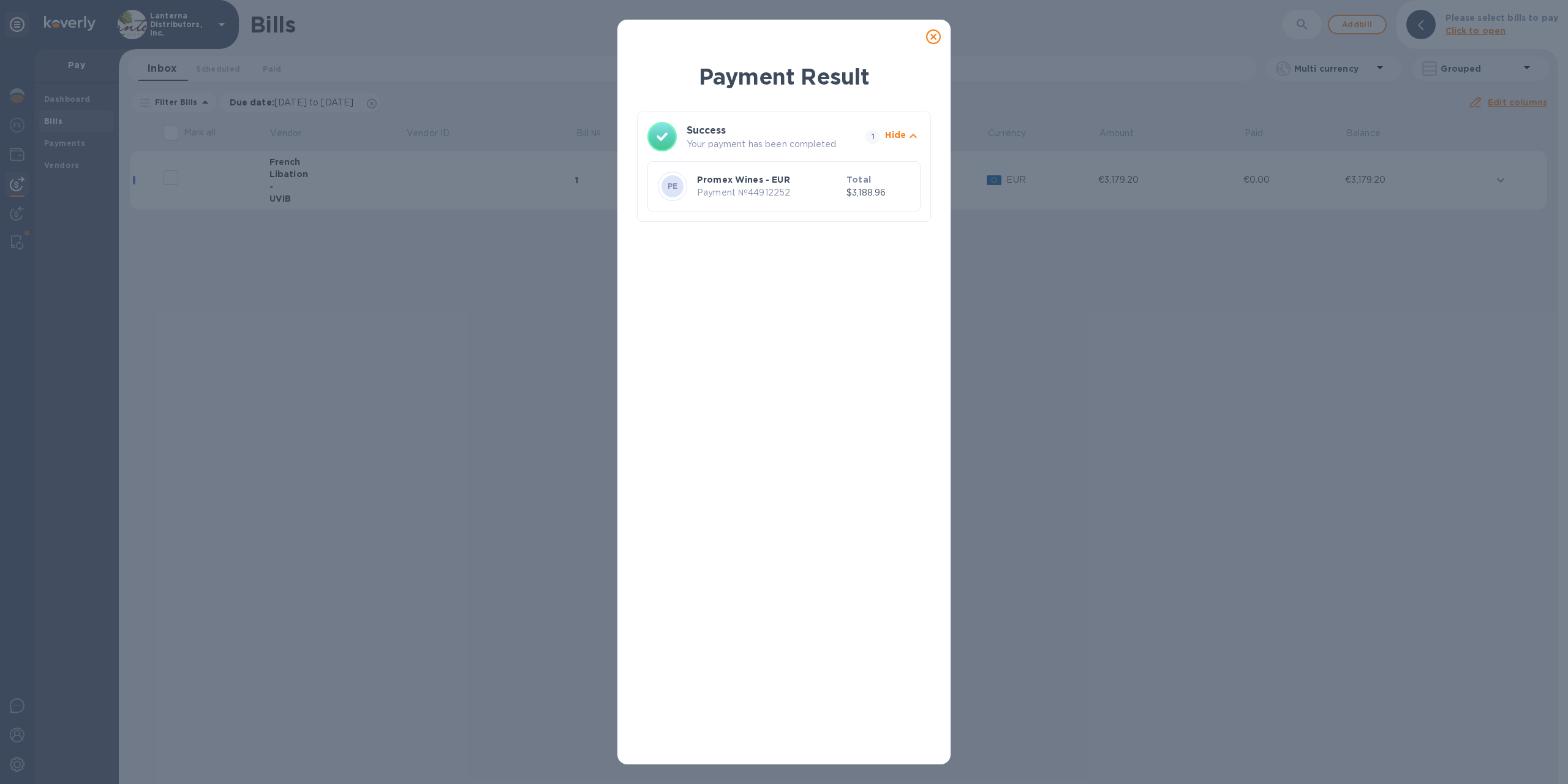
click at [936, 41] on icon at bounding box center [934, 37] width 15 height 15
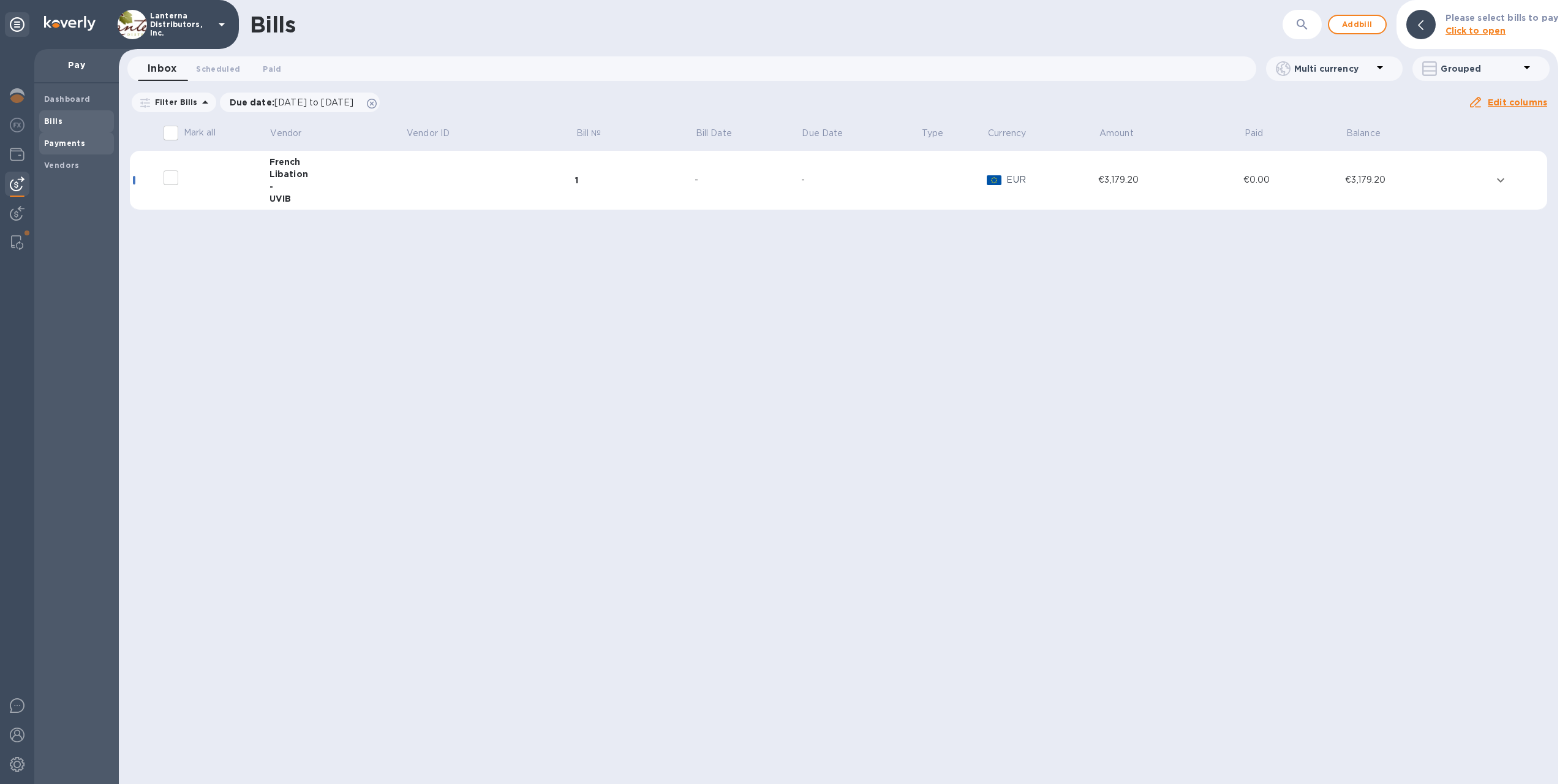
click at [68, 143] on b "Payments" at bounding box center [64, 143] width 41 height 9
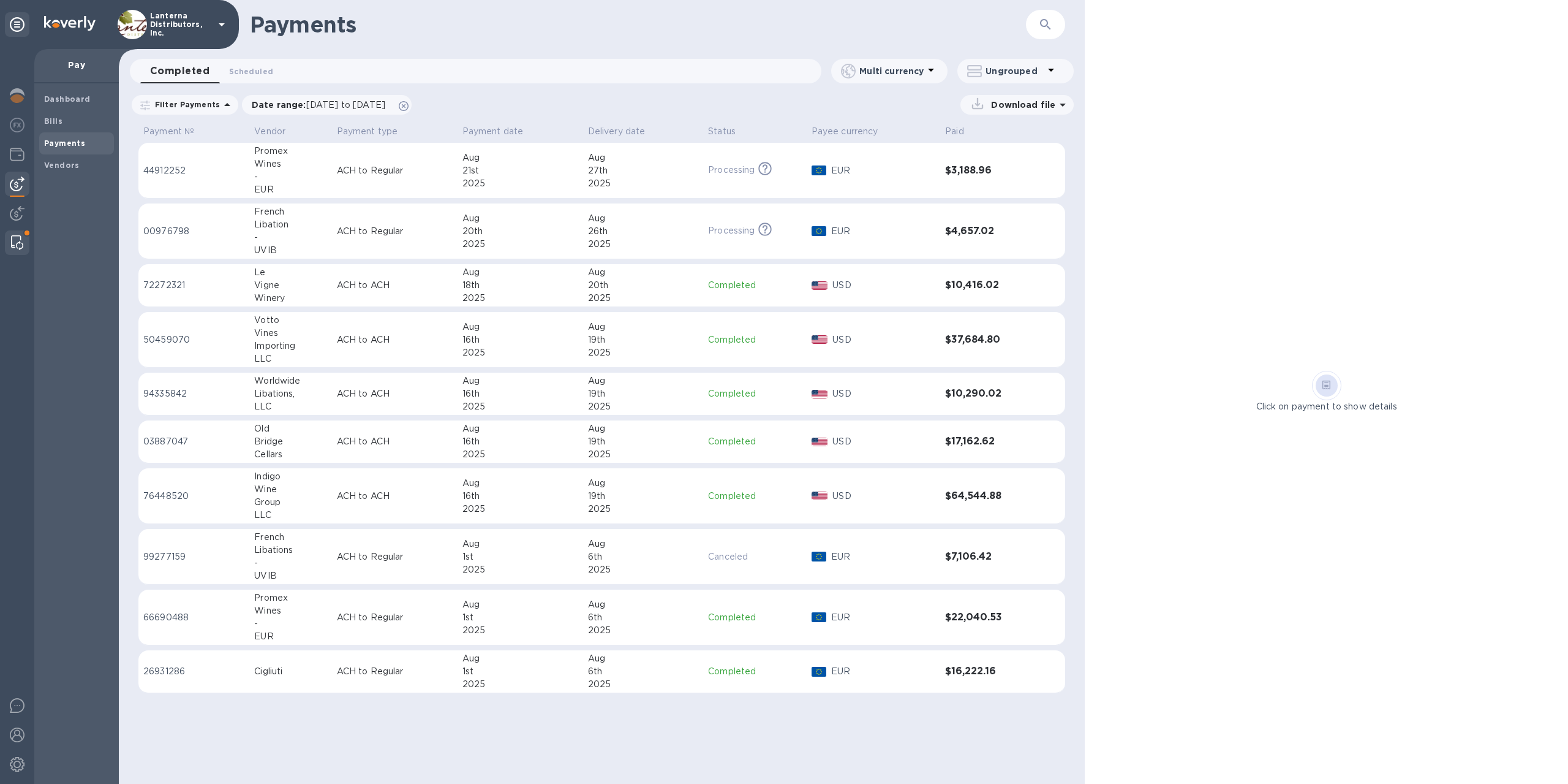
click at [25, 249] on div at bounding box center [17, 242] width 22 height 24
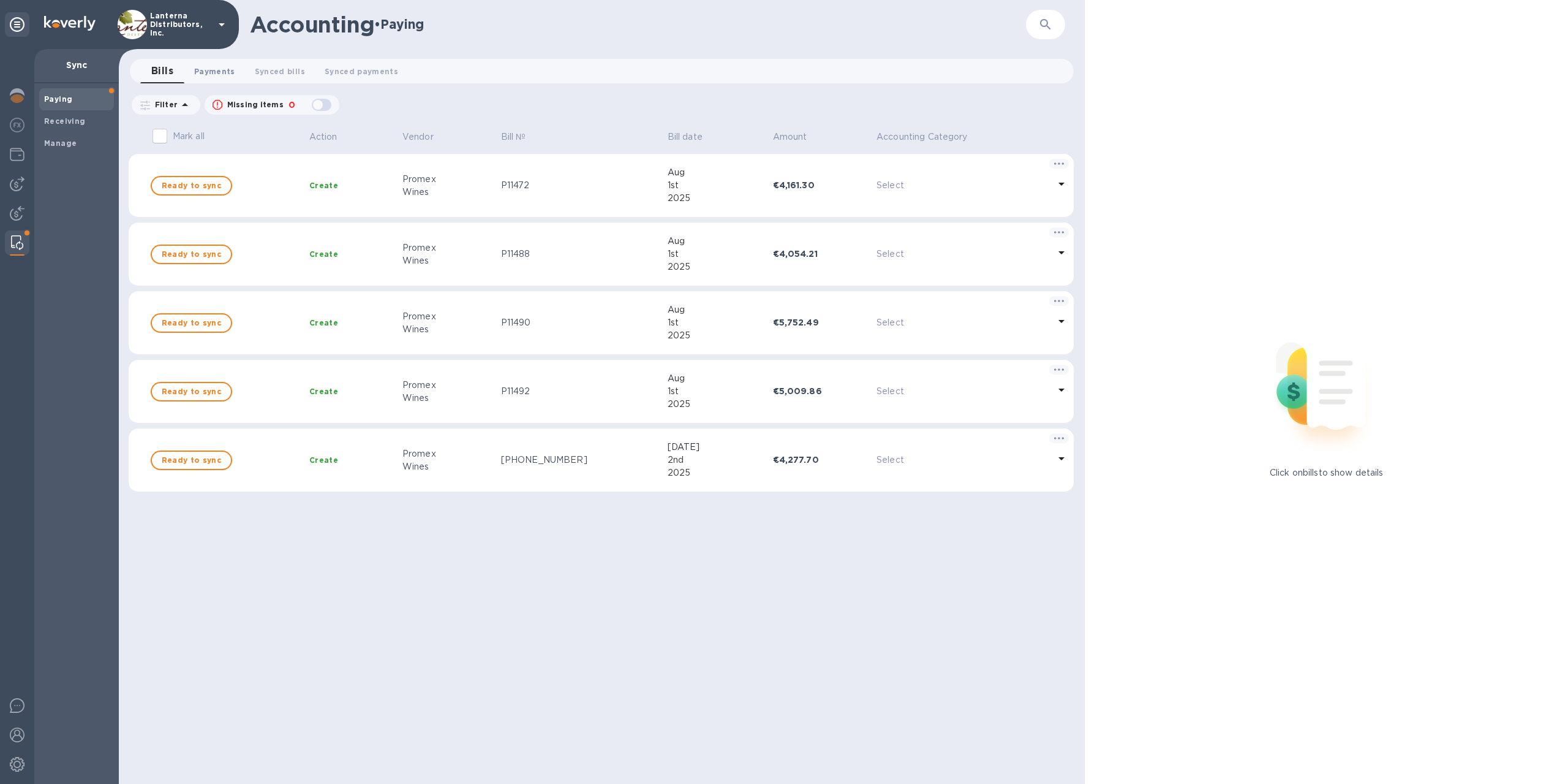
click at [223, 73] on span "Payments 0" at bounding box center [215, 71] width 41 height 13
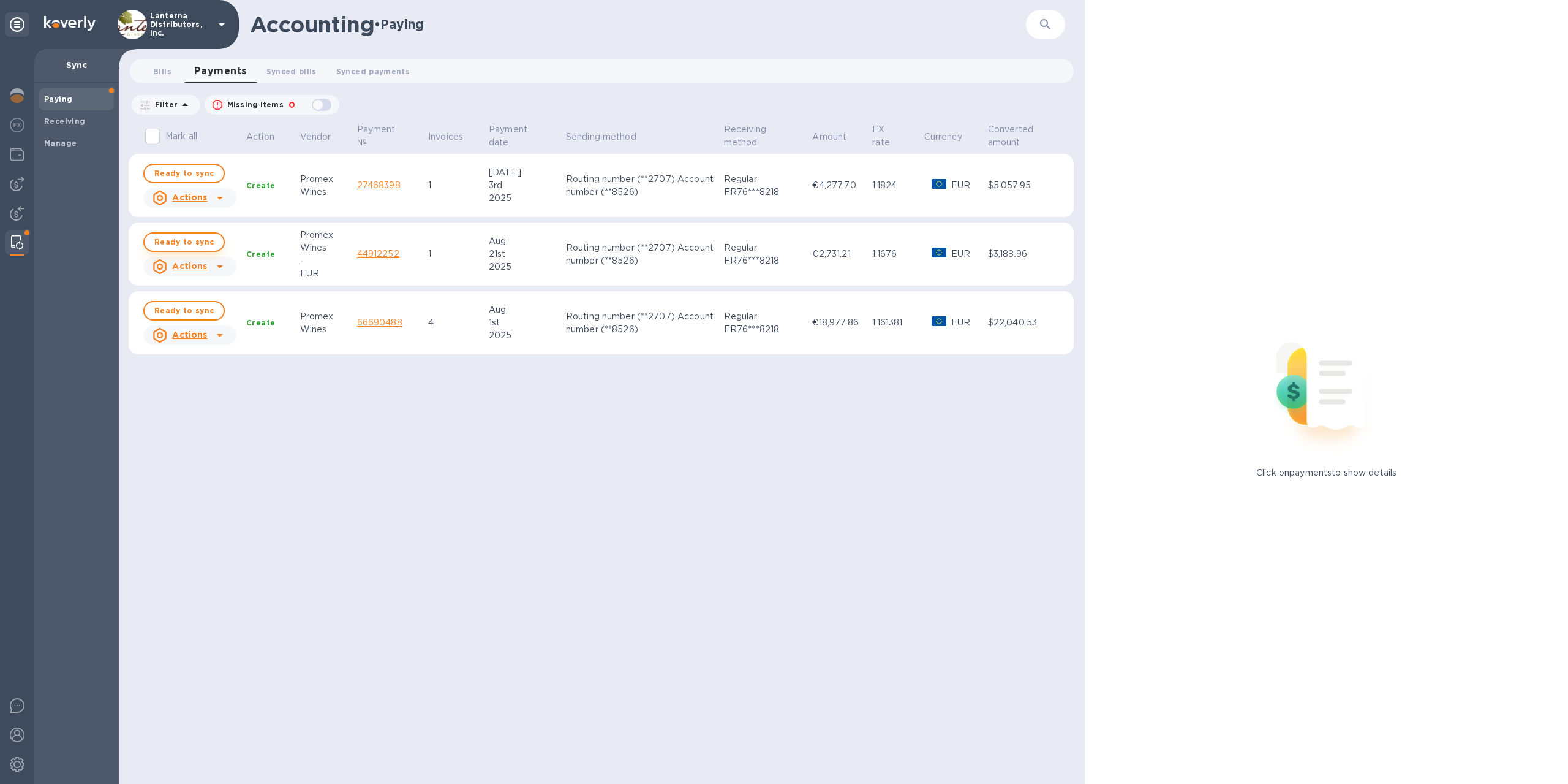
click at [174, 245] on span "Ready to sync" at bounding box center [184, 242] width 59 height 15
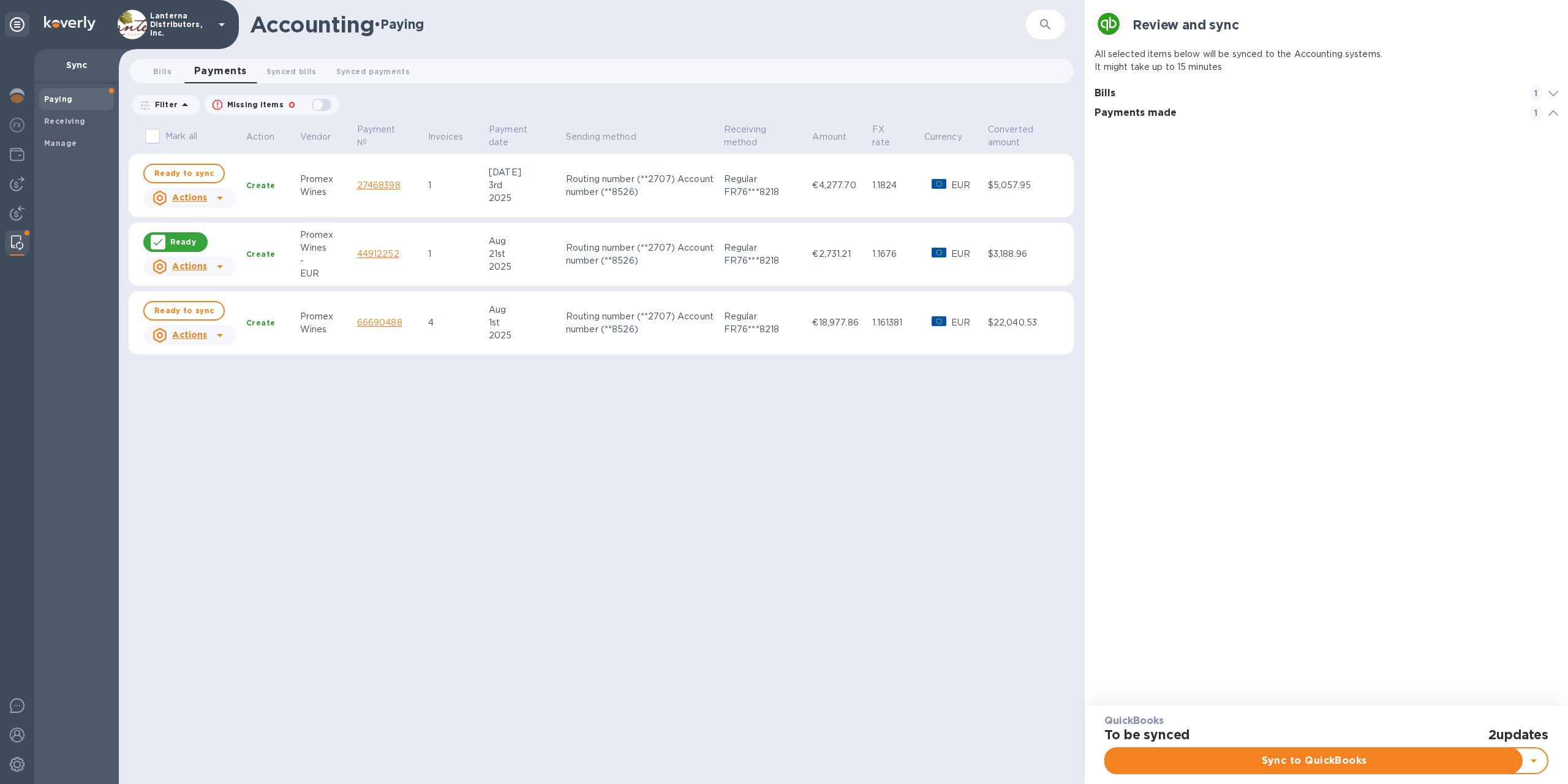
scroll to position [5, 469]
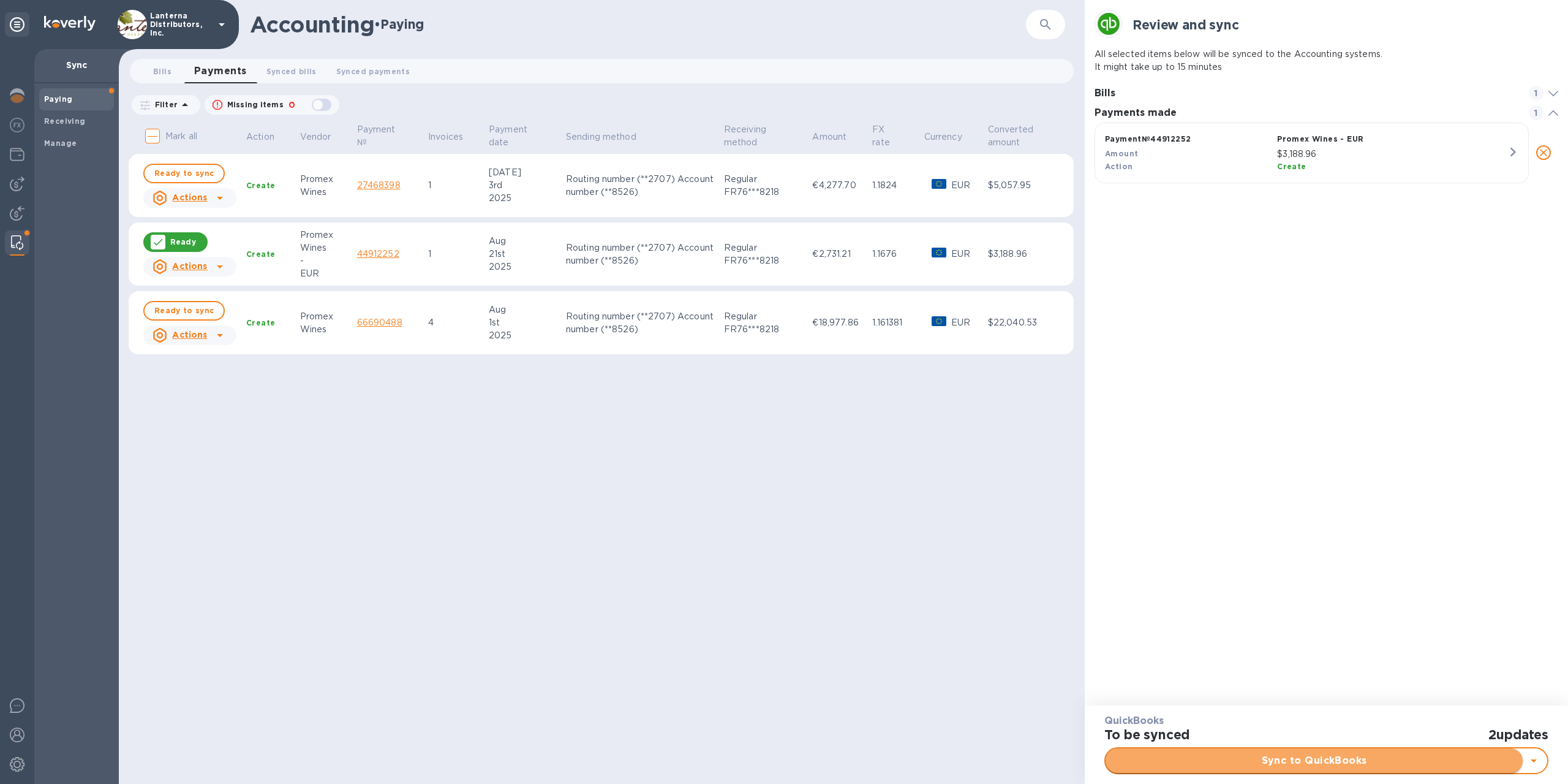
click at [1307, 764] on span "Sync to QuickBooks" at bounding box center [1314, 761] width 398 height 15
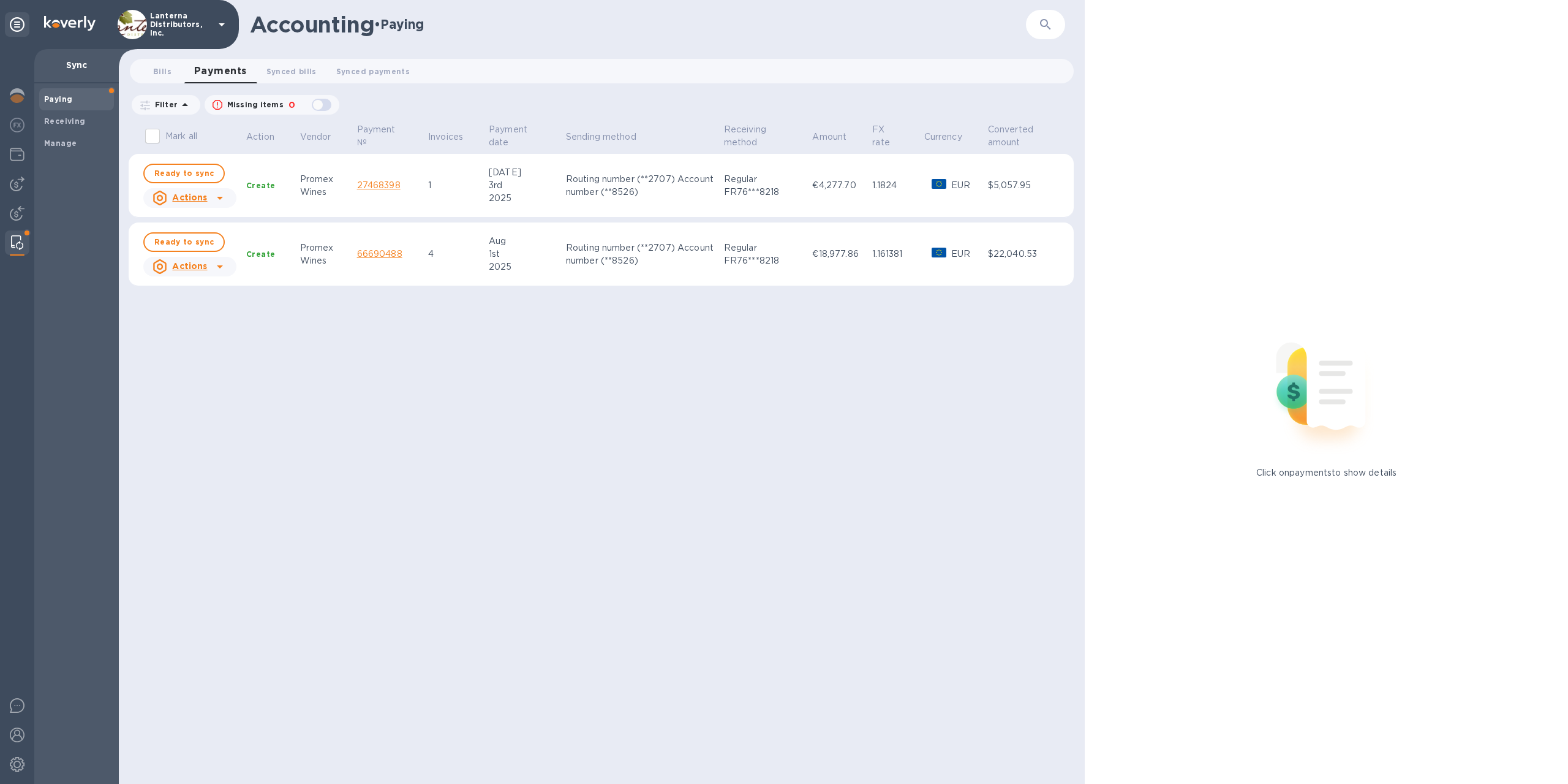
click at [648, 499] on div "Mark all Action Vendor Payment № Invoices Payment date Sending method Receiving…" at bounding box center [604, 453] width 950 height 663
